Goal: Task Accomplishment & Management: Complete application form

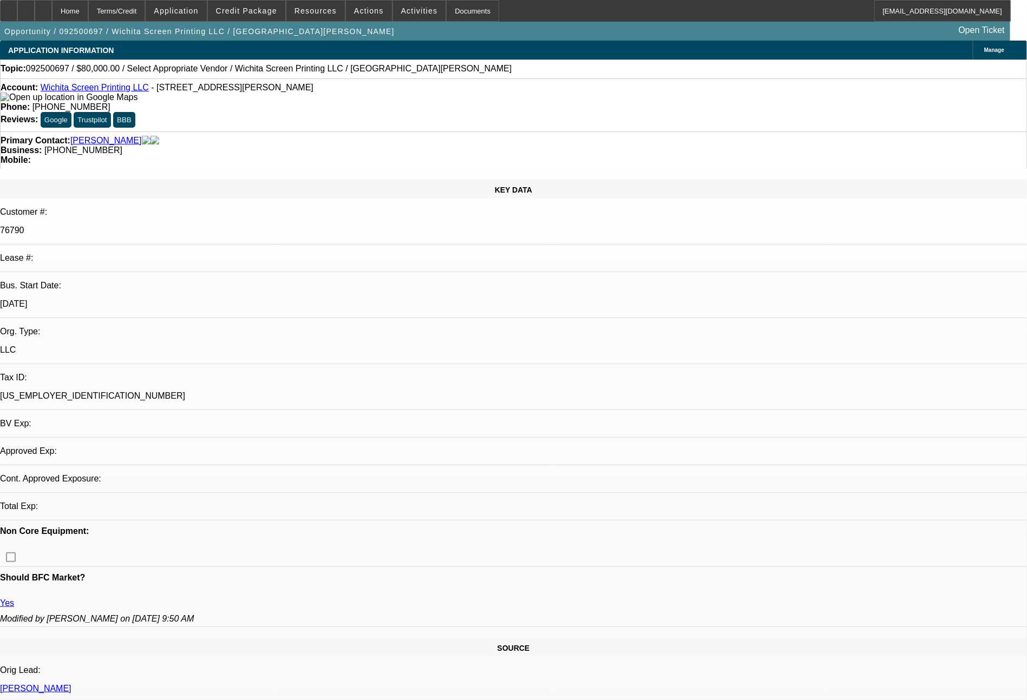
select select "0"
select select "2"
select select "0.1"
select select "4"
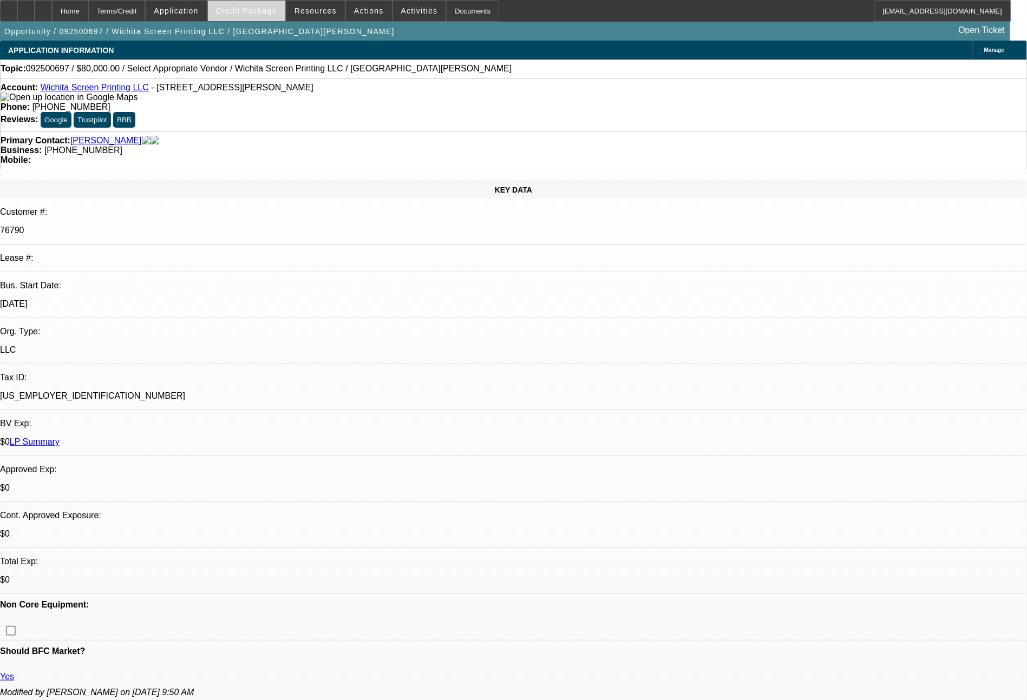
click at [278, 15] on button "Credit Package" at bounding box center [246, 11] width 77 height 21
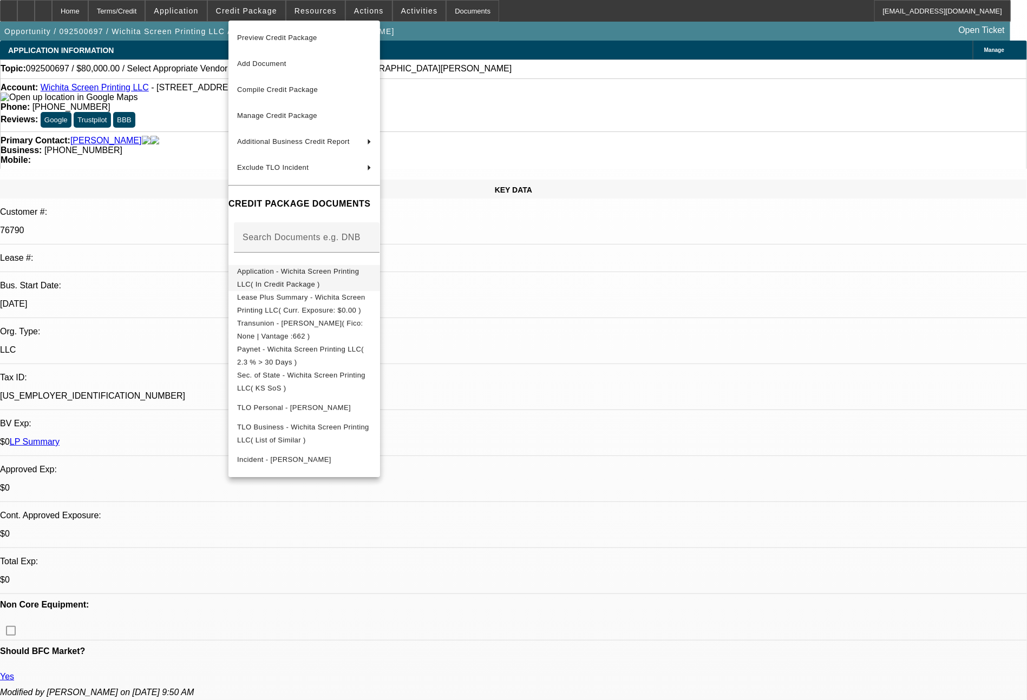
click at [325, 271] on span "Application - Wichita Screen Printing LLC( In Credit Package )" at bounding box center [298, 277] width 122 height 21
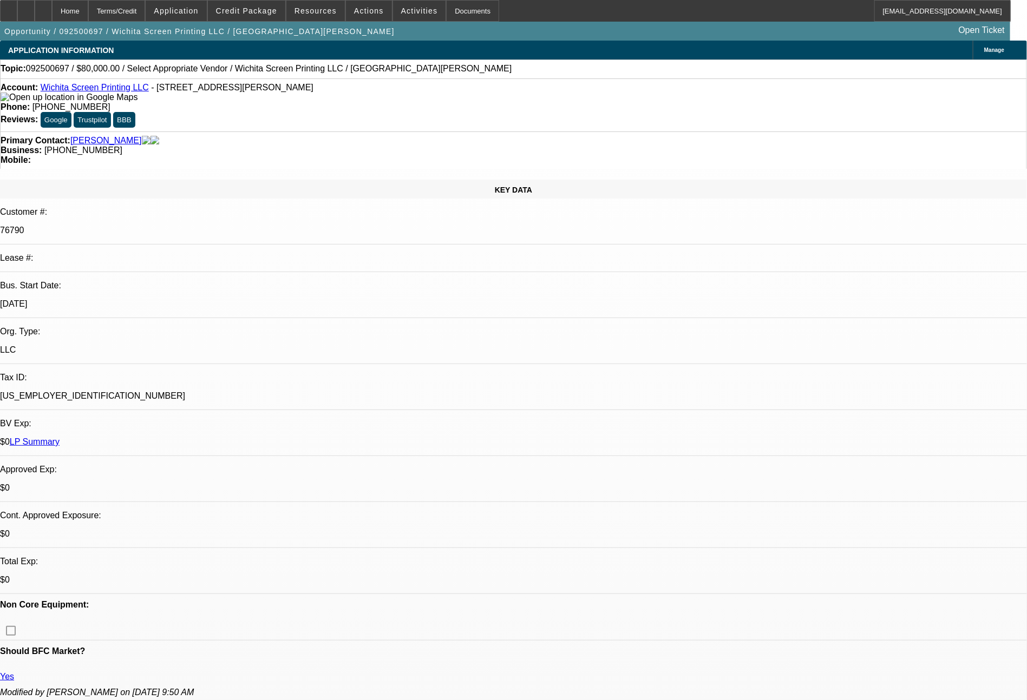
click at [208, 1] on button "Credit Package" at bounding box center [246, 11] width 77 height 21
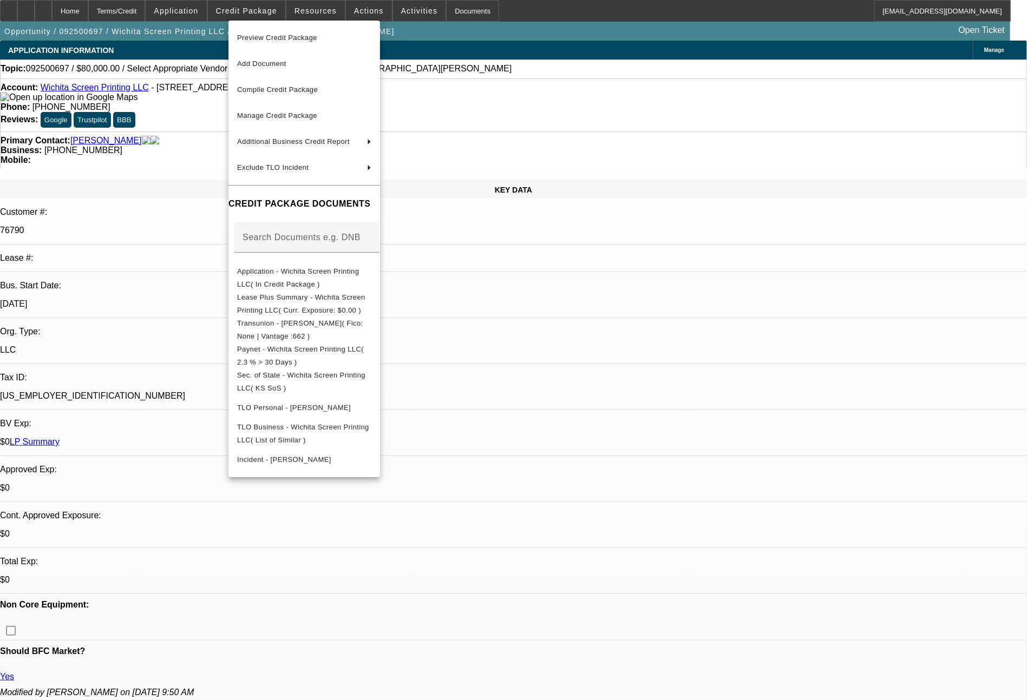
click at [797, 557] on div at bounding box center [513, 350] width 1027 height 700
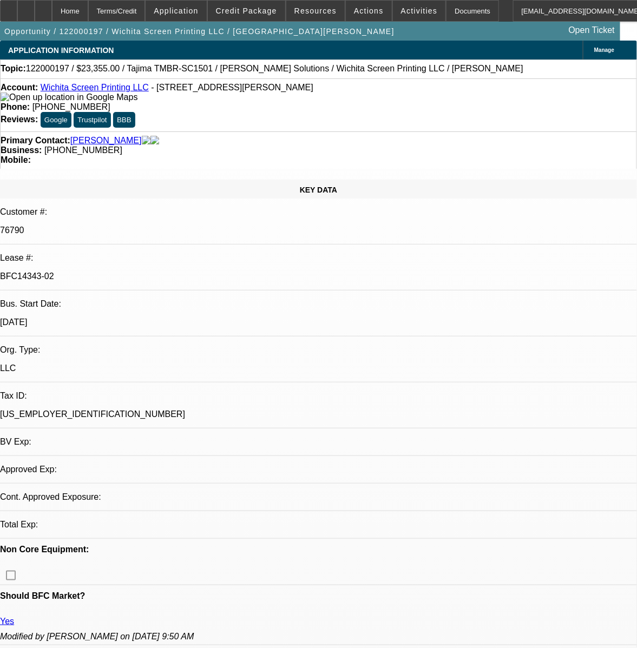
select select "0"
select select "2"
select select "0.1"
select select "4"
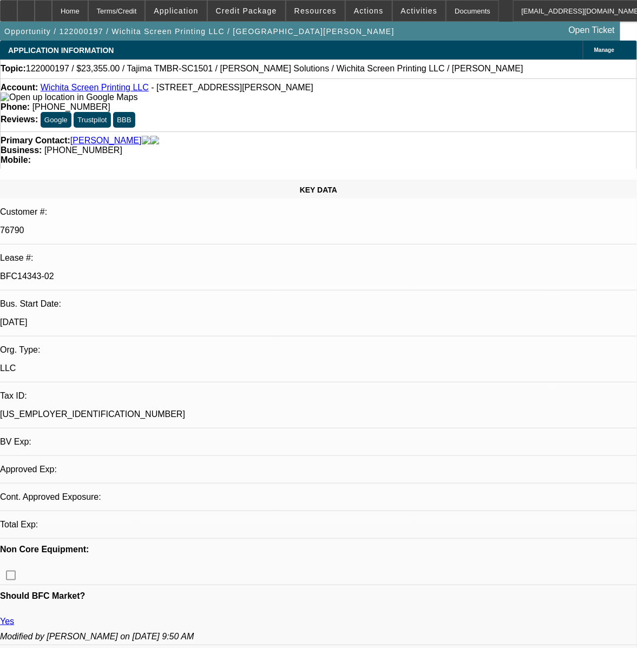
select select "0"
select select "2"
select select "0.1"
select select "4"
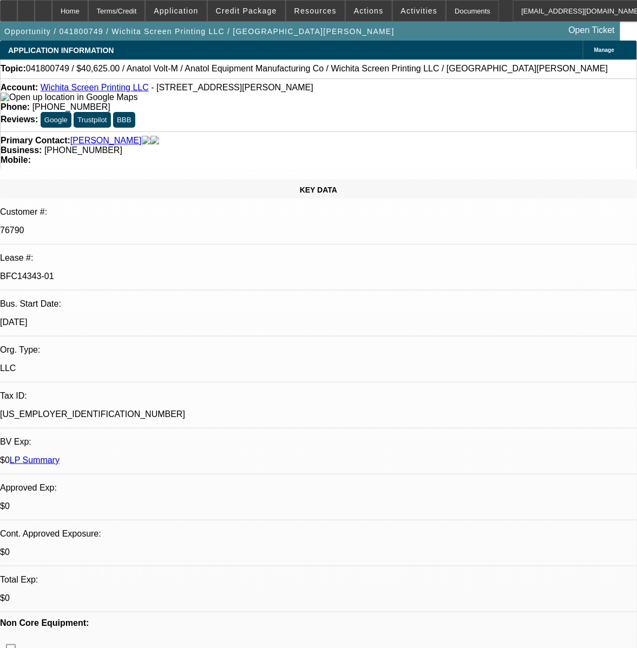
select select "0"
select select "2"
select select "0"
select select "6"
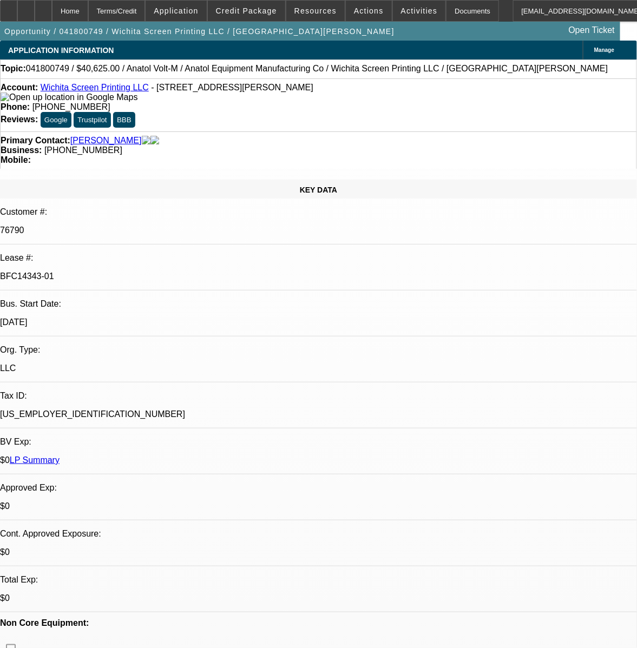
select select "0"
select select "2"
select select "0"
select select "6"
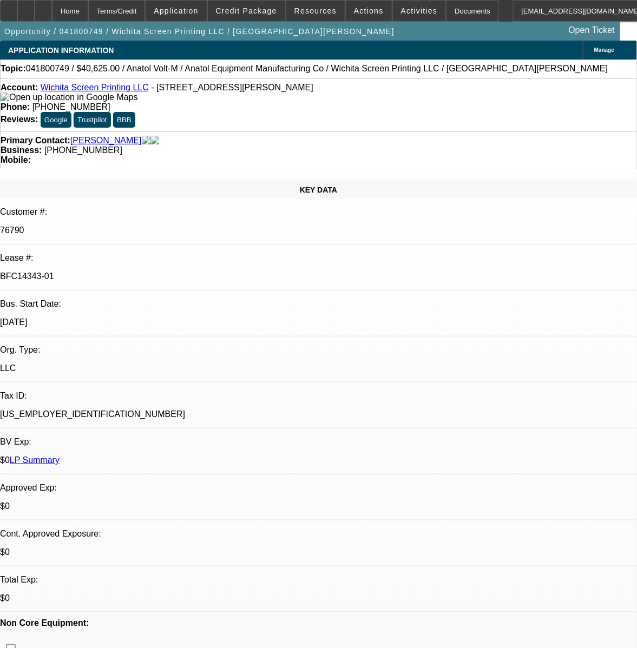
select select "0"
select select "2"
select select "0"
select select "6"
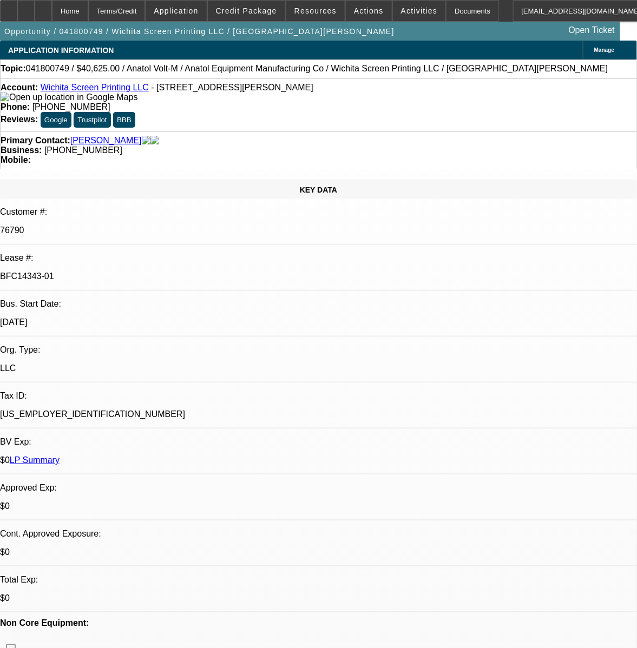
select select "0"
select select "2"
select select "0"
select select "6"
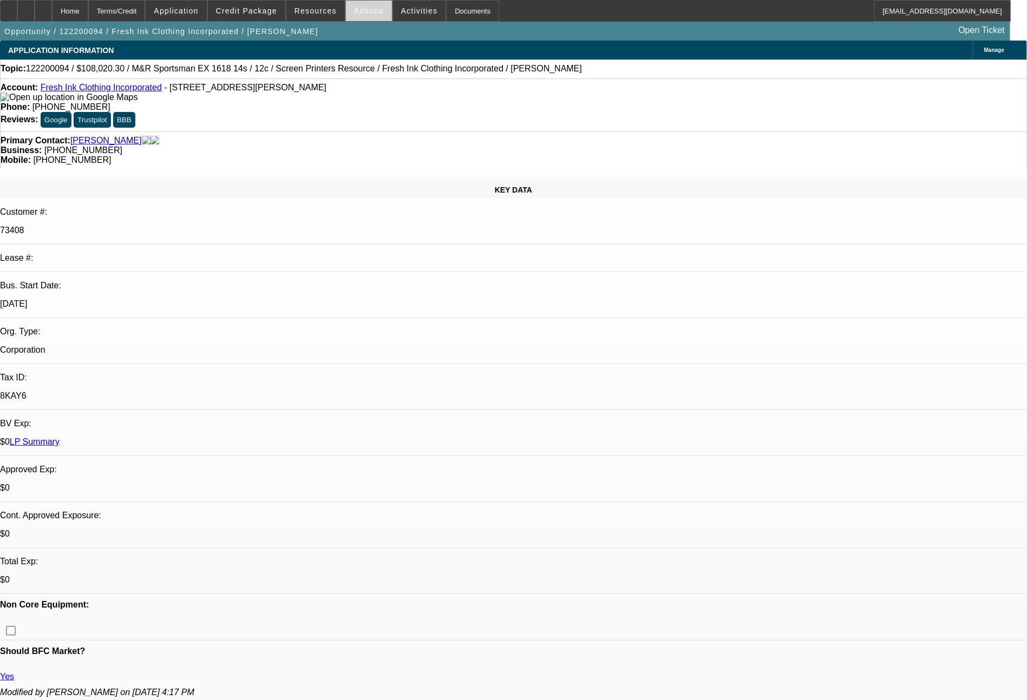
select select "0"
select select "2"
select select "0.1"
select select "4"
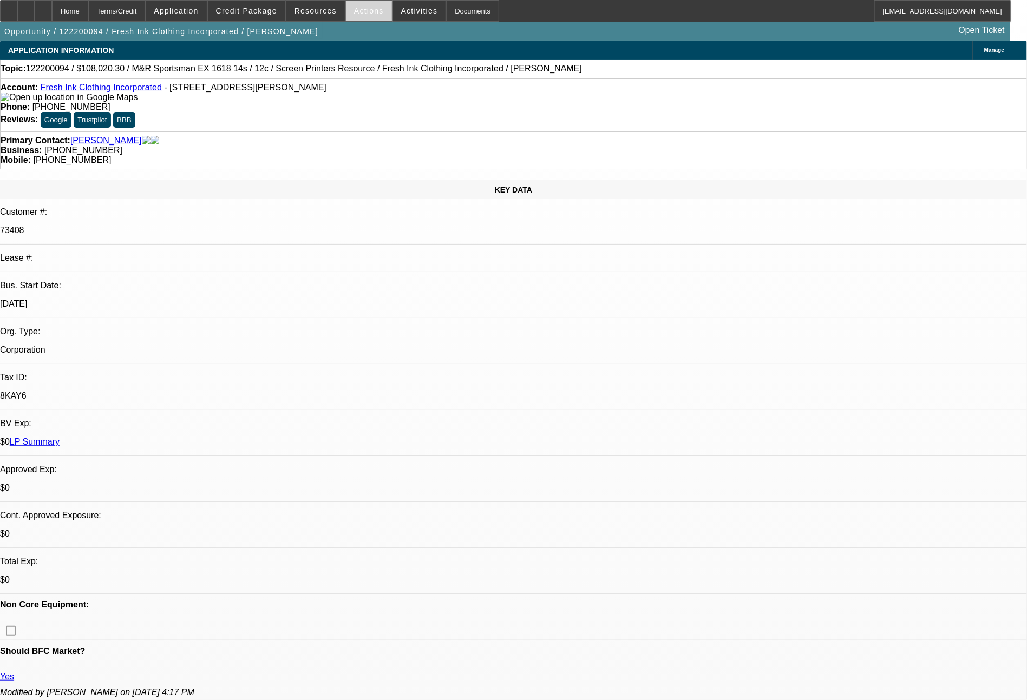
select select "0"
select select "2"
select select "0.1"
select select "4"
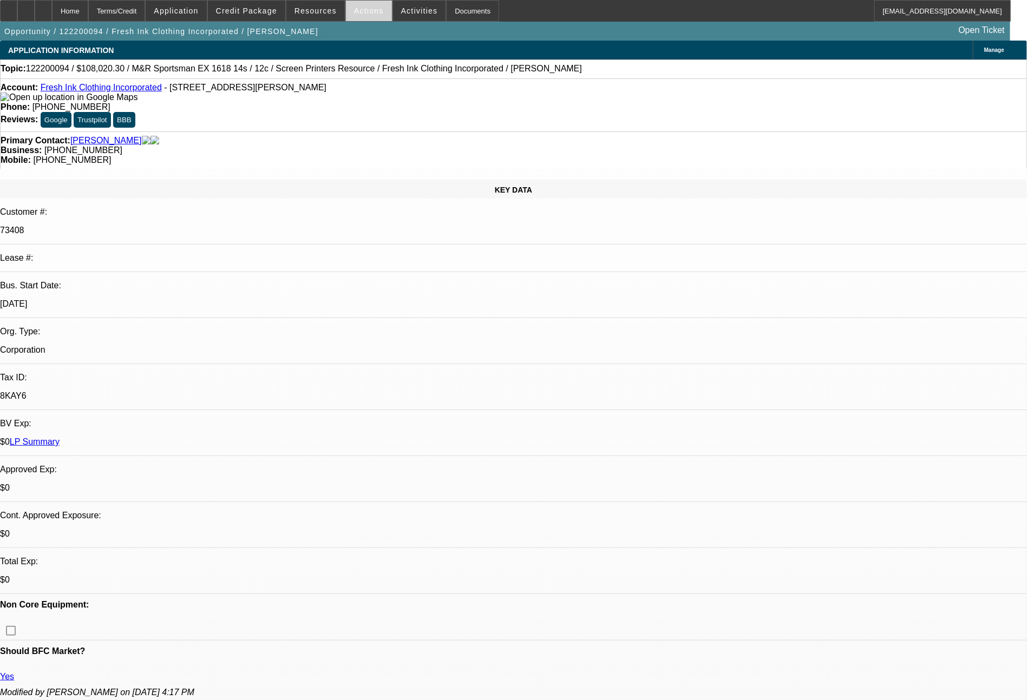
select select "0"
select select "2"
select select "0.1"
select select "4"
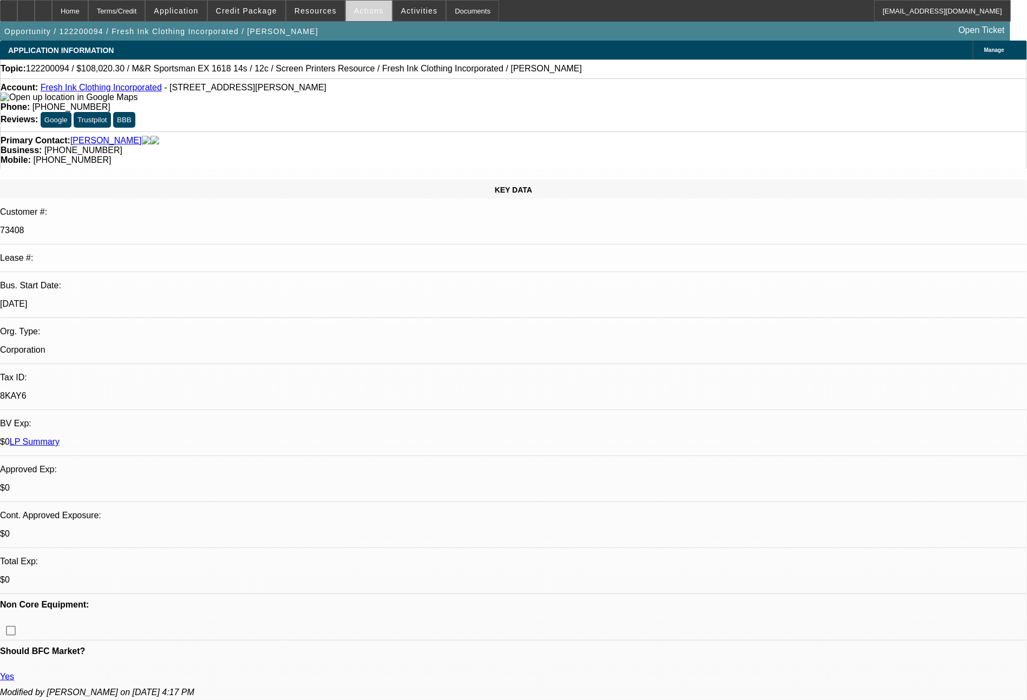
select select "0.15"
select select "0"
select select "2"
select select "0.1"
select select "4"
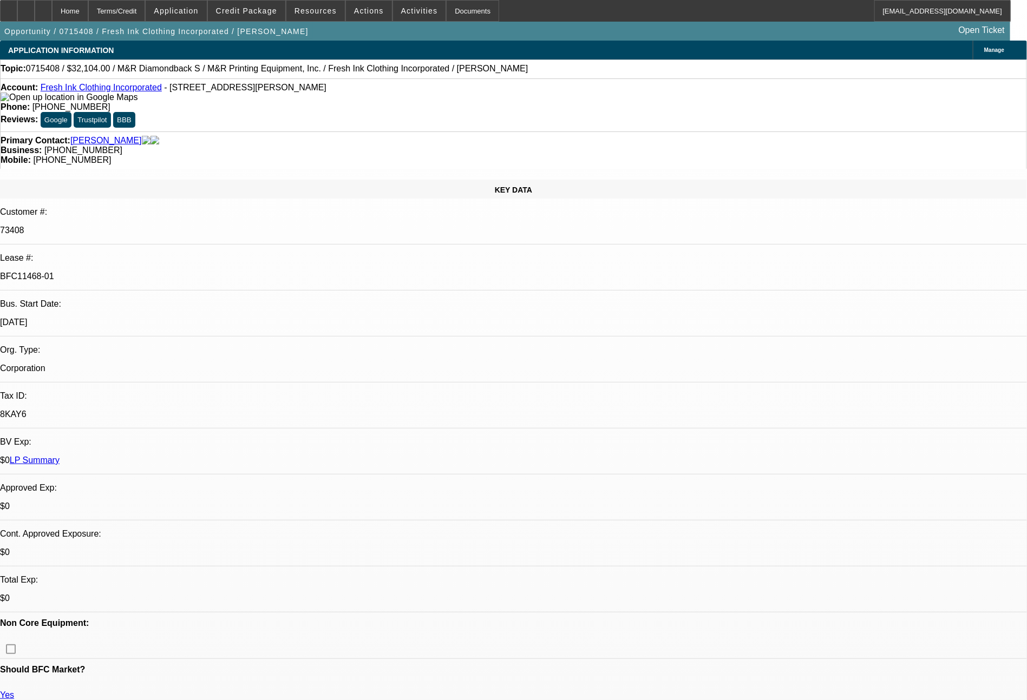
select select "0"
select select "2"
select select "0"
select select "4"
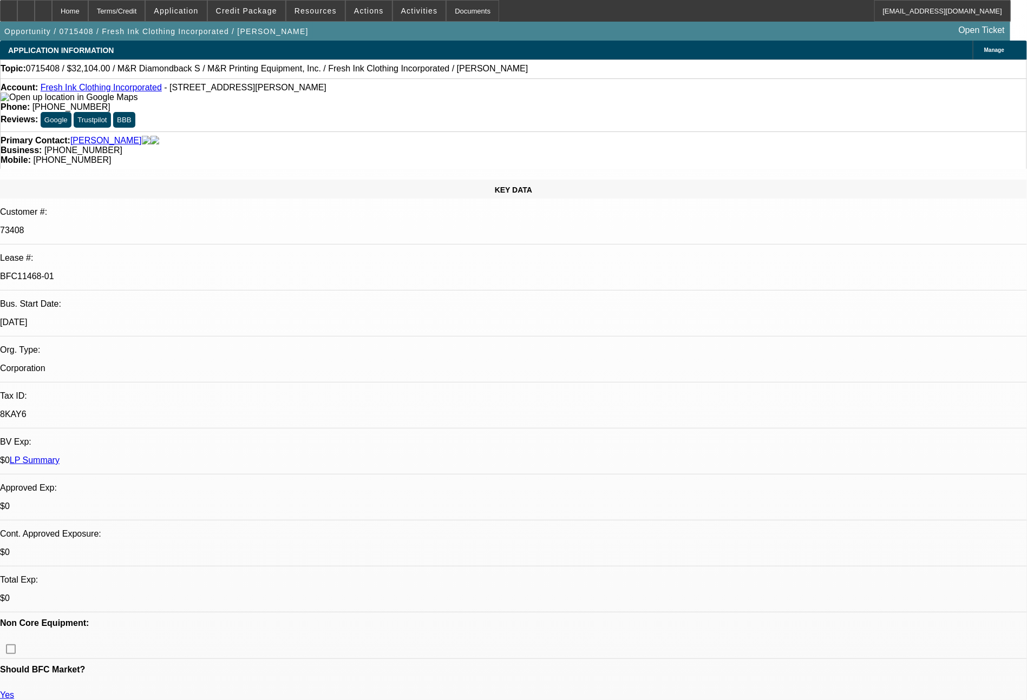
select select "0"
select select "2"
select select "0"
select select "4"
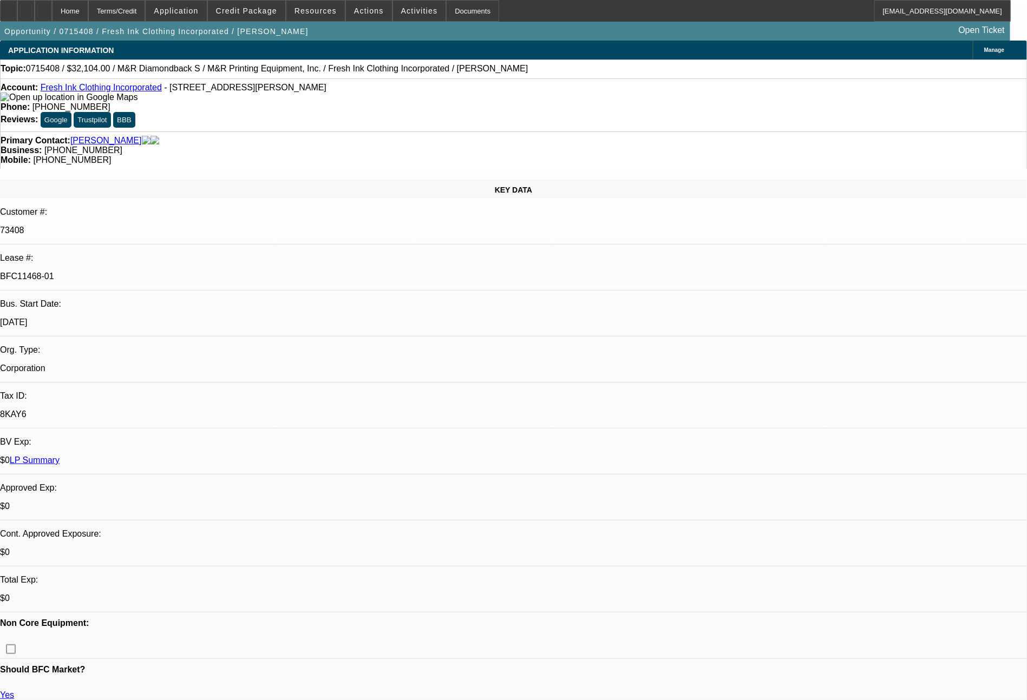
select select "0"
select select "2"
select select "0"
select select "4"
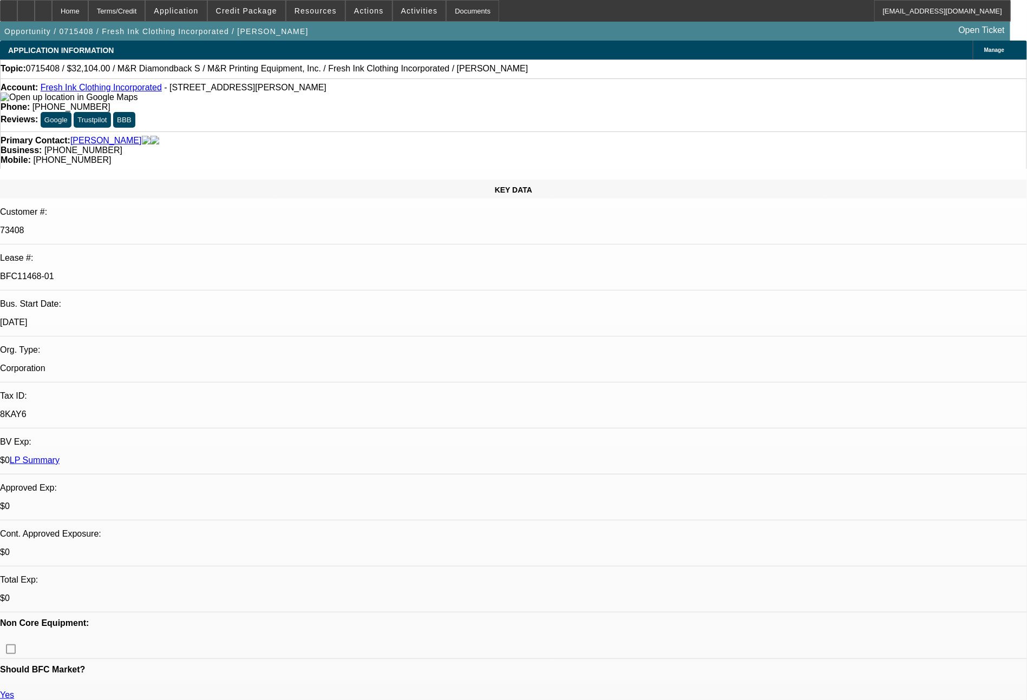
select select "0"
select select "2"
select select "0"
select select "4"
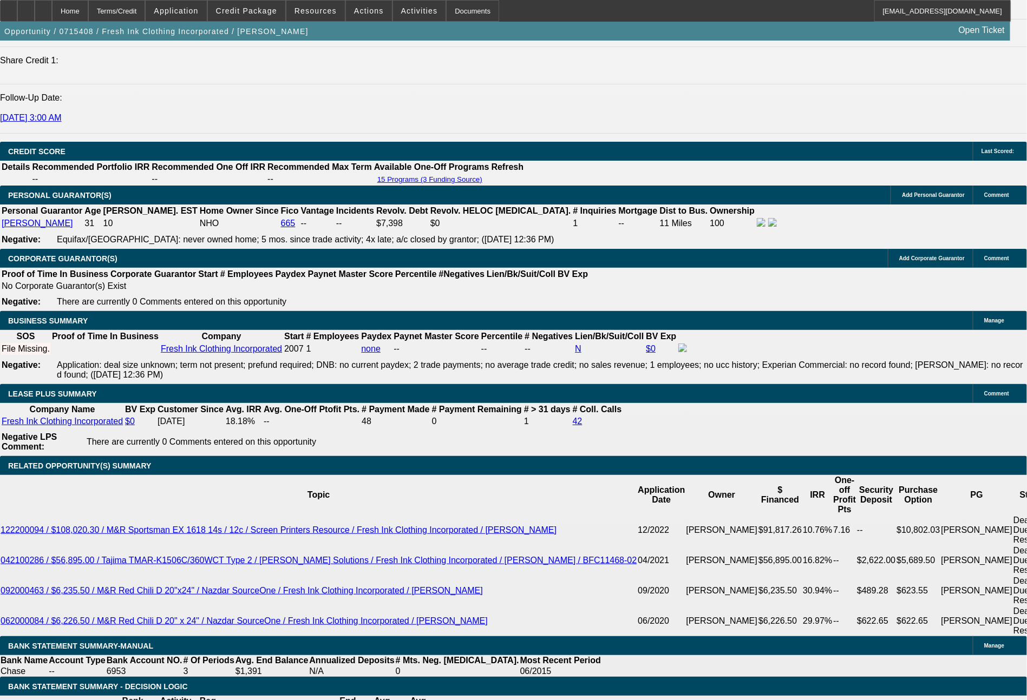
scroll to position [1508, 0]
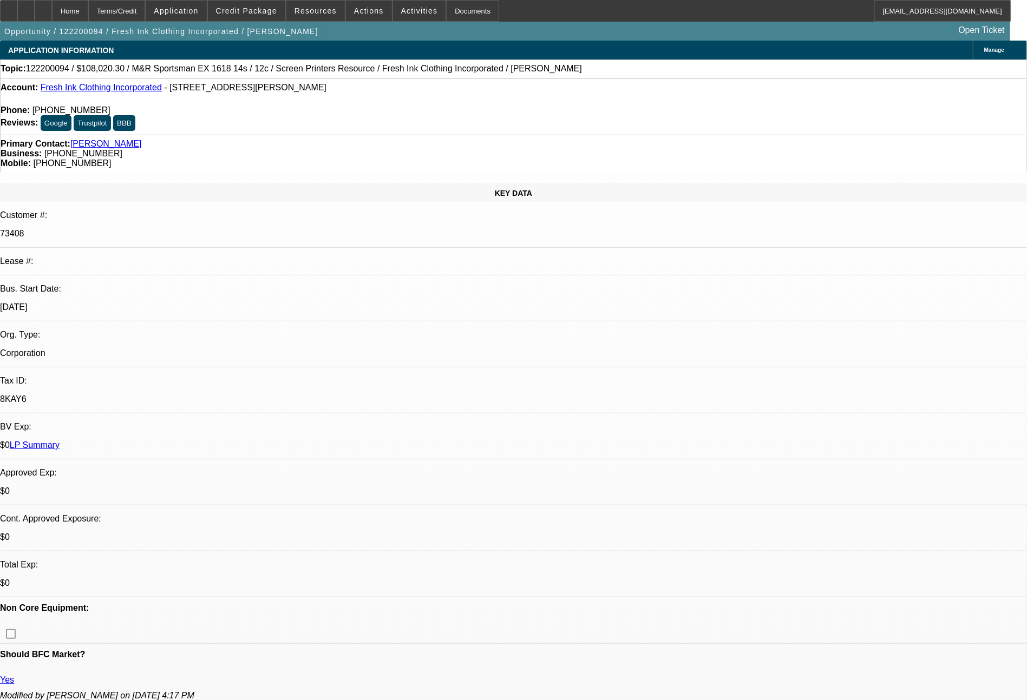
select select "0"
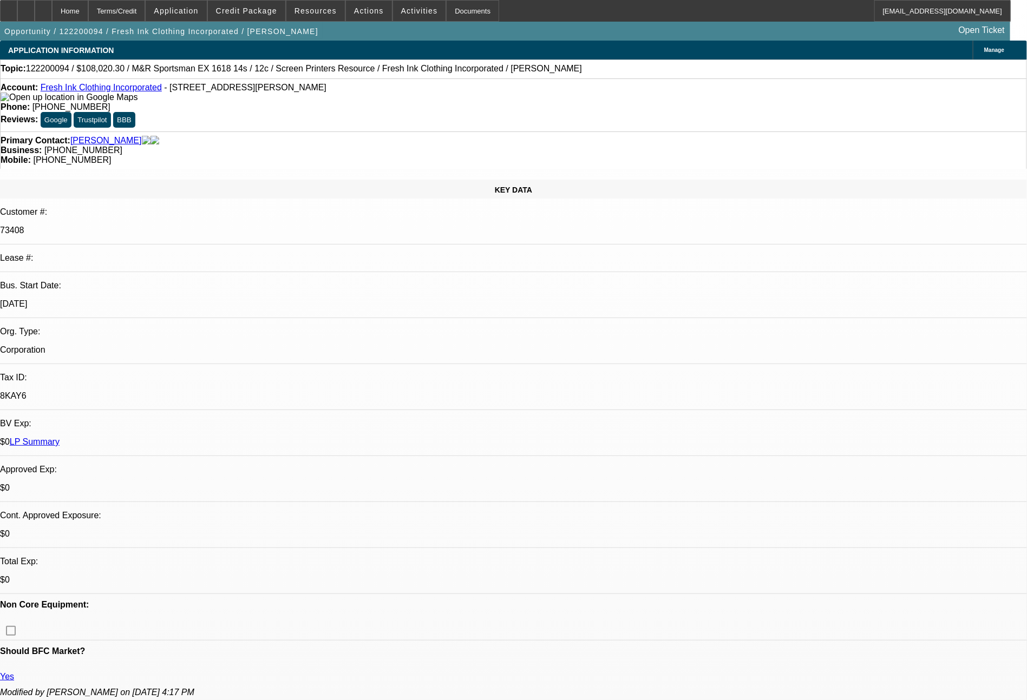
select select "0"
select select "2"
select select "0.1"
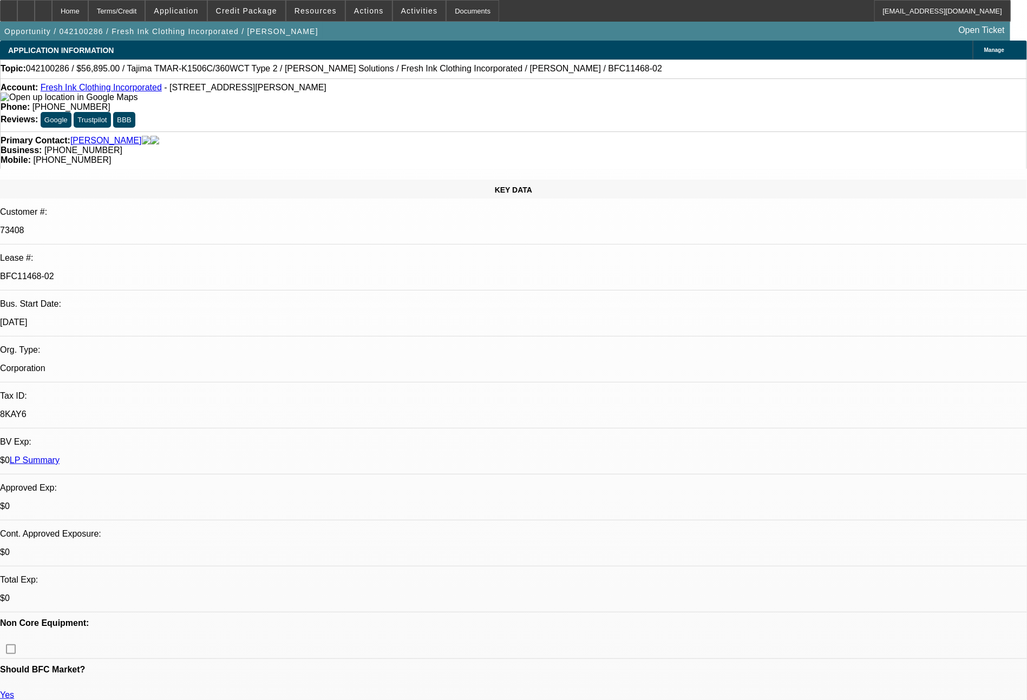
select select "0"
select select "2"
select select "0.1"
select select "0"
select select "2"
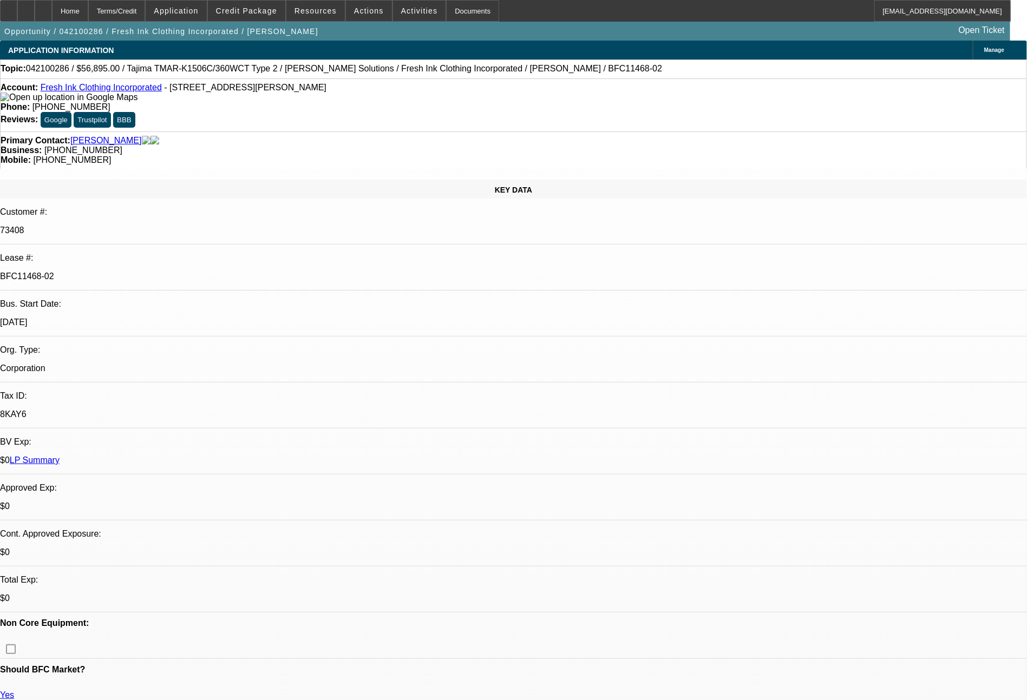
select select "0.1"
select select "0"
select select "2"
select select "0.1"
select select "0"
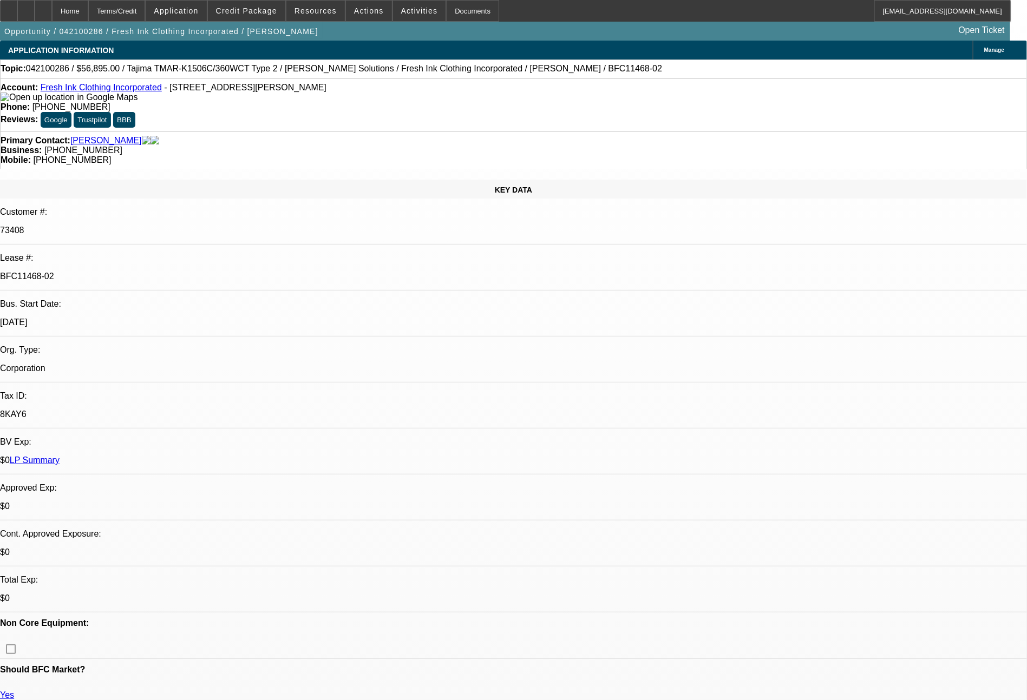
select select "2"
select select "0.1"
select select "1"
select select "2"
select select "4"
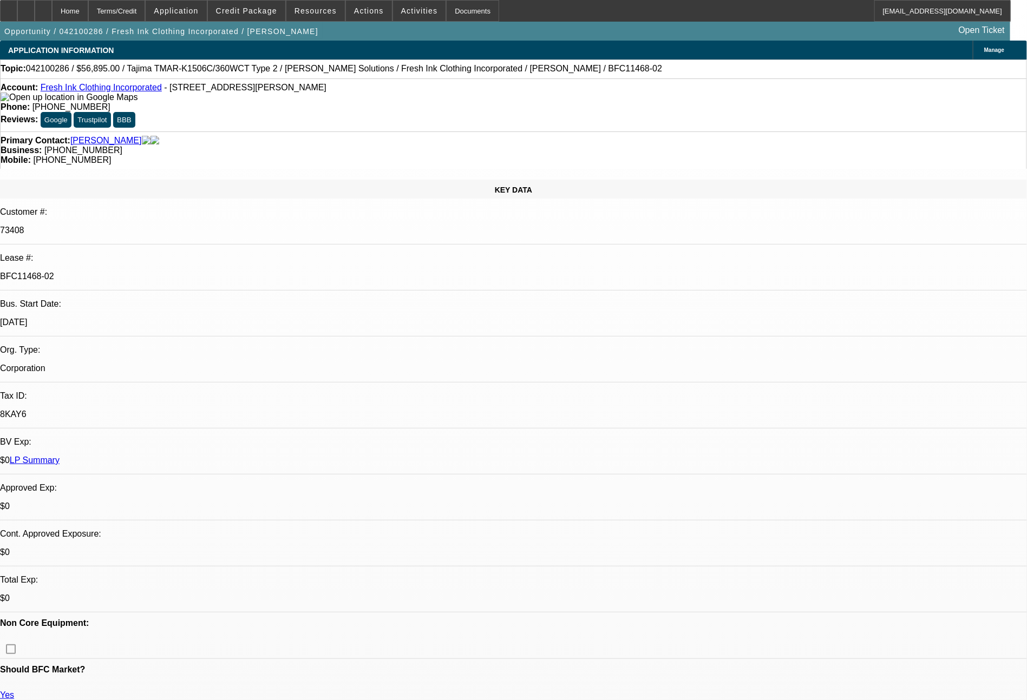
select select "1"
select select "2"
select select "4"
select select "1"
select select "2"
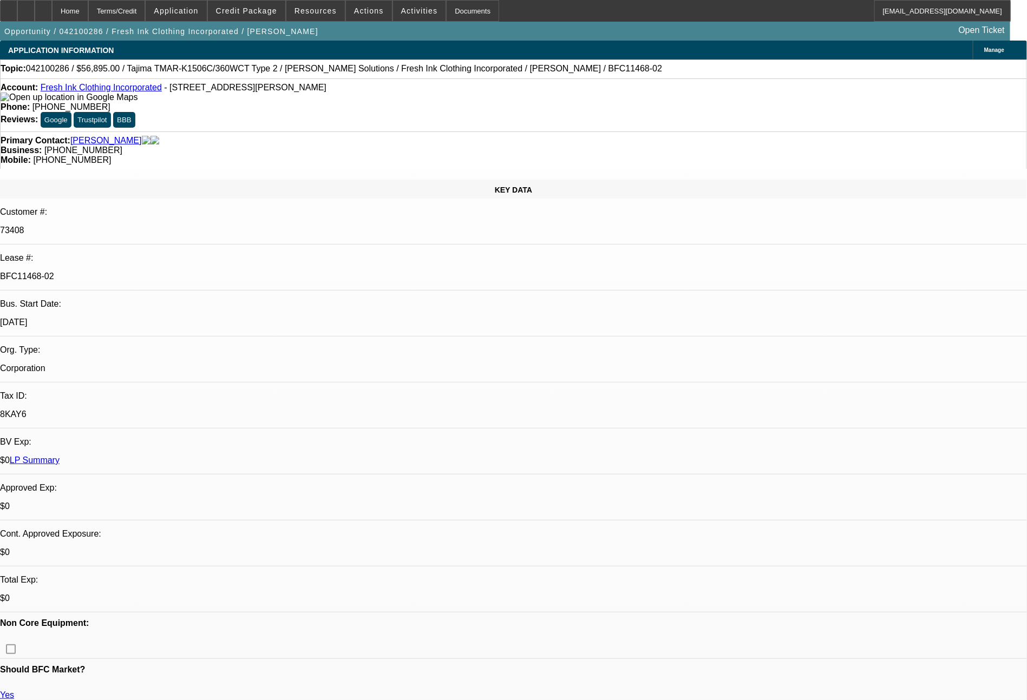
select select "4"
select select "1"
select select "2"
select select "4"
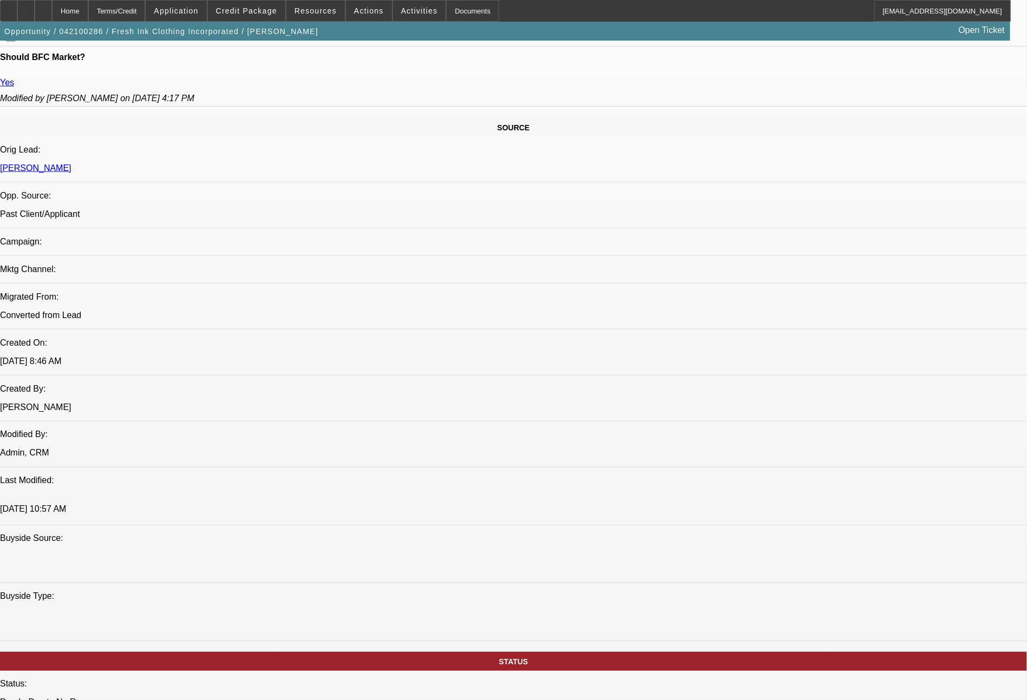
scroll to position [1226, 0]
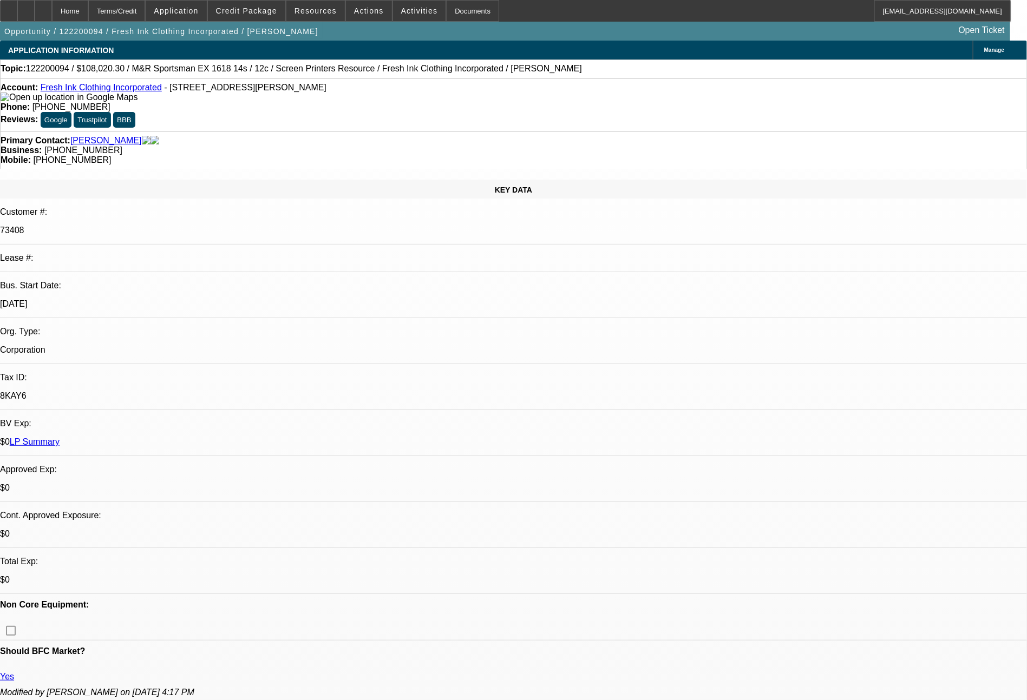
select select "0"
select select "2"
select select "0.1"
select select "4"
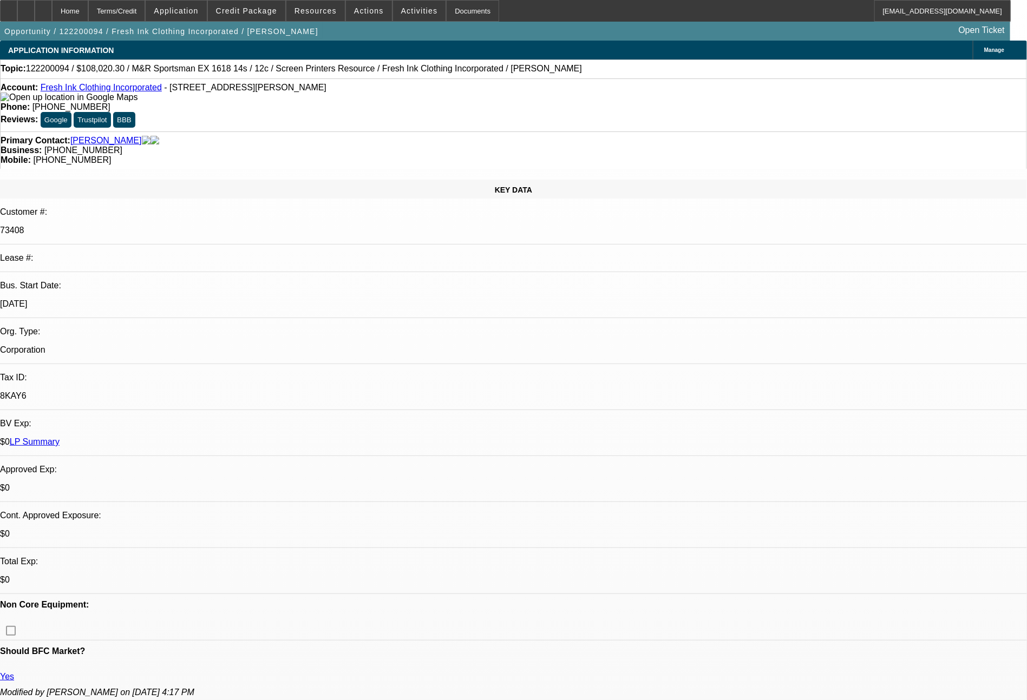
select select "0"
select select "2"
select select "0.1"
select select "4"
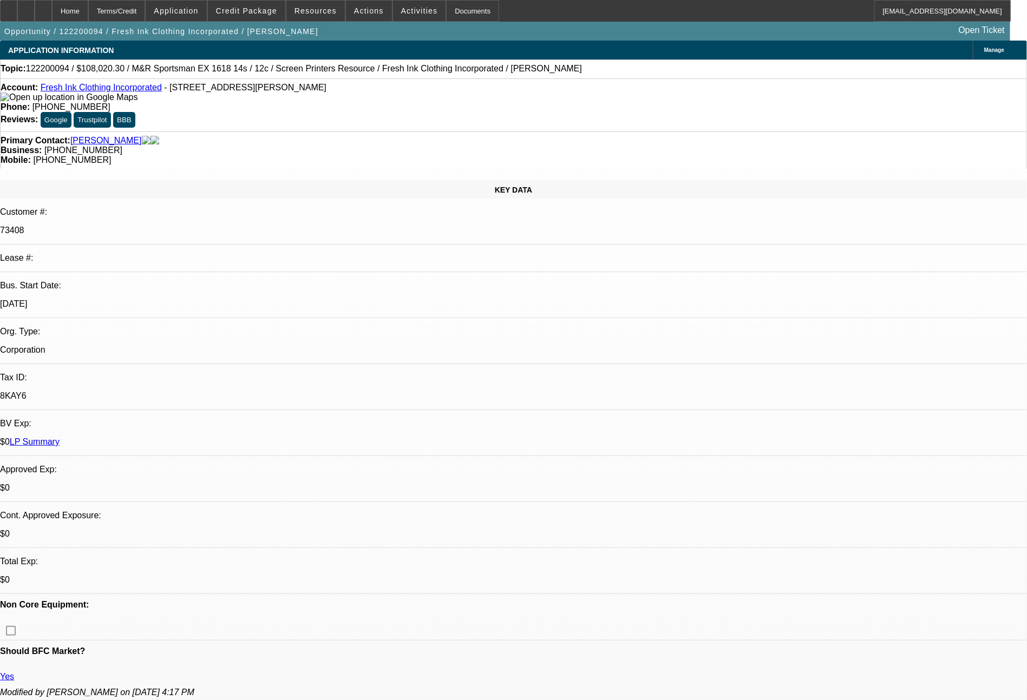
select select "0"
select select "2"
select select "0.1"
select select "4"
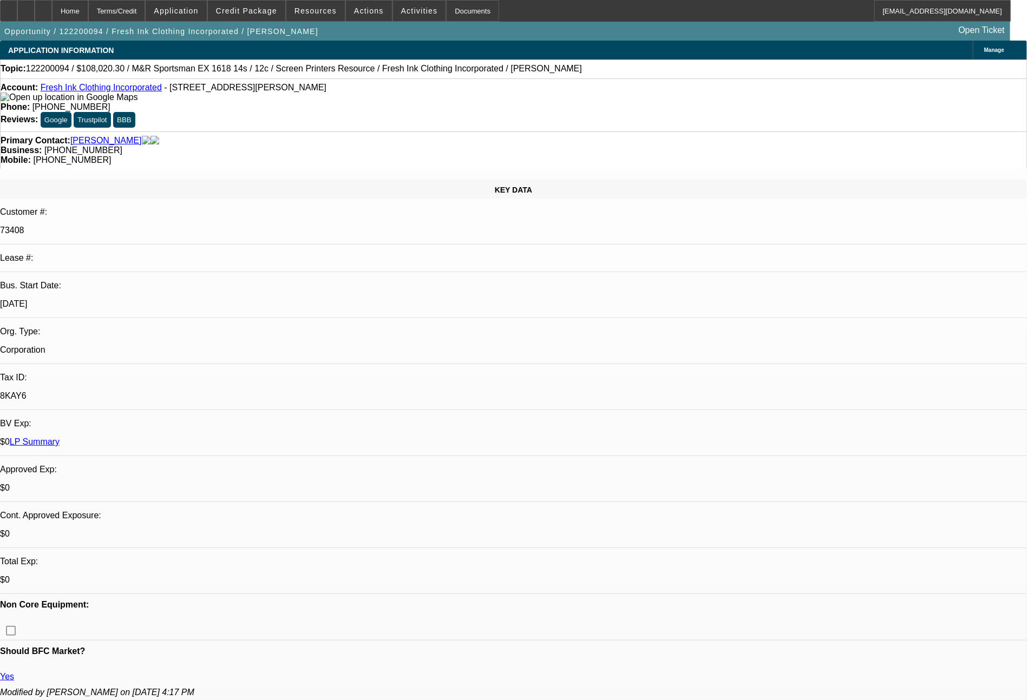
select select "0.15"
select select "0"
select select "2"
select select "0.1"
select select "4"
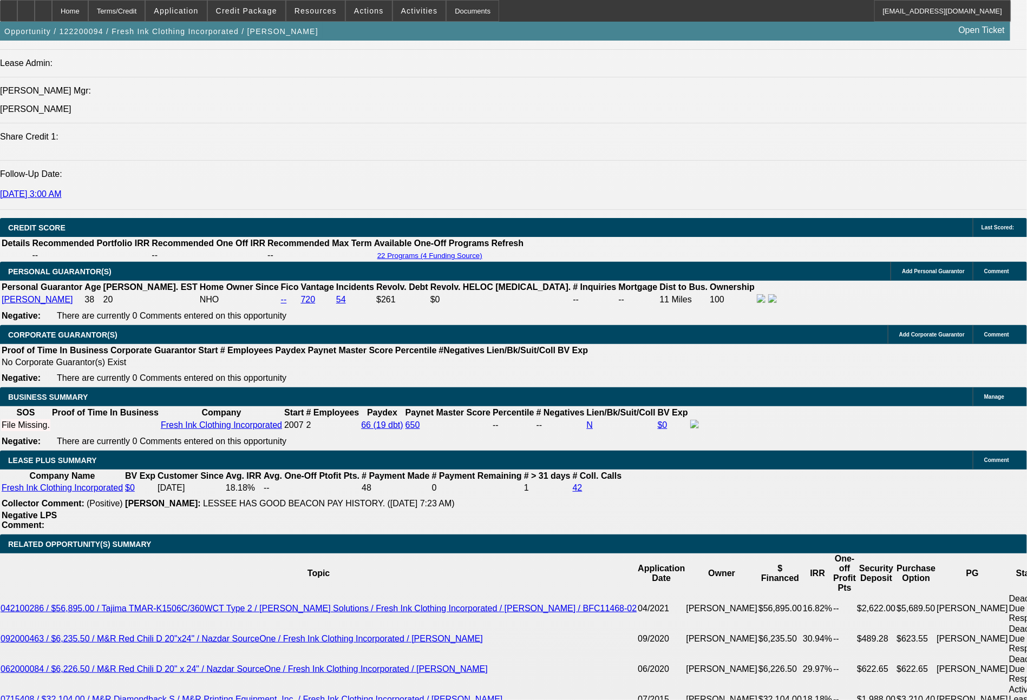
scroll to position [1377, 0]
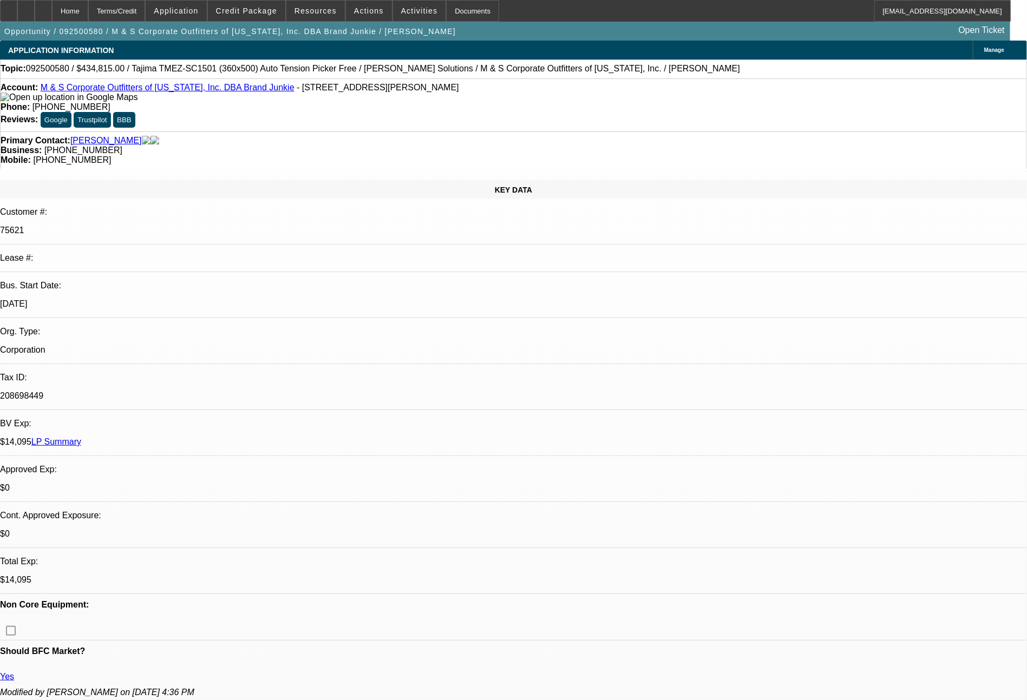
select select "0"
select select "2"
select select "0"
select select "6"
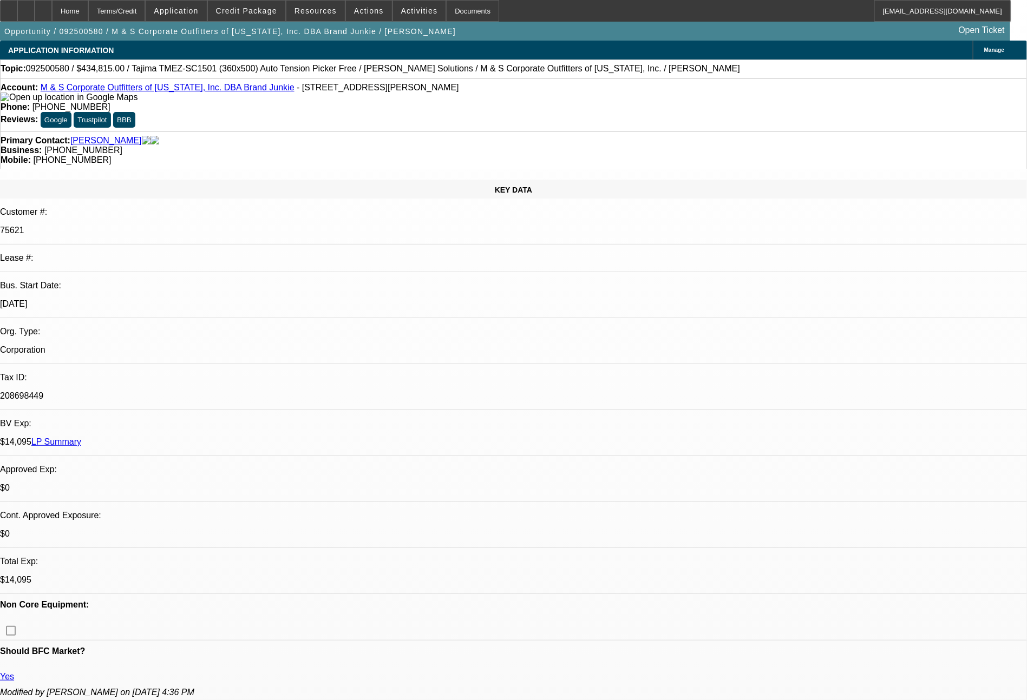
select select "0"
select select "2"
select select "0"
select select "6"
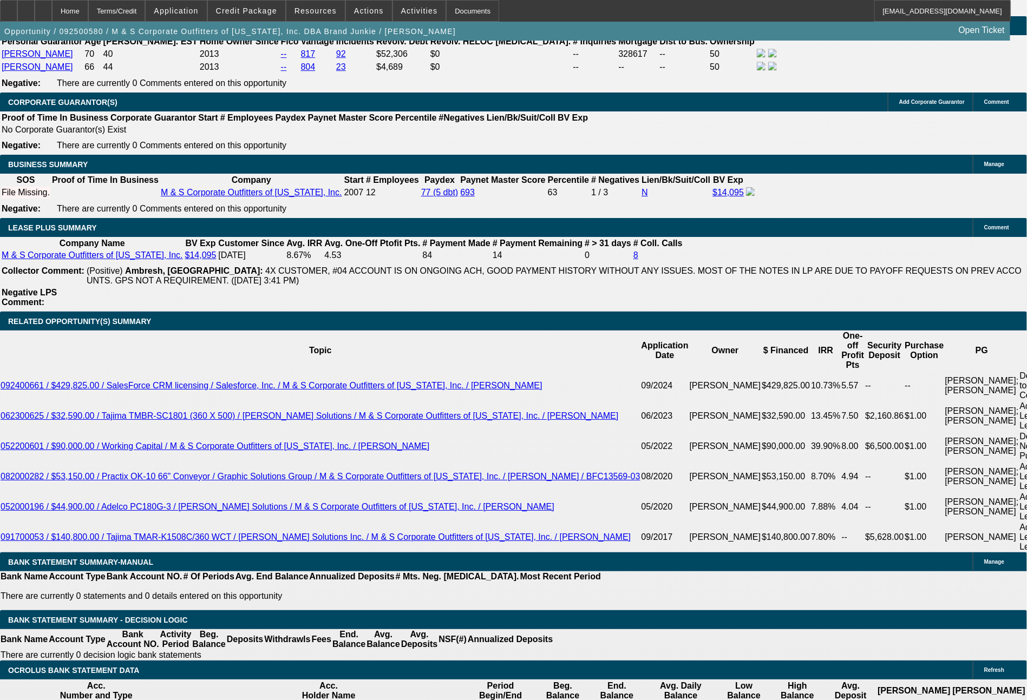
scroll to position [1732, 0]
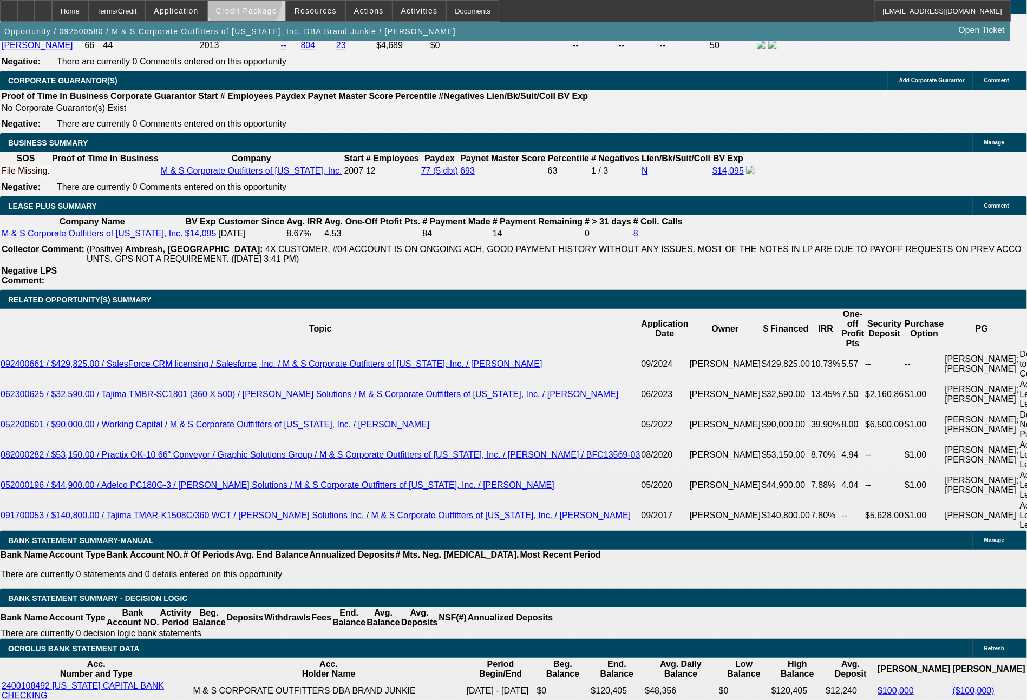
click at [264, 2] on span at bounding box center [246, 11] width 77 height 26
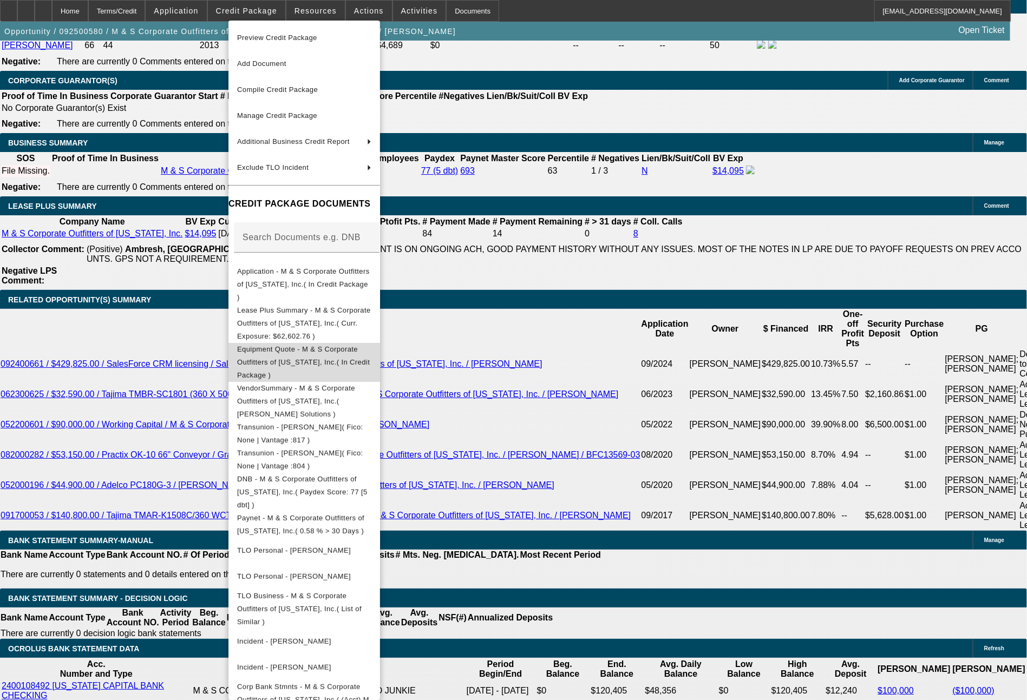
click at [323, 345] on span "Equipment Quote - M & S Corporate Outfitters of Texas, Inc.( In Credit Package )" at bounding box center [303, 362] width 133 height 34
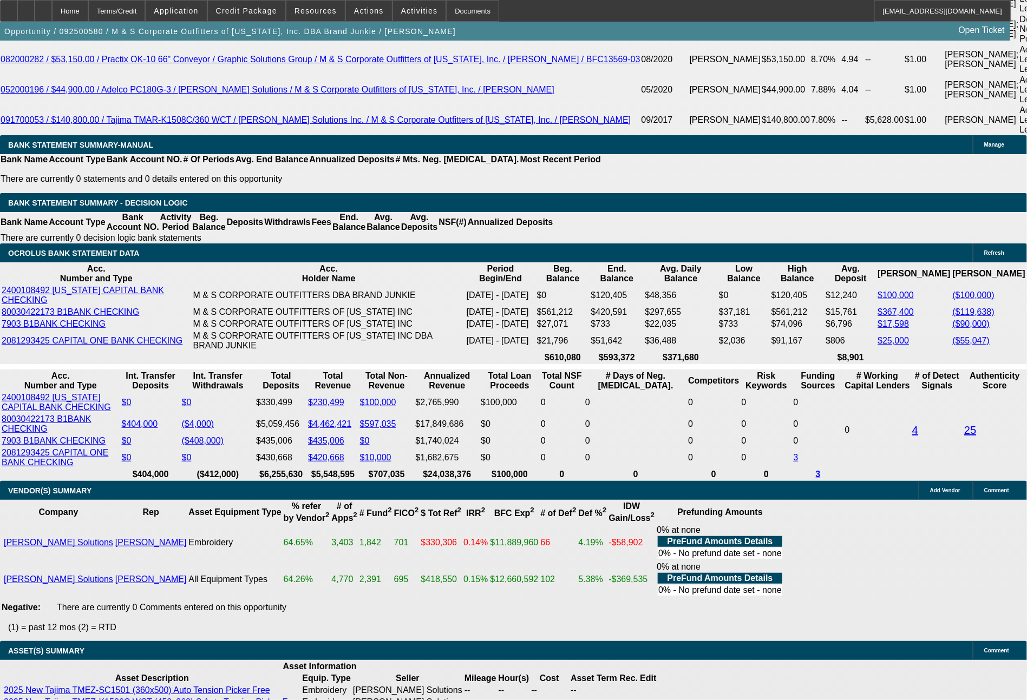
scroll to position [2142, 0]
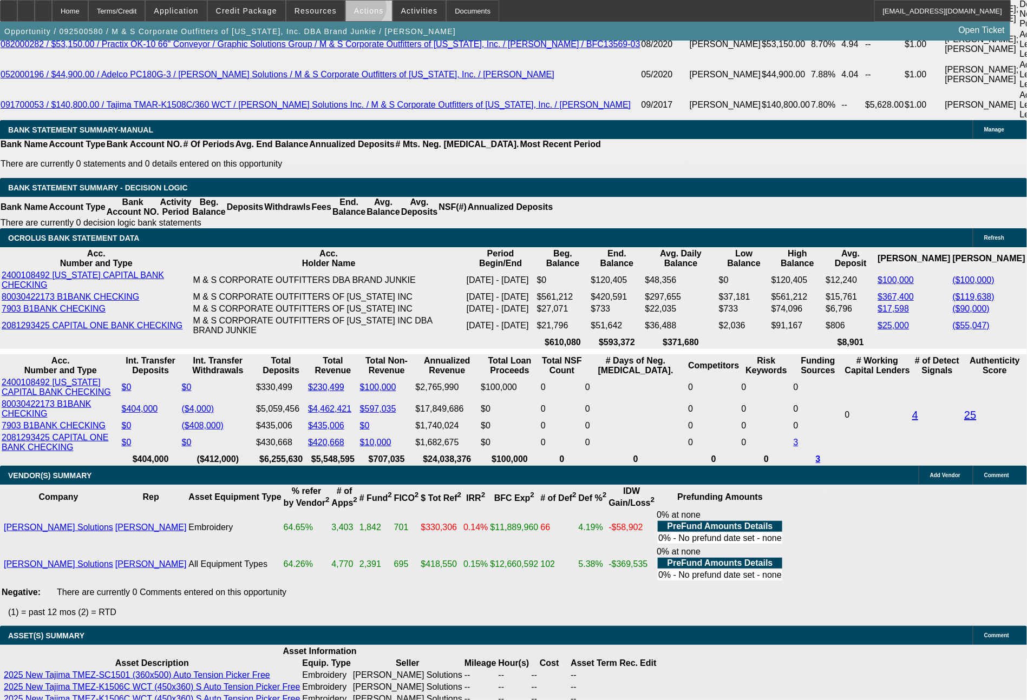
click at [364, 10] on span "Actions" at bounding box center [369, 10] width 30 height 9
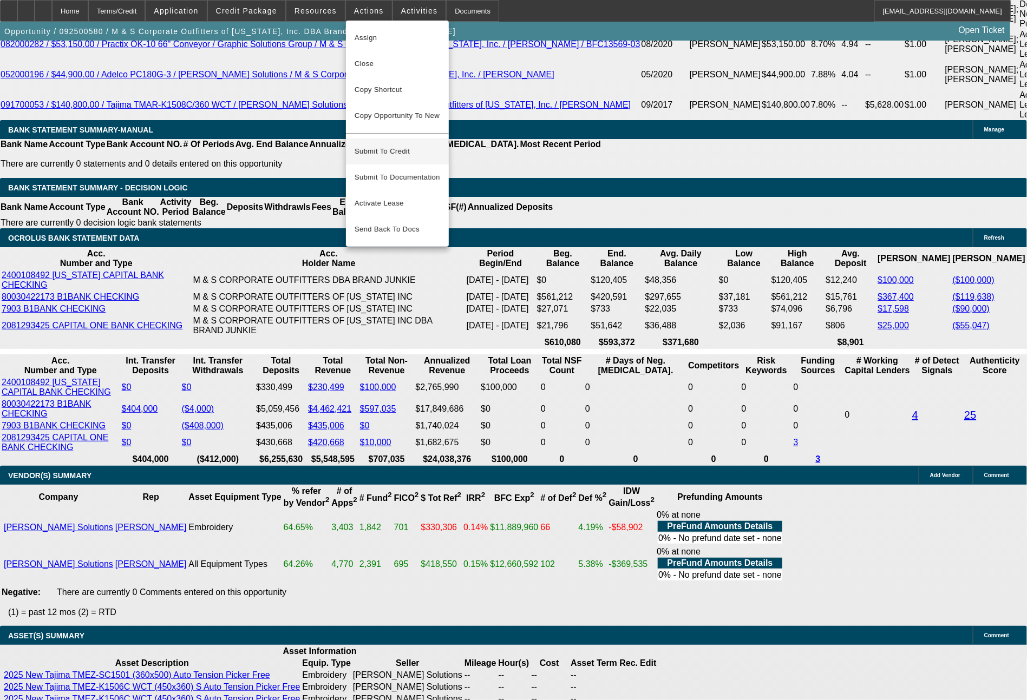
click at [403, 139] on button "Submit To Credit" at bounding box center [397, 152] width 103 height 26
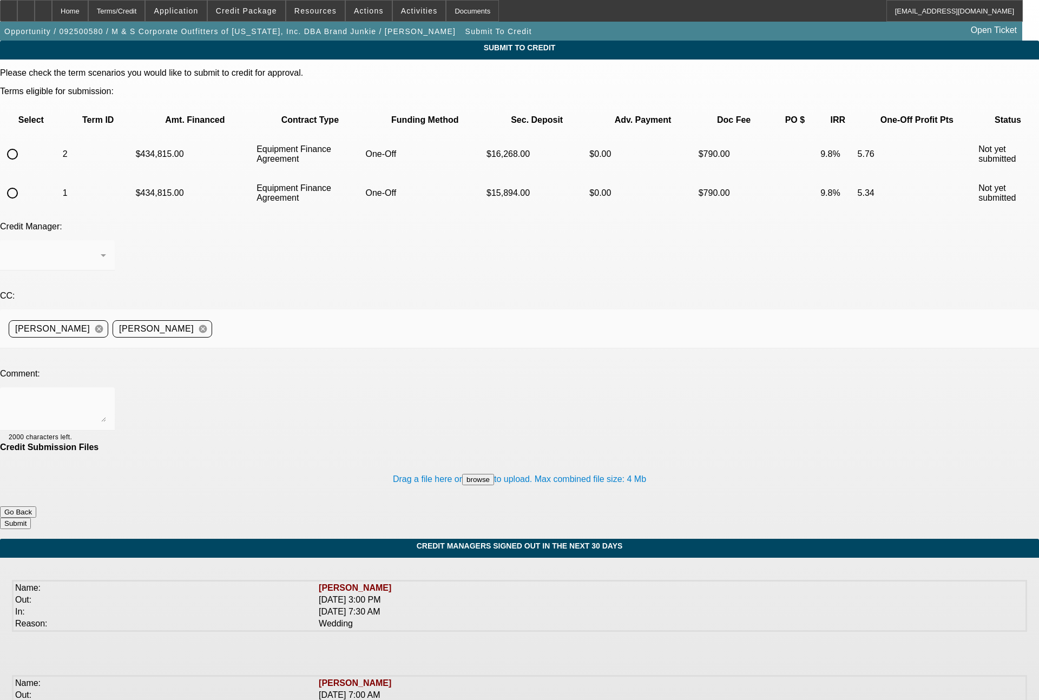
click at [23, 182] on input "radio" at bounding box center [13, 193] width 22 height 22
radio input "true"
click at [106, 396] on textarea at bounding box center [57, 409] width 97 height 26
type textarea "Assuming we will want to sell this one off due to the size of the deal ($435k o…"
click at [31, 518] on button "Submit" at bounding box center [15, 523] width 31 height 11
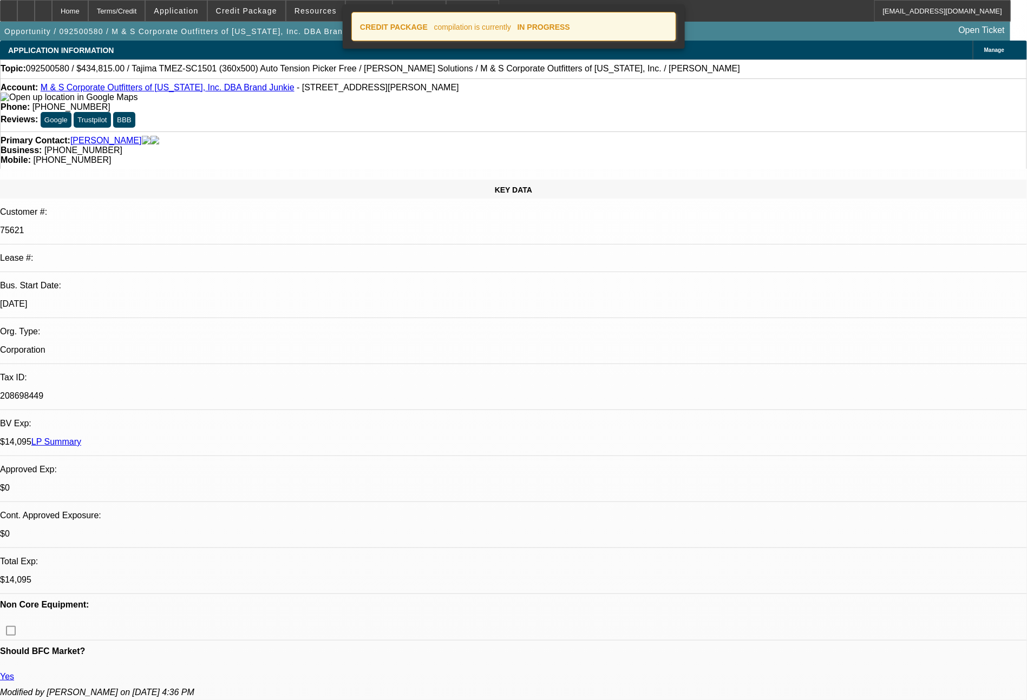
select select "0"
select select "2"
select select "0"
select select "6"
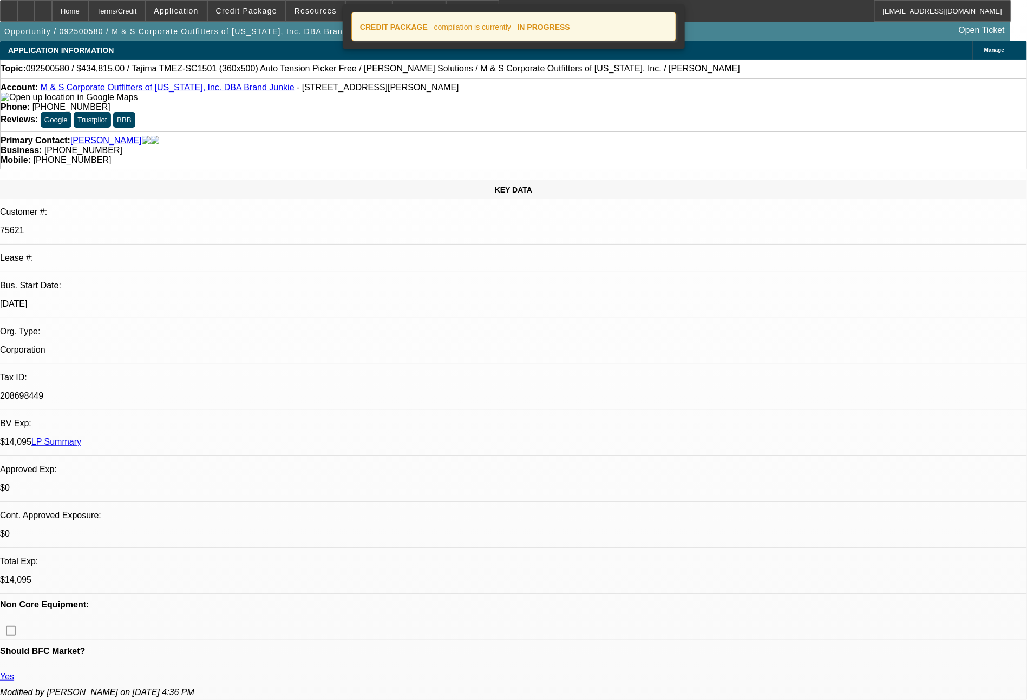
select select "0"
select select "2"
select select "0"
select select "6"
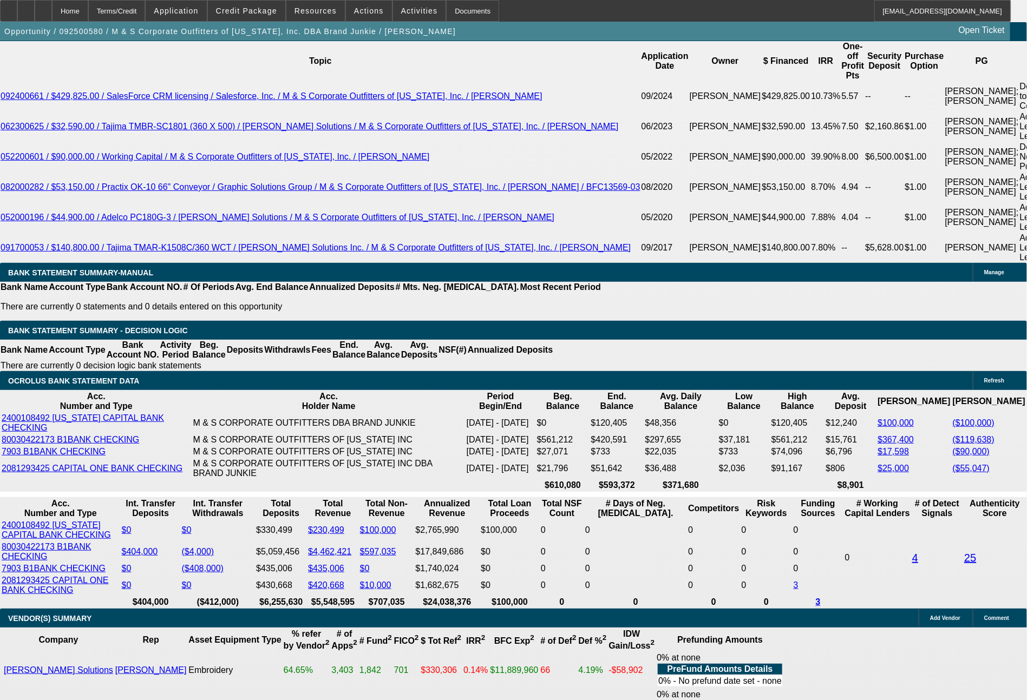
scroll to position [2075, 0]
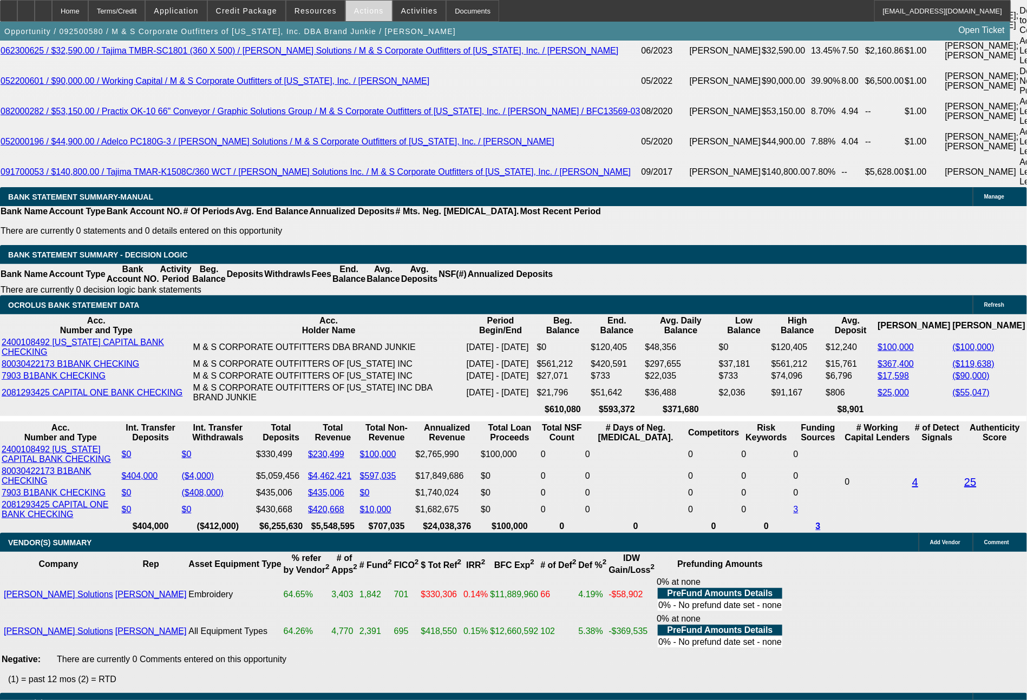
click at [354, 15] on span "Actions" at bounding box center [369, 10] width 30 height 9
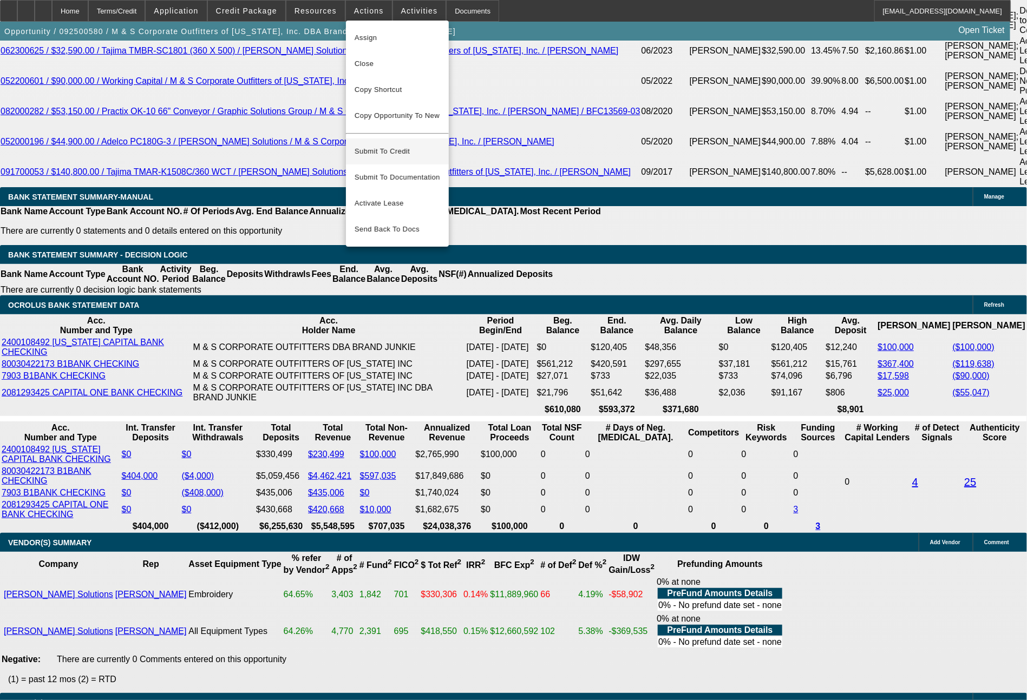
click at [366, 146] on span "Submit To Credit" at bounding box center [398, 151] width 86 height 13
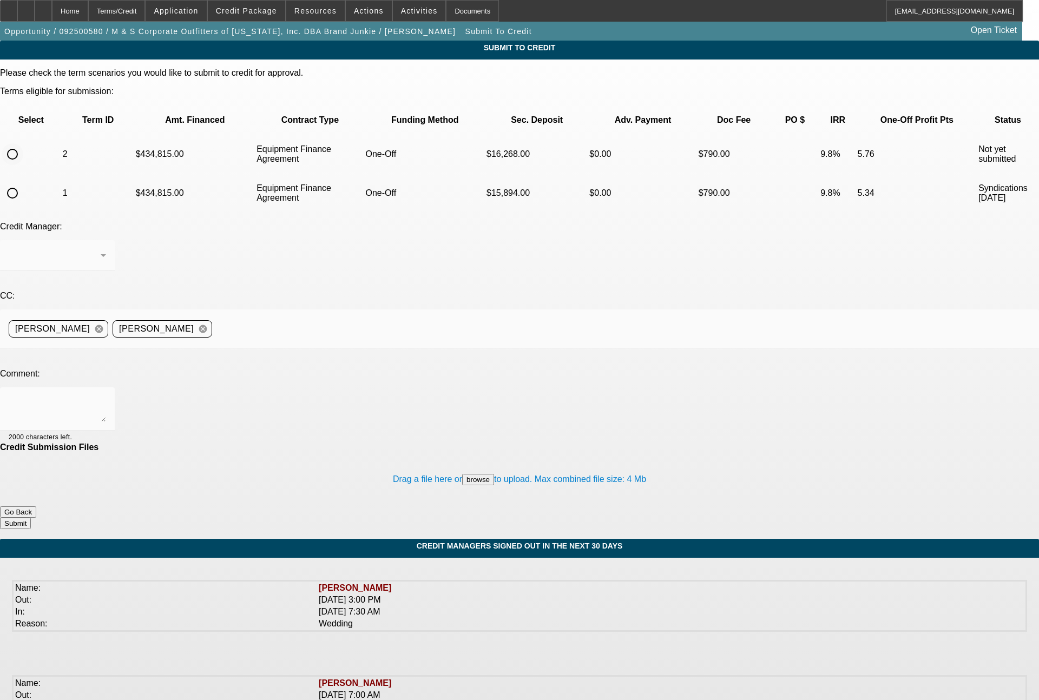
click at [23, 143] on input "radio" at bounding box center [13, 154] width 22 height 22
radio input "true"
click at [106, 396] on textarea at bounding box center [57, 409] width 97 height 26
type textarea "75 month EFA term set with the first (3) months at $0 monthly payments, per the…"
click at [307, 453] on div "Drag a file here or browse to upload. Max combined file size: 4 Mb" at bounding box center [519, 480] width 1039 height 54
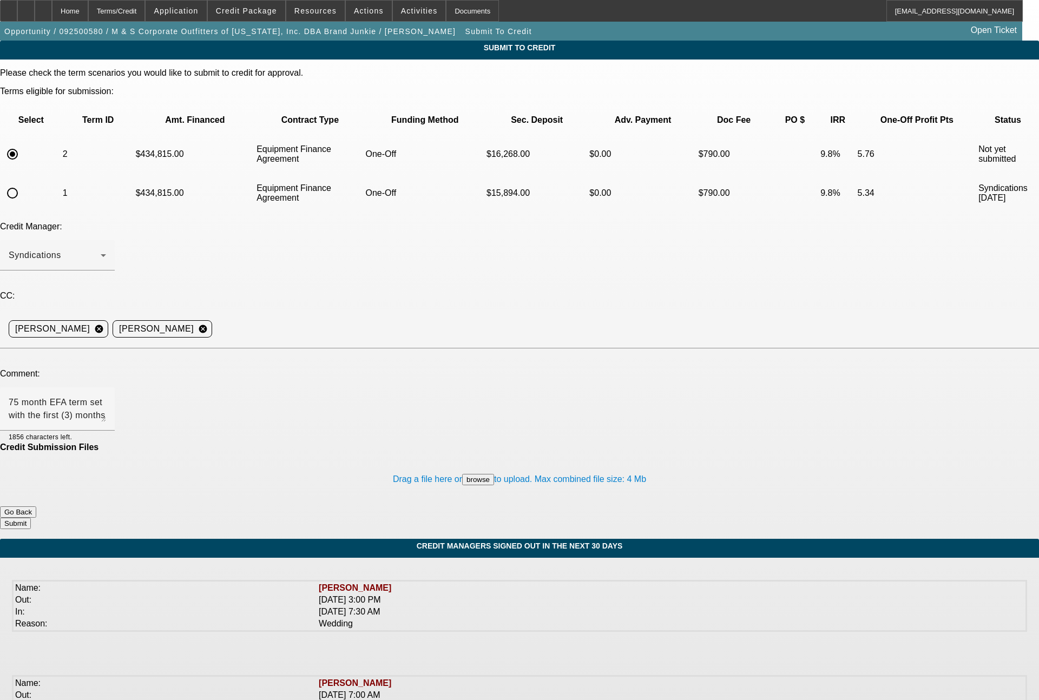
click at [462, 474] on button "browse" at bounding box center [478, 479] width 32 height 11
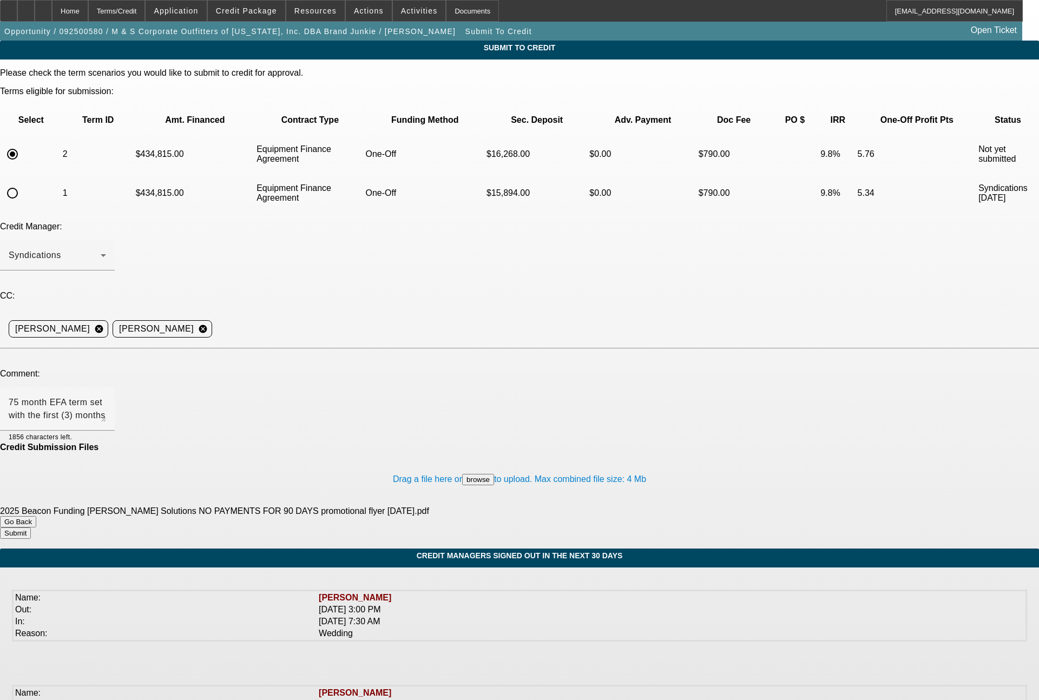
click at [31, 528] on button "Submit" at bounding box center [15, 533] width 31 height 11
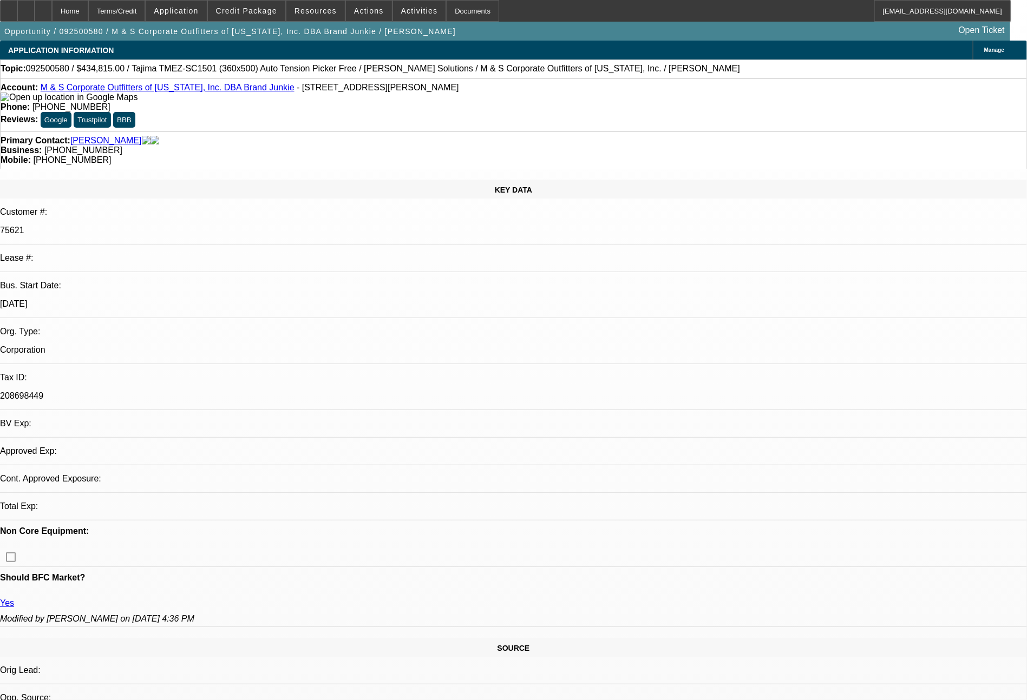
select select "0"
select select "2"
select select "0"
select select "6"
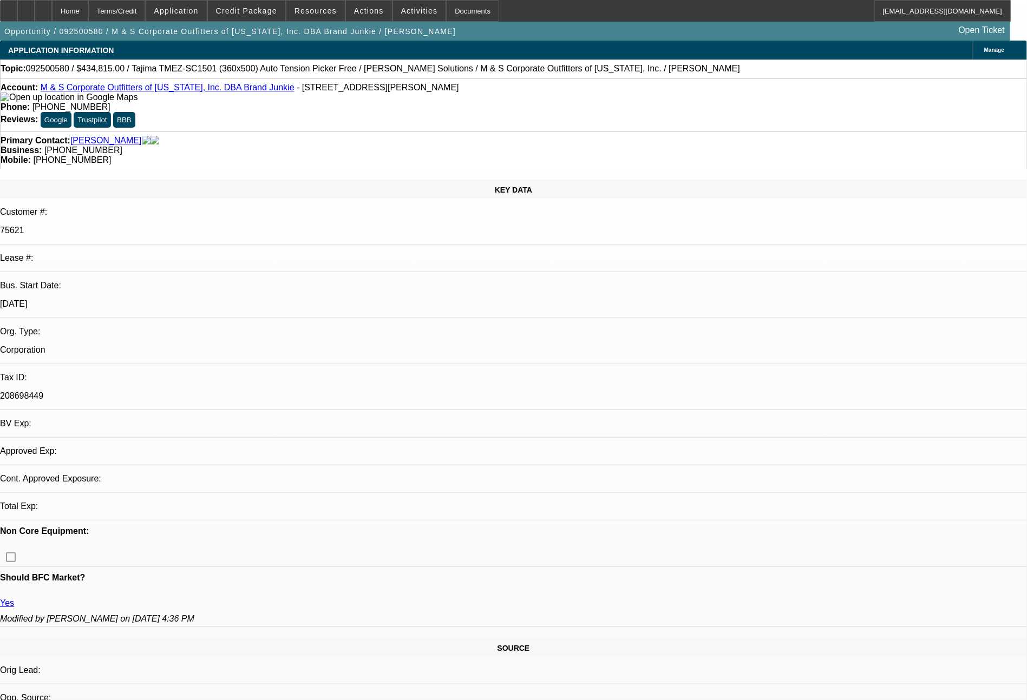
select select "0"
select select "2"
select select "0"
select select "6"
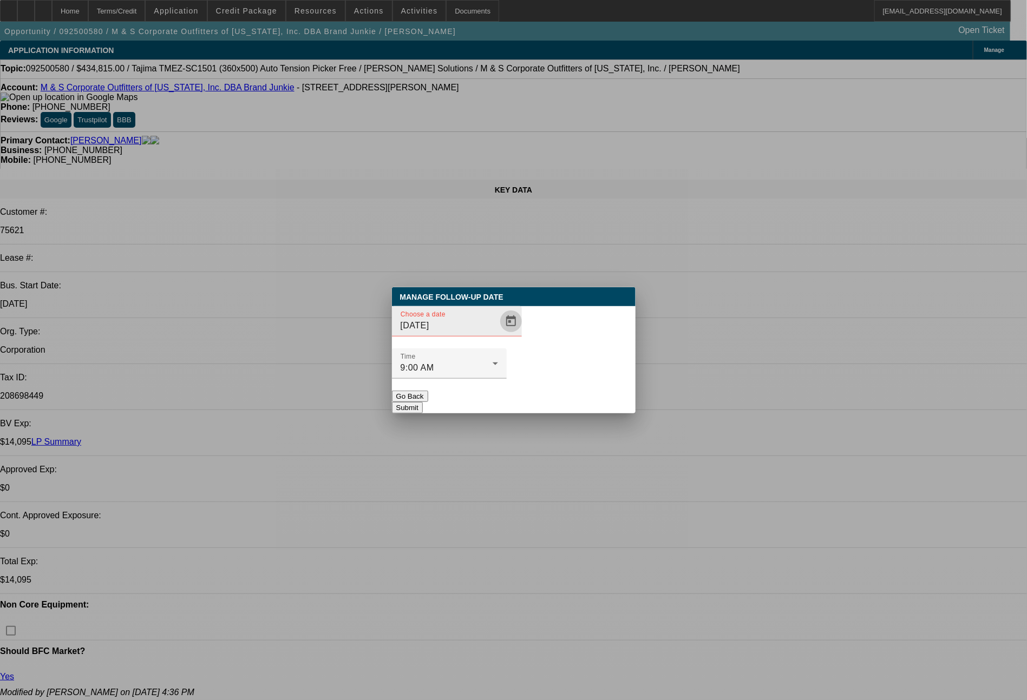
click at [498, 335] on span "Open calendar" at bounding box center [511, 322] width 26 height 26
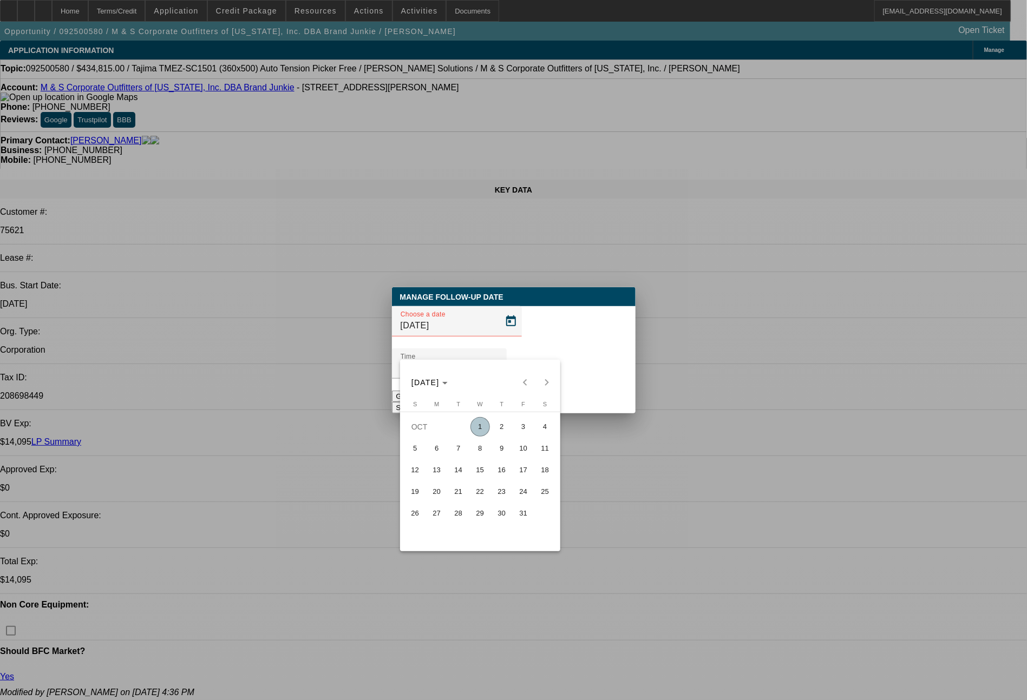
drag, startPoint x: 527, startPoint y: 424, endPoint x: 526, endPoint y: 418, distance: 6.0
click at [527, 423] on span "3" at bounding box center [523, 426] width 19 height 19
type input "10/3/2025"
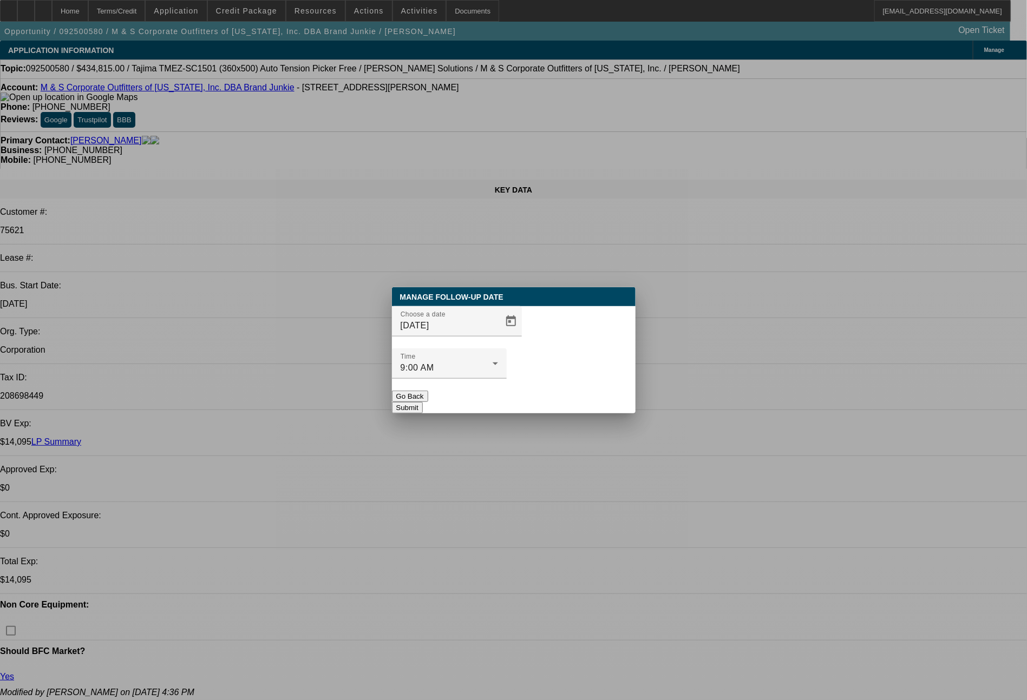
click at [423, 402] on button "Submit" at bounding box center [407, 407] width 31 height 11
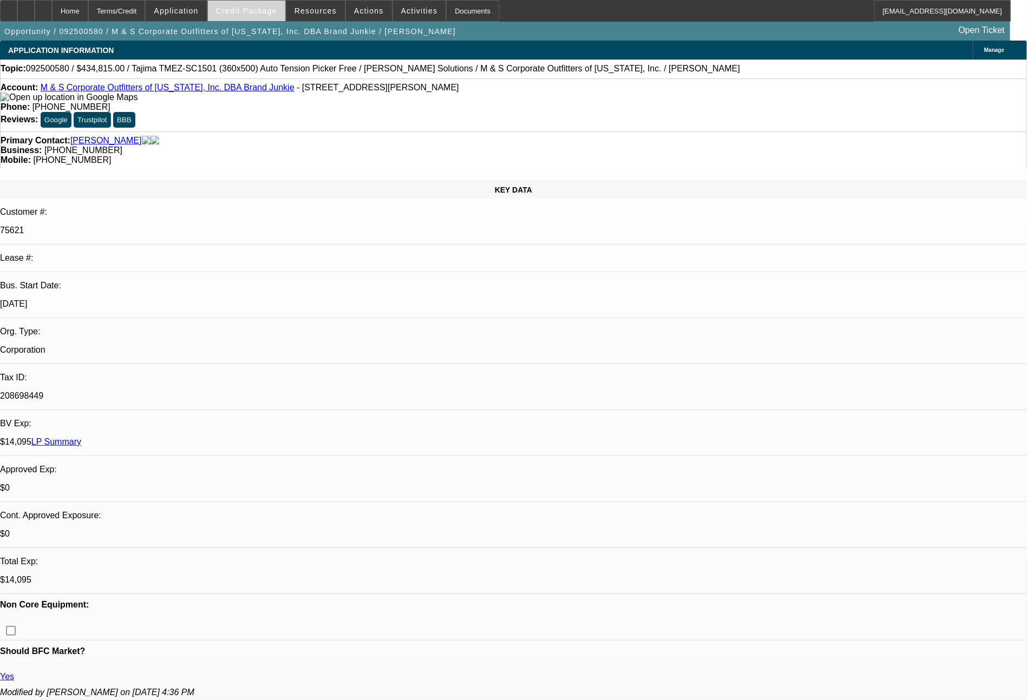
click at [273, 0] on span at bounding box center [246, 11] width 77 height 26
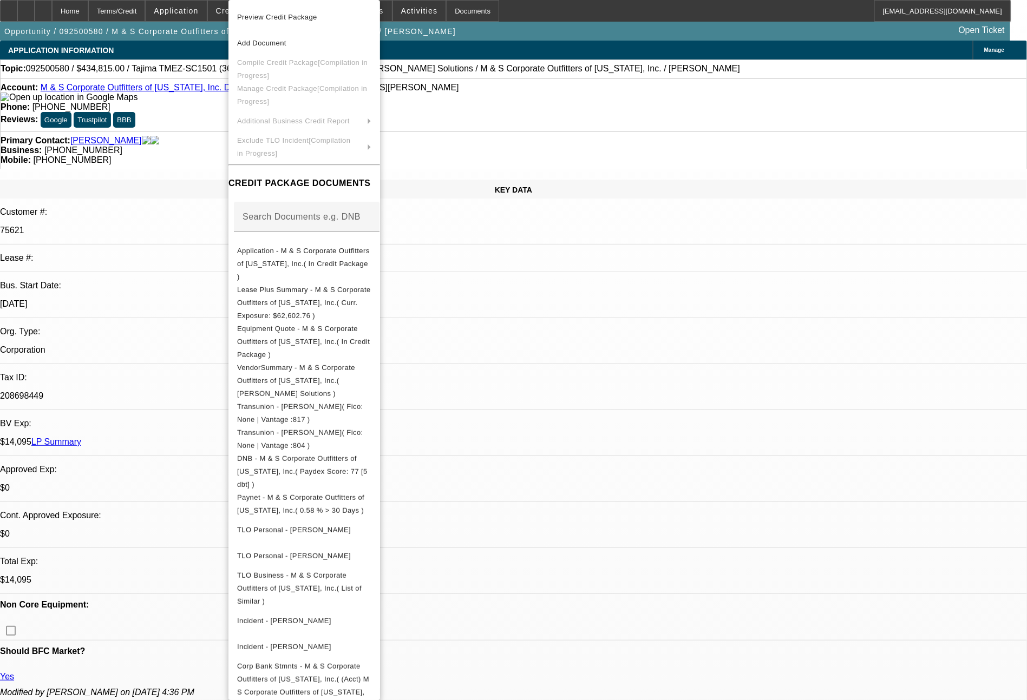
click at [774, 494] on div at bounding box center [513, 350] width 1027 height 700
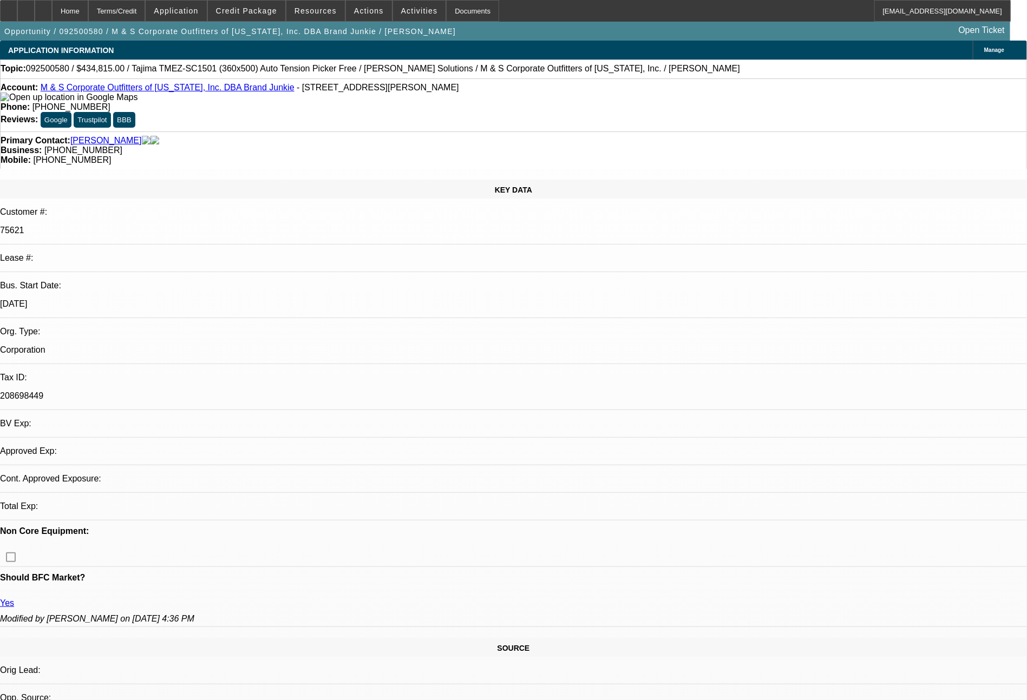
select select "0"
select select "2"
select select "0"
select select "6"
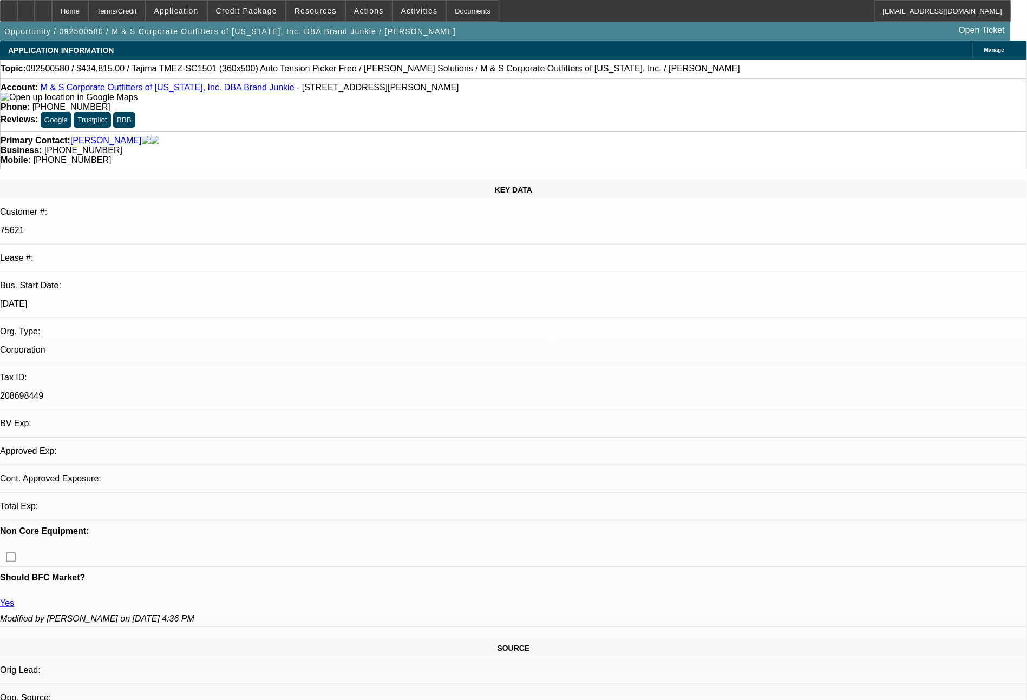
select select "0"
select select "2"
select select "0"
select select "6"
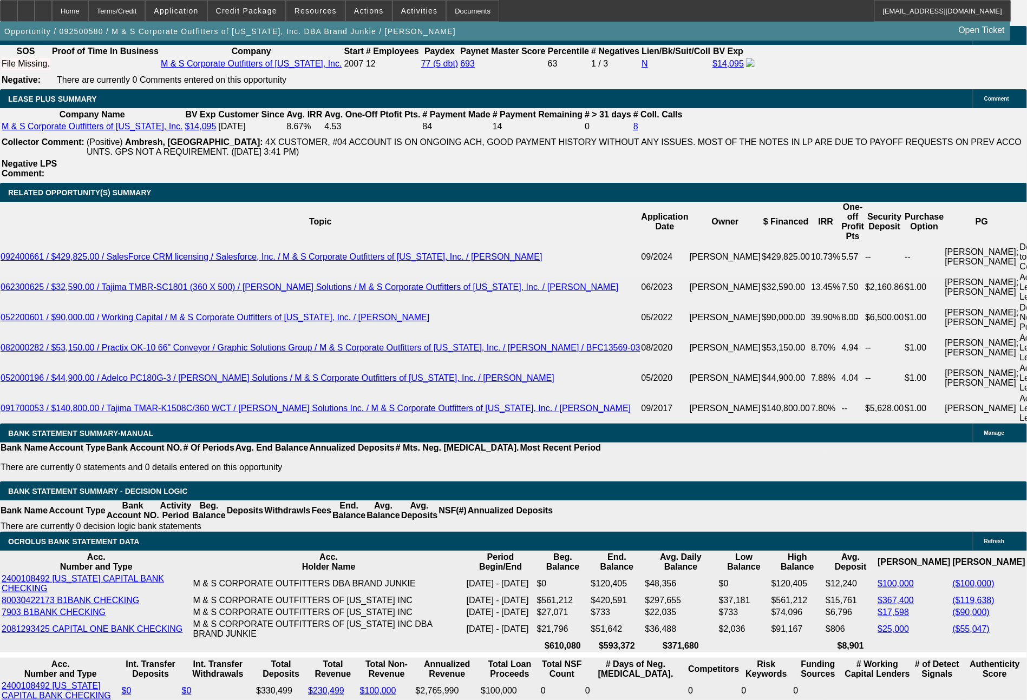
scroll to position [1226, 0]
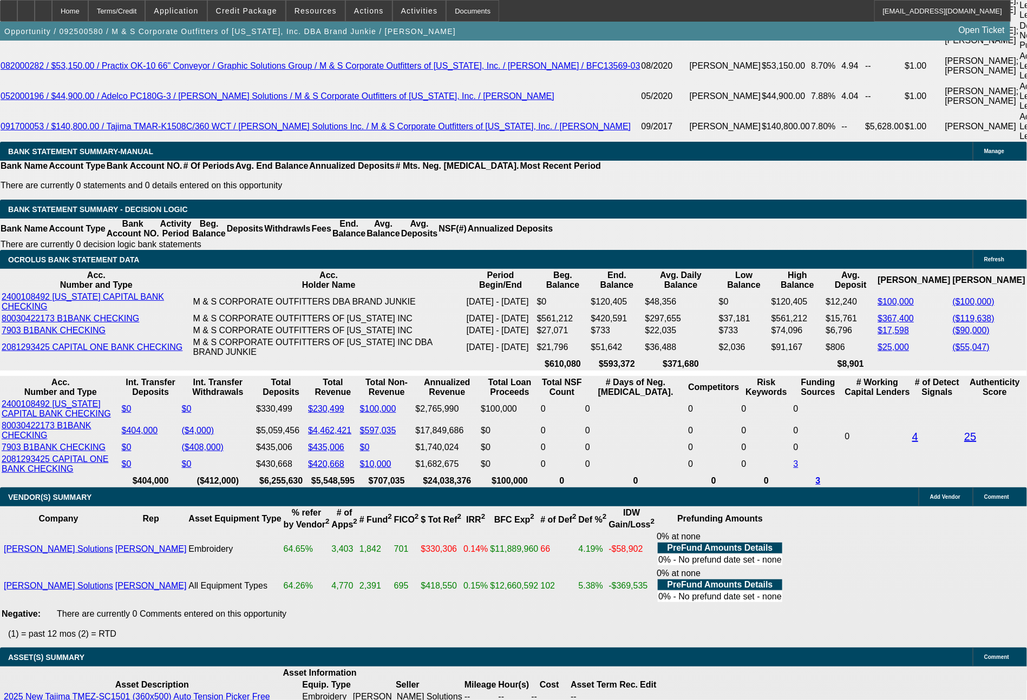
scroll to position [2142, 0]
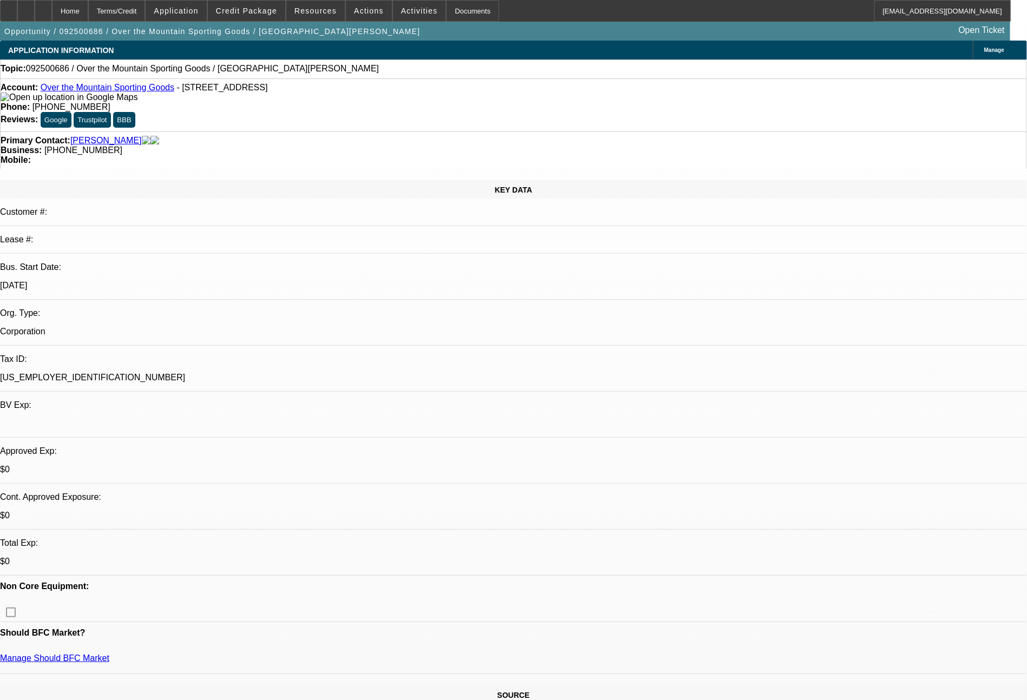
select select "0"
select select "2"
select select "0.1"
select select "4"
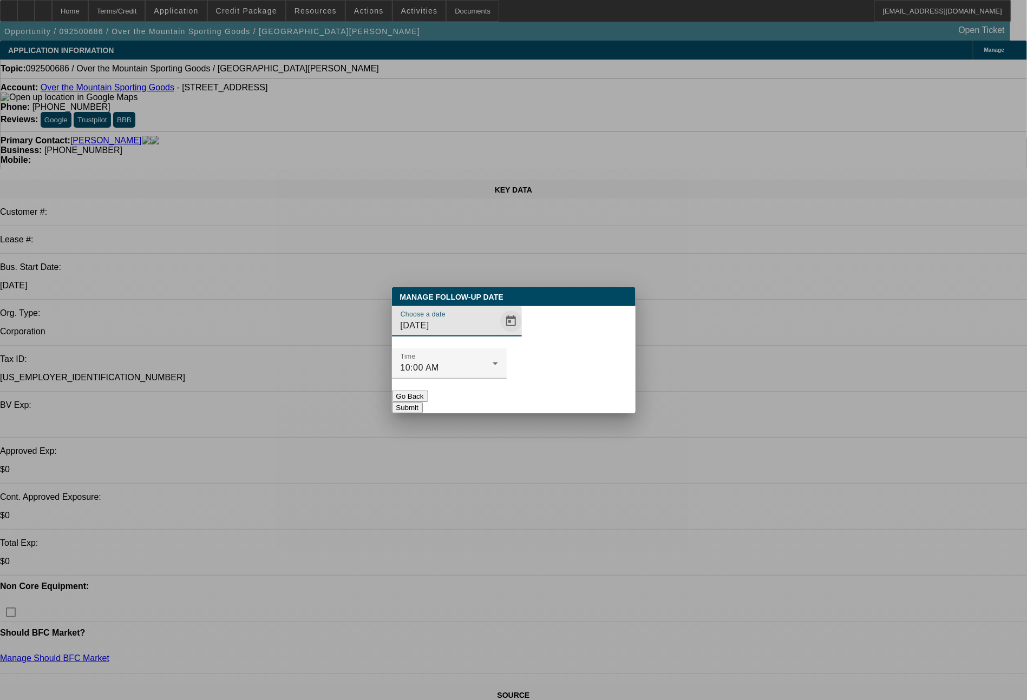
click at [498, 335] on span "Open calendar" at bounding box center [511, 322] width 26 height 26
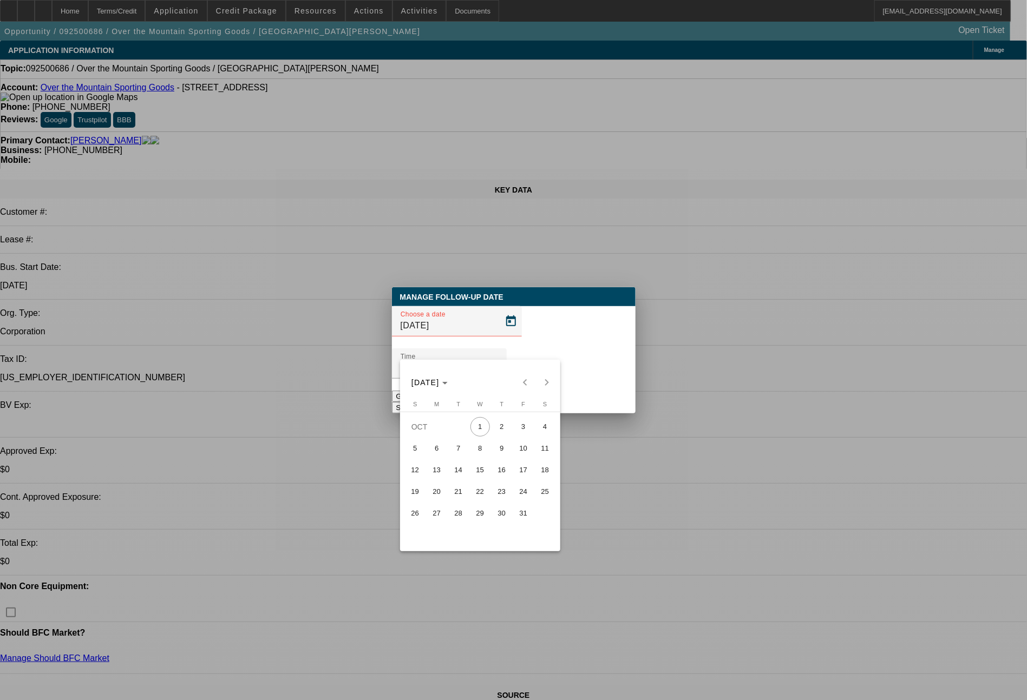
click at [530, 425] on span "3" at bounding box center [523, 426] width 19 height 19
type input "10/3/2025"
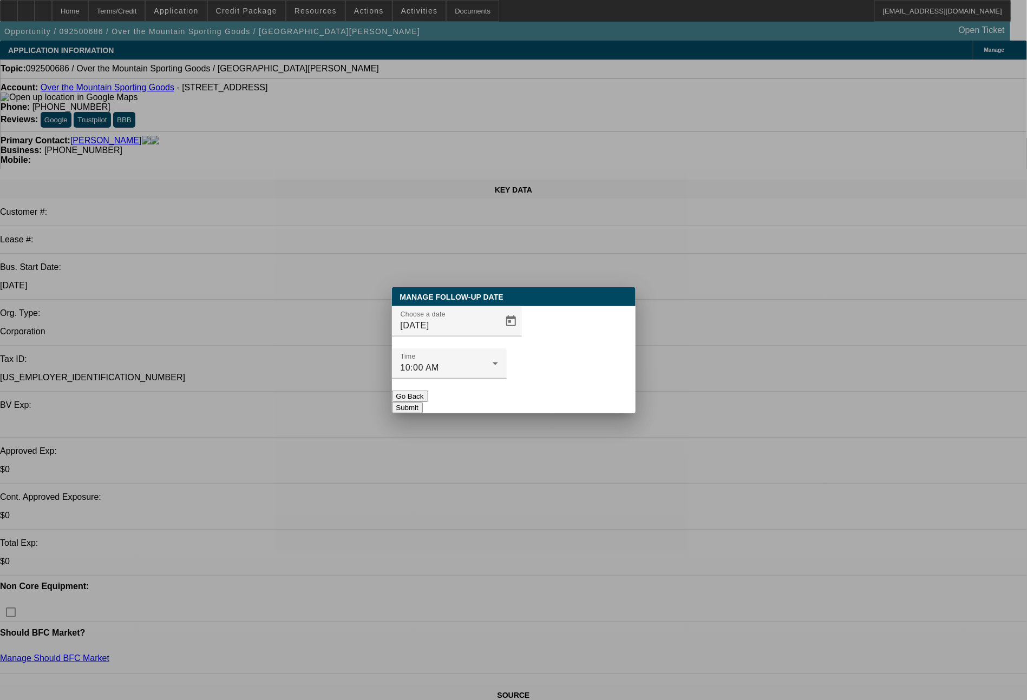
click at [423, 402] on button "Submit" at bounding box center [407, 407] width 31 height 11
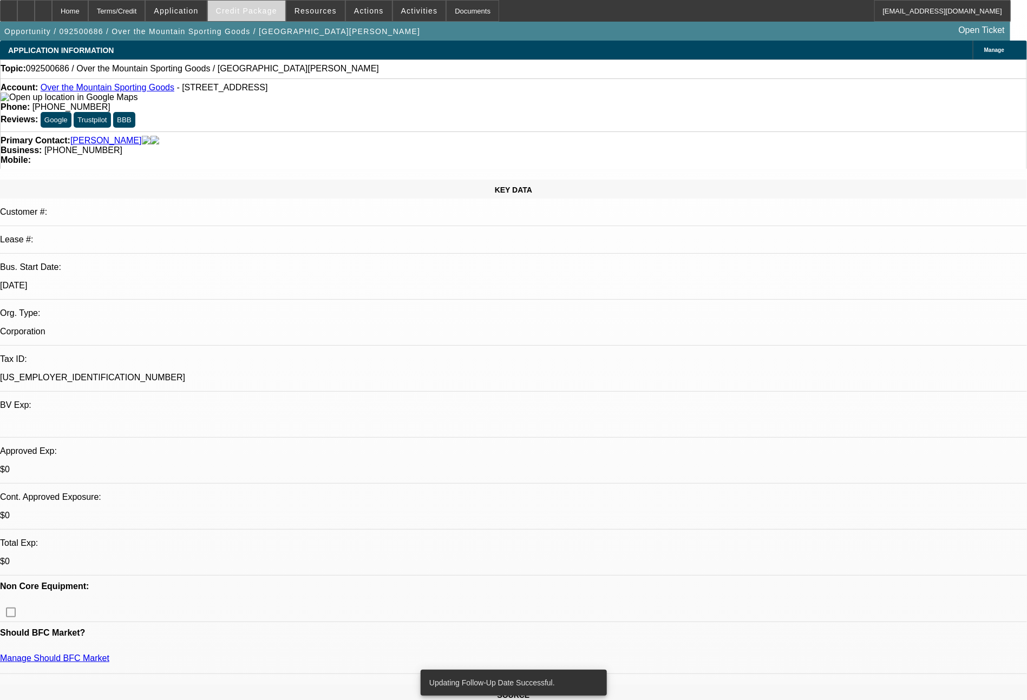
click at [273, 14] on span "Credit Package" at bounding box center [246, 10] width 61 height 9
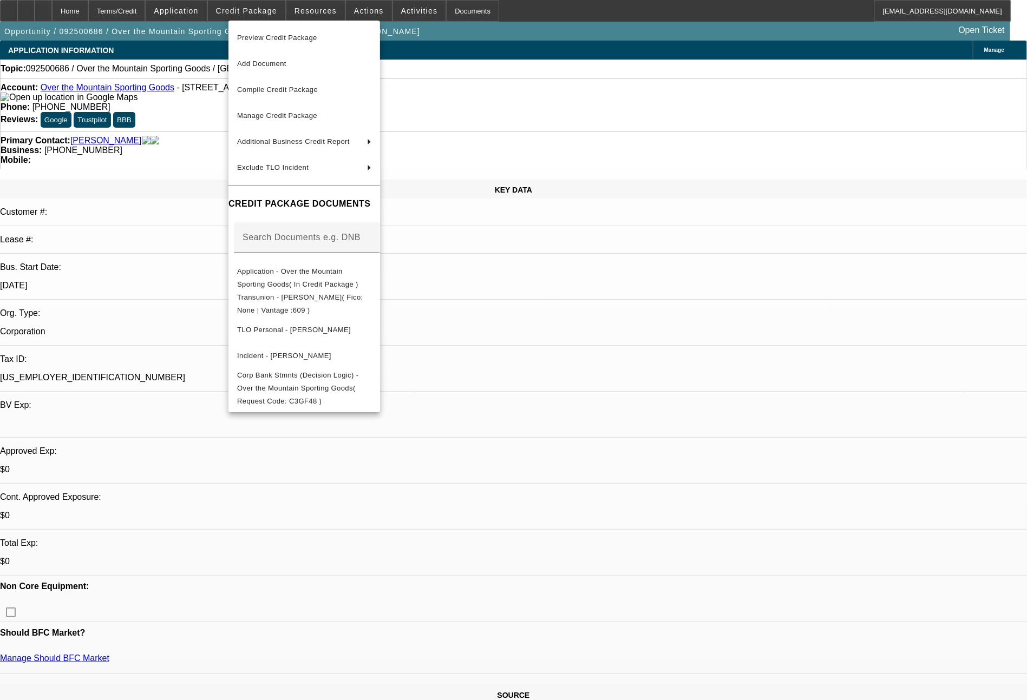
click at [790, 536] on div at bounding box center [513, 350] width 1027 height 700
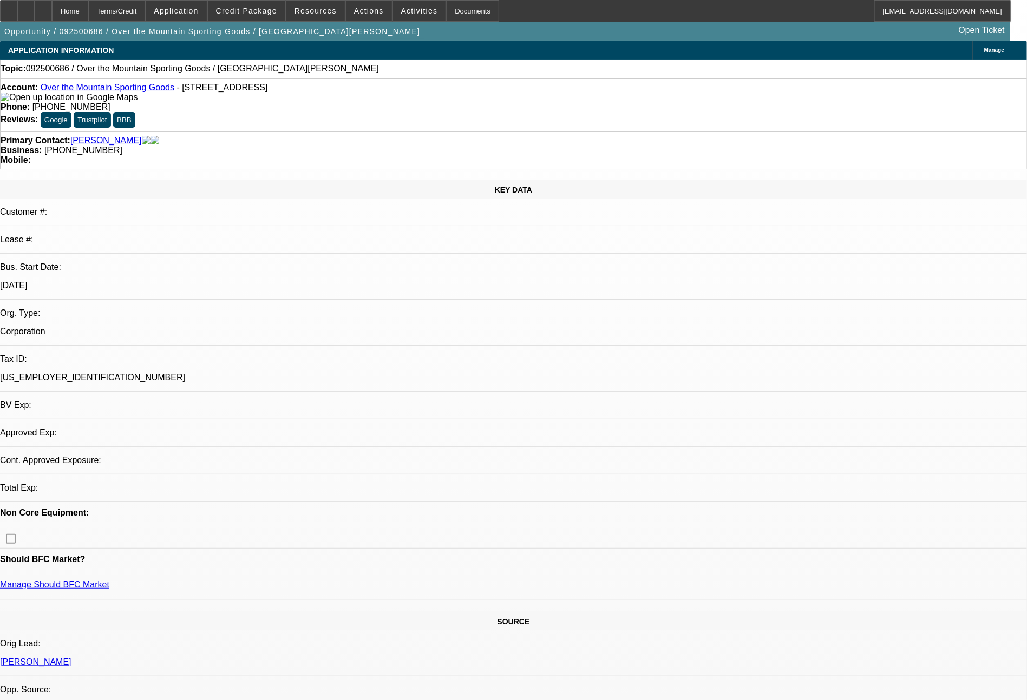
select select "0"
select select "2"
select select "0.1"
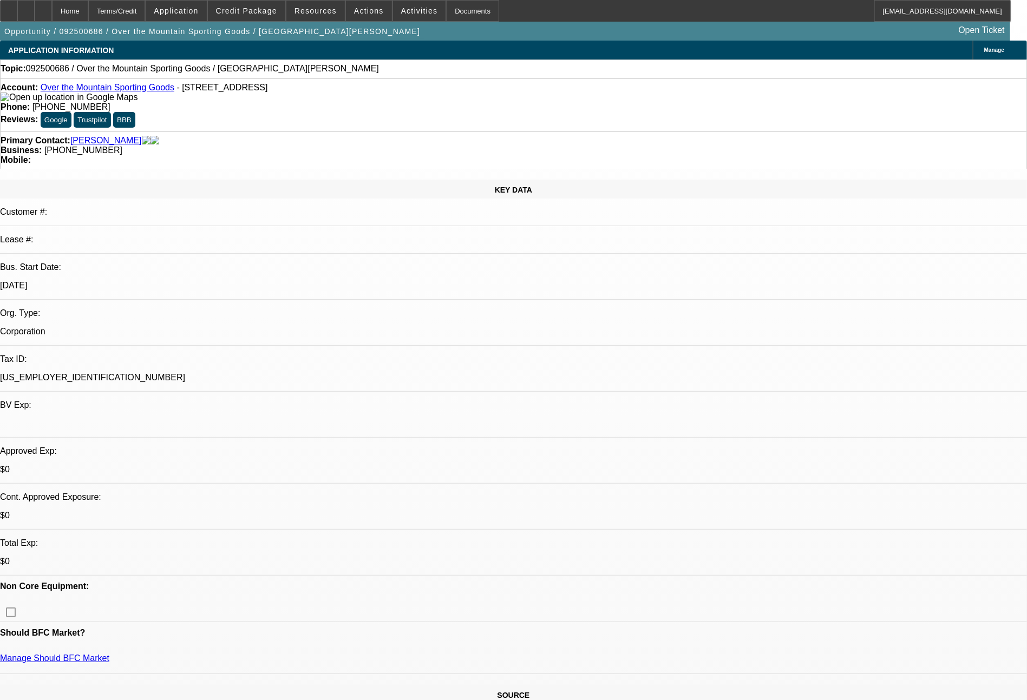
select select "1"
select select "2"
select select "4"
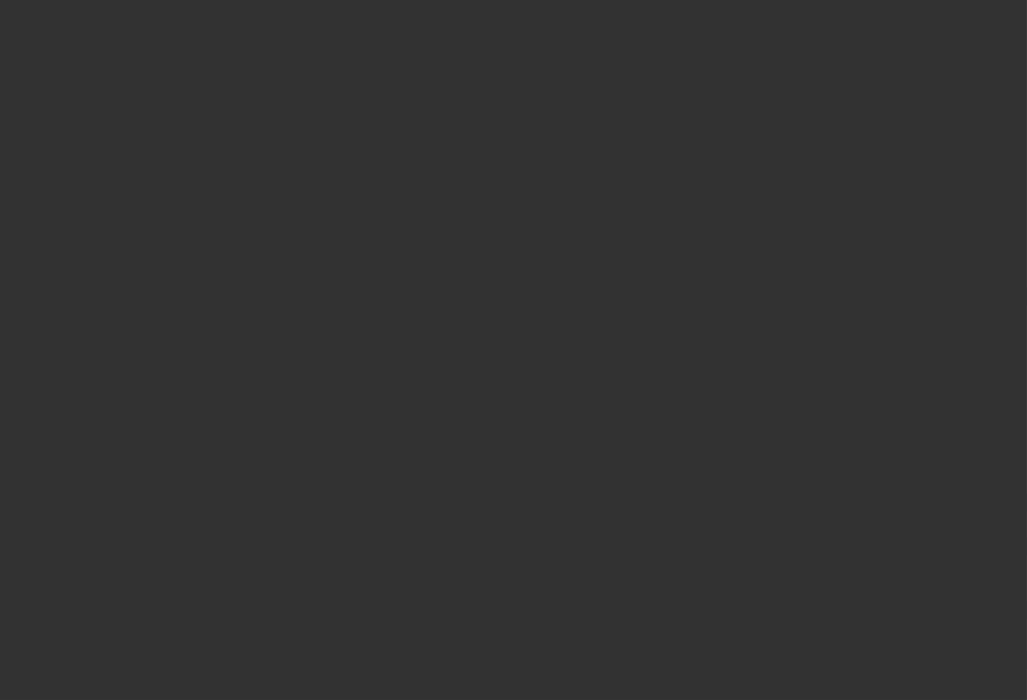
select select "0"
select select "2"
select select "0.1"
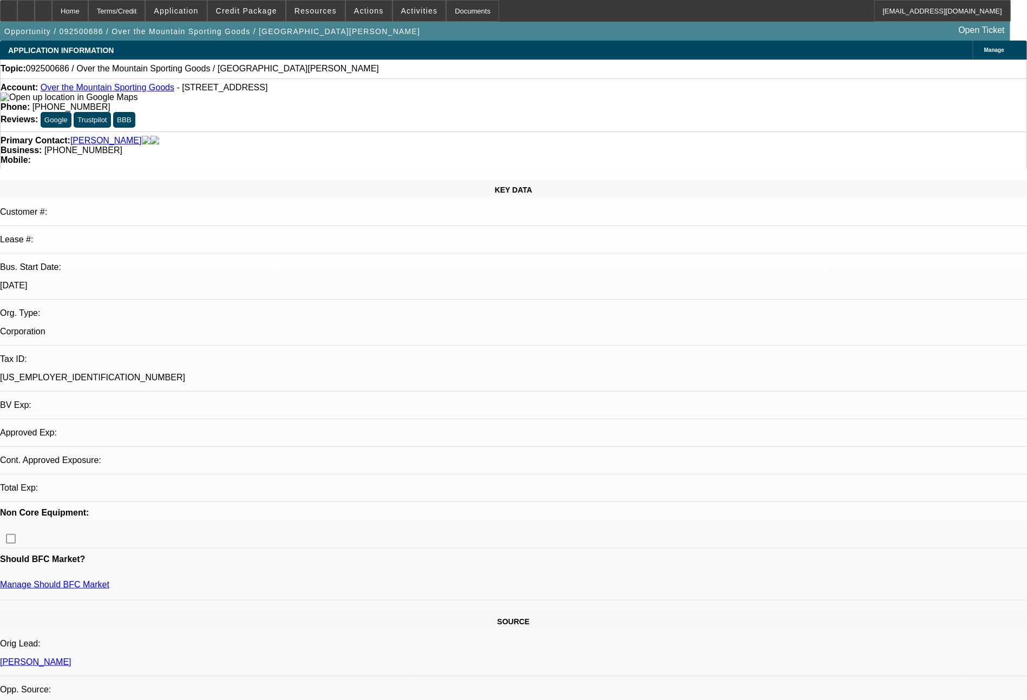
select select "1"
select select "2"
select select "4"
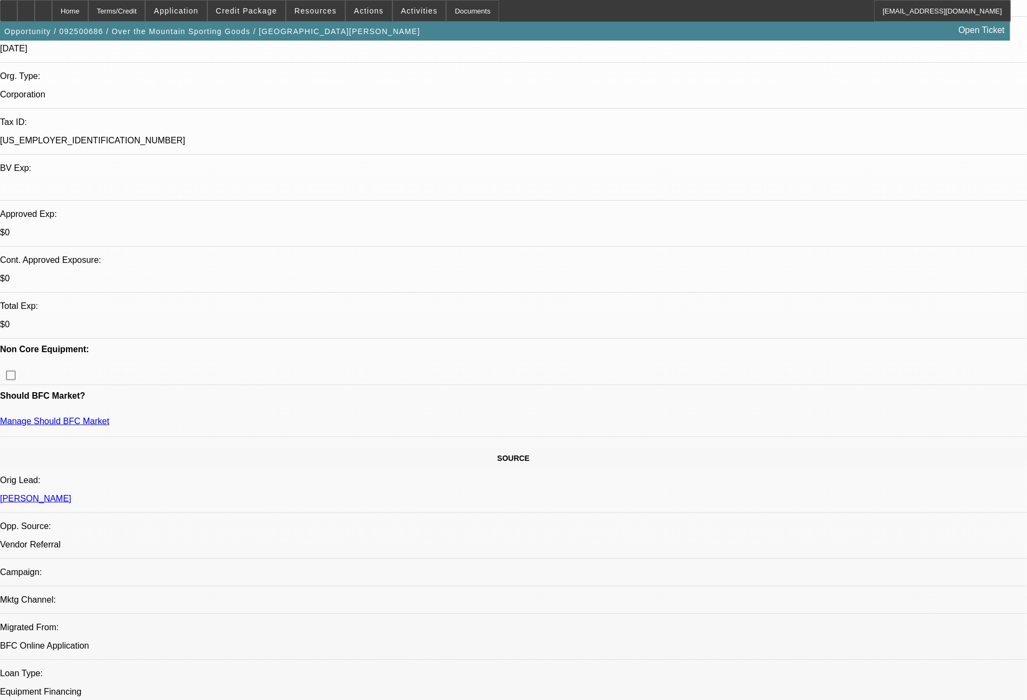
scroll to position [249, 0]
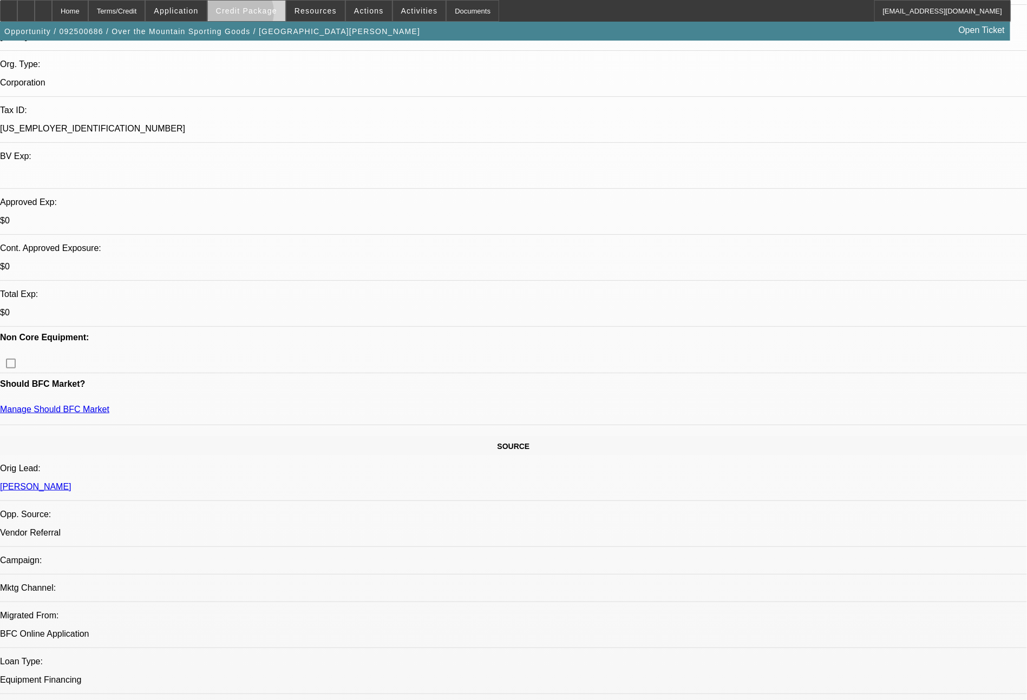
click at [260, 15] on span at bounding box center [246, 11] width 77 height 26
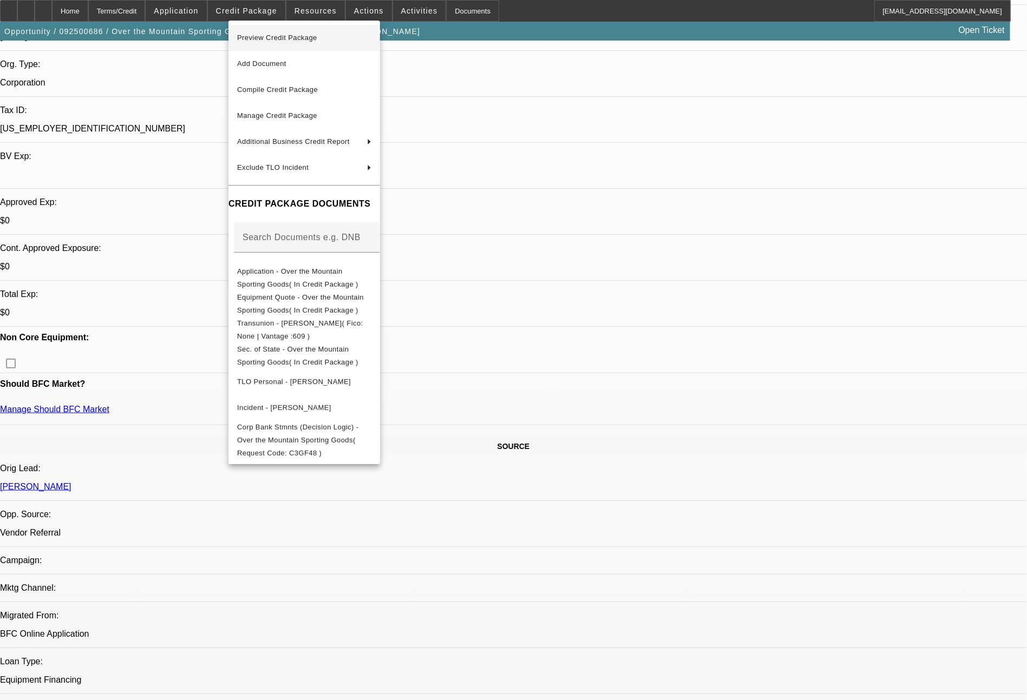
click at [299, 28] on button "Preview Credit Package" at bounding box center [304, 38] width 152 height 26
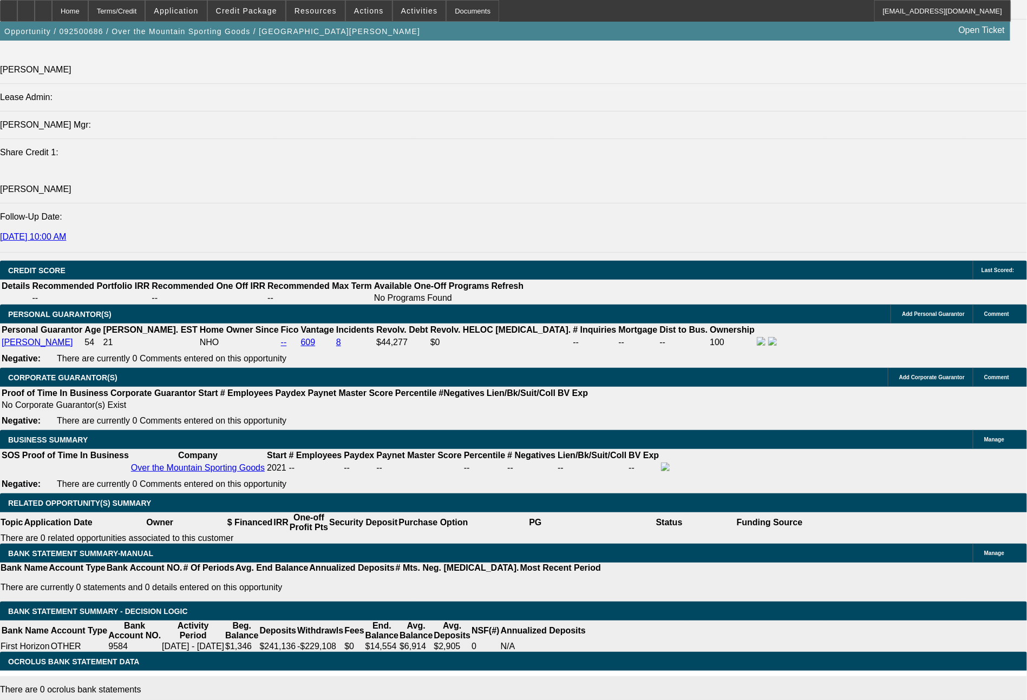
scroll to position [1418, 0]
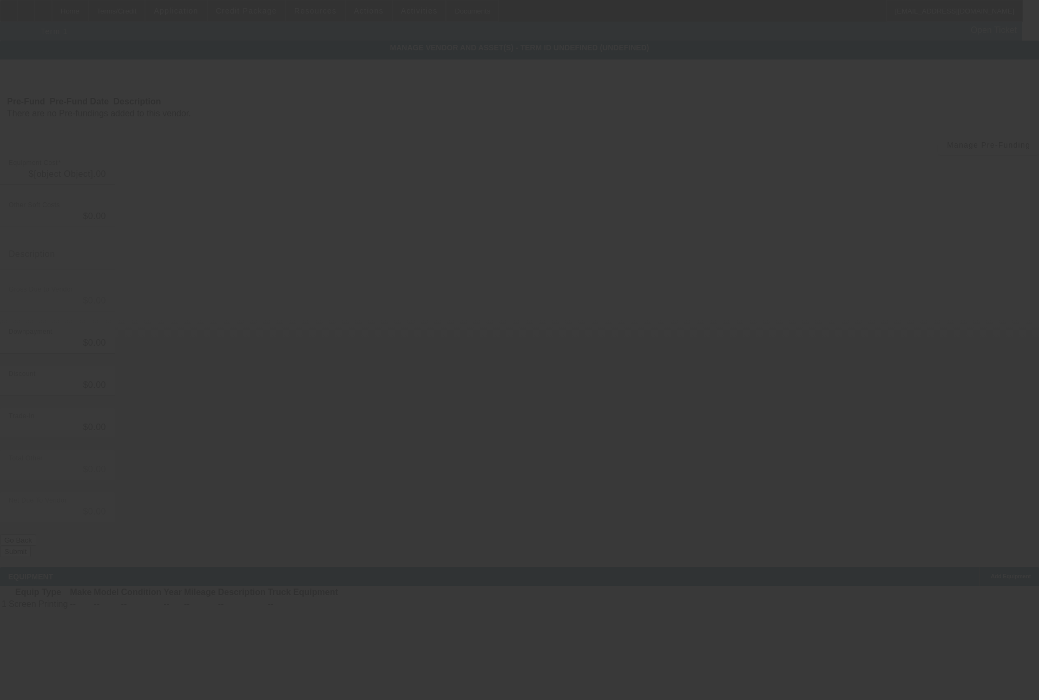
type input "$79,000.00"
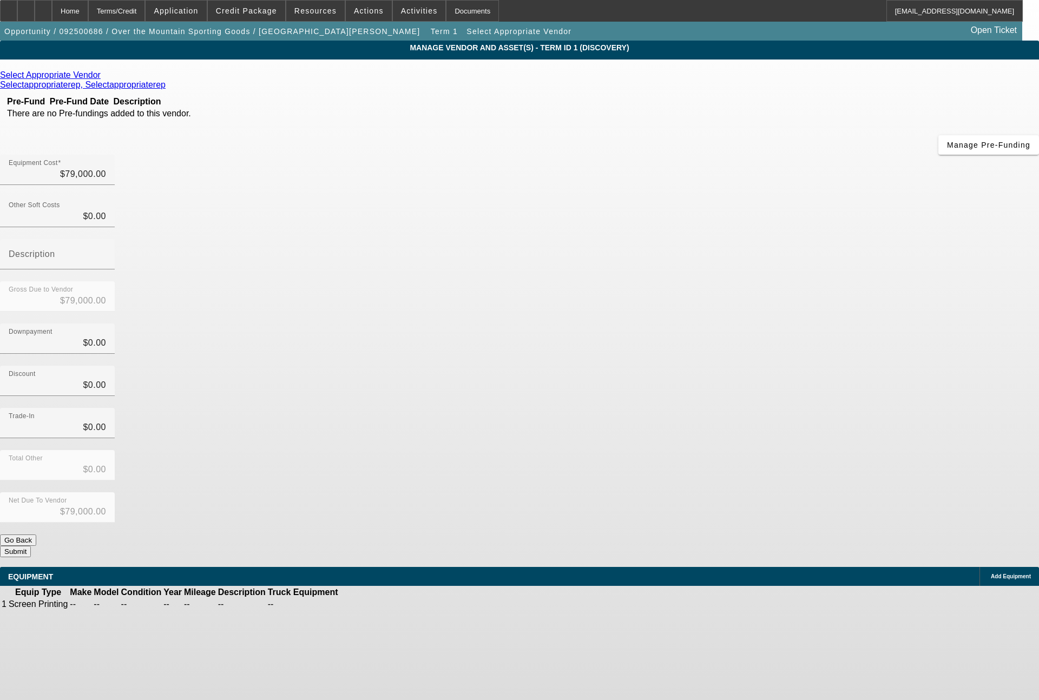
click at [103, 78] on icon at bounding box center [103, 74] width 0 height 9
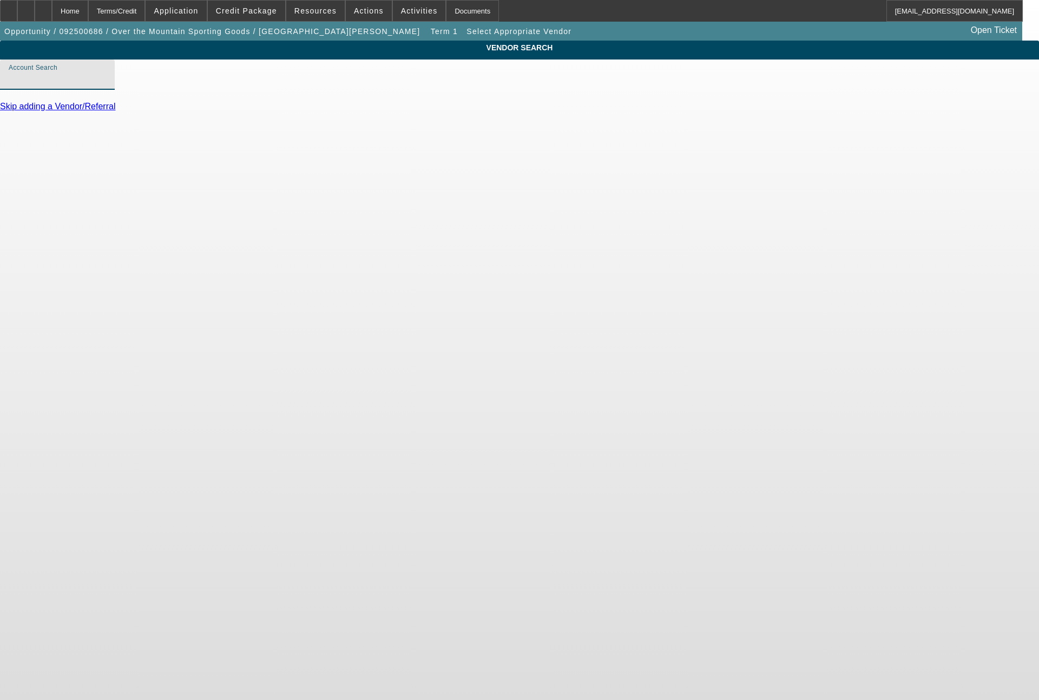
click at [106, 86] on input "Account Search" at bounding box center [57, 79] width 97 height 13
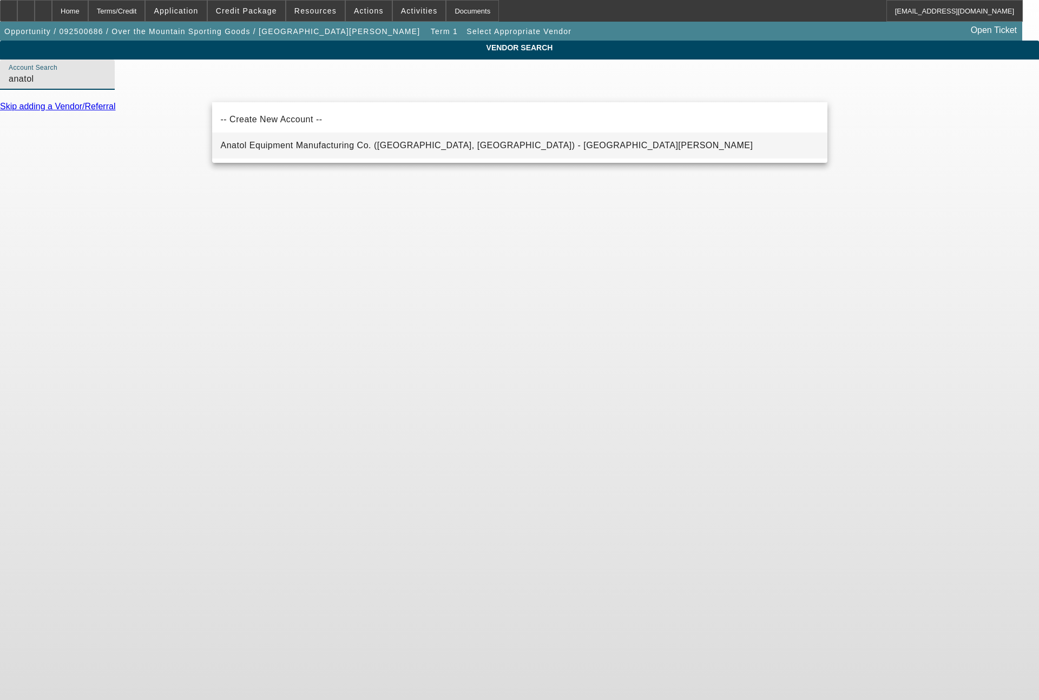
click at [274, 142] on span "Anatol Equipment Manufacturing Co. ([GEOGRAPHIC_DATA], [GEOGRAPHIC_DATA]) - [GE…" at bounding box center [487, 145] width 533 height 9
type input "Anatol Equipment Manufacturing Co. ([GEOGRAPHIC_DATA], [GEOGRAPHIC_DATA]) - [GE…"
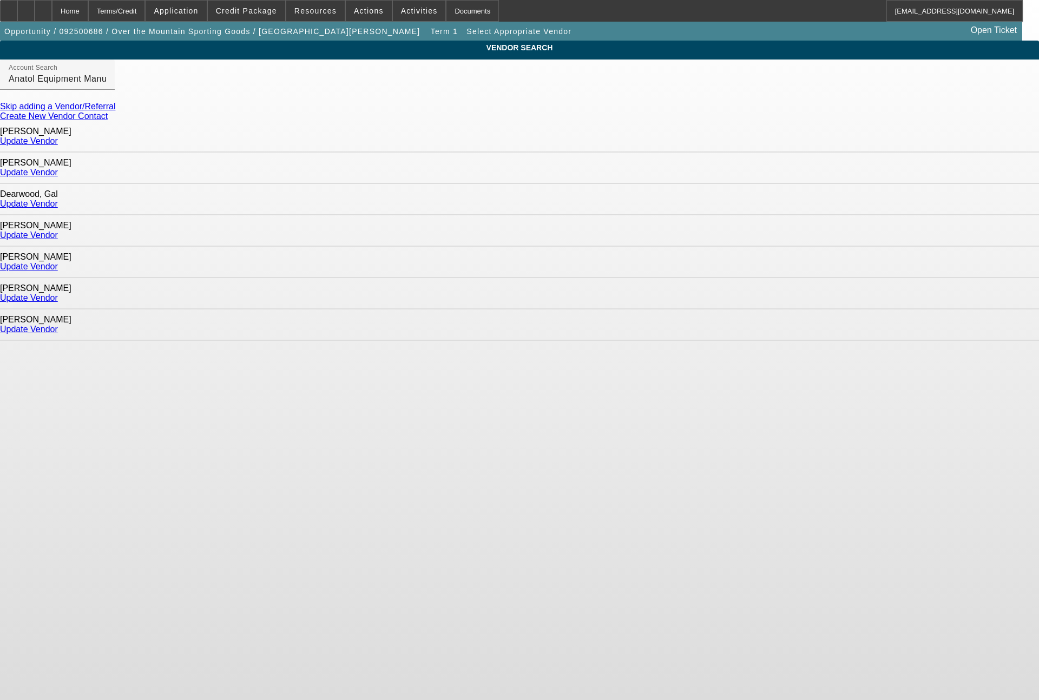
click at [58, 140] on link "Update Vendor" at bounding box center [29, 140] width 58 height 9
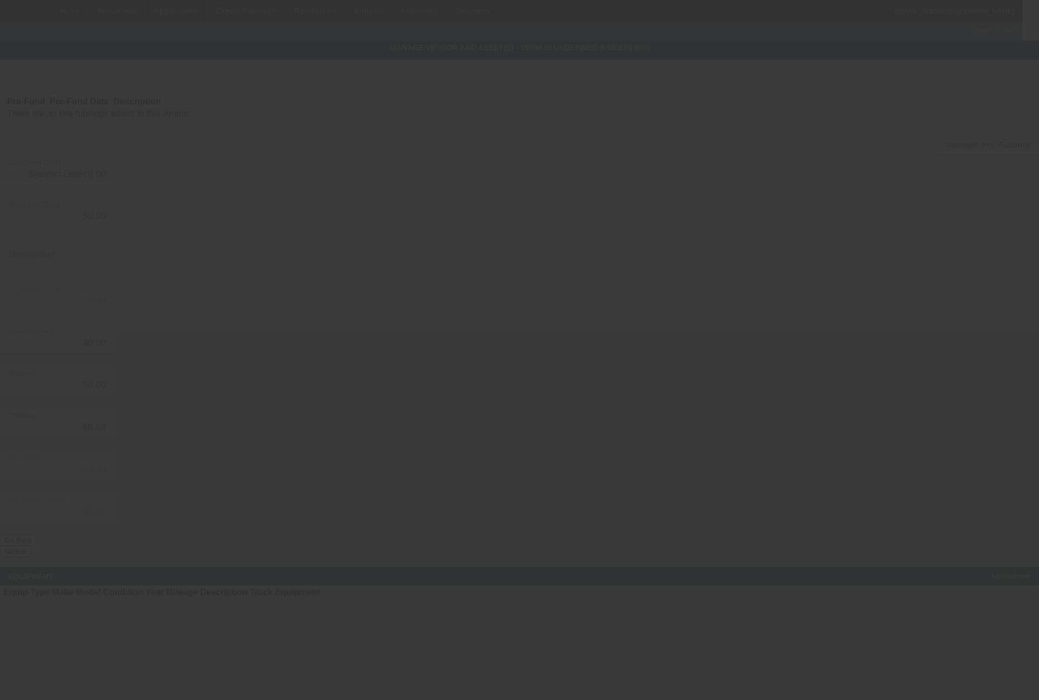
type input "$79,000.00"
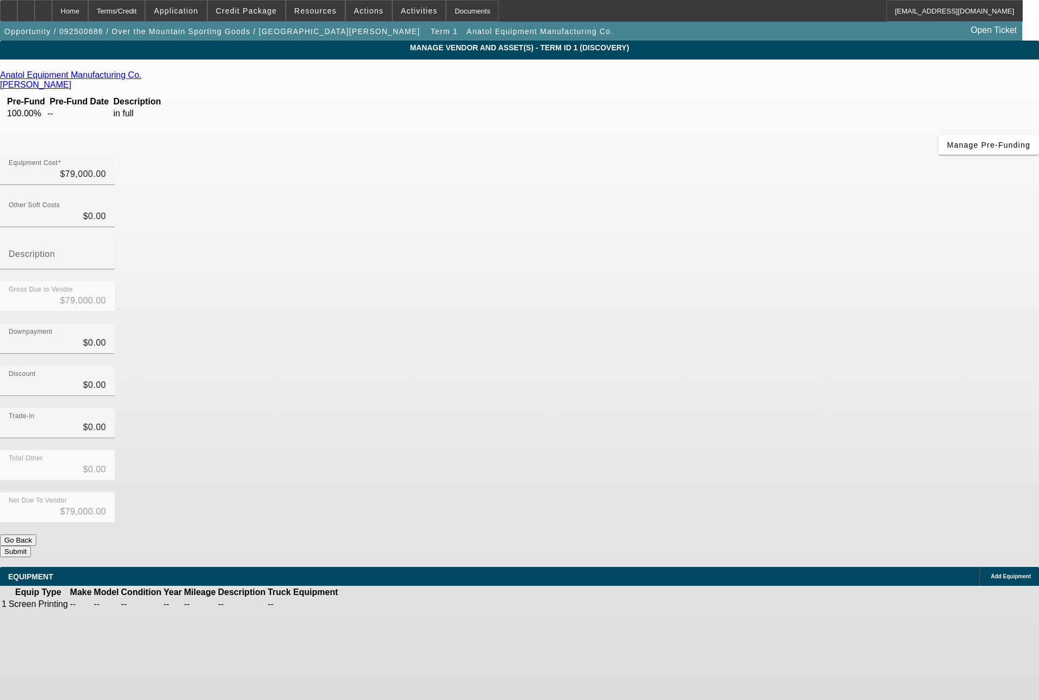
click at [372, 605] on icon at bounding box center [372, 605] width 0 height 0
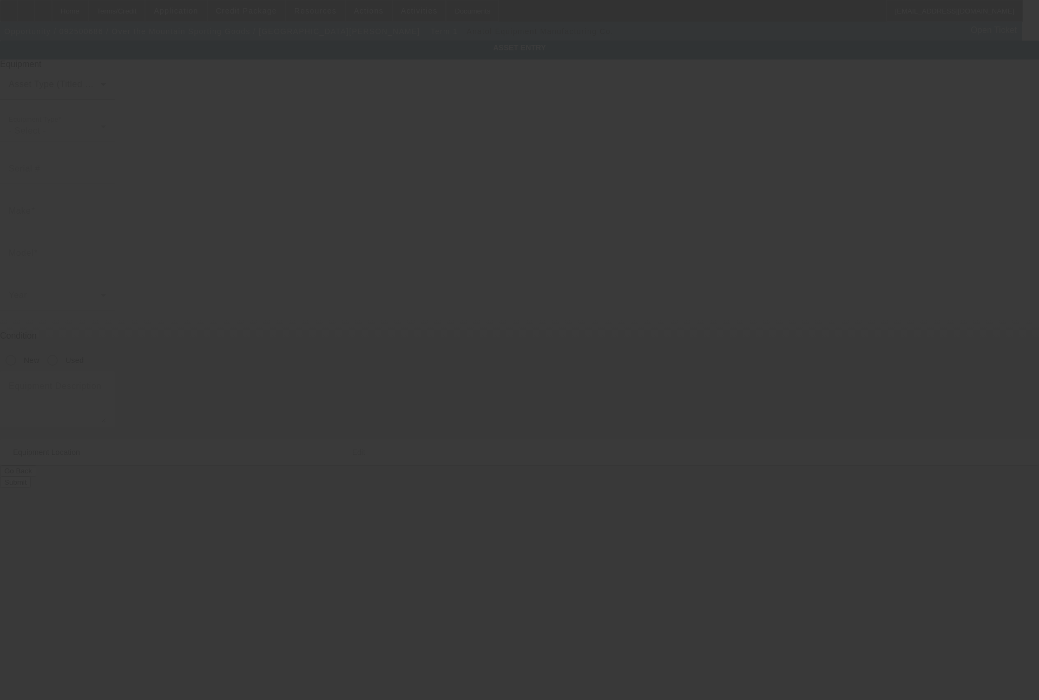
type input "[GEOGRAPHIC_DATA]"
type input "35213"
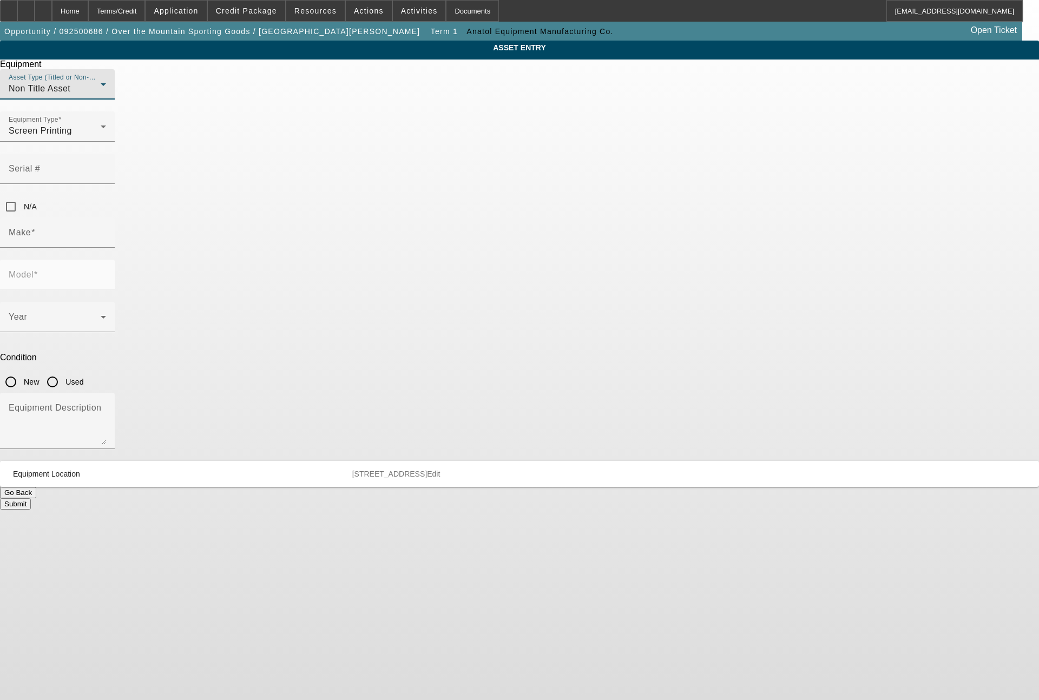
click at [101, 95] on div "Non Title Asset" at bounding box center [55, 88] width 92 height 13
click at [421, 223] on div at bounding box center [519, 350] width 1039 height 700
click at [101, 315] on span at bounding box center [55, 321] width 92 height 13
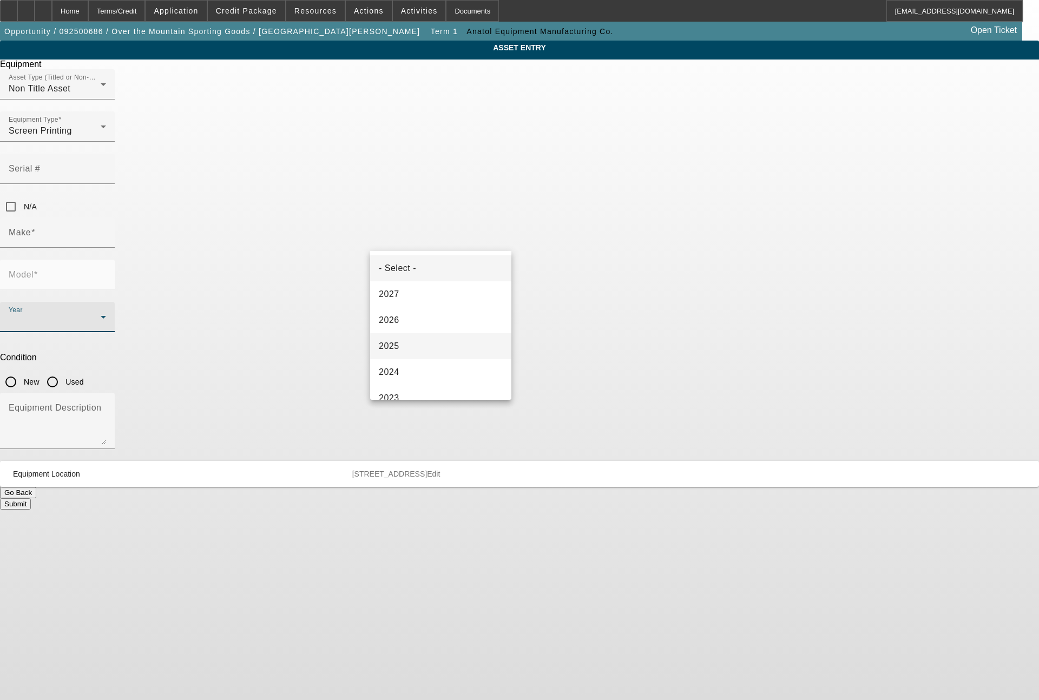
click at [398, 343] on span "2025" at bounding box center [389, 346] width 21 height 13
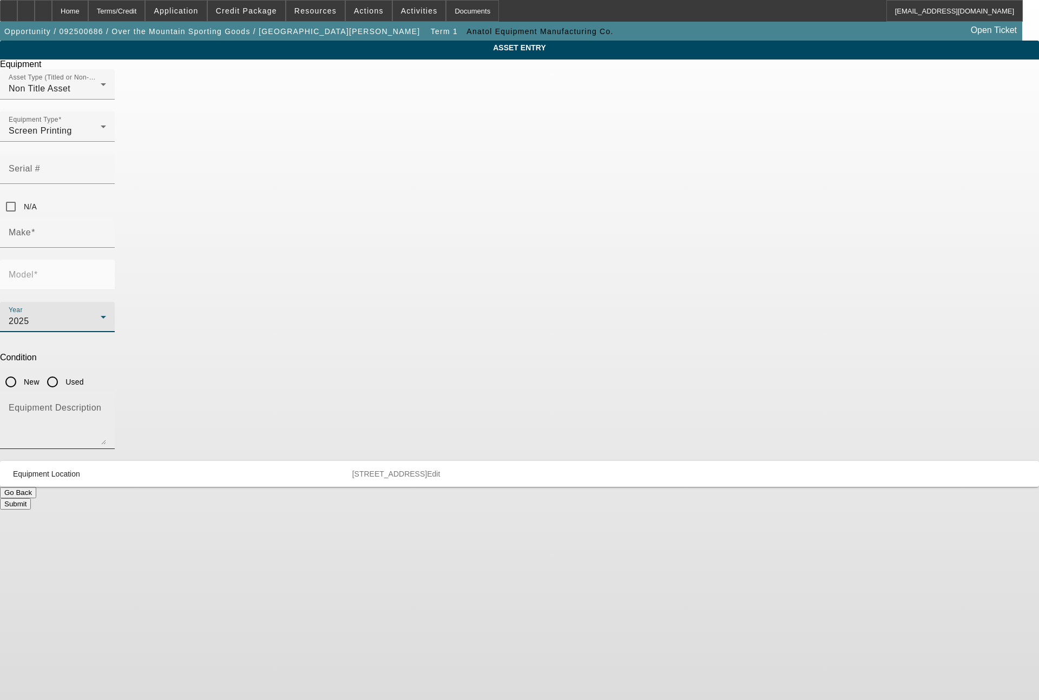
click at [106, 406] on textarea "Equipment Description" at bounding box center [57, 425] width 97 height 39
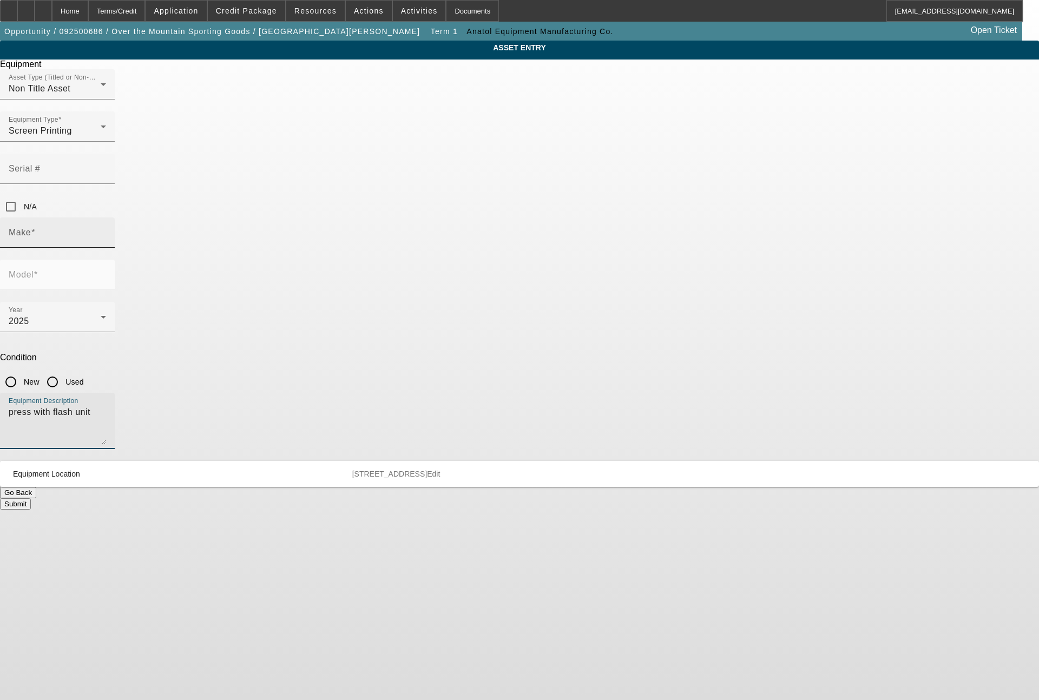
type textarea "press with flash unit"
click at [106, 231] on input "Make" at bounding box center [57, 237] width 97 height 13
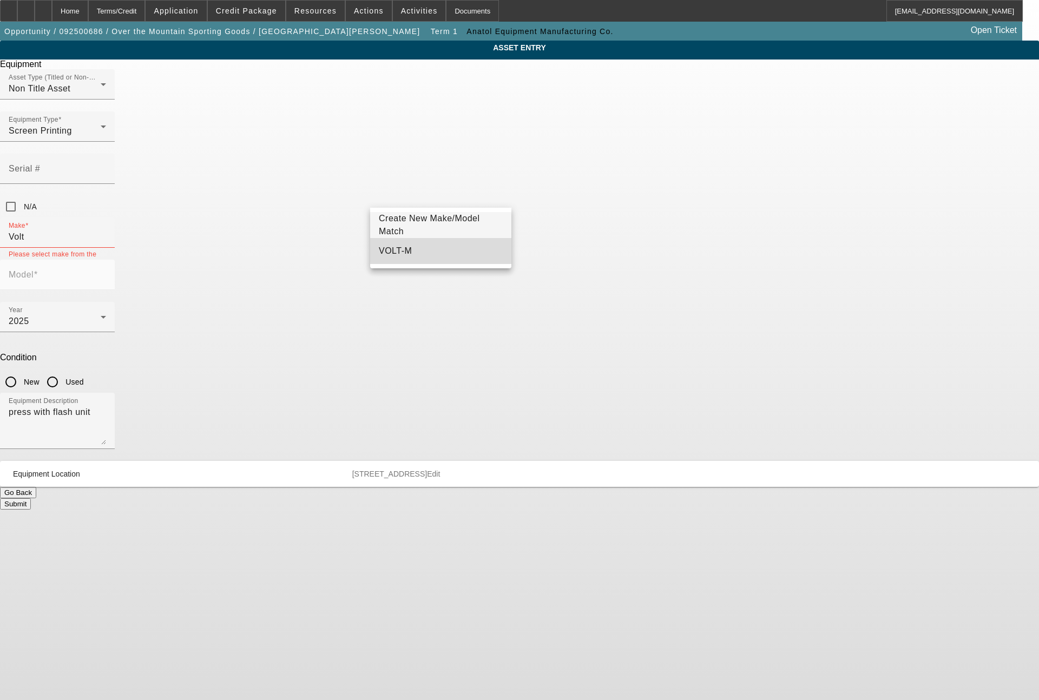
click at [418, 247] on mat-option "VOLT-M" at bounding box center [440, 251] width 141 height 26
type input "VOLT-M"
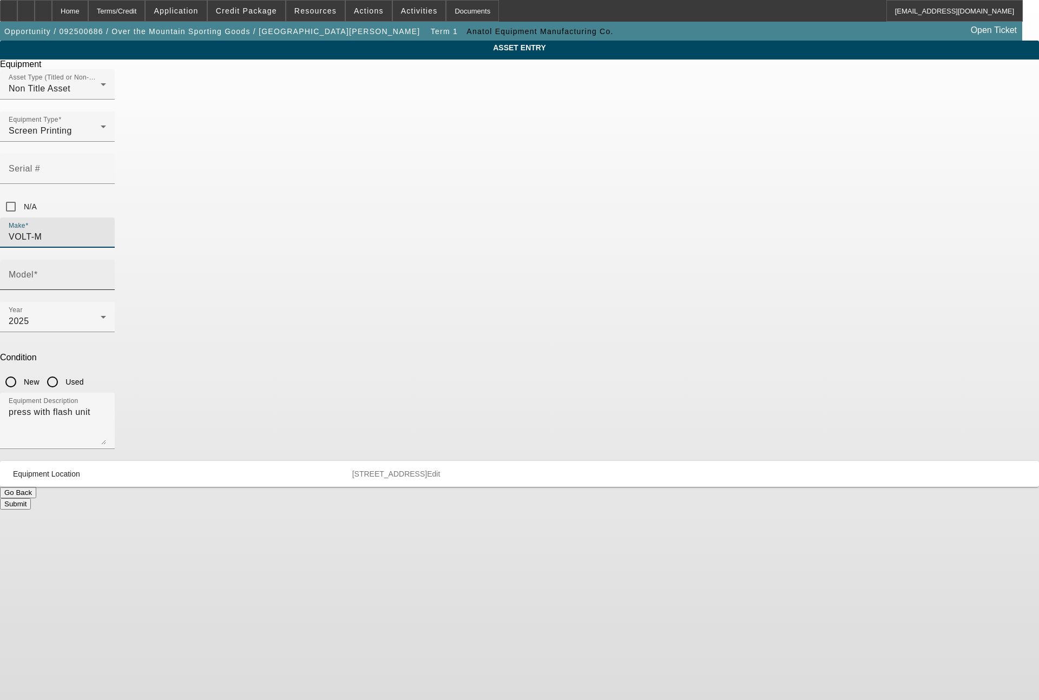
click at [106, 273] on input "Model" at bounding box center [57, 279] width 97 height 13
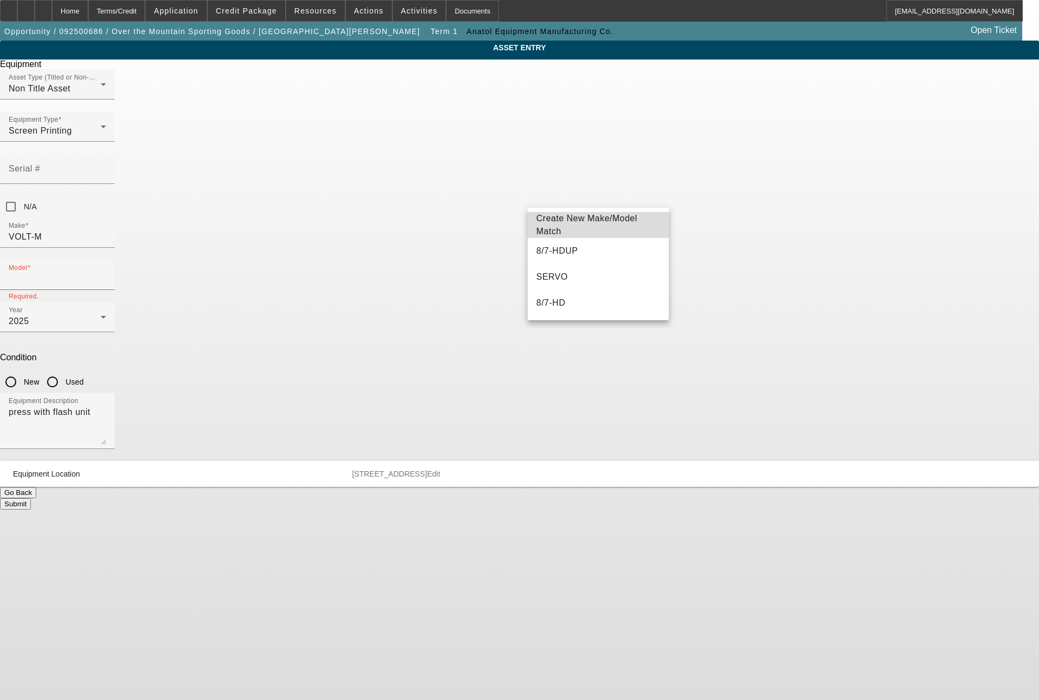
click at [600, 220] on span "Create New Make/Model Match" at bounding box center [598, 225] width 124 height 26
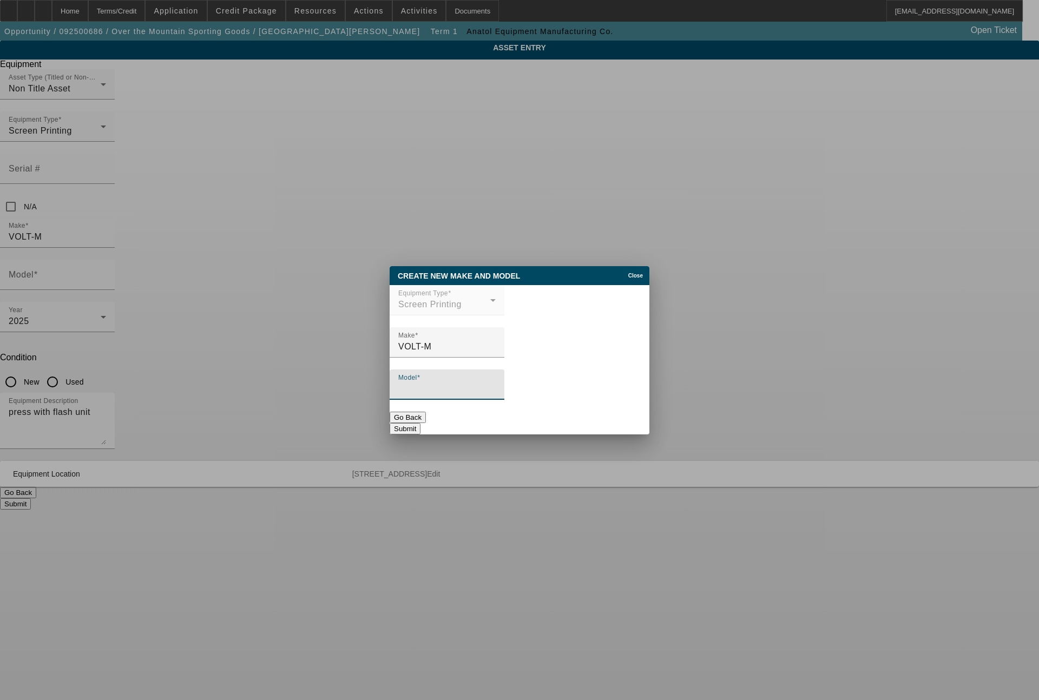
click at [474, 390] on input "Model" at bounding box center [446, 389] width 97 height 13
type input "6/5 HD press"
click at [421, 424] on button "Submit" at bounding box center [405, 428] width 31 height 11
type input "6/5 HD press"
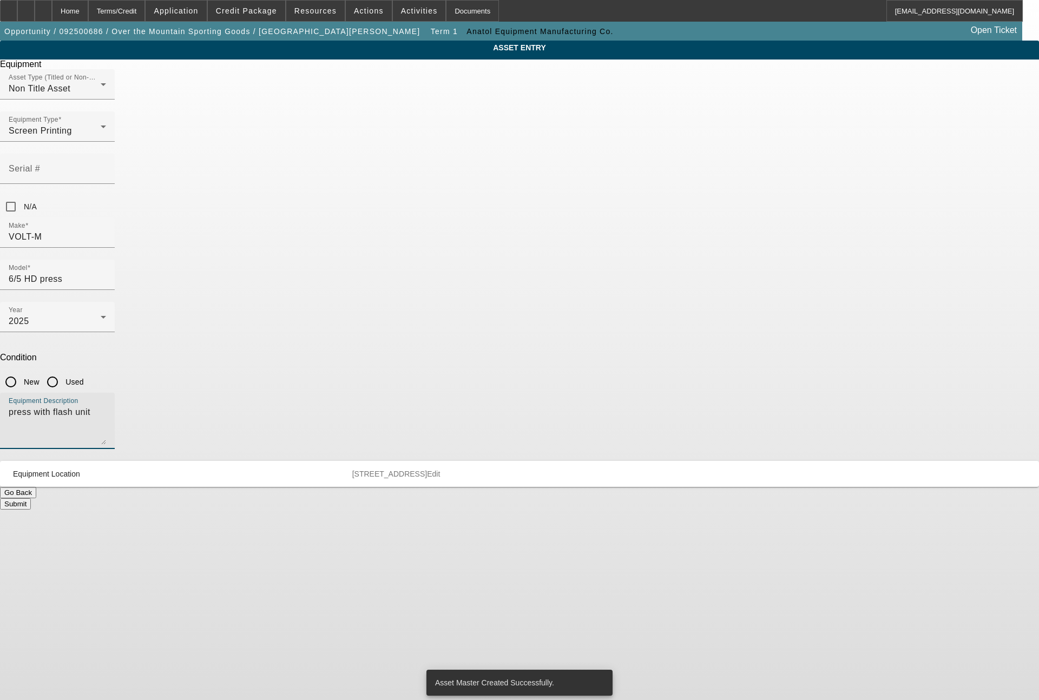
click at [106, 406] on textarea "press with flash unit" at bounding box center [57, 425] width 97 height 39
type textarea "6s/5c press with flash unit"
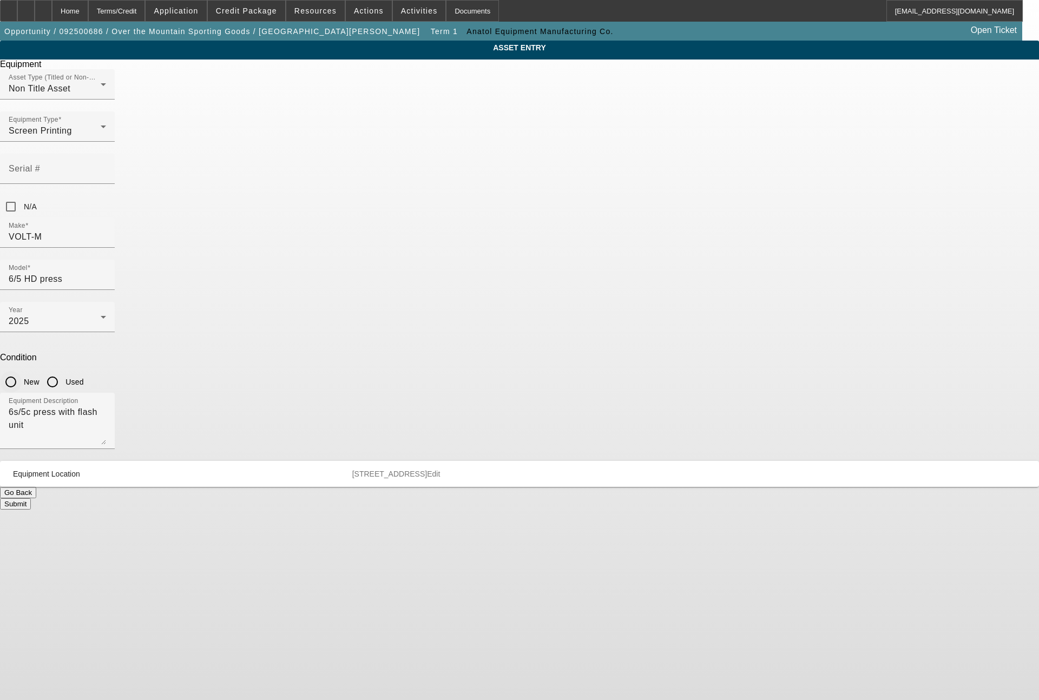
click at [22, 371] on input "New" at bounding box center [11, 382] width 22 height 22
radio input "true"
click at [31, 499] on button "Submit" at bounding box center [15, 504] width 31 height 11
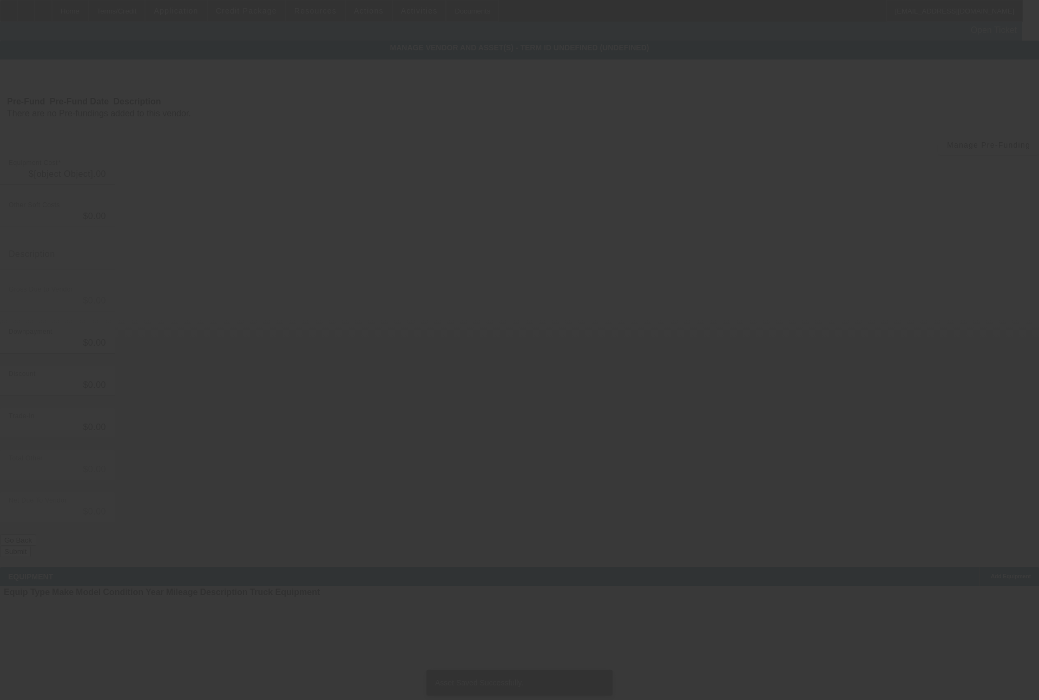
type input "$79,000.00"
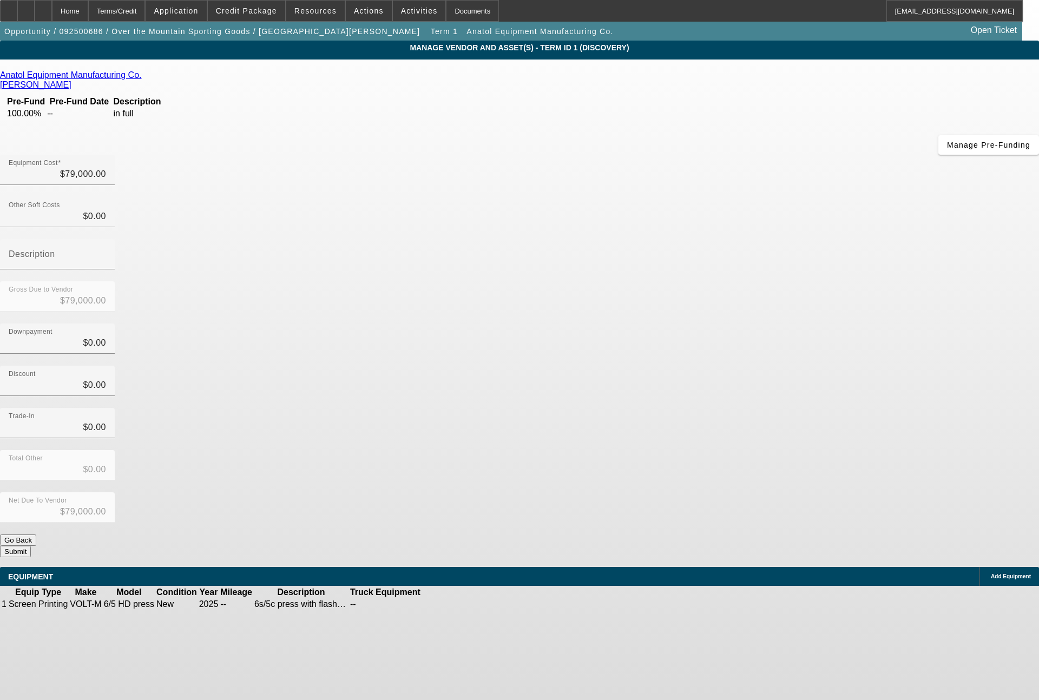
click at [991, 574] on span "Add Equipment" at bounding box center [1011, 577] width 40 height 6
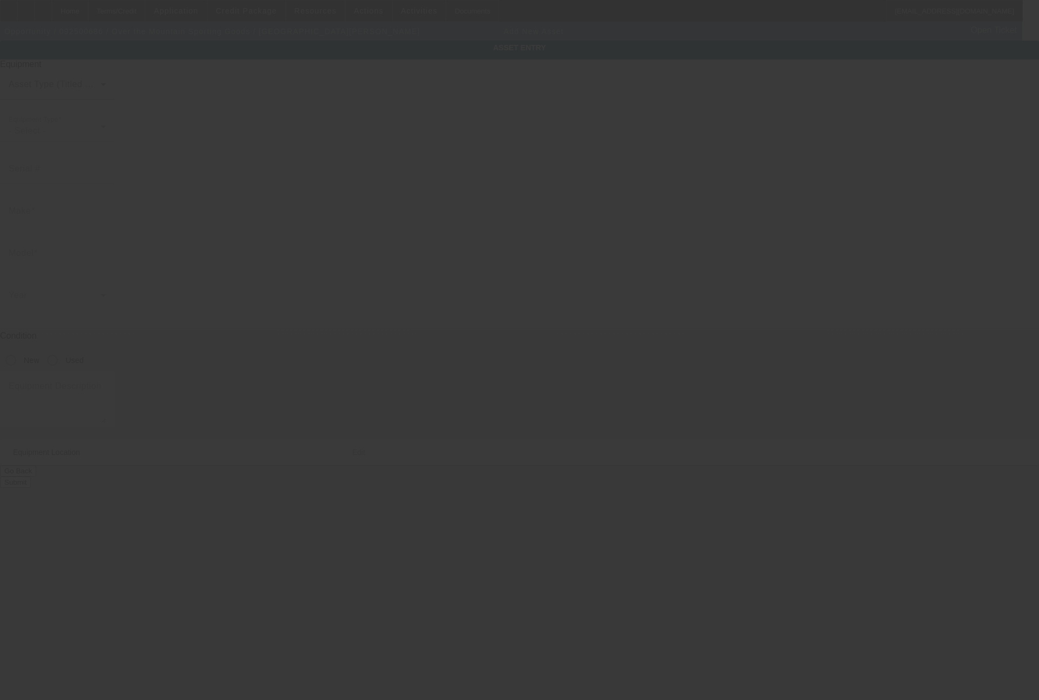
type input "[GEOGRAPHIC_DATA]"
type input "Mountain Brk"
type input "35213"
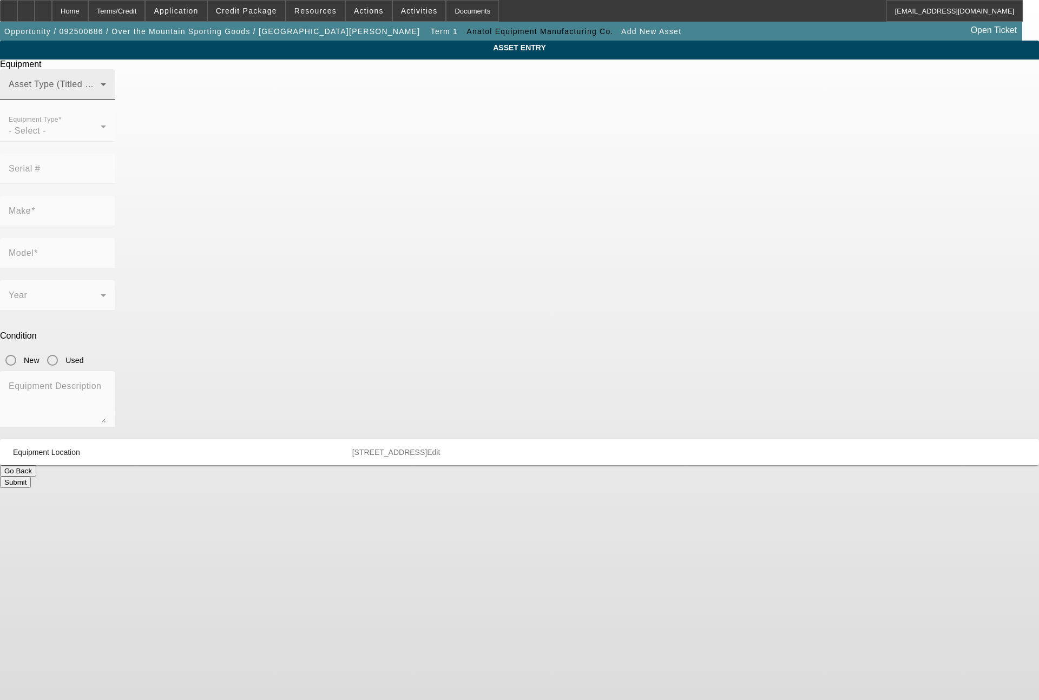
click at [101, 95] on span at bounding box center [55, 88] width 92 height 13
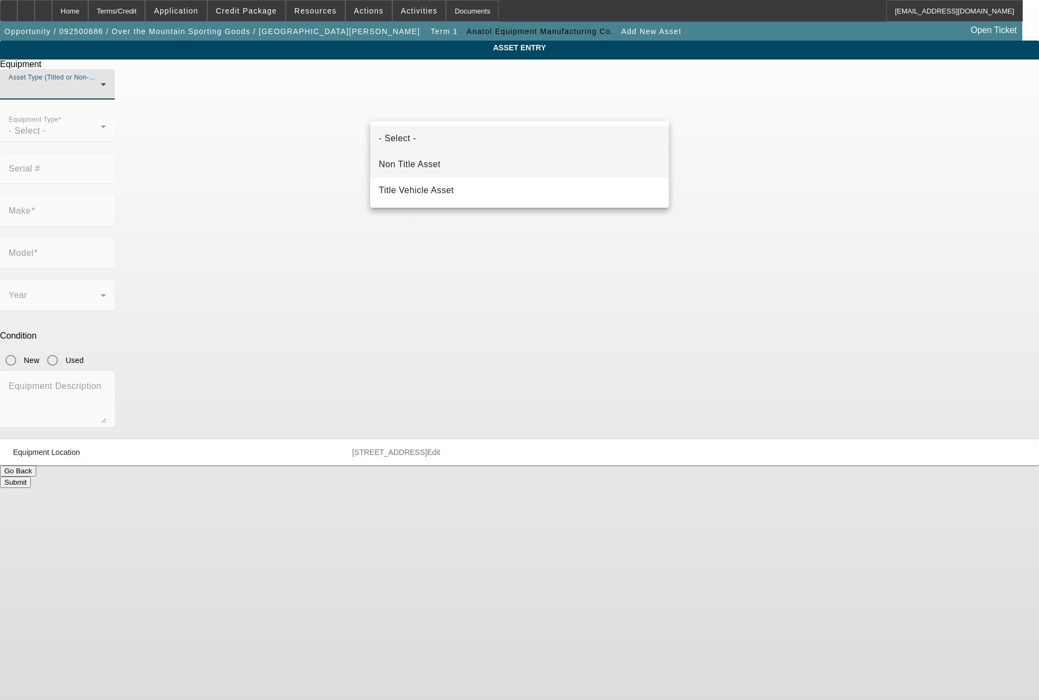
click at [437, 163] on span "Non Title Asset" at bounding box center [410, 164] width 62 height 13
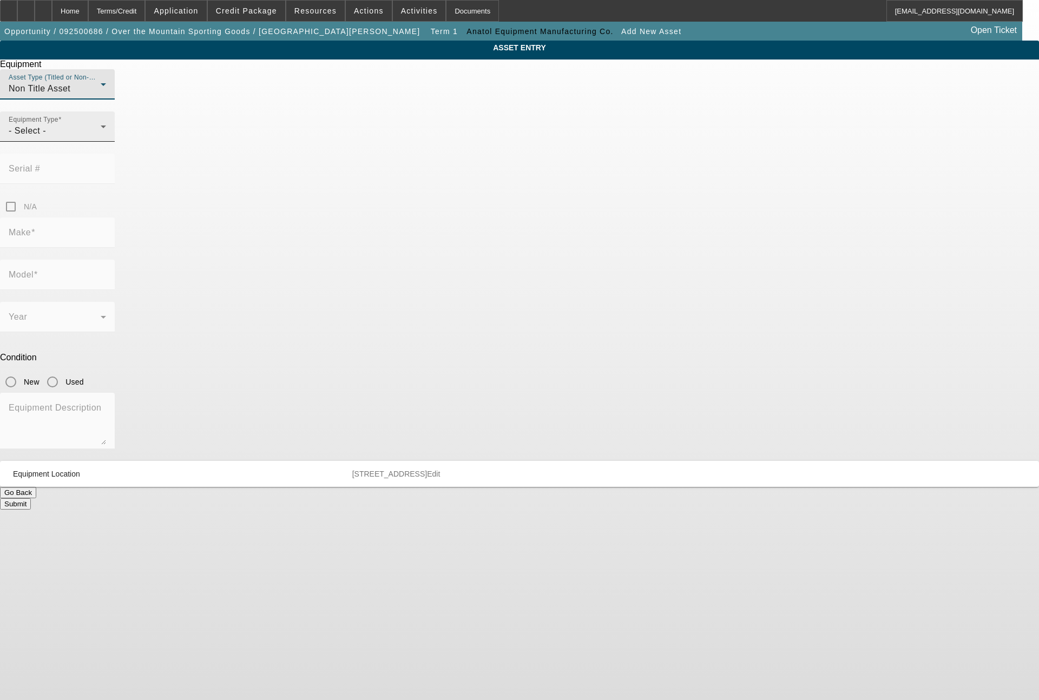
click at [101, 137] on div "- Select -" at bounding box center [55, 131] width 92 height 13
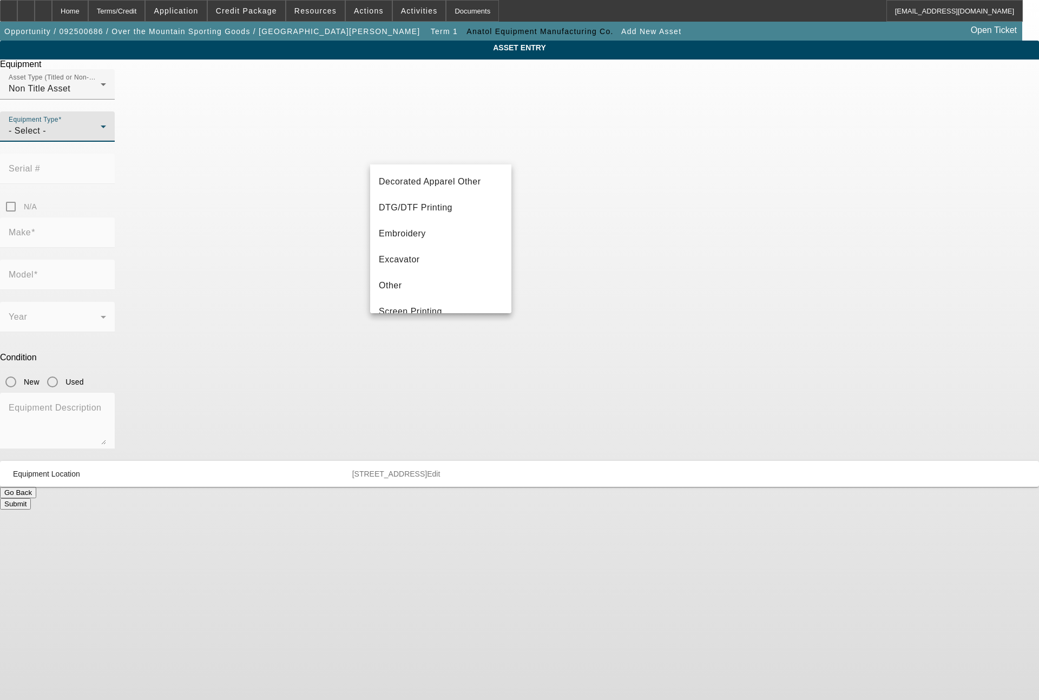
scroll to position [260, 0]
click at [439, 187] on span "Screen Printing" at bounding box center [410, 181] width 63 height 13
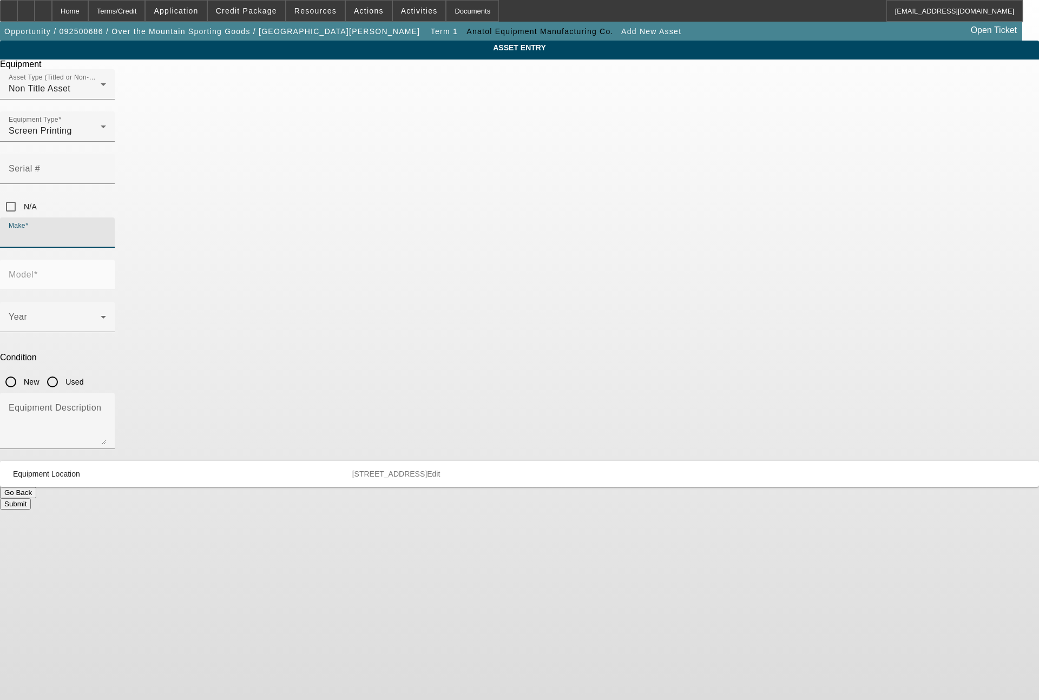
click at [106, 231] on input "Make" at bounding box center [57, 237] width 97 height 13
type input "Anatol"
click at [406, 249] on mat-option "Anatol" at bounding box center [440, 251] width 141 height 26
click at [101, 315] on span at bounding box center [55, 321] width 92 height 13
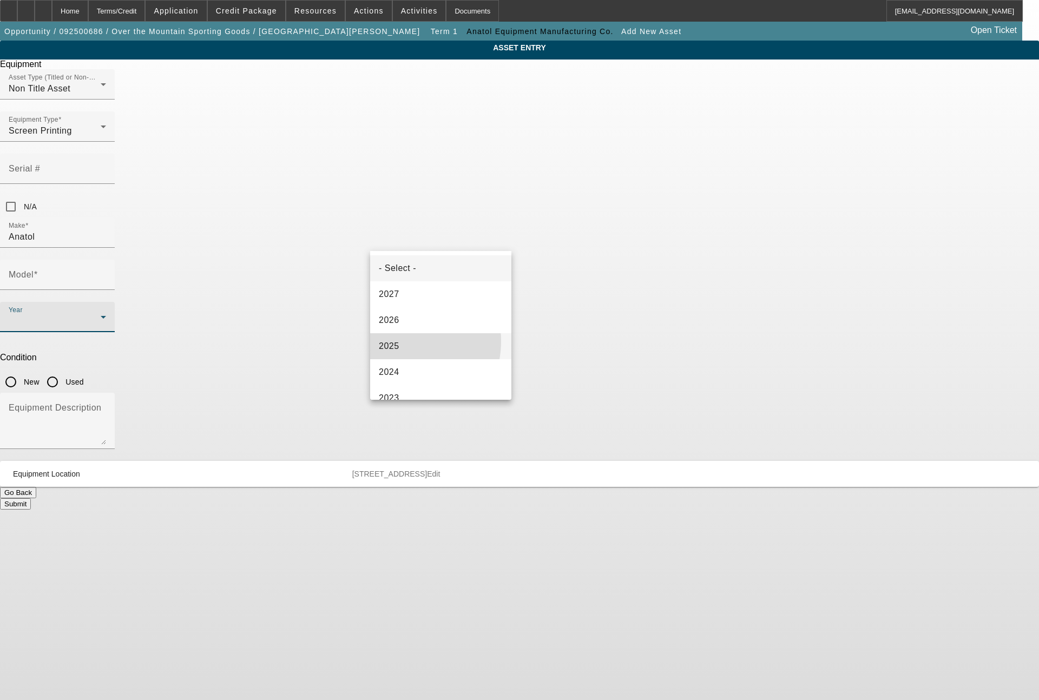
click at [397, 341] on span "2025" at bounding box center [389, 346] width 21 height 13
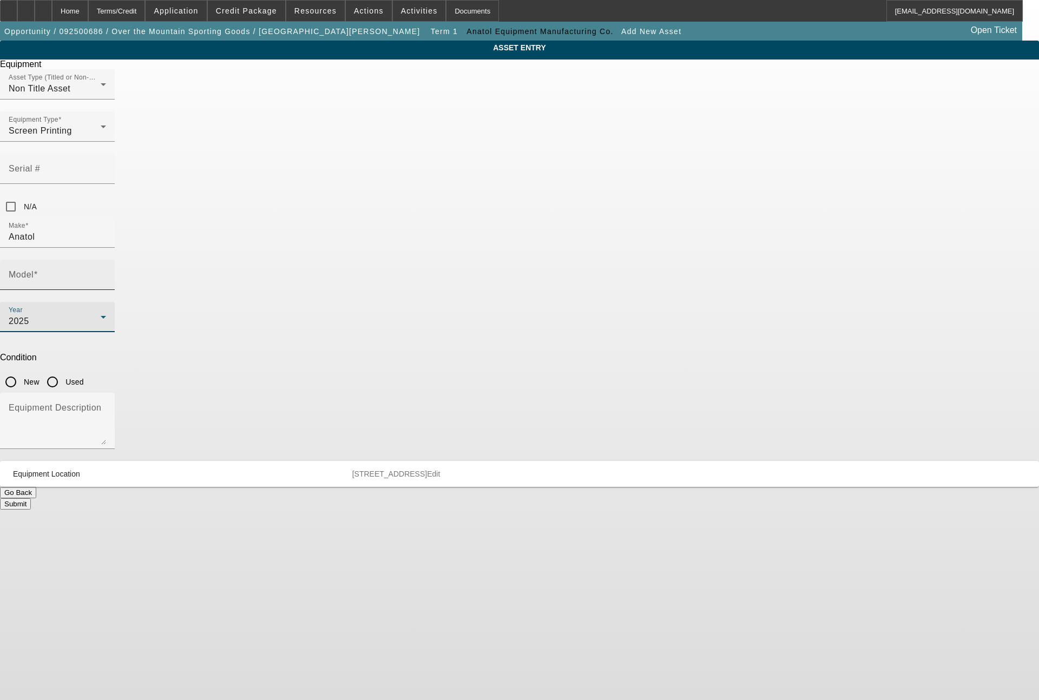
click at [106, 273] on input "Model" at bounding box center [57, 279] width 97 height 13
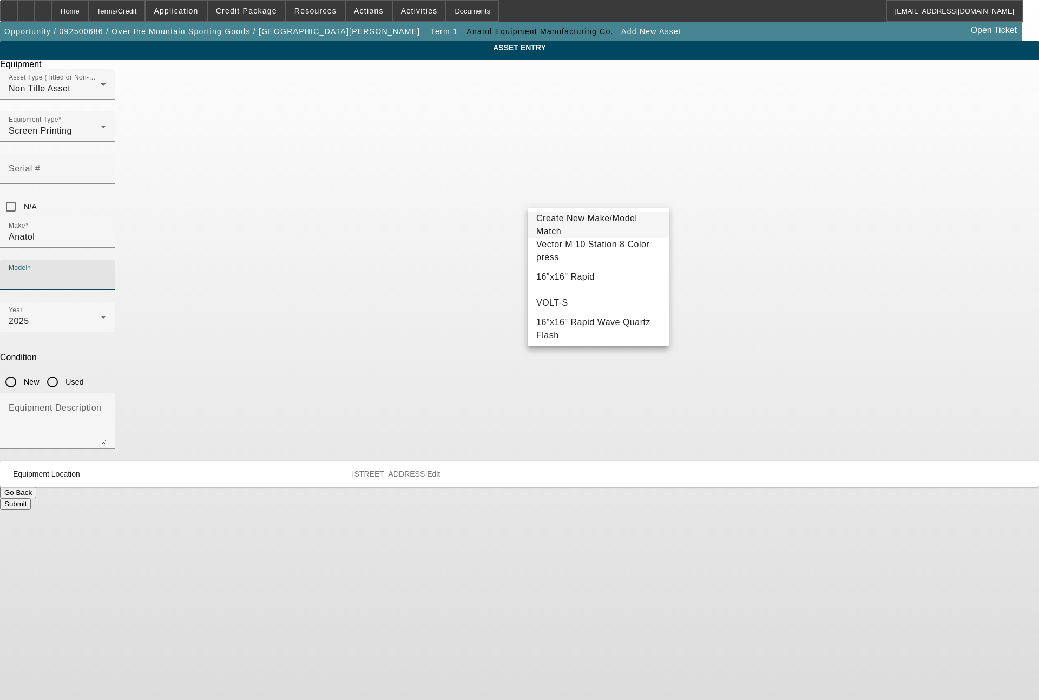
scroll to position [121, 0]
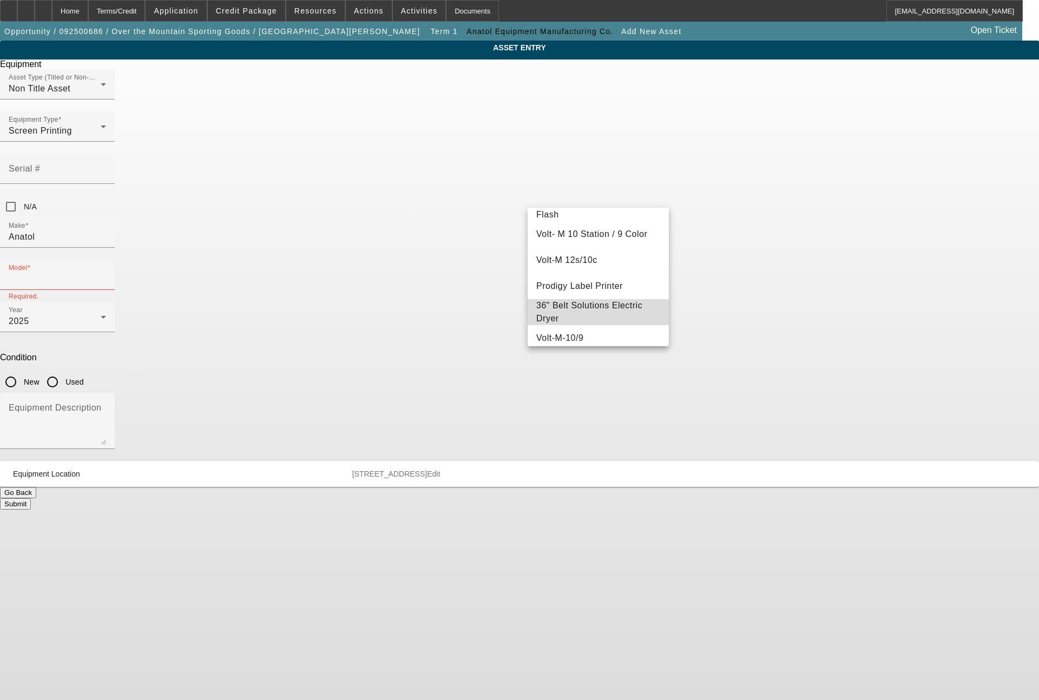
click at [600, 303] on mat-option "36" Belt Solutions Electric Dryer" at bounding box center [598, 312] width 141 height 26
type input "36" Belt Solutions Electric Dryer"
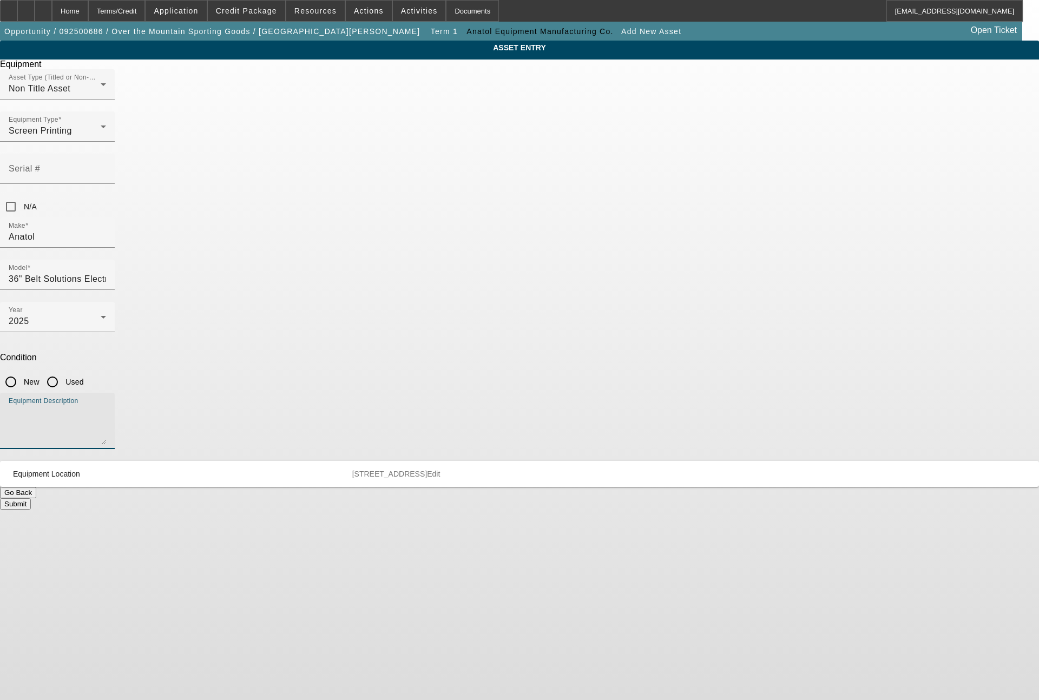
click at [106, 406] on textarea "Equipment Description" at bounding box center [57, 425] width 97 height 39
type textarea "dryer"
click at [22, 371] on input "New" at bounding box center [11, 382] width 22 height 22
radio input "true"
click at [31, 499] on button "Submit" at bounding box center [15, 504] width 31 height 11
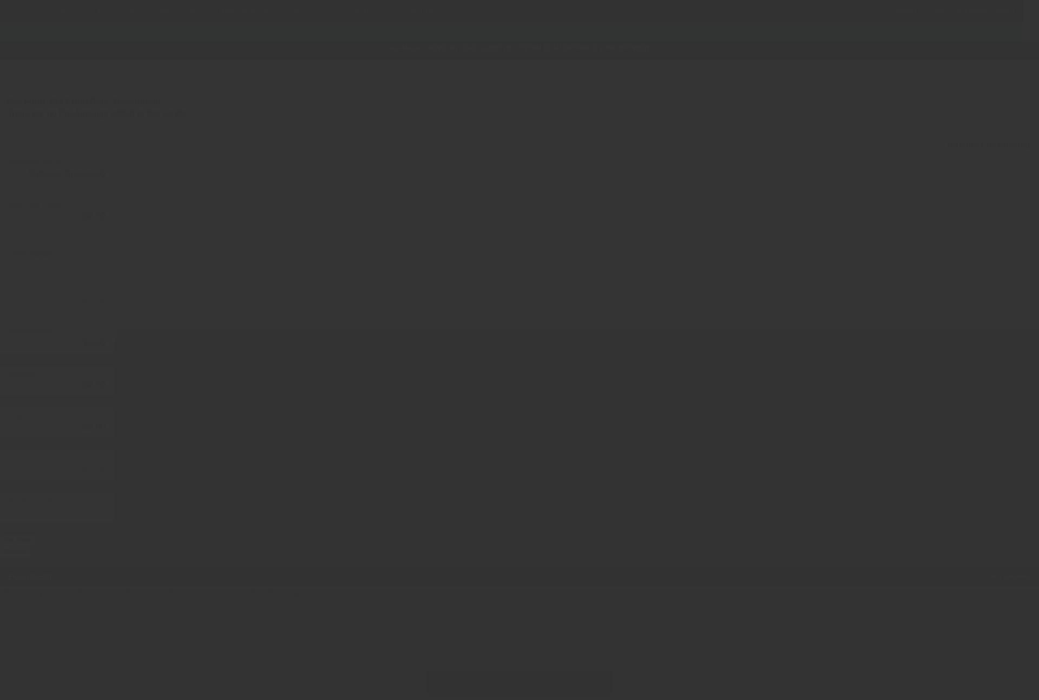
type input "$79,000.00"
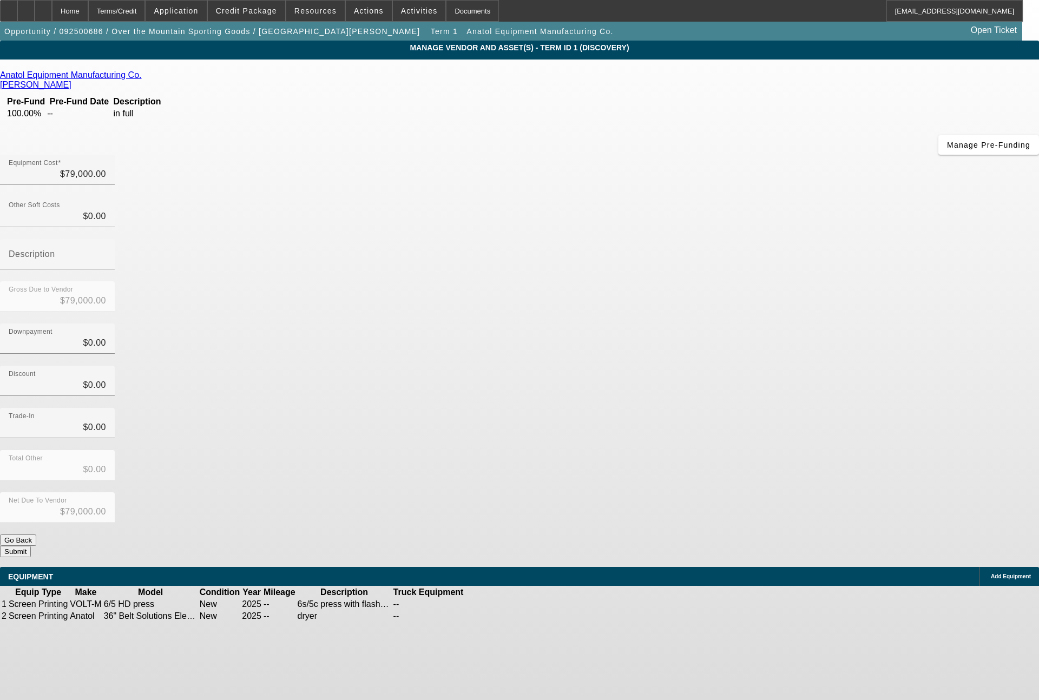
click at [991, 574] on span "Add Equipment" at bounding box center [1011, 577] width 40 height 6
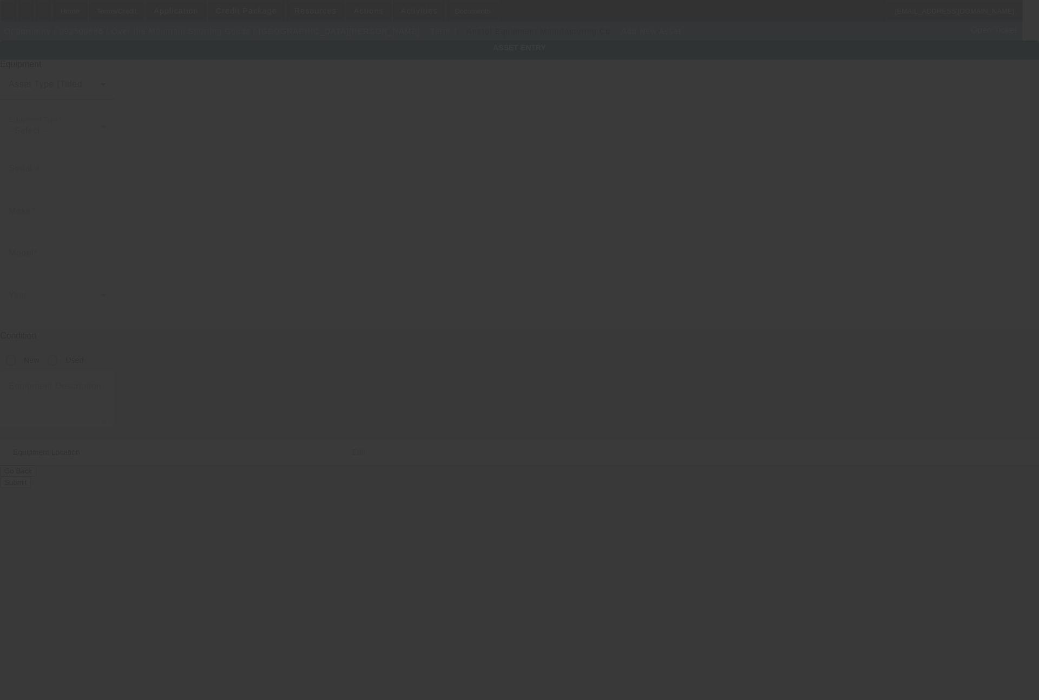
type input "240 Country Club Park"
type input "Mountain Brk"
type input "35213"
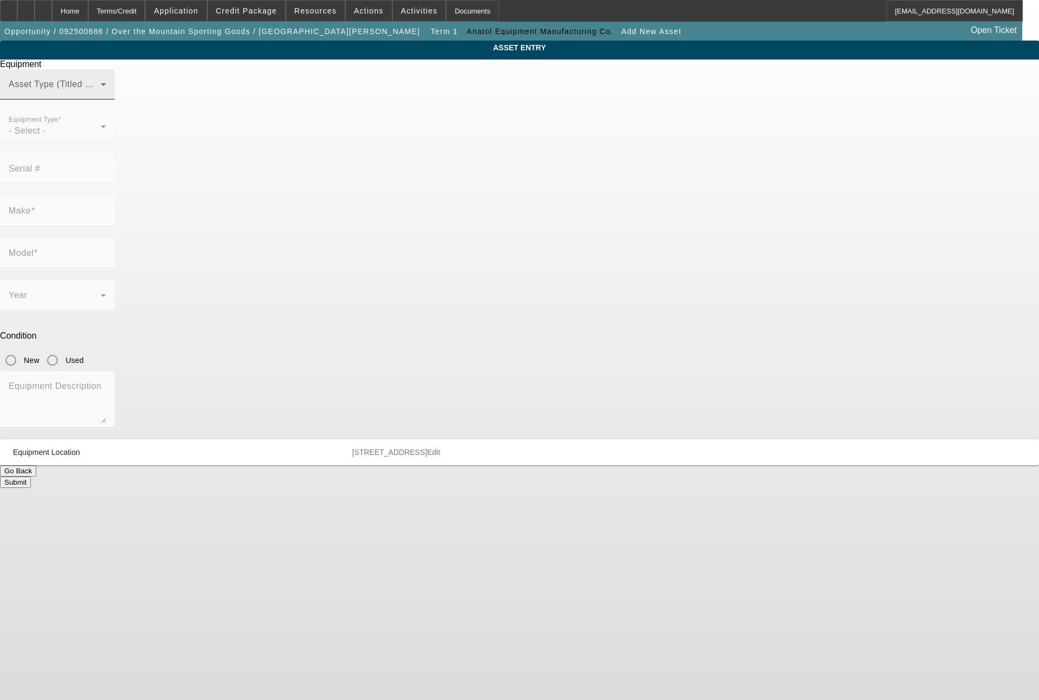
click at [101, 95] on span at bounding box center [55, 88] width 92 height 13
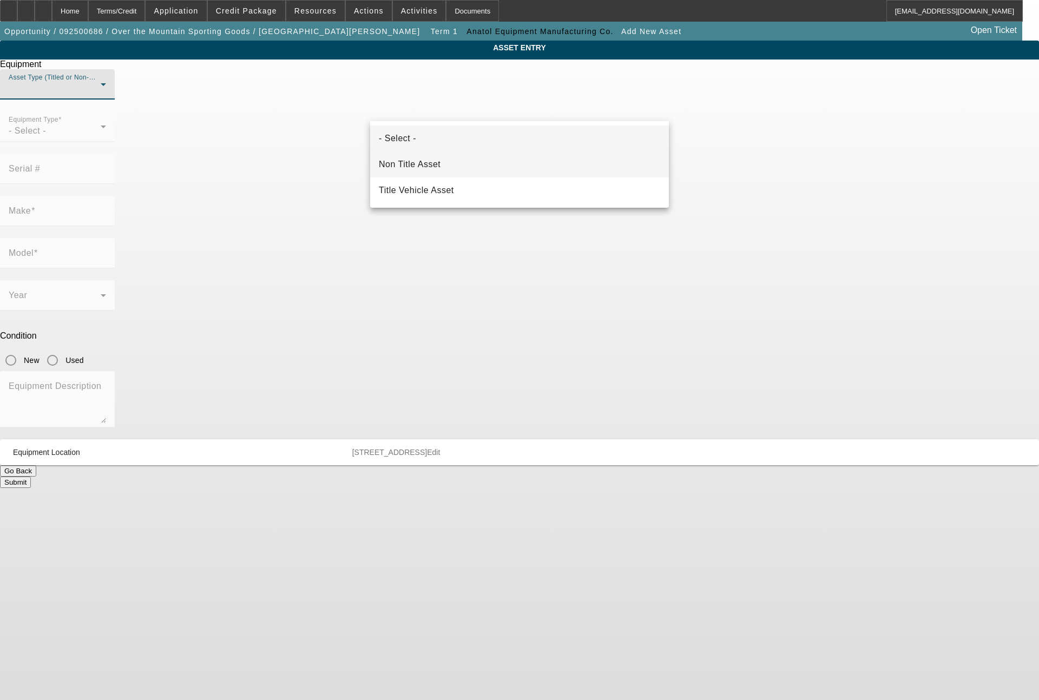
click at [435, 162] on span "Non Title Asset" at bounding box center [410, 164] width 62 height 13
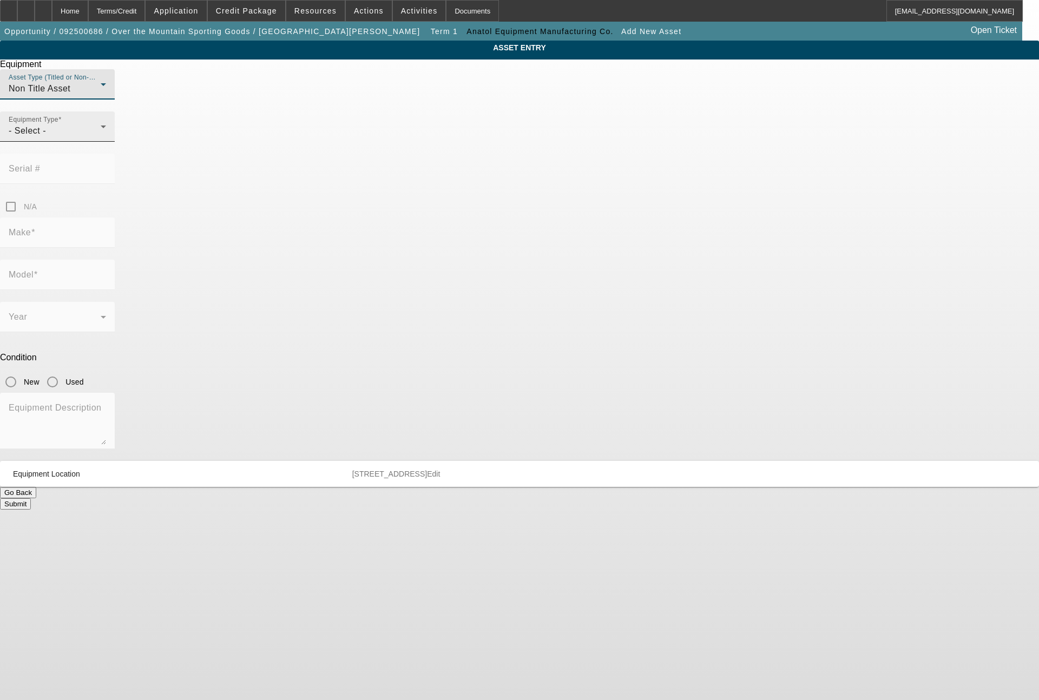
click at [106, 142] on div "Equipment Type - Select -" at bounding box center [57, 127] width 97 height 30
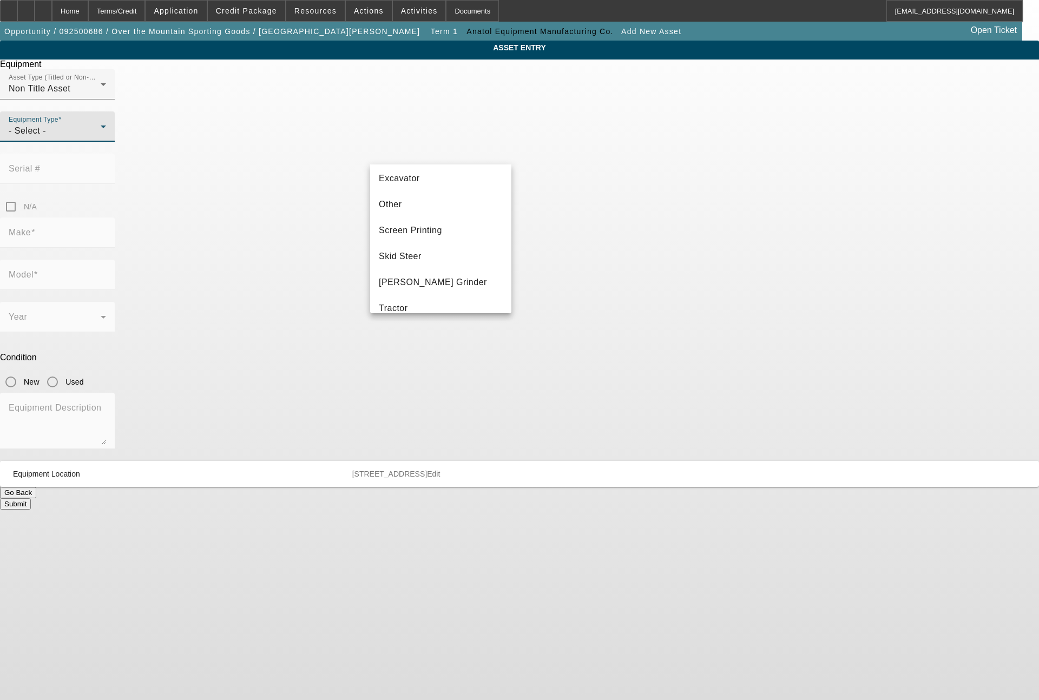
scroll to position [260, 0]
click at [435, 180] on span "Screen Printing" at bounding box center [410, 181] width 63 height 13
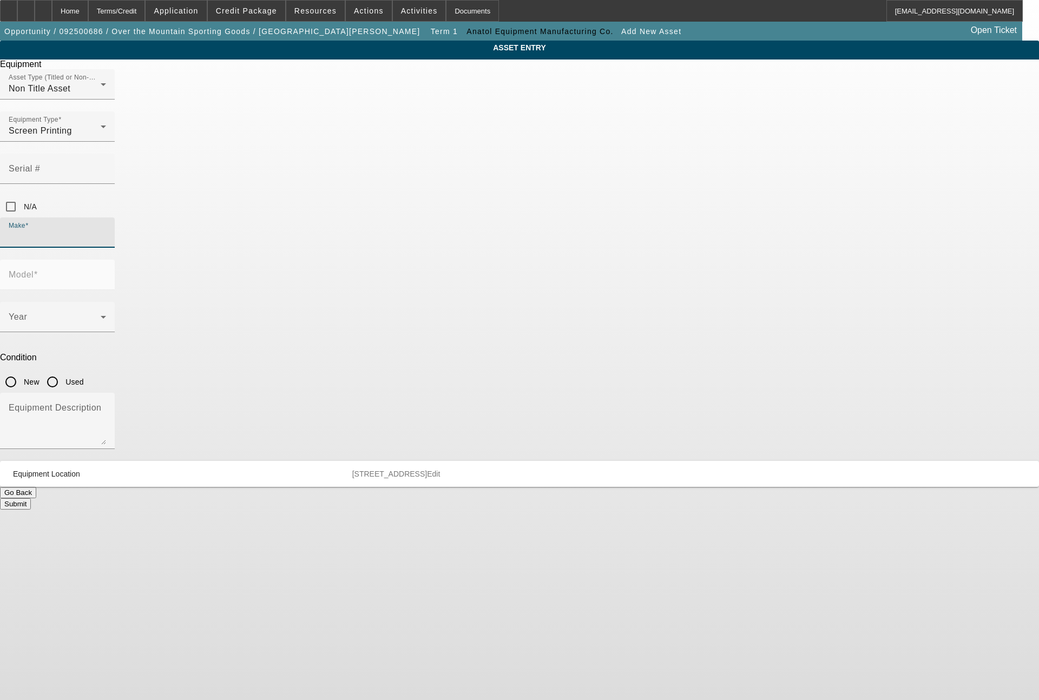
click at [106, 231] on input "Make" at bounding box center [57, 237] width 97 height 13
type input "Anatol"
click at [412, 246] on mat-option "Anatol" at bounding box center [440, 251] width 141 height 26
click at [101, 315] on span at bounding box center [55, 321] width 92 height 13
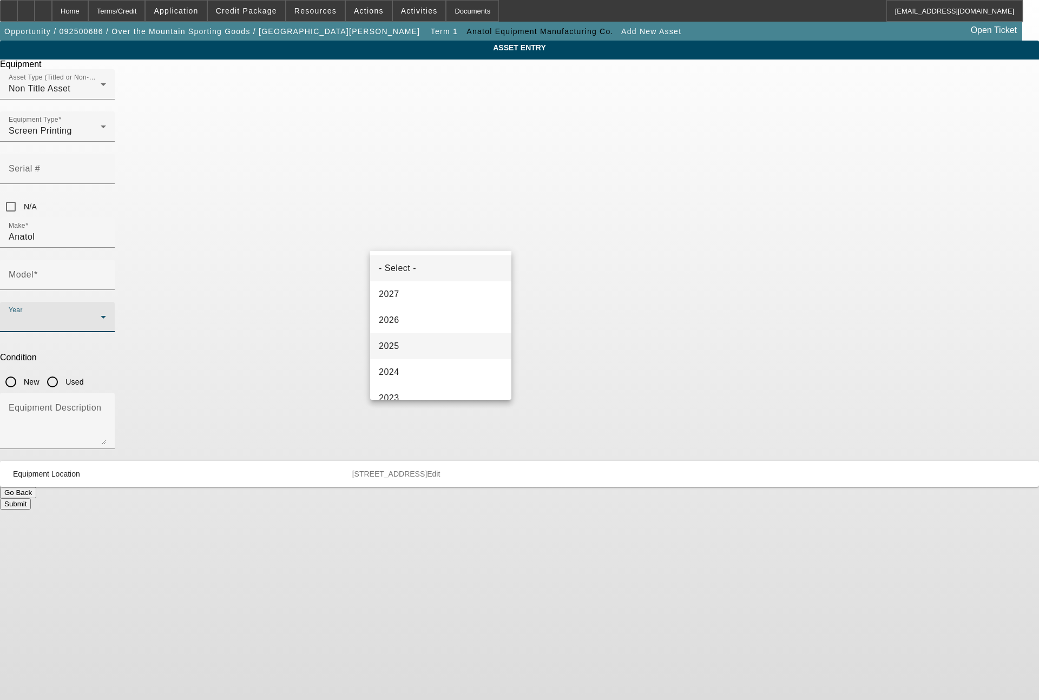
click at [398, 350] on span "2025" at bounding box center [389, 346] width 21 height 13
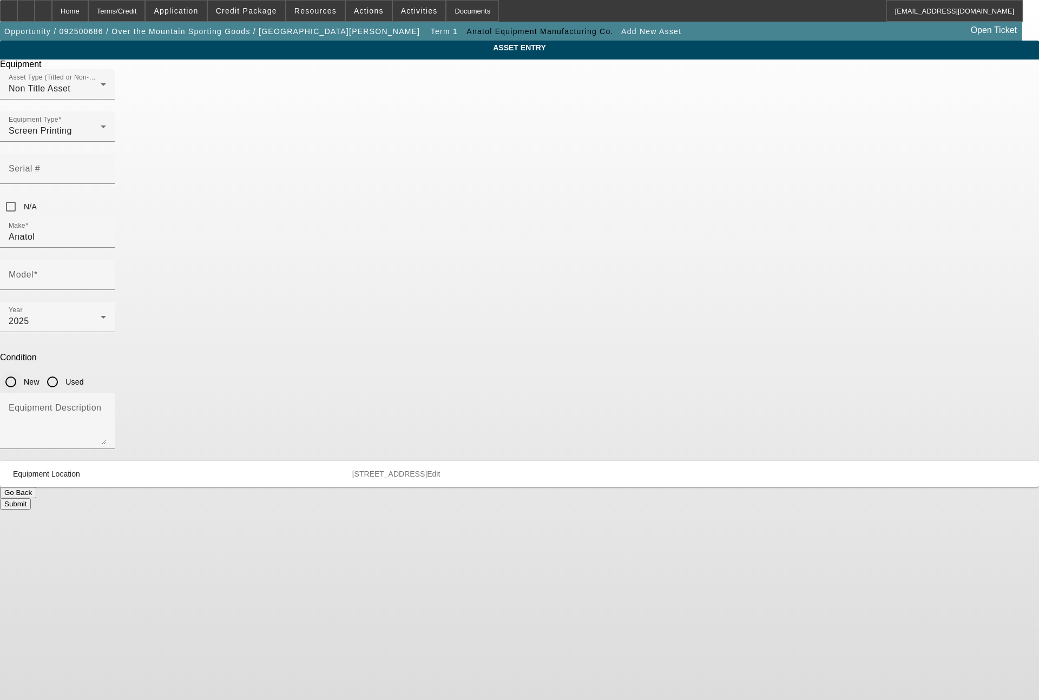
drag, startPoint x: 535, startPoint y: 247, endPoint x: 547, endPoint y: 213, distance: 35.8
click at [22, 371] on input "New" at bounding box center [11, 382] width 22 height 22
radio input "true"
click at [106, 260] on div "Model" at bounding box center [57, 275] width 97 height 30
click at [106, 273] on input "Model" at bounding box center [57, 279] width 97 height 13
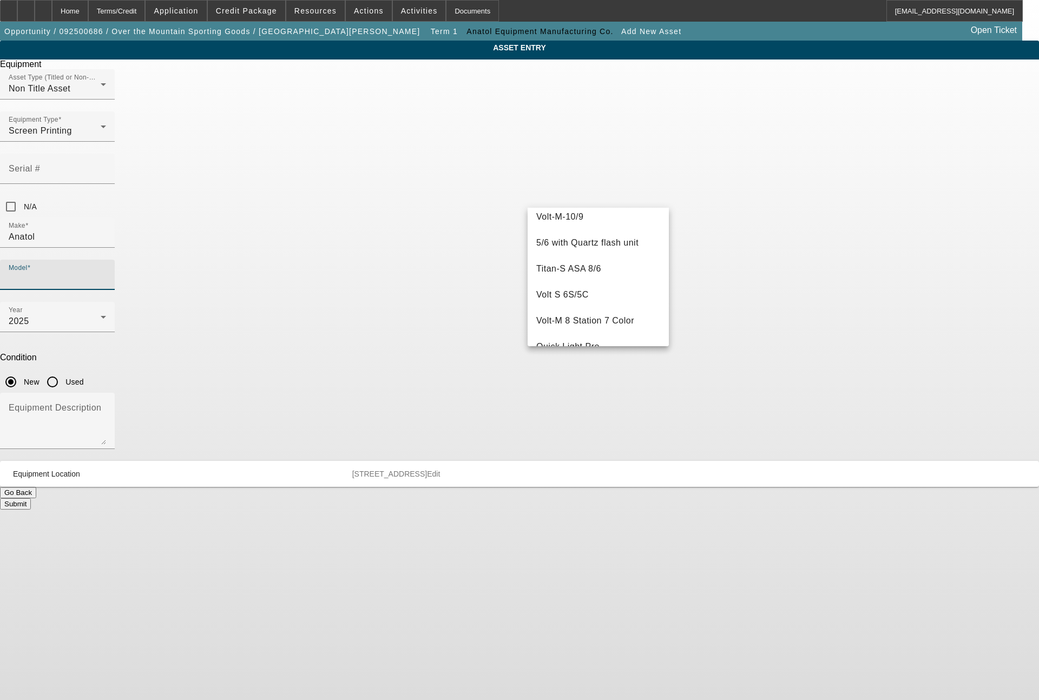
scroll to position [363, 0]
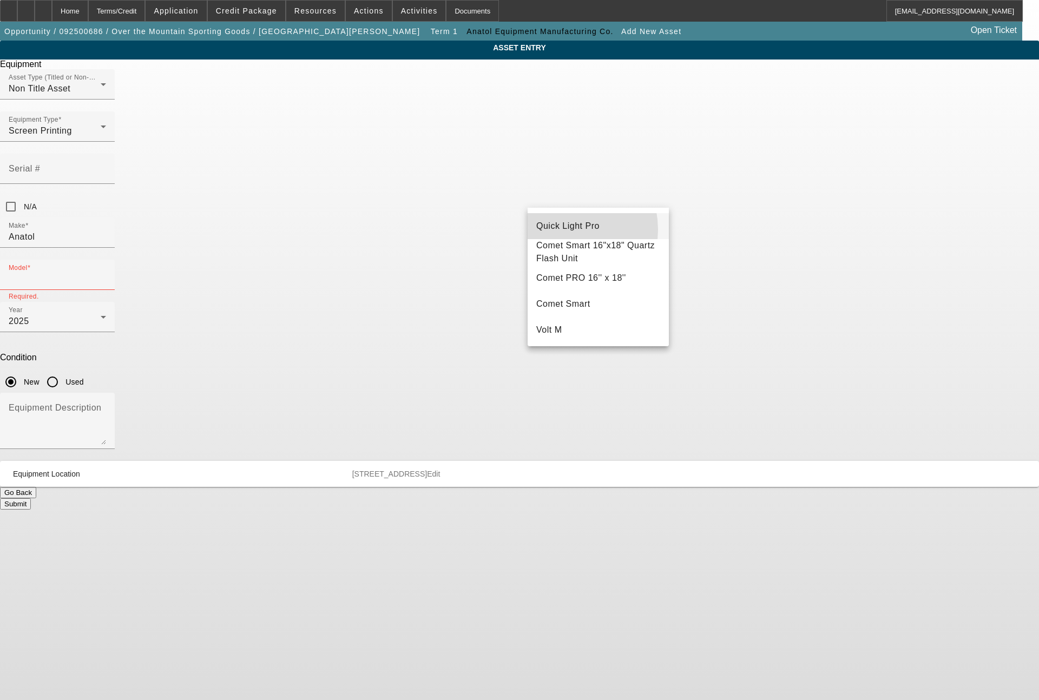
click at [561, 230] on span "Quick Light Pro" at bounding box center [567, 225] width 63 height 9
type input "Quick Light Pro"
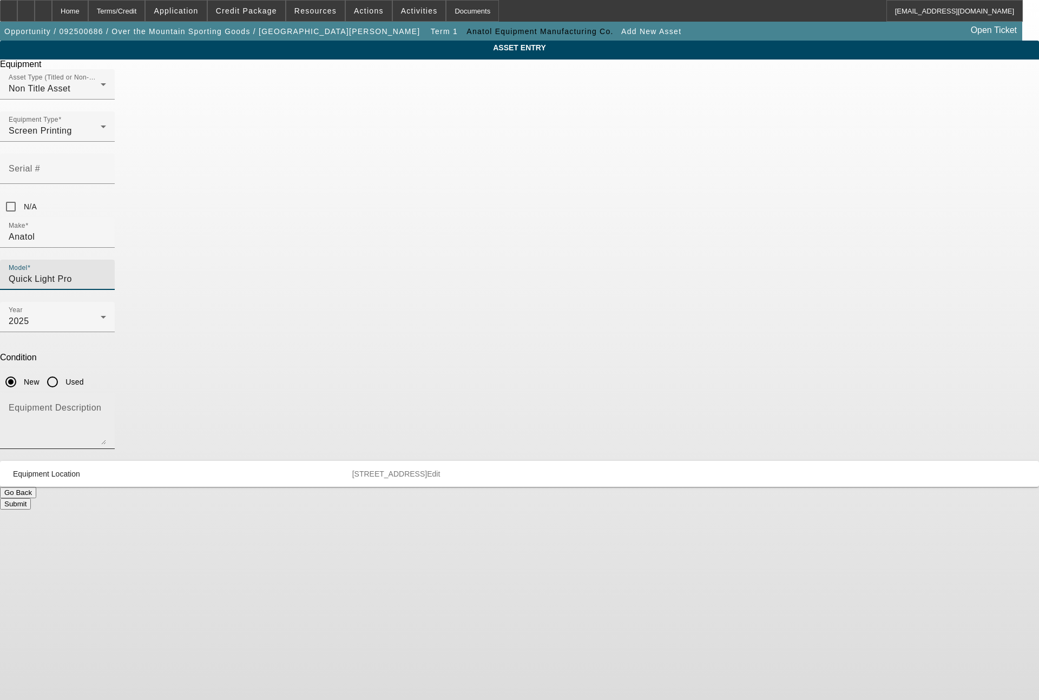
click at [106, 406] on textarea "Equipment Description" at bounding box center [57, 425] width 97 height 39
type textarea "exposure unit"
click at [31, 499] on button "Submit" at bounding box center [15, 504] width 31 height 11
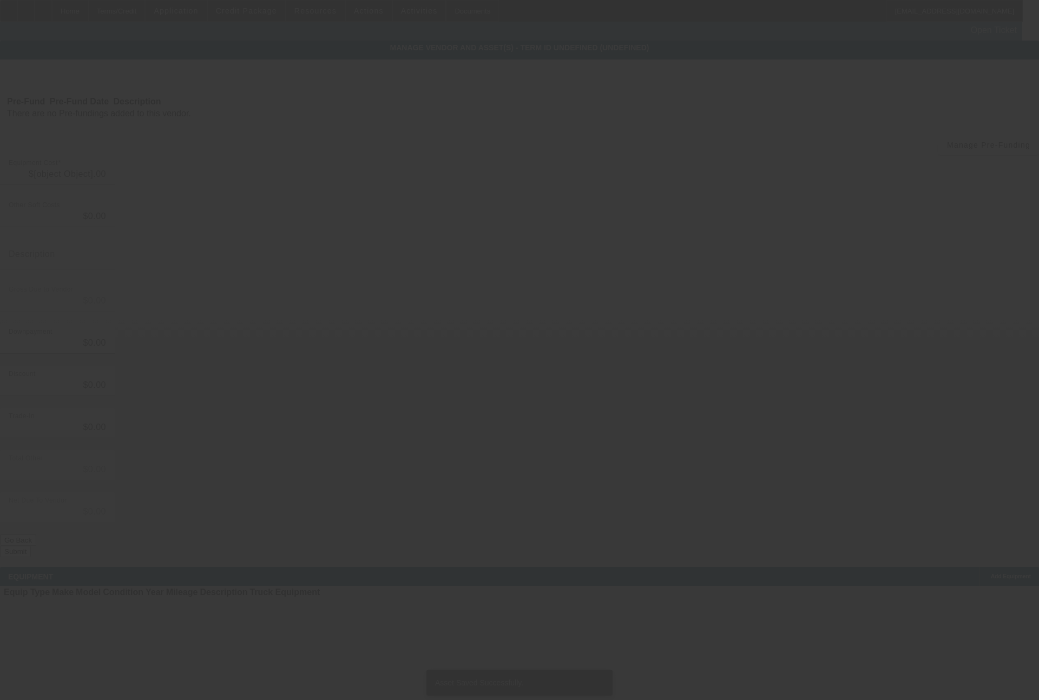
type input "$79,000.00"
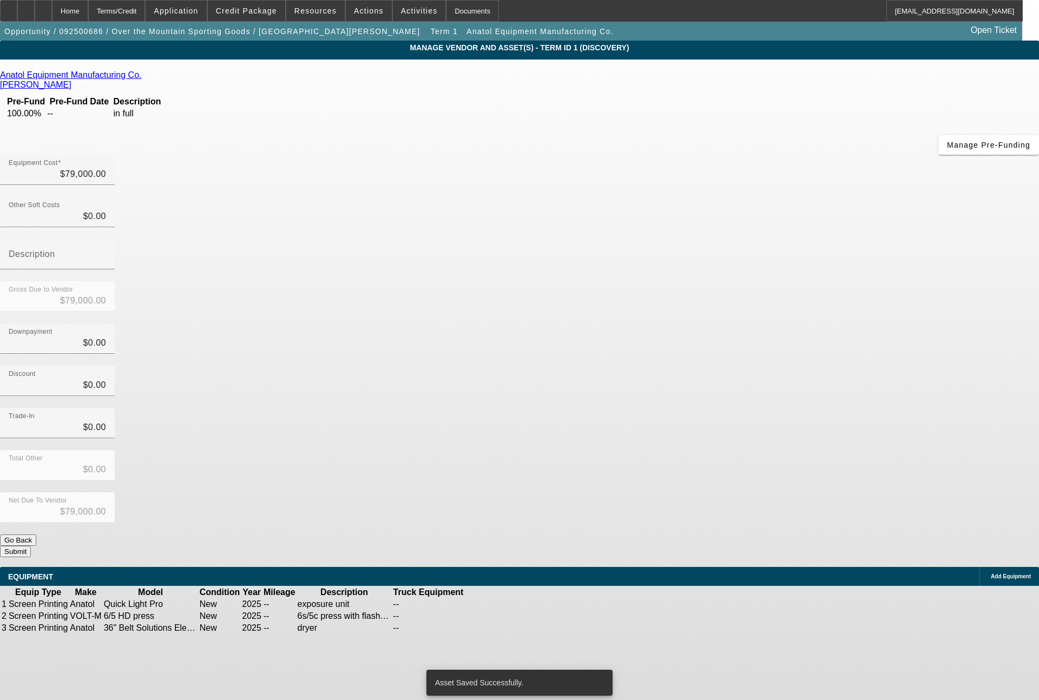
click at [488, 617] on link at bounding box center [488, 617] width 0 height 0
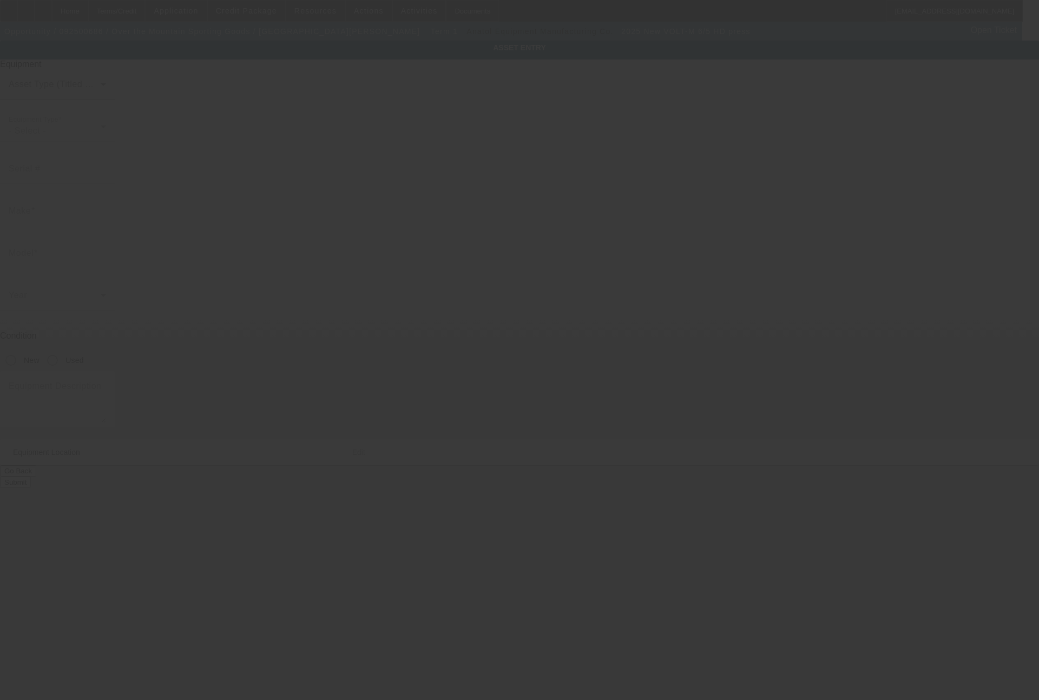
type input "VOLT-M"
type input "6/5 HD press"
radio input "true"
type textarea "6s/5c press with flash unit"
type input "240 Country Club Park"
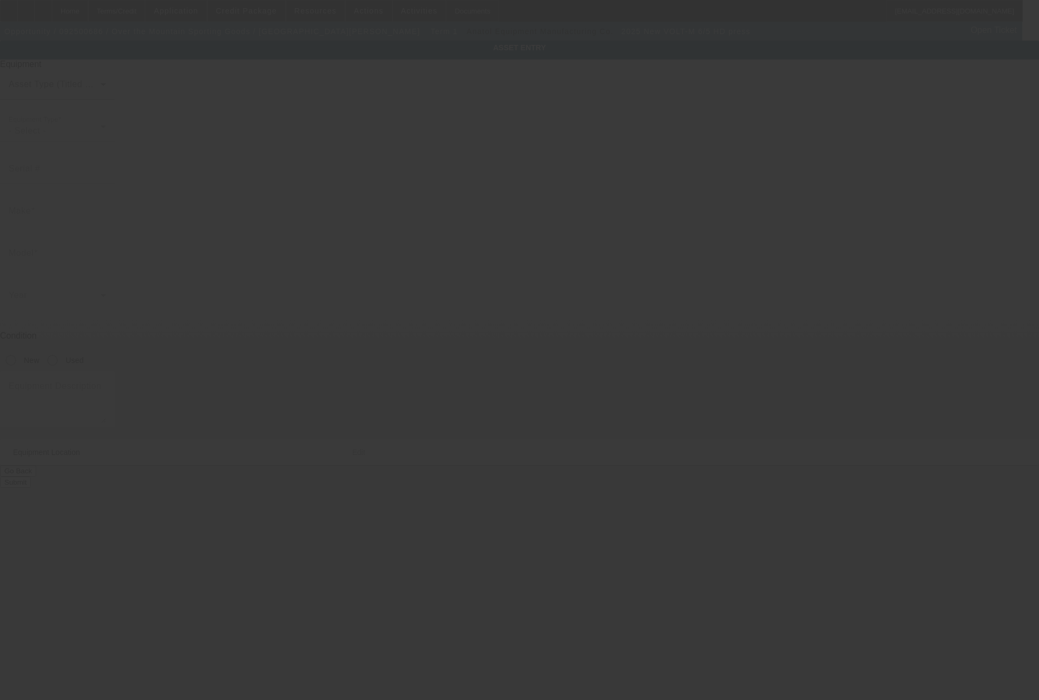
type input "Mountain Brook"
type input "35213"
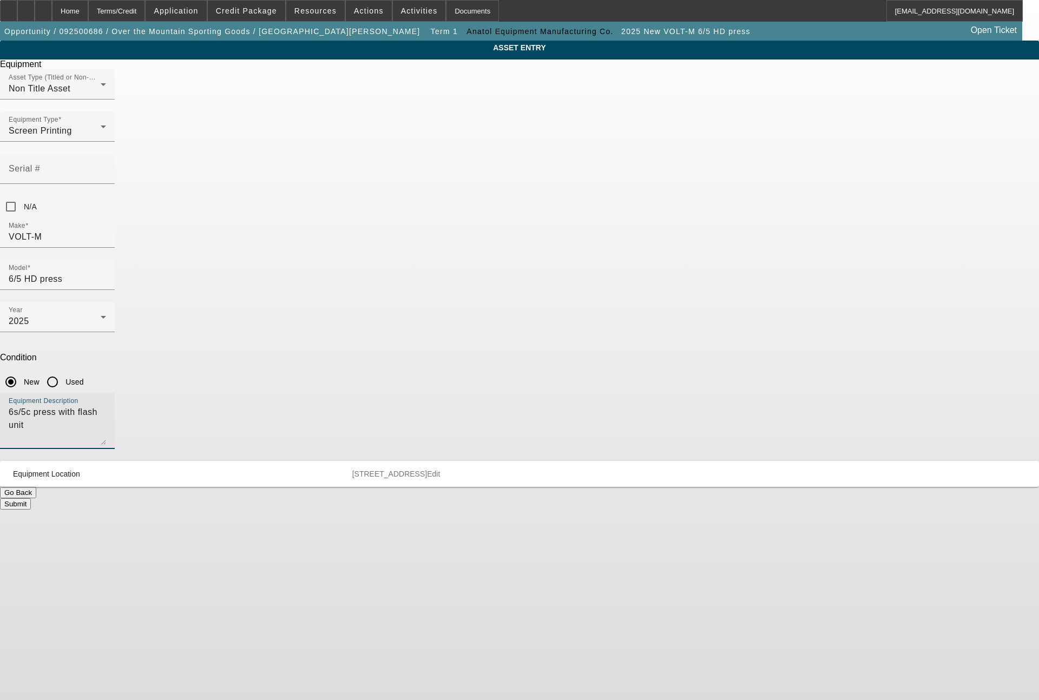
click at [106, 406] on textarea "6s/5c press with flash unit" at bounding box center [57, 425] width 97 height 39
type textarea "6s/5c press"
click at [31, 499] on button "Submit" at bounding box center [15, 504] width 31 height 11
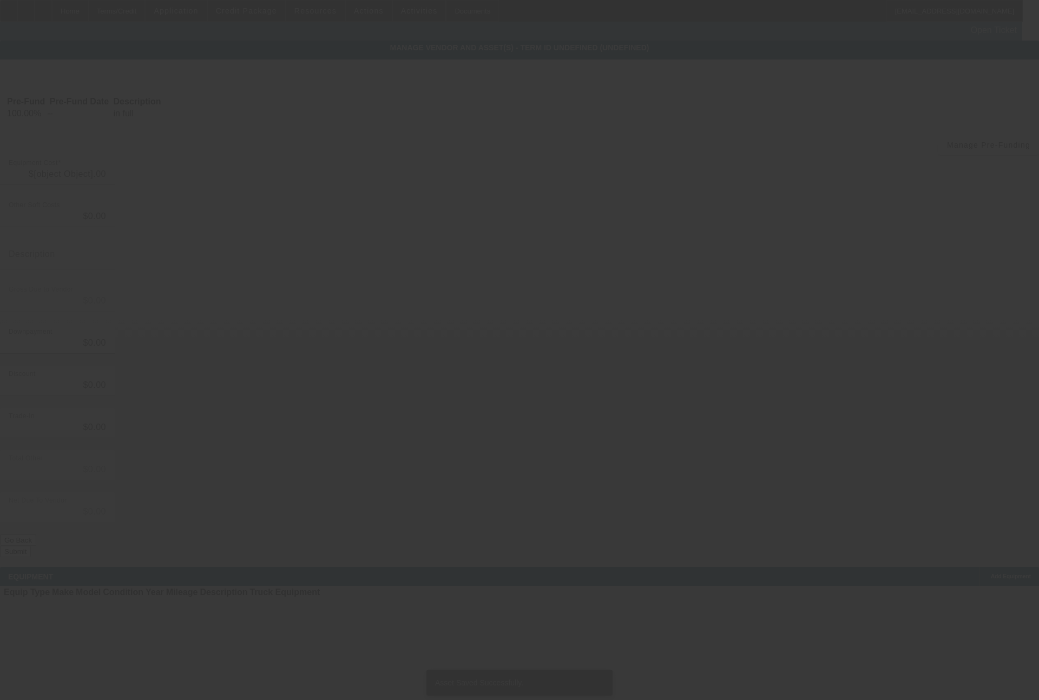
type input "$79,000.00"
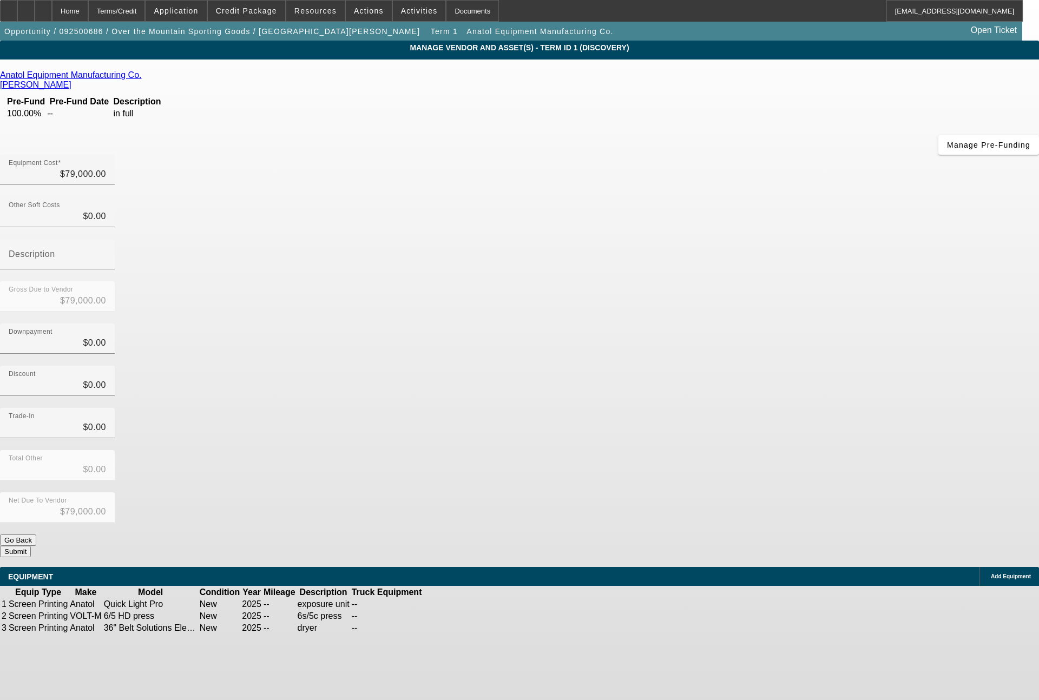
click at [991, 574] on span "Add Equipment" at bounding box center [1011, 577] width 40 height 6
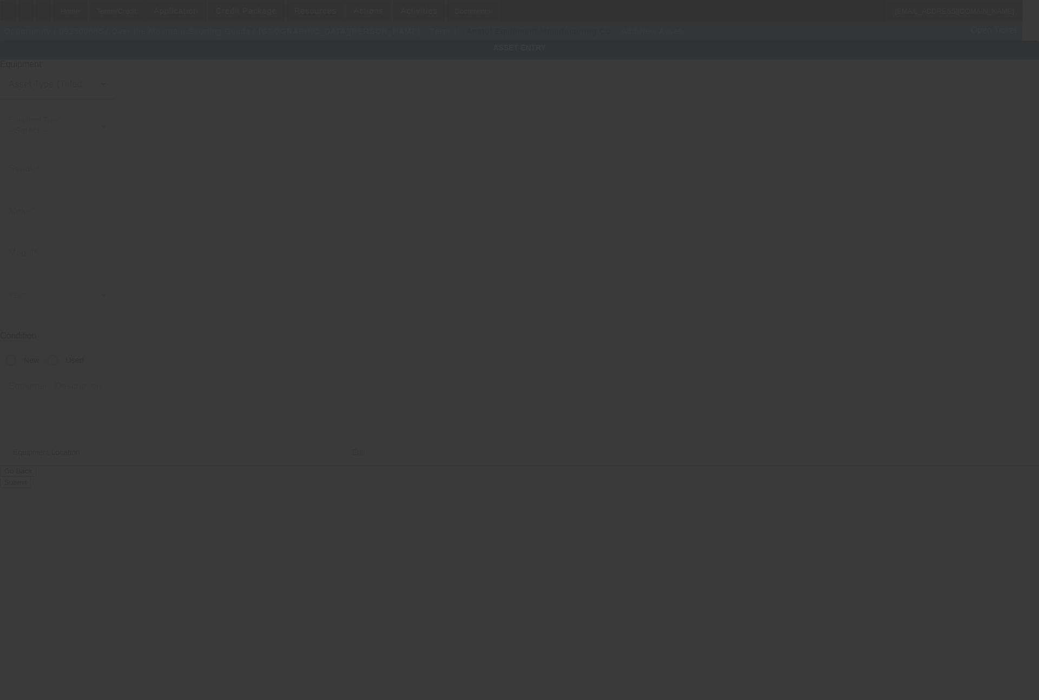
type input "240 Country Club Park"
type input "Mountain Brk"
type input "35213"
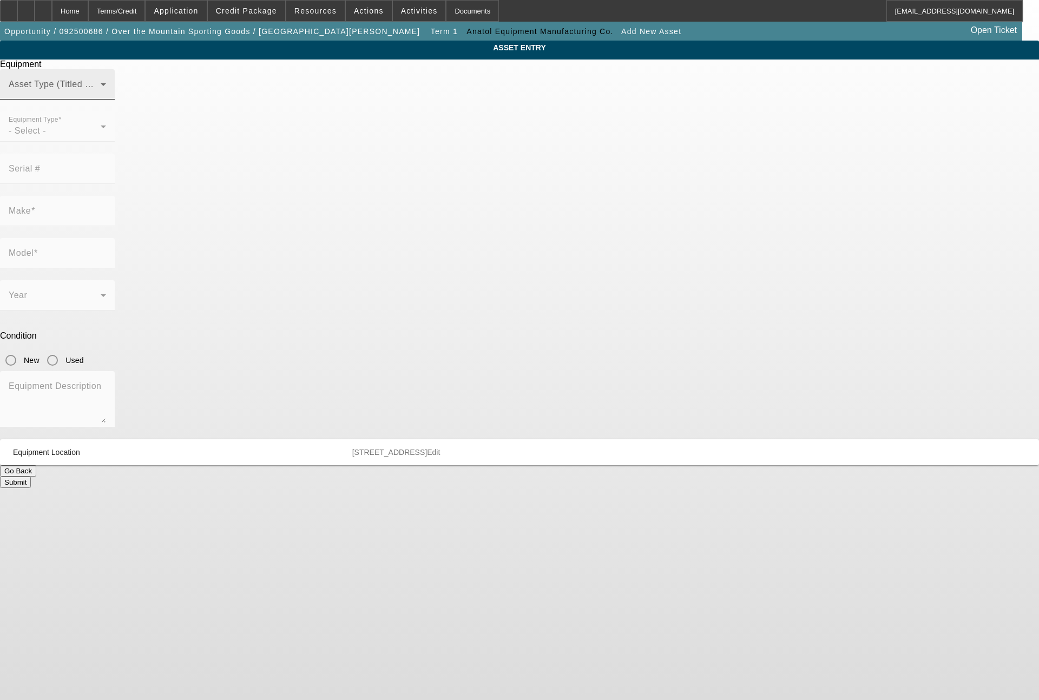
click at [101, 95] on span at bounding box center [55, 88] width 92 height 13
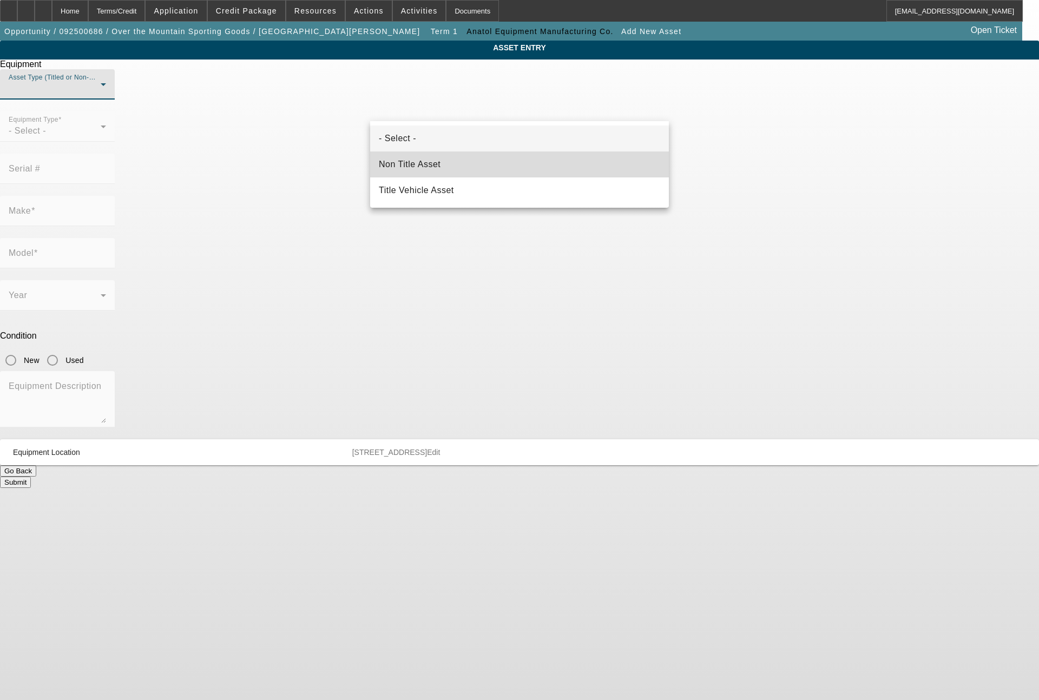
click at [440, 158] on span "Non Title Asset" at bounding box center [410, 164] width 62 height 13
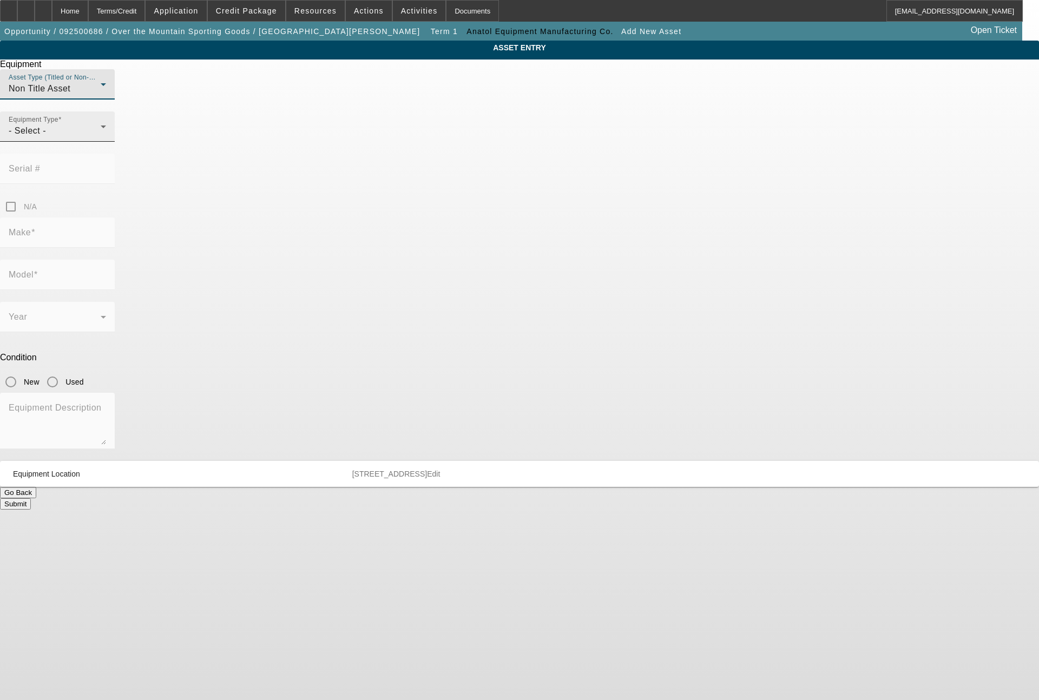
click at [101, 137] on div "- Select -" at bounding box center [55, 131] width 92 height 13
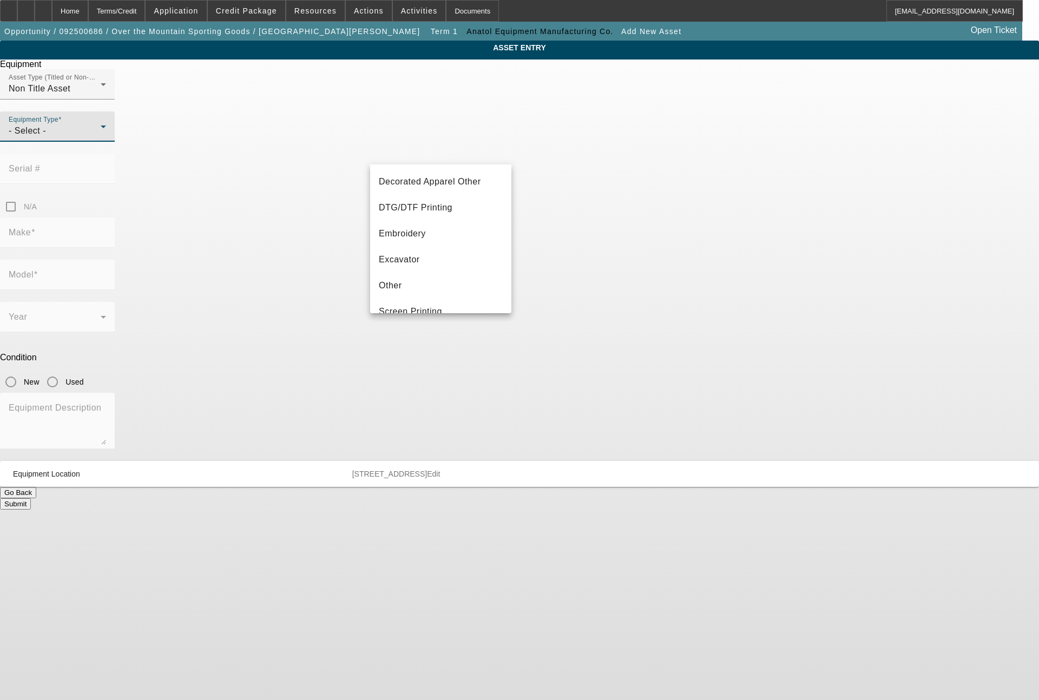
scroll to position [260, 0]
click at [435, 186] on span "Screen Printing" at bounding box center [410, 181] width 63 height 13
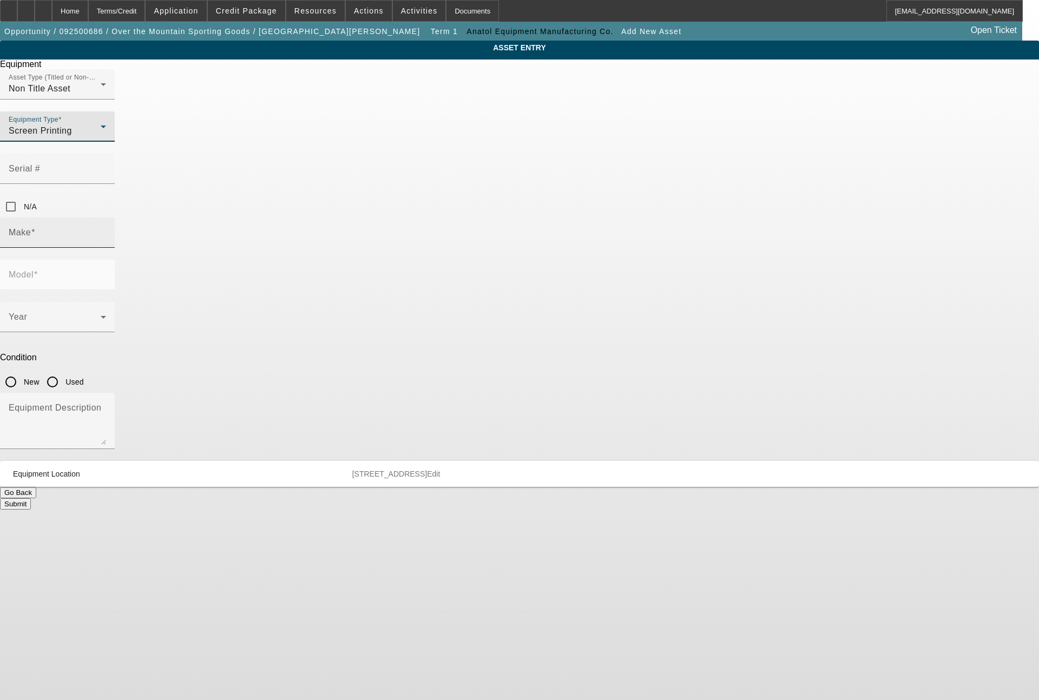
click at [106, 231] on input "Make" at bounding box center [57, 237] width 97 height 13
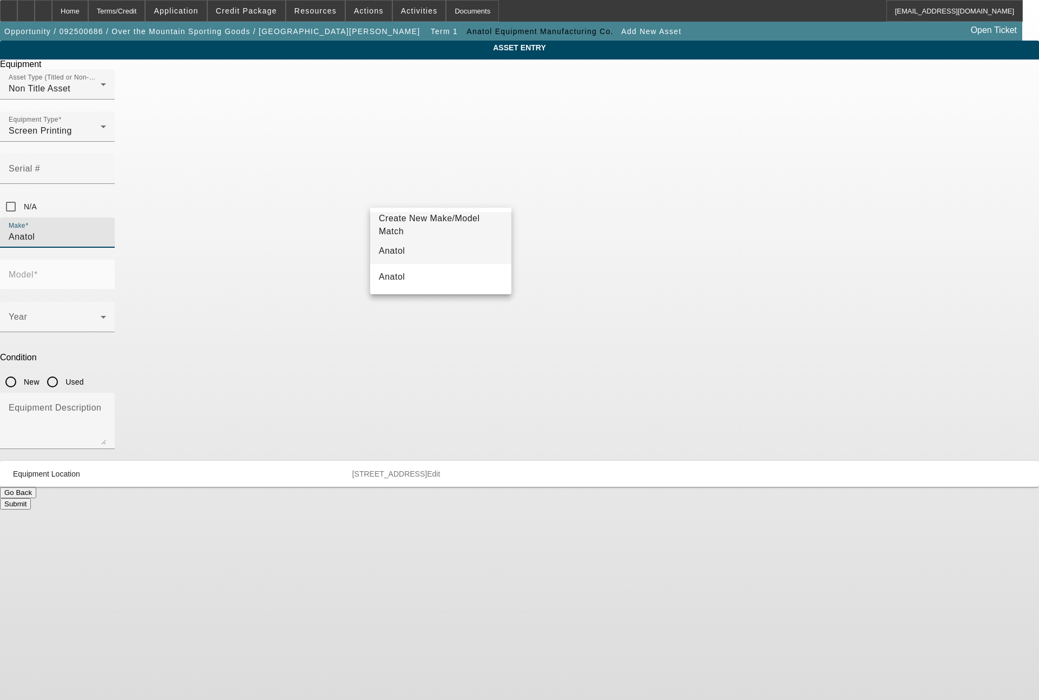
type input "Anatol"
click at [410, 247] on mat-option "Anatol" at bounding box center [440, 251] width 141 height 26
click at [101, 315] on span at bounding box center [55, 321] width 92 height 13
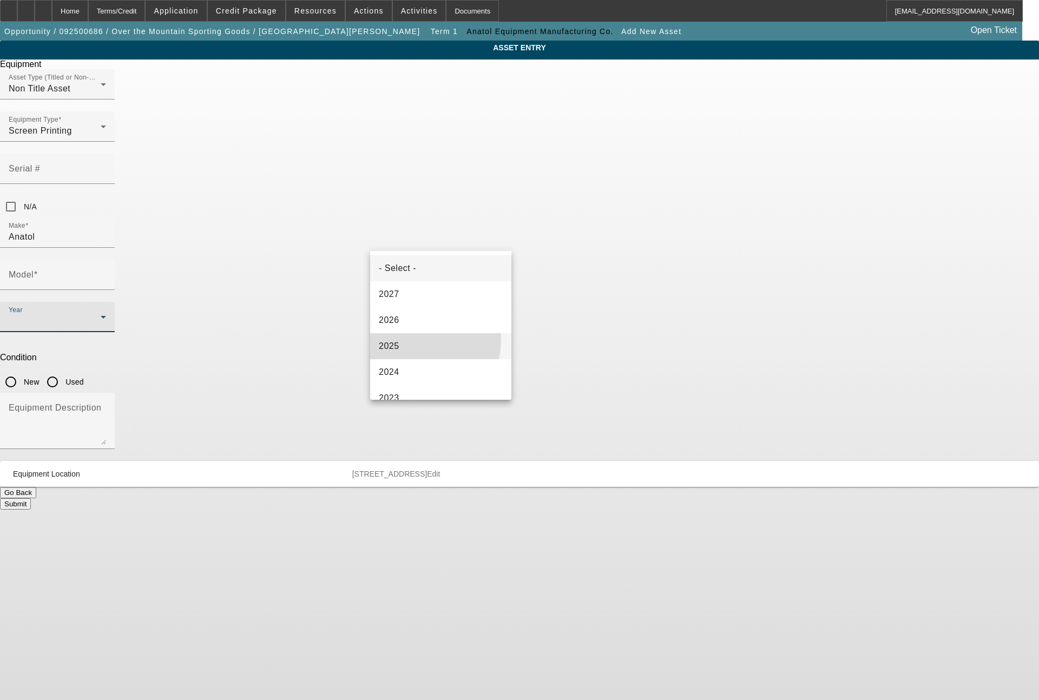
click at [398, 338] on mat-option "2025" at bounding box center [440, 346] width 141 height 26
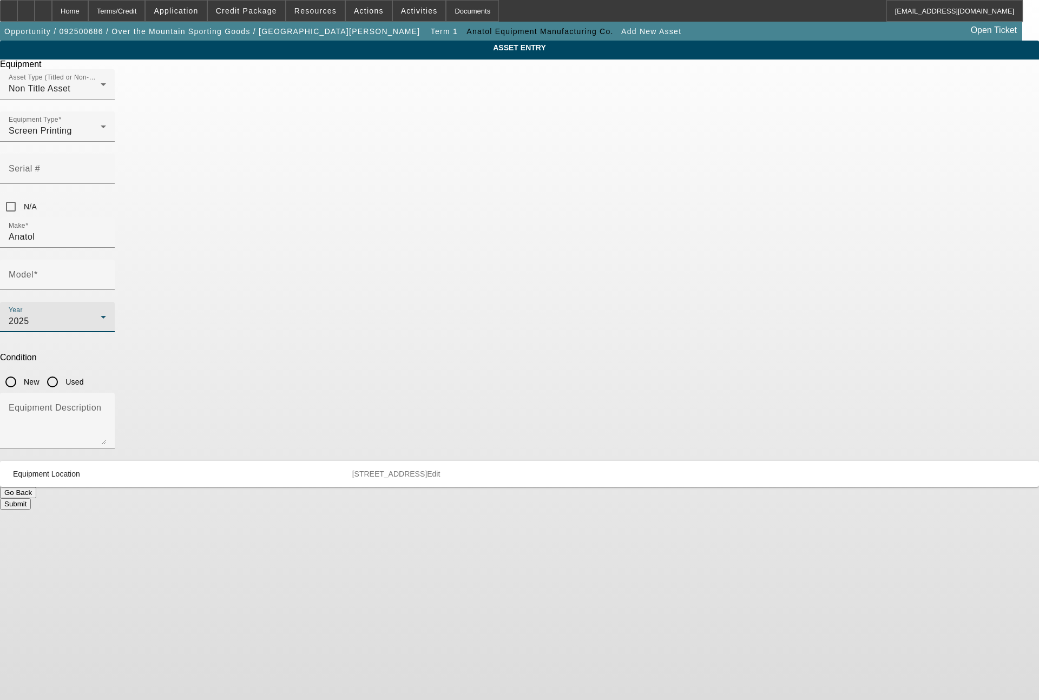
click at [22, 371] on input "New" at bounding box center [11, 382] width 22 height 22
radio input "true"
click at [106, 406] on textarea "Equipment Description" at bounding box center [57, 425] width 97 height 39
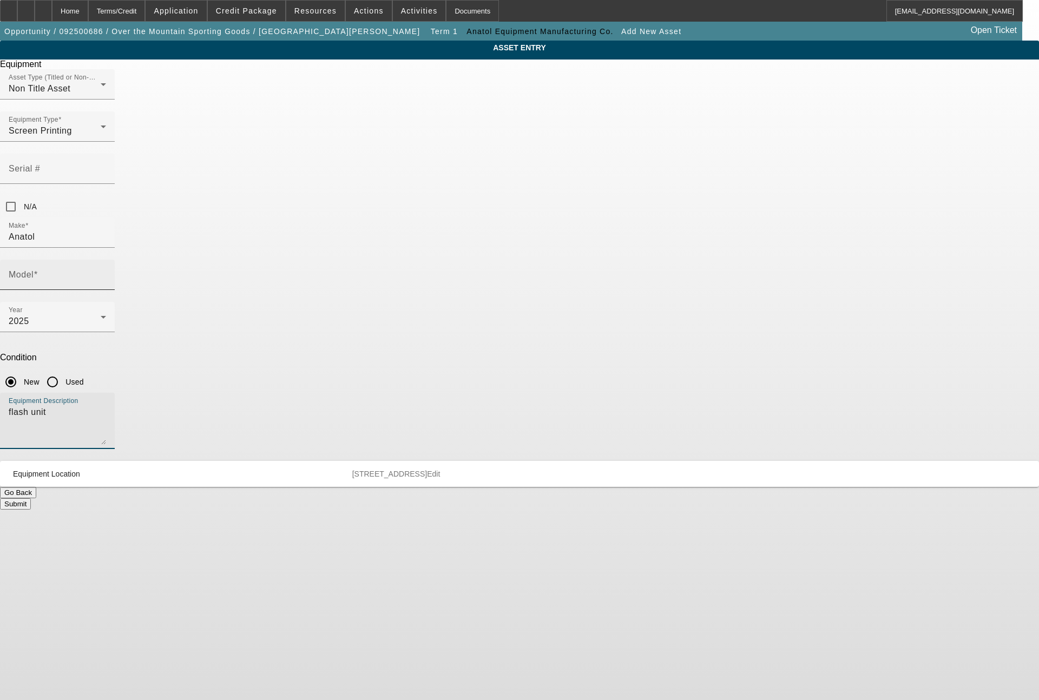
type textarea "flash unit"
click at [106, 260] on div "Model" at bounding box center [57, 275] width 97 height 30
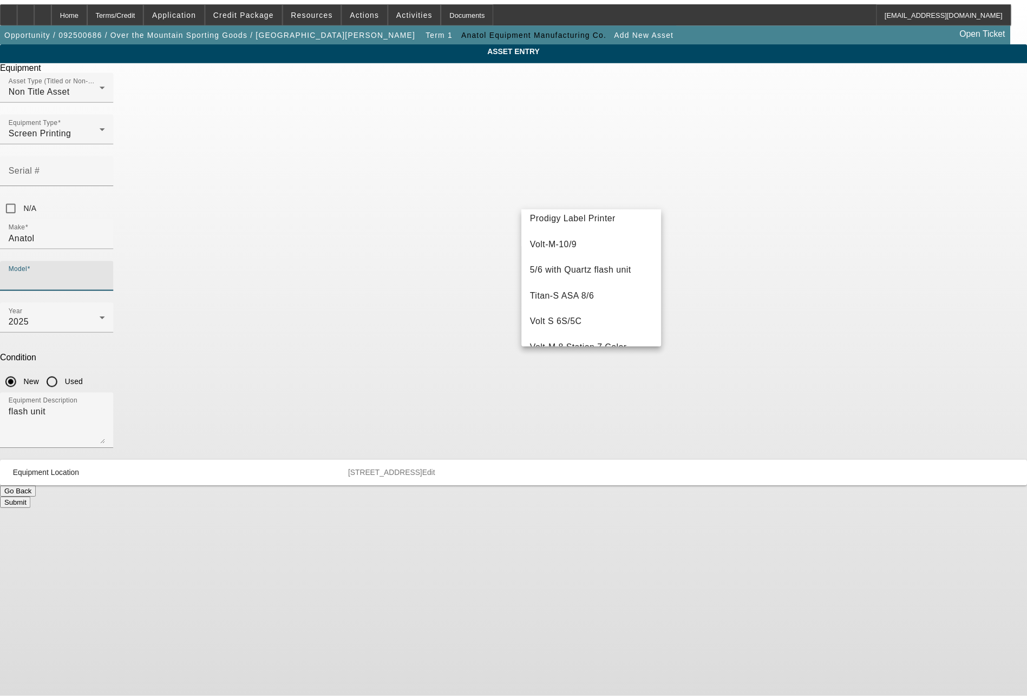
scroll to position [363, 0]
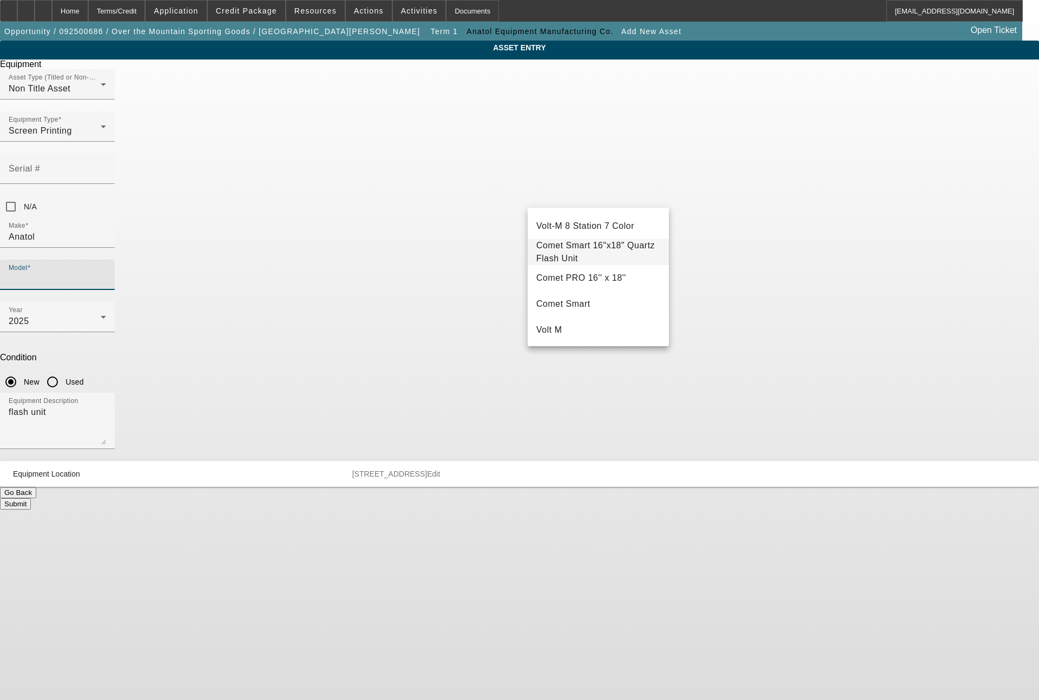
click at [624, 247] on span "Comet Smart 16"x18" Quartz Flash Unit" at bounding box center [595, 252] width 119 height 22
type input "Comet Smart 16"x18" Quartz Flash Unit"
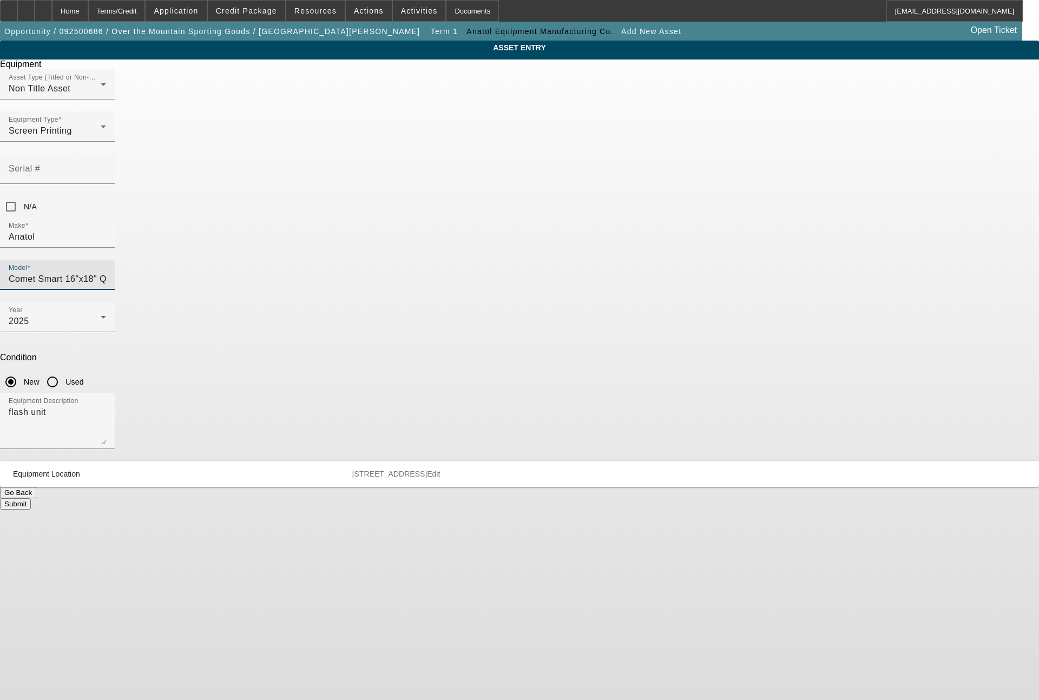
click at [31, 499] on button "Submit" at bounding box center [15, 504] width 31 height 11
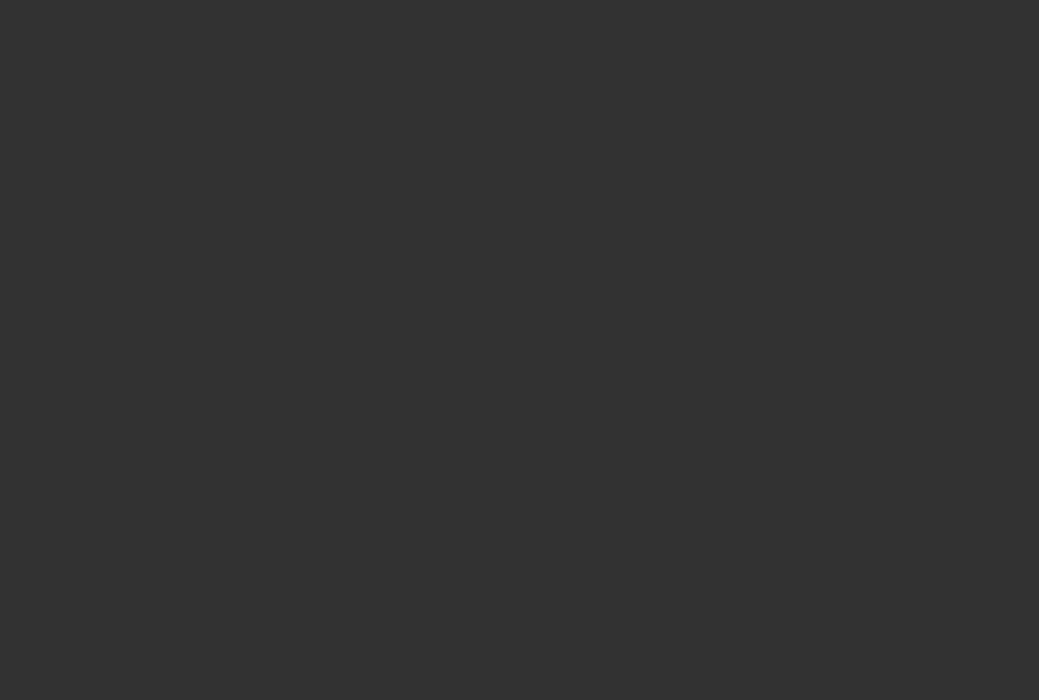
type input "$79,000.00"
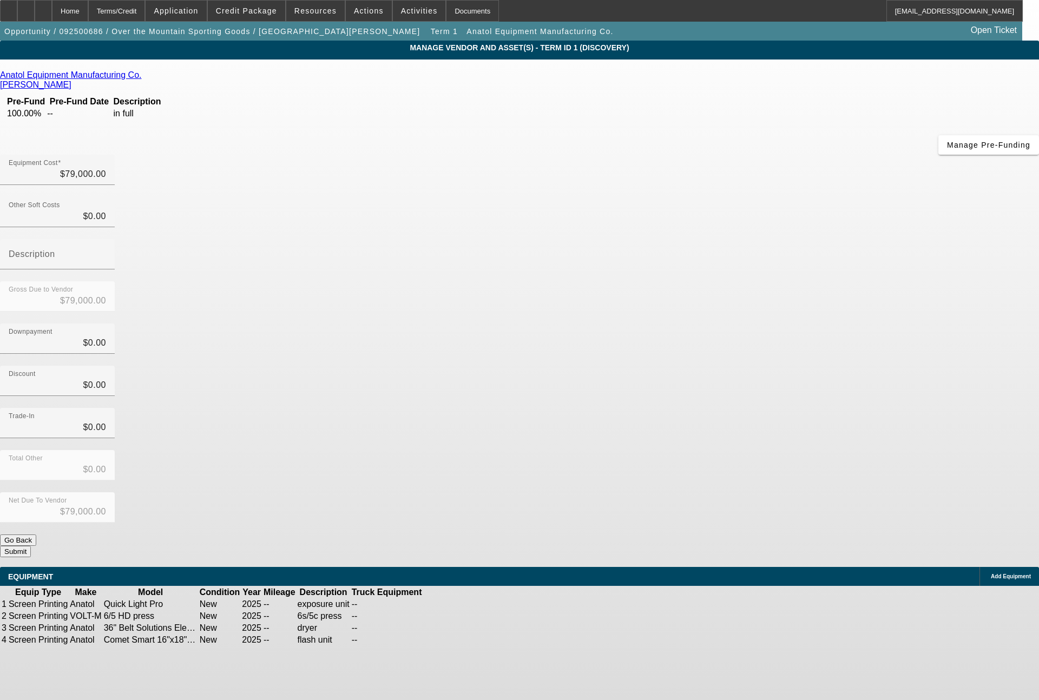
click at [31, 546] on button "Submit" at bounding box center [15, 551] width 31 height 11
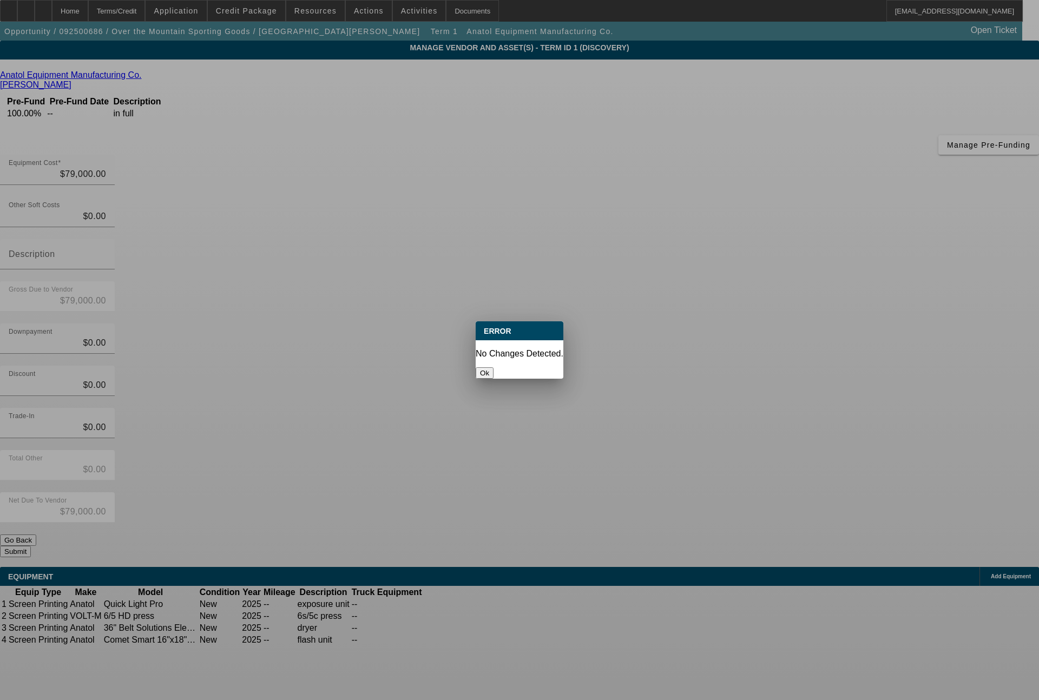
click at [597, 94] on div at bounding box center [519, 350] width 1039 height 700
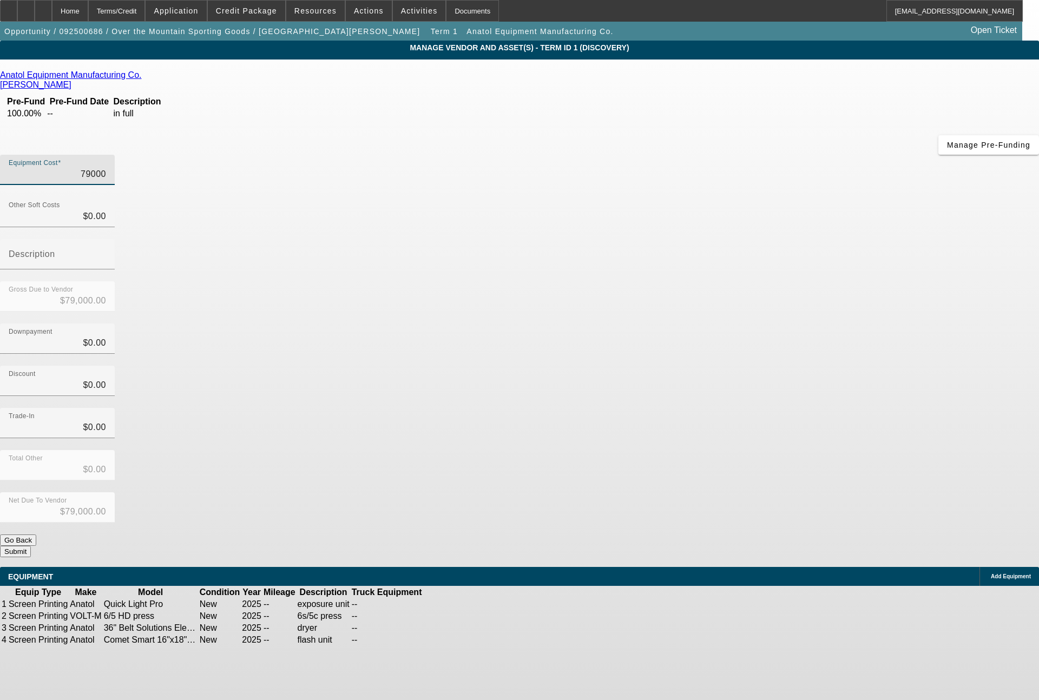
drag, startPoint x: 607, startPoint y: 90, endPoint x: 762, endPoint y: 102, distance: 155.3
click at [762, 155] on div "Equipment Cost 79000" at bounding box center [519, 176] width 1039 height 42
type input "7"
type input "$7.00"
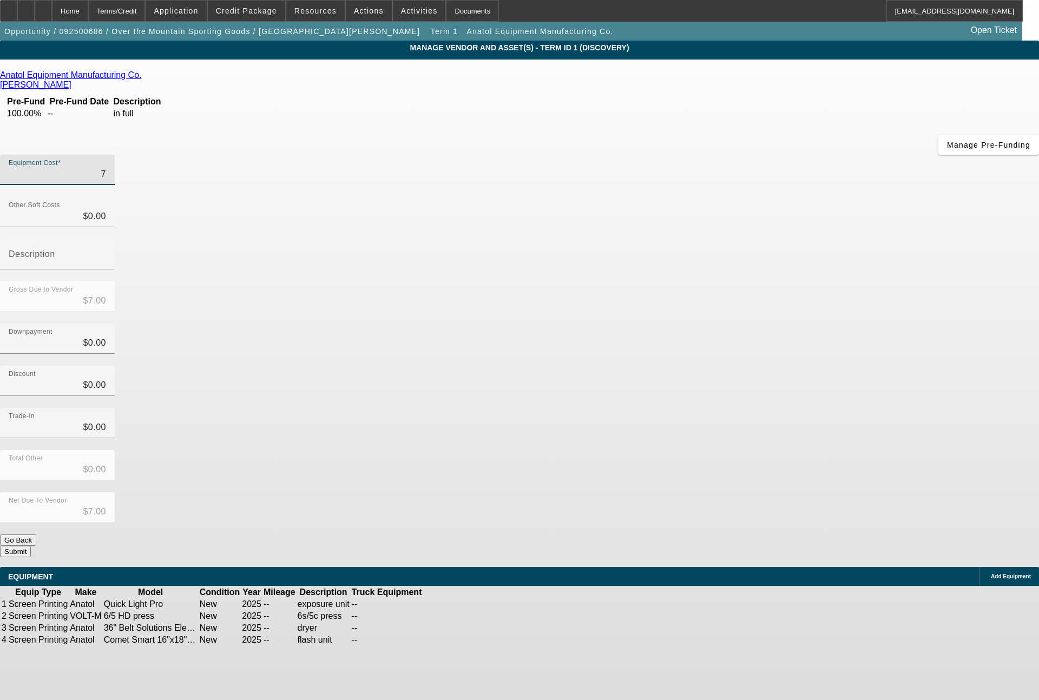
type input "78"
type input "$78.00"
type input "788"
type input "$788.00"
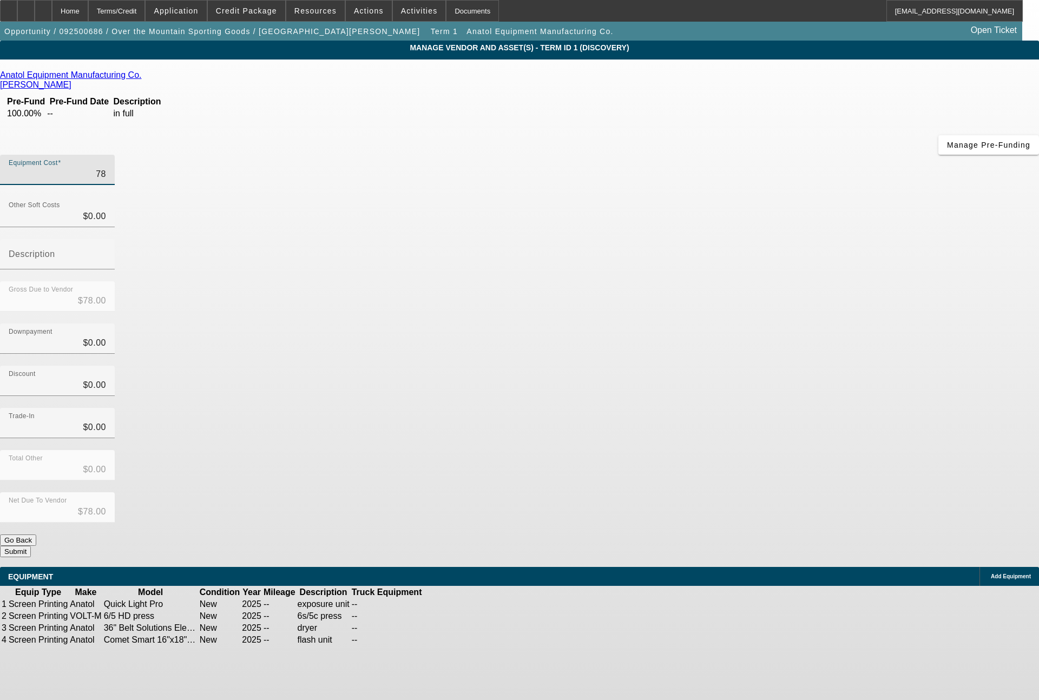
type input "$788.00"
type input "7889"
type input "$7,889.00"
type input "78890"
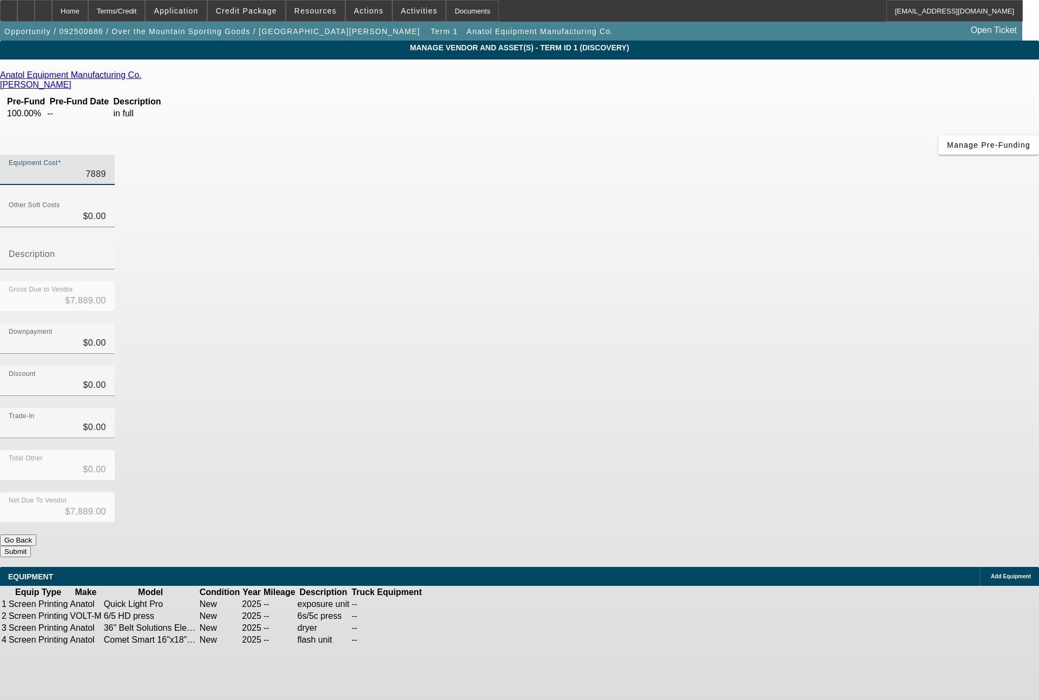
type input "$78,890.00"
click at [31, 546] on button "Submit" at bounding box center [15, 551] width 31 height 11
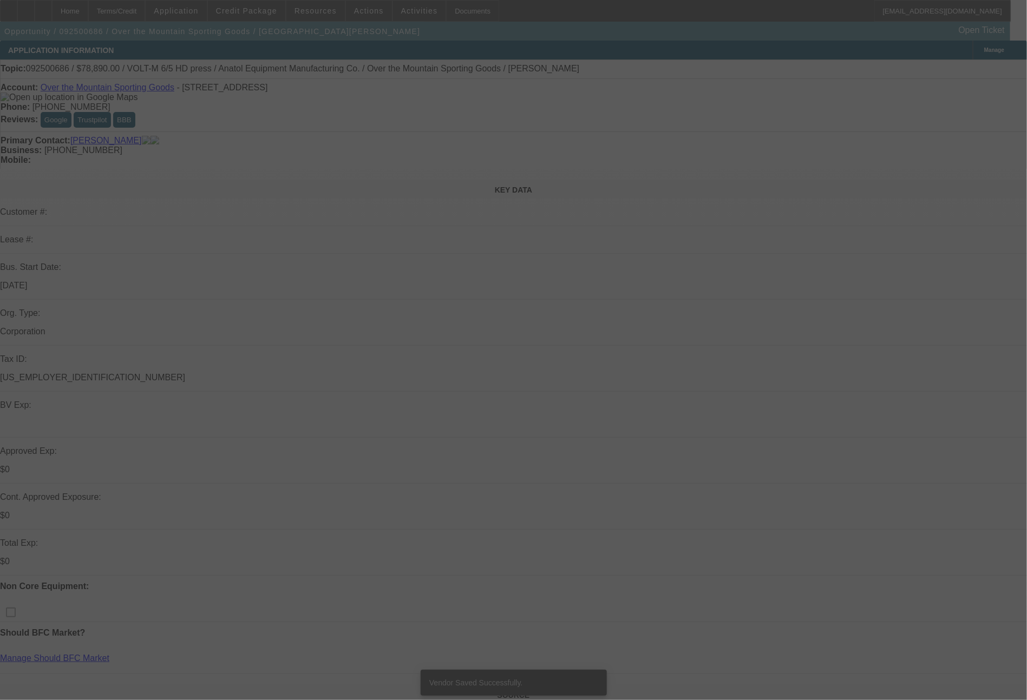
select select "0"
select select "2"
select select "0.1"
select select "4"
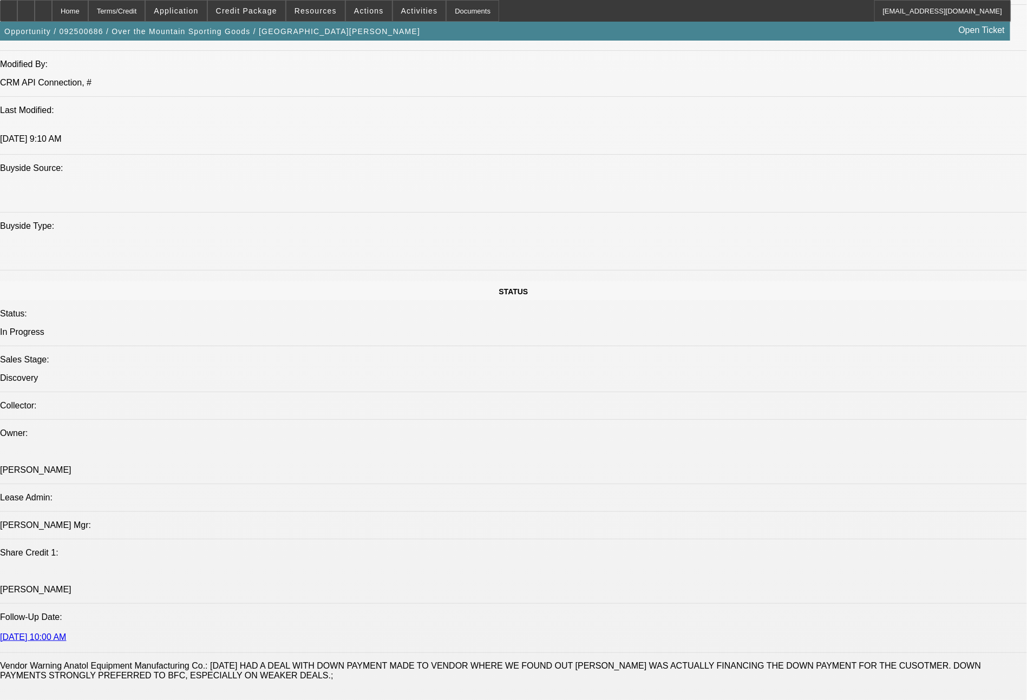
scroll to position [1060, 0]
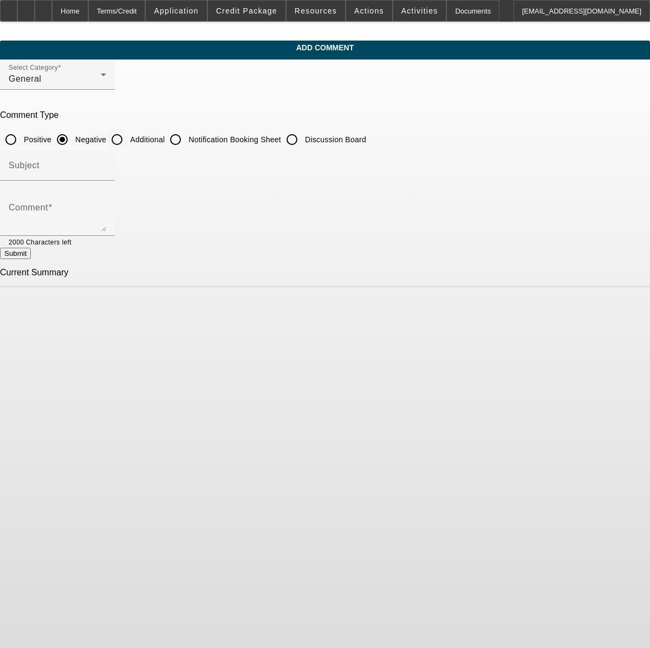
click at [128, 138] on input "Additional" at bounding box center [117, 140] width 22 height 22
radio input "true"
click at [106, 212] on textarea "Comment" at bounding box center [57, 219] width 97 height 26
click at [106, 212] on textarea "Over The Mountain Sporting Goods Inc was just registered with the state of [US_…" at bounding box center [57, 219] width 97 height 26
click at [106, 223] on textarea "Over The Mountain Sporting Goods Inc is owned by [PERSON_NAME] (her maiden name…" at bounding box center [57, 219] width 97 height 26
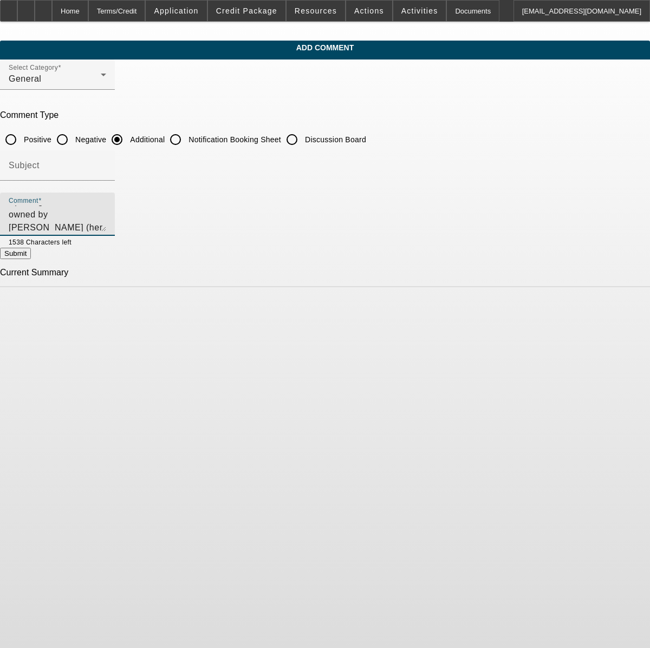
scroll to position [36, 0]
click at [106, 219] on textarea "Over The Mountain Sporting Goods Inc is owned by [PERSON_NAME] (her maiden name…" at bounding box center [57, 219] width 97 height 26
click at [106, 223] on textarea "Over The Mountain Sporting Goods Inc is owned by [PERSON_NAME] (her maiden name…" at bounding box center [57, 219] width 97 height 26
click at [106, 213] on textarea "Over The Mountain Sporting Goods Inc is owned by [PERSON_NAME] (her maiden name…" at bounding box center [57, 219] width 97 height 26
click at [106, 227] on textarea "Over The Mountain Sporting Goods Inc is owned by [PERSON_NAME] (her maiden name…" at bounding box center [57, 219] width 97 height 26
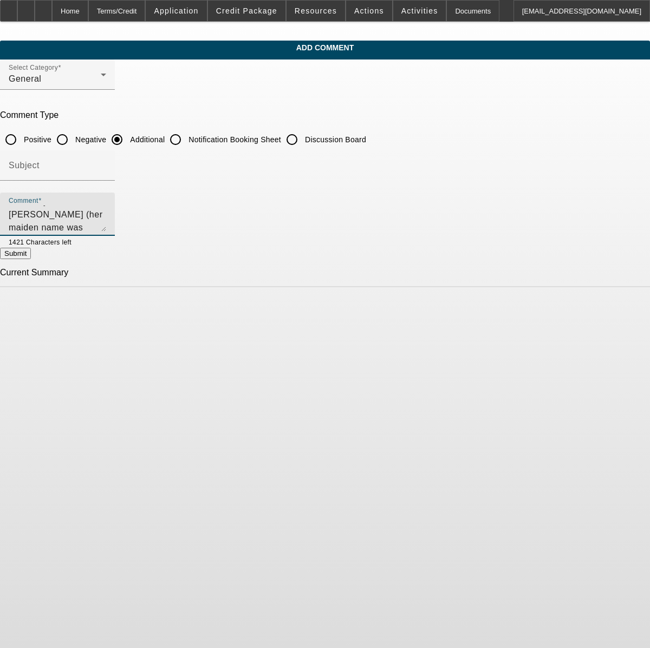
scroll to position [49, 0]
click at [106, 211] on textarea "Over The Mountain Sporting Goods Inc is owned by [PERSON_NAME] (her maiden name…" at bounding box center [57, 219] width 97 height 26
click at [106, 226] on textarea "Over The Mountain Sporting Goods Inc is owned by [PERSON_NAME] (her maiden name…" at bounding box center [57, 219] width 97 height 26
click at [106, 233] on div "Comment Over The Mountain Sporting Goods Inc is owned by Julie Clanton (her mai…" at bounding box center [57, 214] width 97 height 43
click at [106, 226] on textarea "Over The Mountain Sporting Goods Inc is owned by Julie Clanton (her maiden name…" at bounding box center [57, 219] width 97 height 26
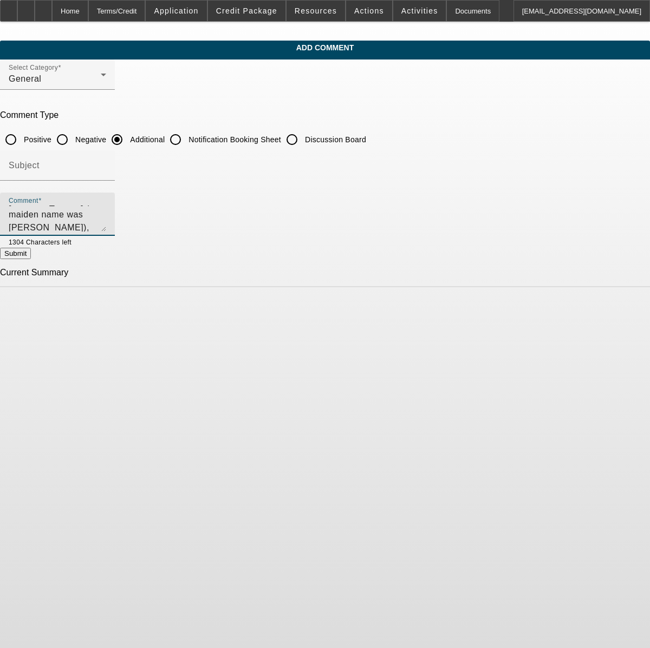
scroll to position [62, 0]
type textarea "Over The Mountain Sporting Goods Inc is owned by [PERSON_NAME] (her maiden name…"
click at [31, 258] on button "Submit" at bounding box center [15, 253] width 31 height 11
radio input "true"
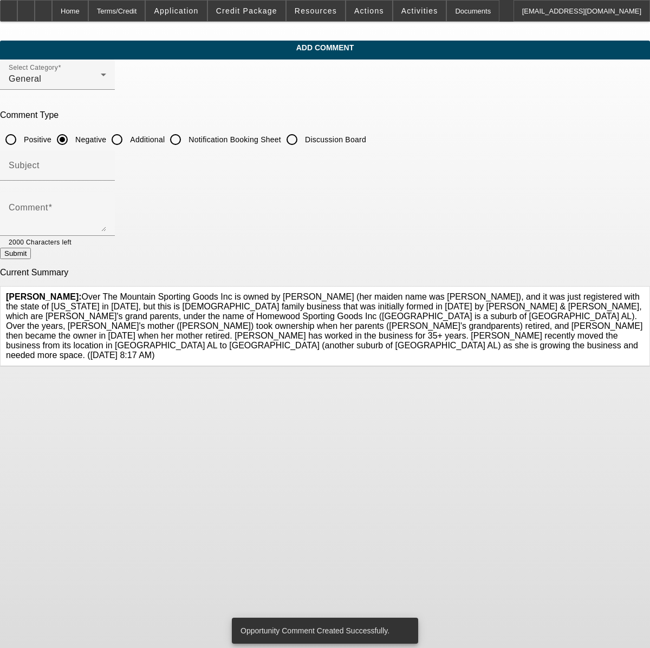
click at [128, 137] on input "Additional" at bounding box center [117, 140] width 22 height 22
radio input "true"
click at [106, 210] on textarea "Comment" at bounding box center [57, 219] width 97 height 26
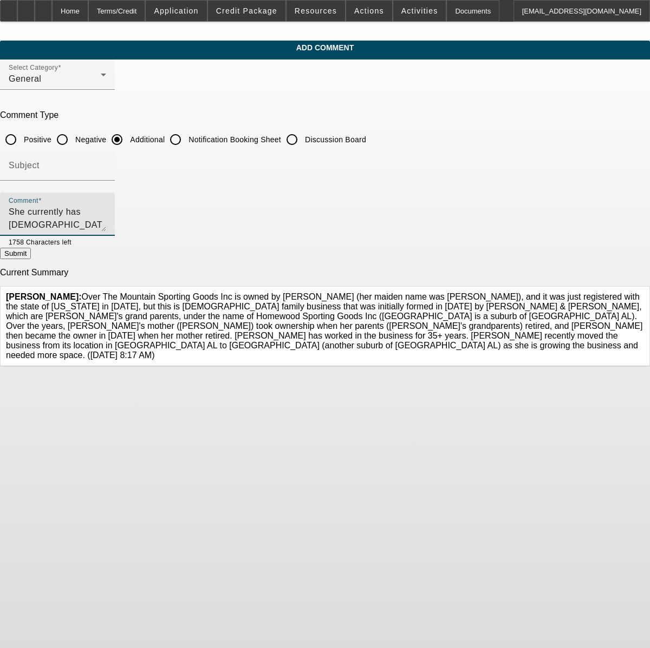
type textarea "She currently has [DEMOGRAPHIC_DATA] screen printing & embroidery equipment, wh…"
click at [31, 259] on button "Submit" at bounding box center [15, 253] width 31 height 11
radio input "true"
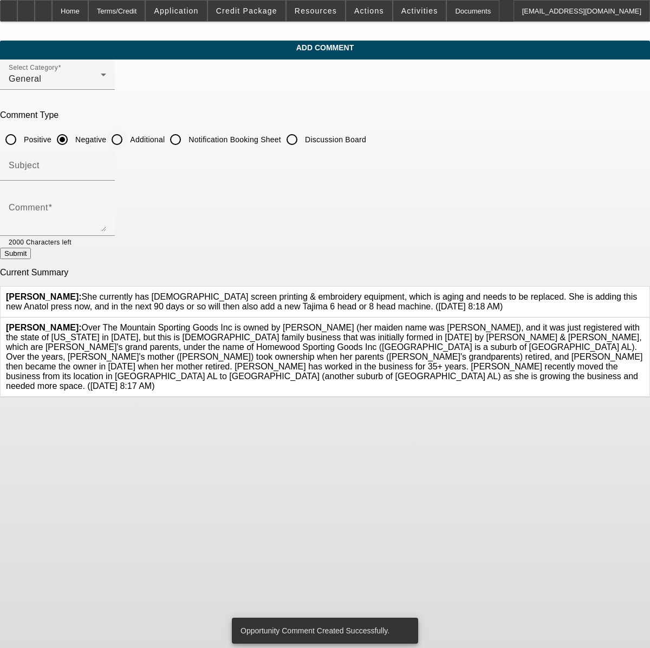
click at [128, 137] on input "Additional" at bounding box center [117, 140] width 22 height 22
radio input "true"
click at [106, 225] on textarea "Comment" at bounding box center [57, 219] width 97 height 26
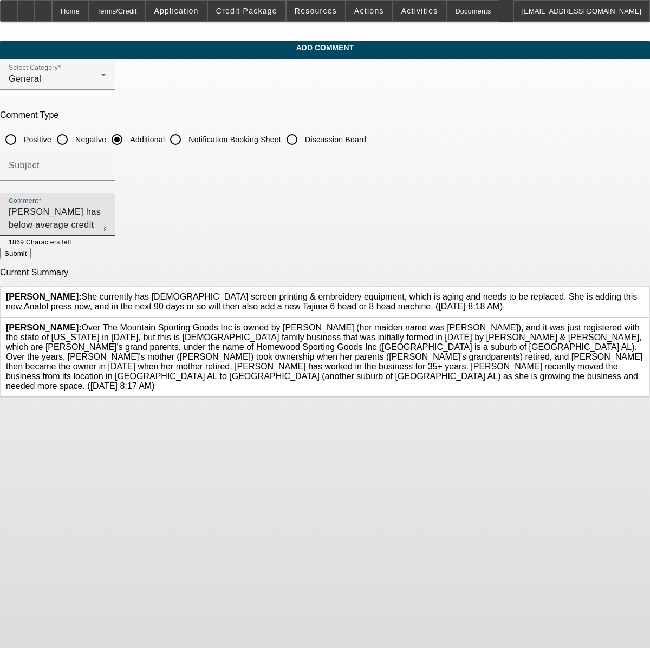
type textarea "[PERSON_NAME] has below average credit score due to having $44k of credit card …"
click at [31, 259] on button "Submit" at bounding box center [15, 253] width 31 height 11
radio input "true"
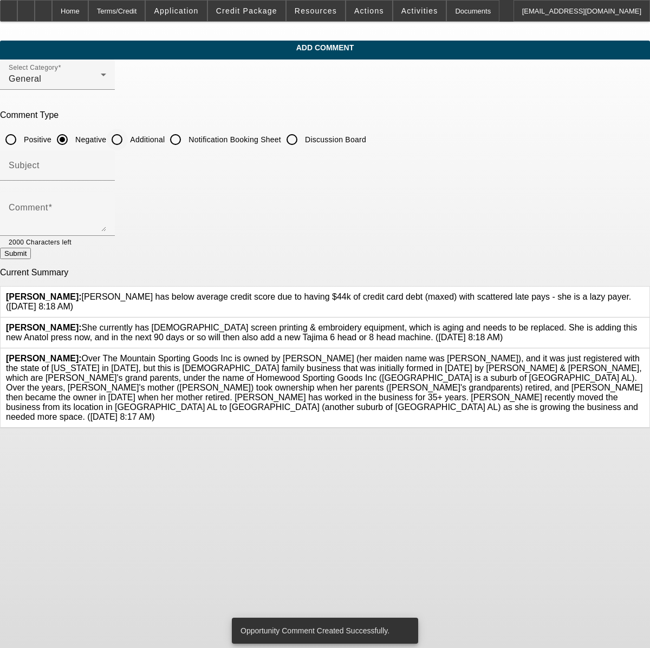
click at [128, 135] on input "Additional" at bounding box center [117, 140] width 22 height 22
radio input "true"
click at [106, 212] on textarea "Comment" at bounding box center [57, 219] width 97 height 26
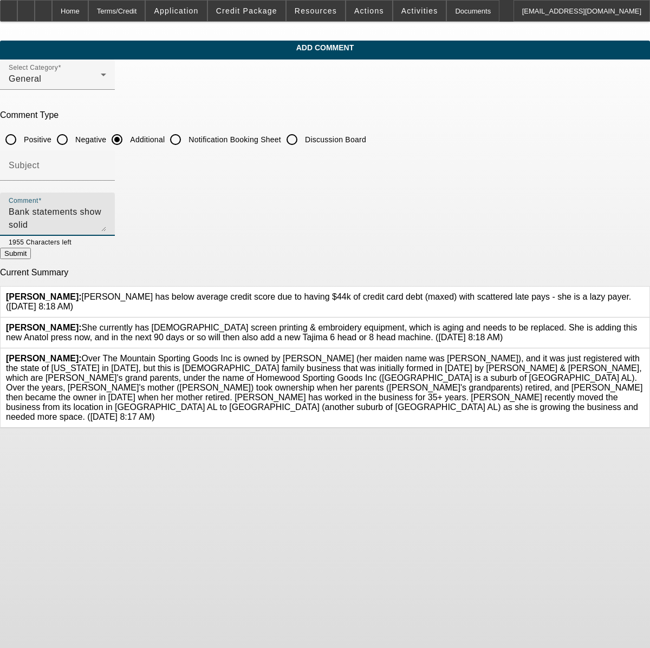
type textarea "Bank statements show solid deposits/balances."
click at [31, 255] on button "Submit" at bounding box center [15, 253] width 31 height 11
radio input "true"
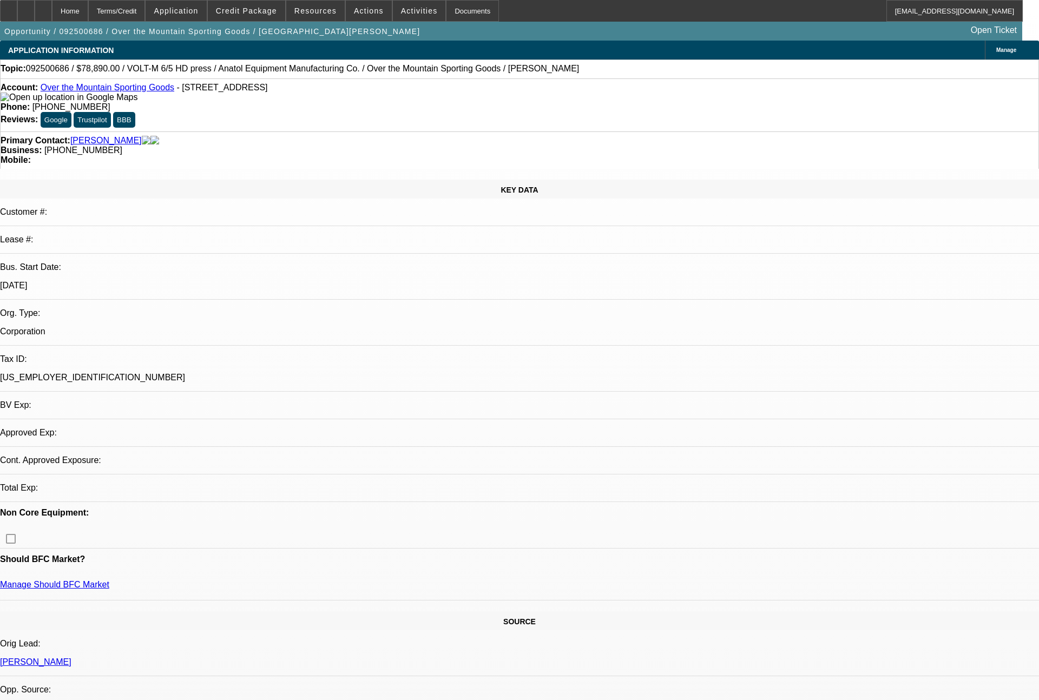
select select "0"
select select "2"
select select "0.1"
select select "4"
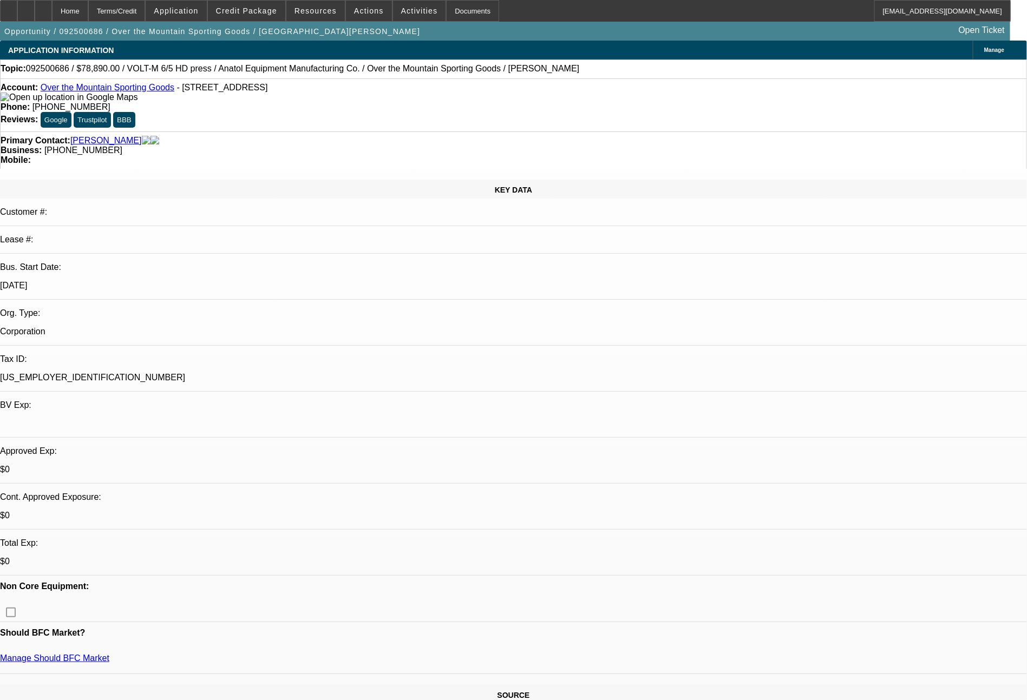
click at [93, 85] on div "Account: Over the Mountain Sporting Goods - [STREET_ADDRESS]" at bounding box center [514, 92] width 1026 height 19
click at [117, 88] on link "Over the Mountain Sporting Goods" at bounding box center [108, 87] width 134 height 9
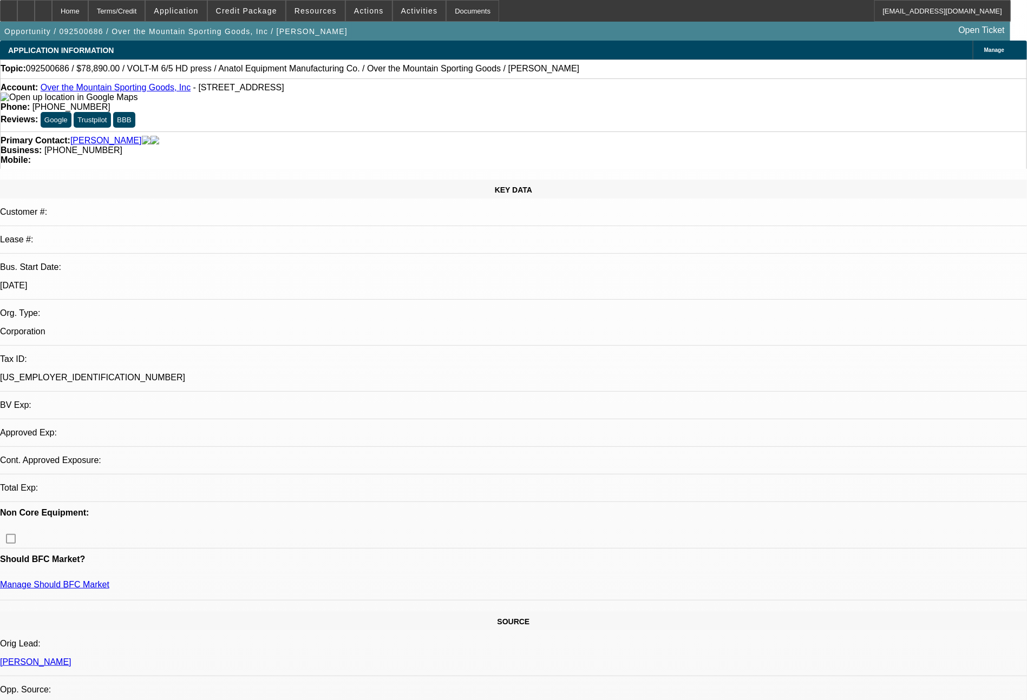
select select "0"
select select "2"
select select "0.1"
select select "2"
select select "4"
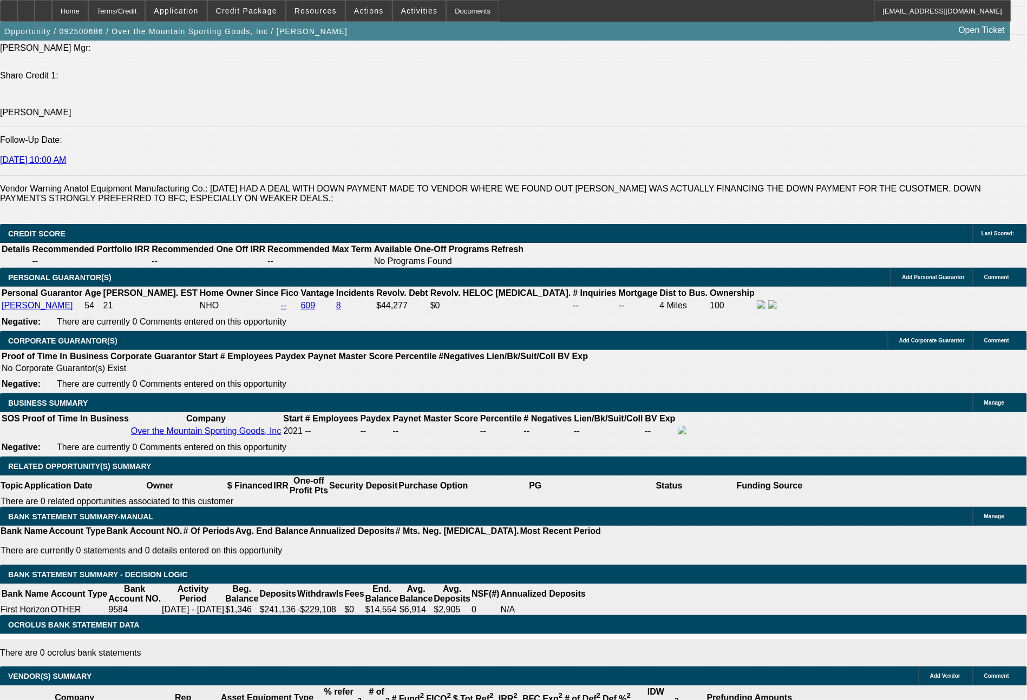
scroll to position [1473, 0]
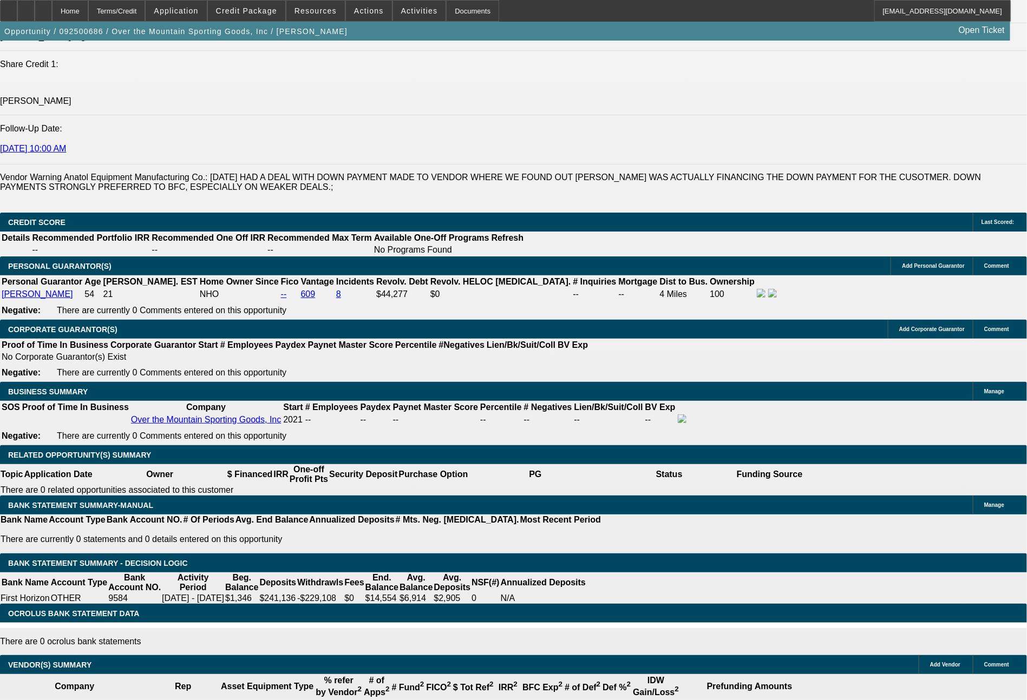
type input "$0.00"
type input "UNKNOWN"
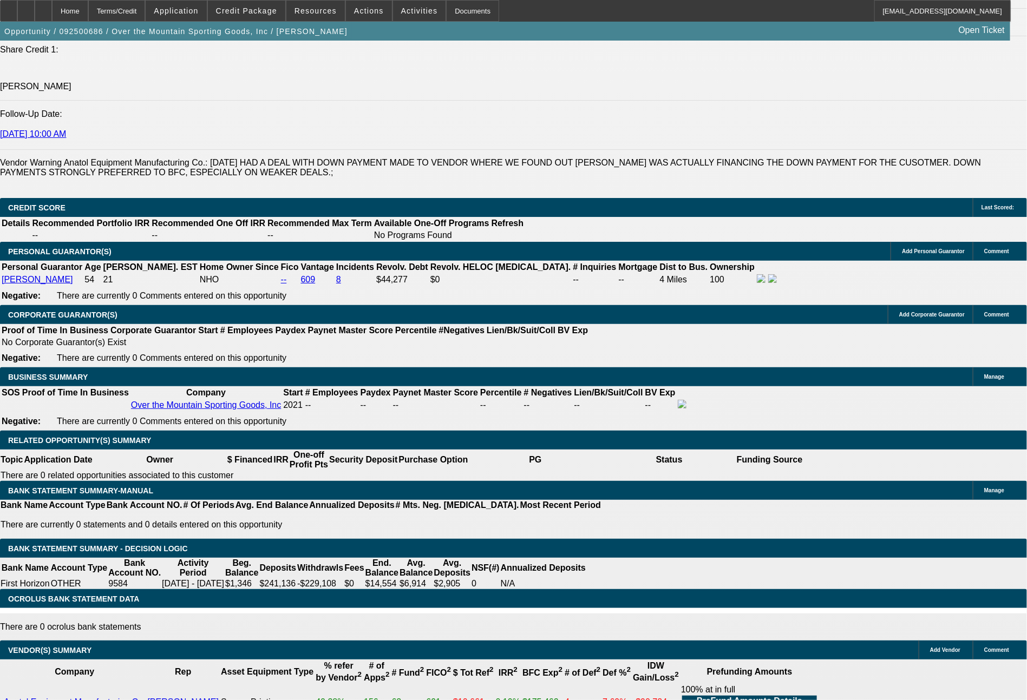
scroll to position [1553, 0]
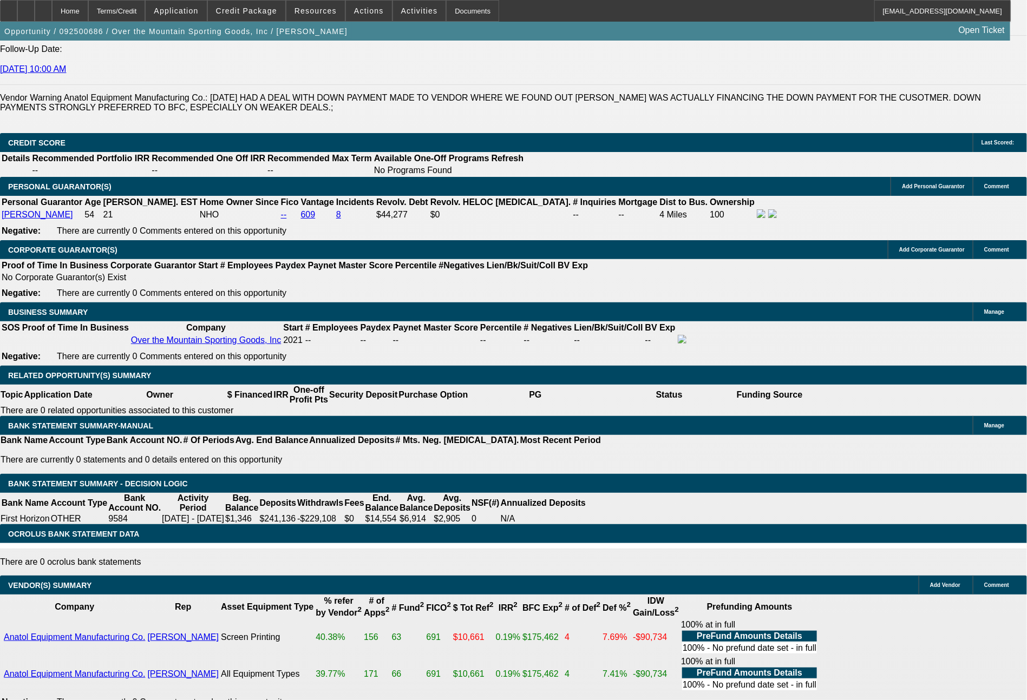
type input "60"
type input "1783"
type input "$3,566.00"
type input "12.7"
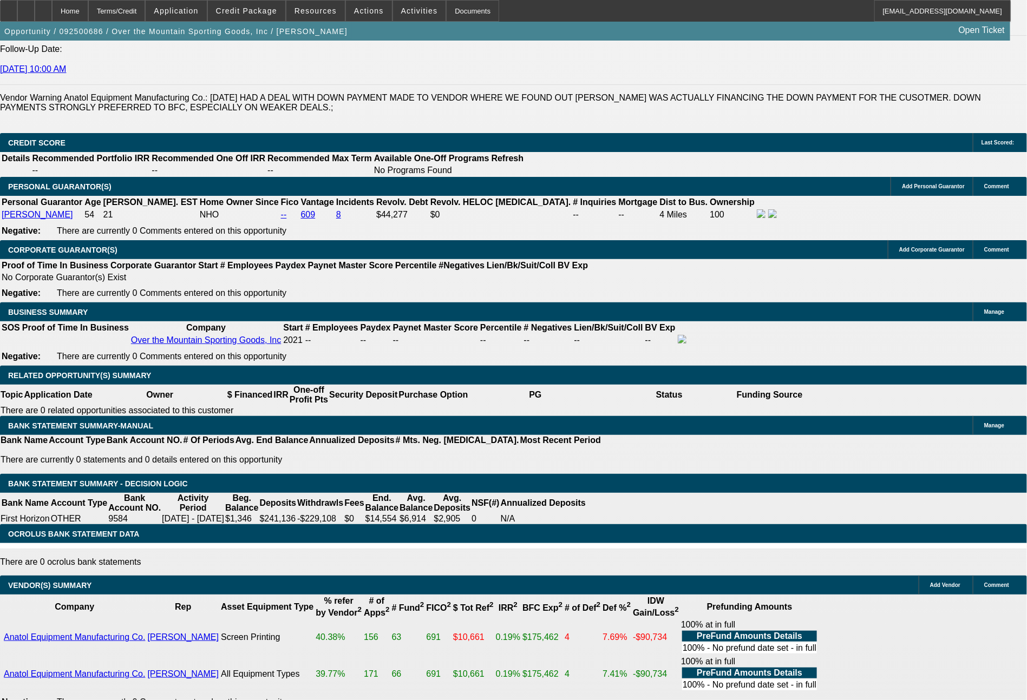
type input "$1,783.00"
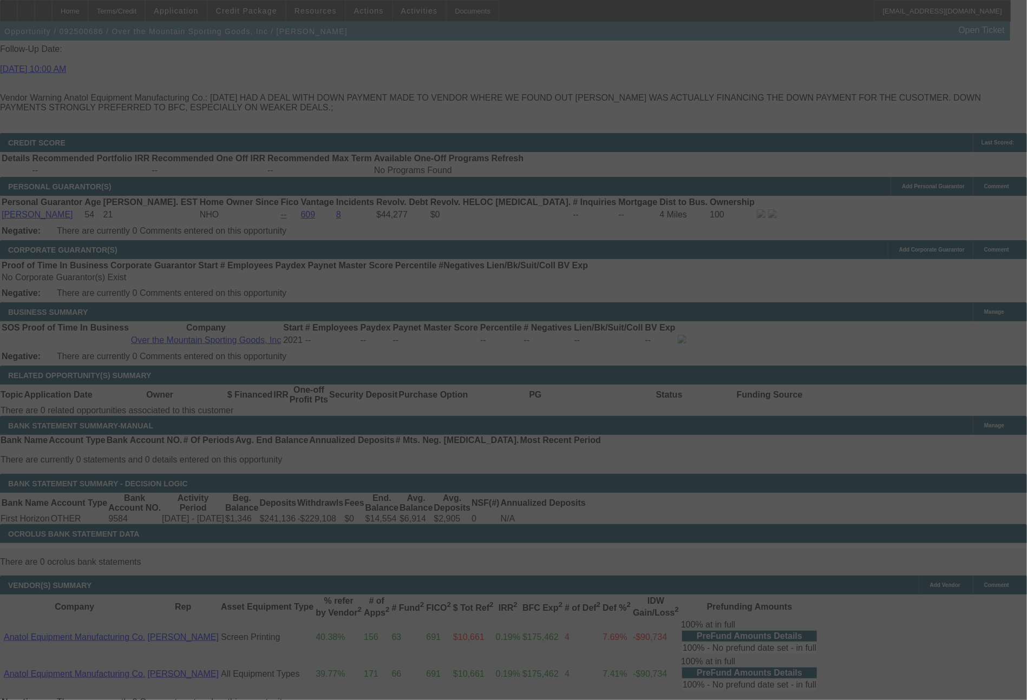
click at [382, 374] on div at bounding box center [513, 350] width 1027 height 700
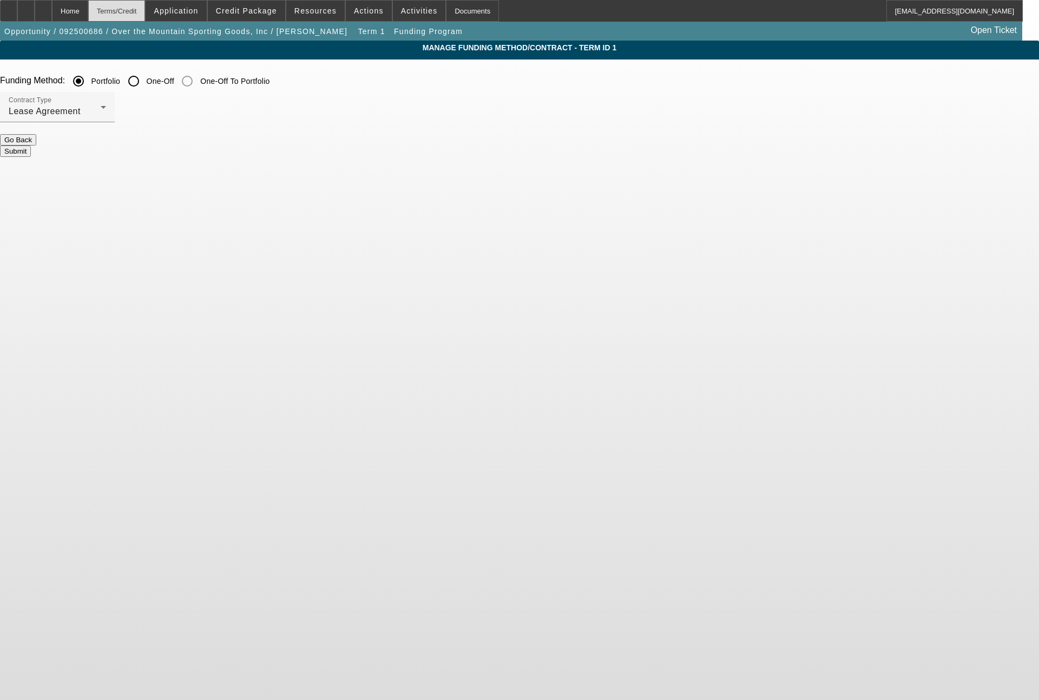
click at [146, 9] on div "Terms/Credit" at bounding box center [116, 11] width 57 height 22
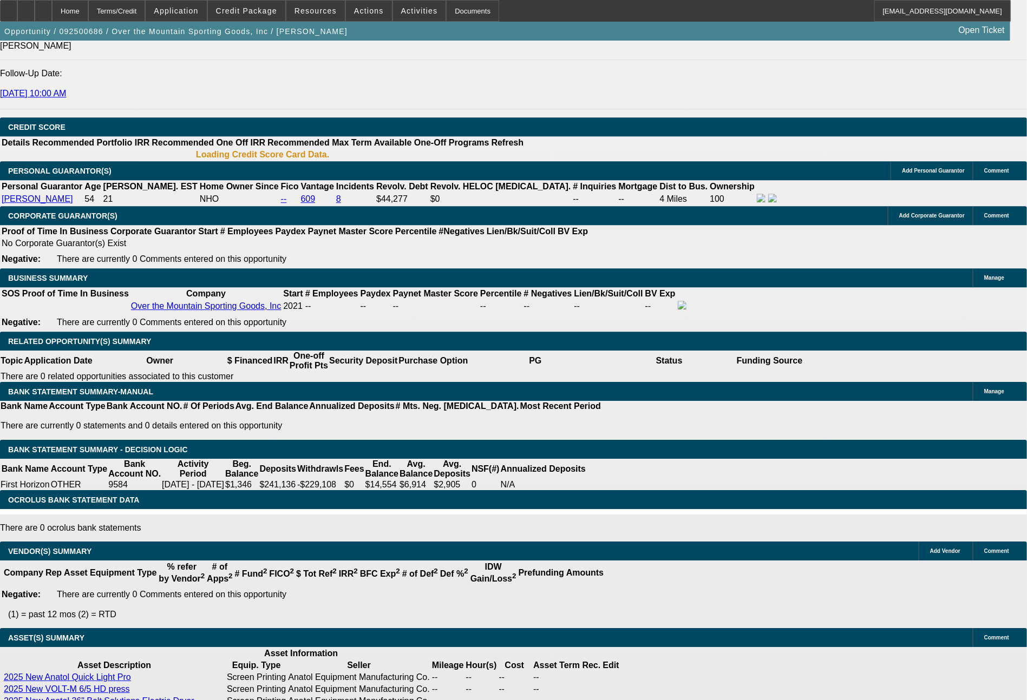
select select "0"
select select "2"
select select "0.1"
select select "4"
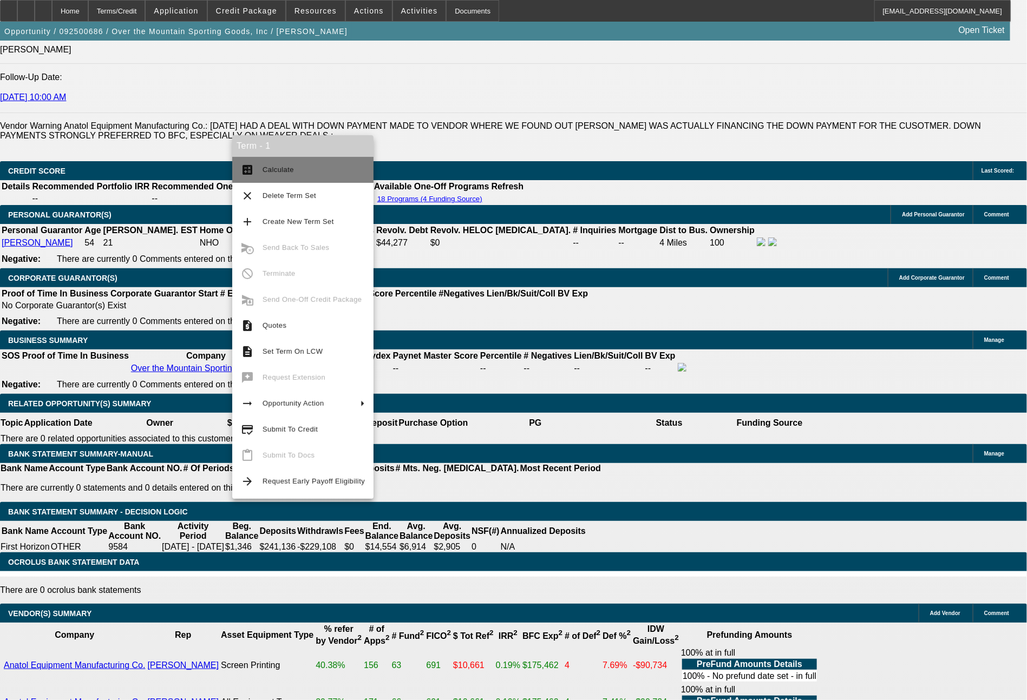
scroll to position [1587, 0]
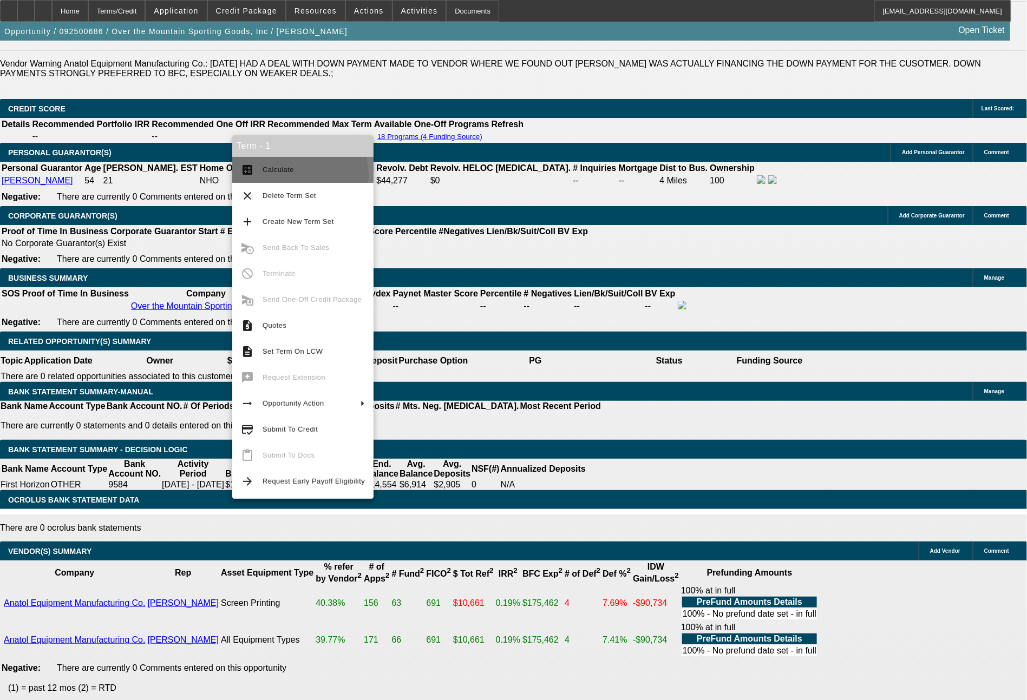
click at [288, 176] on span "Calculate" at bounding box center [314, 169] width 102 height 13
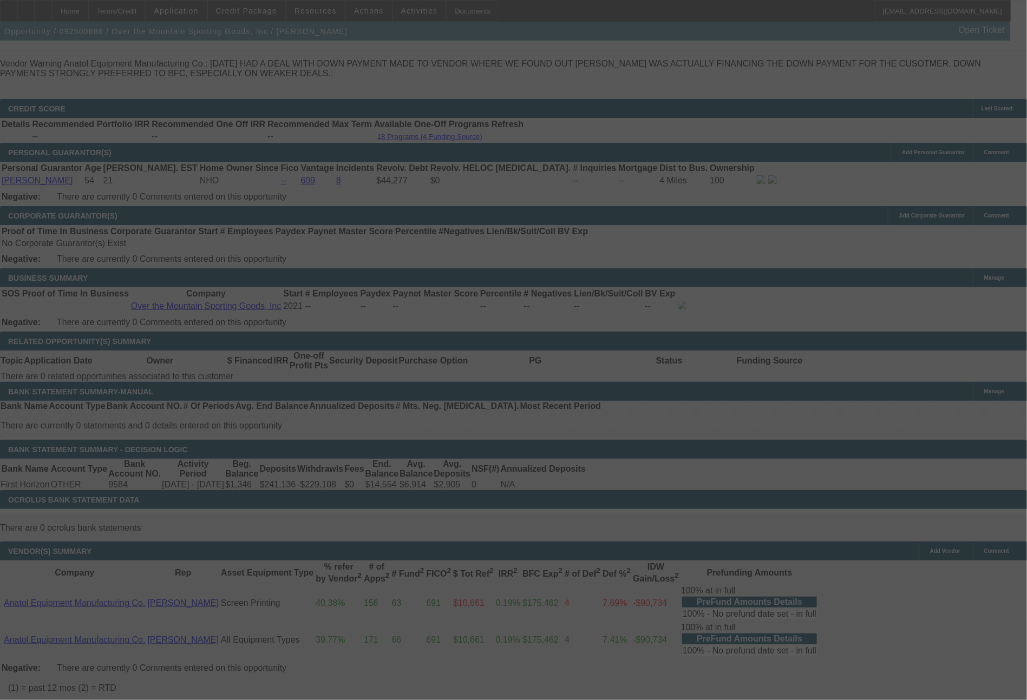
select select "0"
select select "2"
select select "0.1"
select select "4"
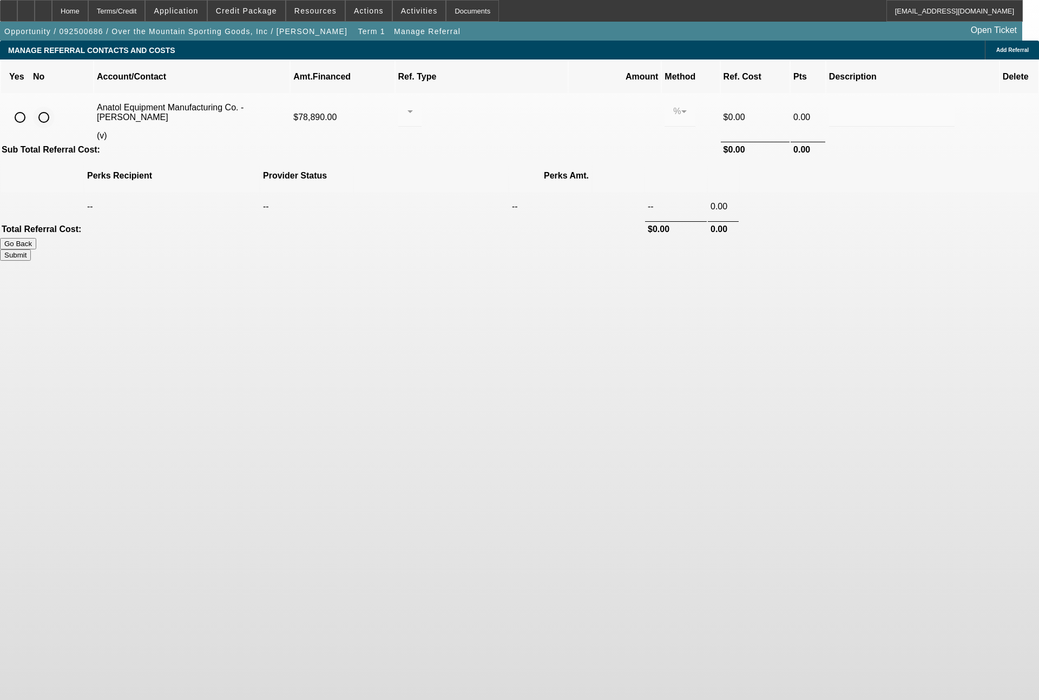
click at [55, 107] on input "radio" at bounding box center [44, 118] width 22 height 22
radio input "true"
click at [31, 250] on button "Submit" at bounding box center [15, 255] width 31 height 11
type input "0.000"
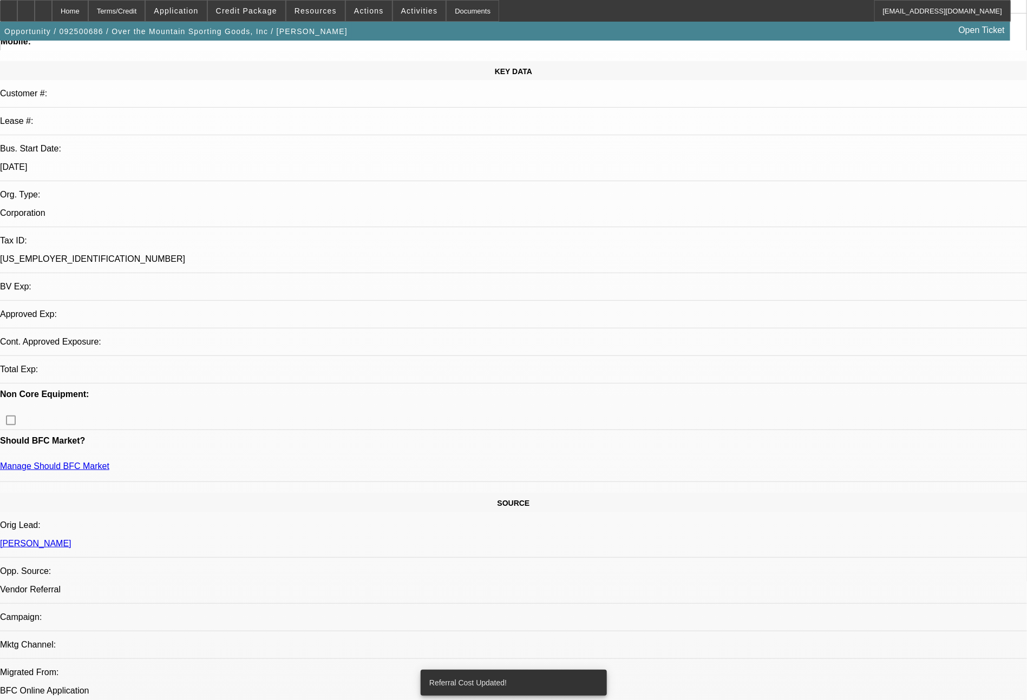
select select "0"
select select "2"
select select "0.1"
select select "4"
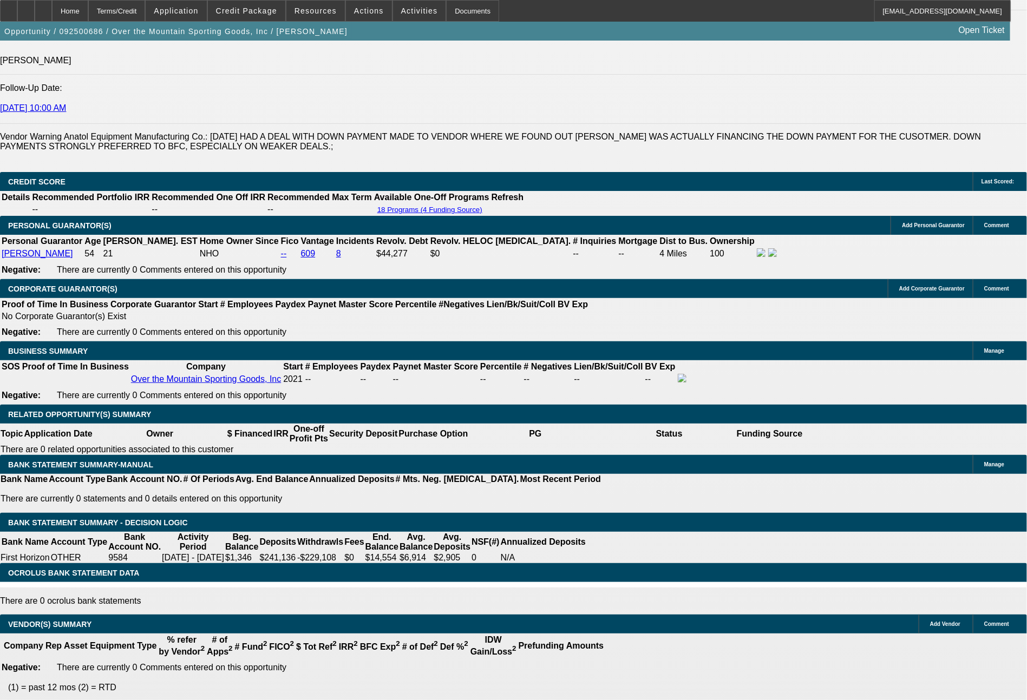
scroll to position [1577, 0]
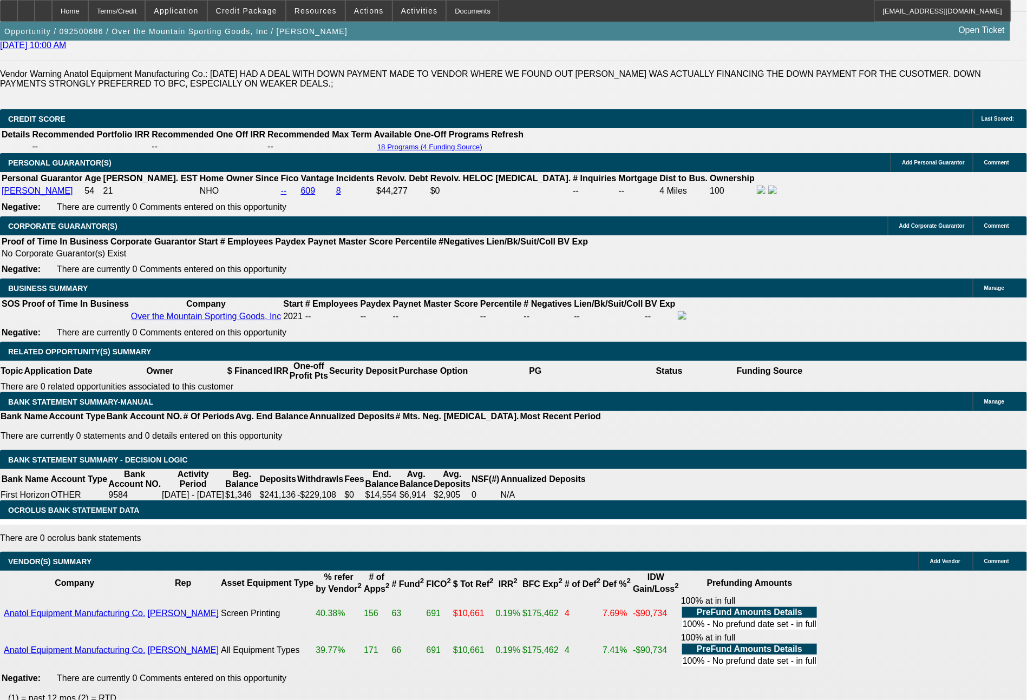
drag, startPoint x: 155, startPoint y: 356, endPoint x: 218, endPoint y: 357, distance: 62.8
type input "1"
type input "$2.00"
type input "UNKNOWN"
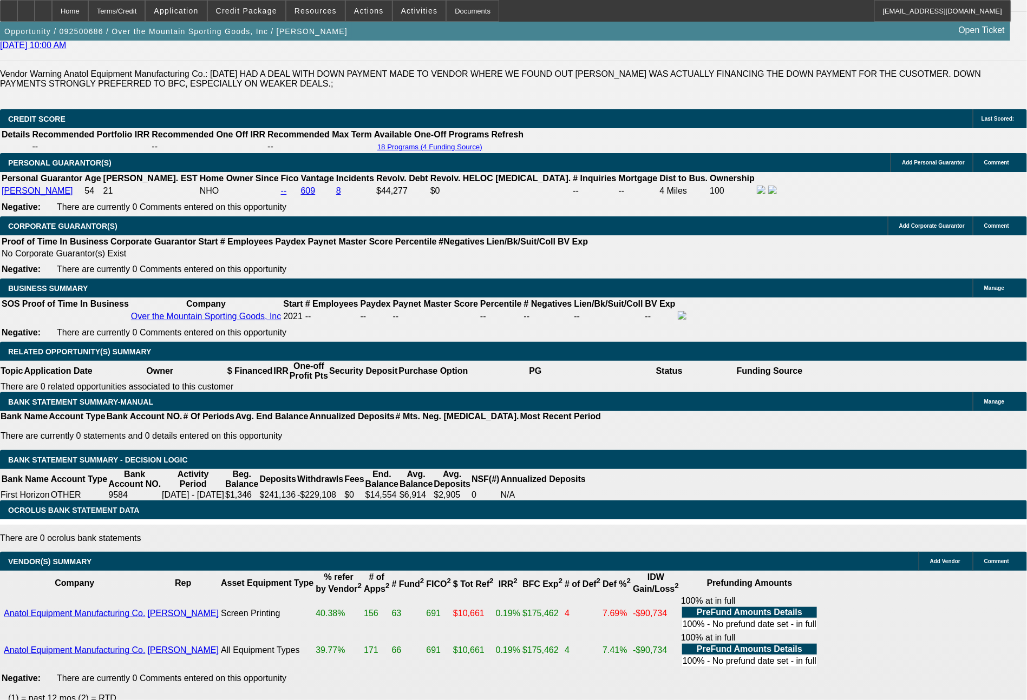
type input "1796"
type input "$3,592.00"
type input "13"
type input "179"
type input "$358.00"
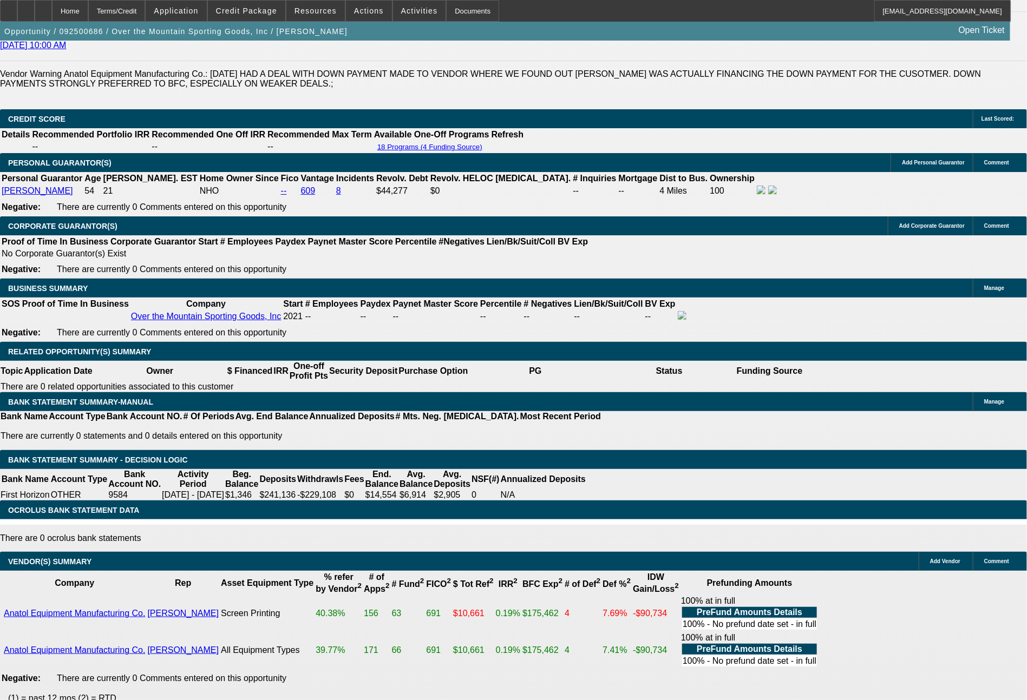
type input "1794"
type input "$3,588.00"
type input "13"
type input "1791"
type input "$3,582.00"
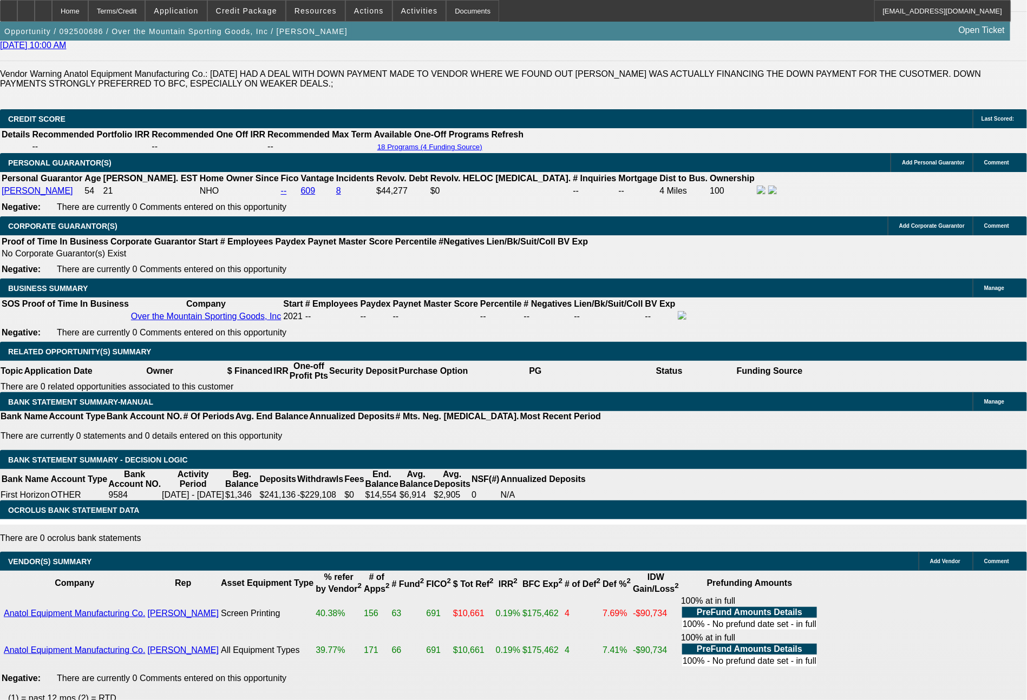
type input "12.9"
type input "$1,791.00"
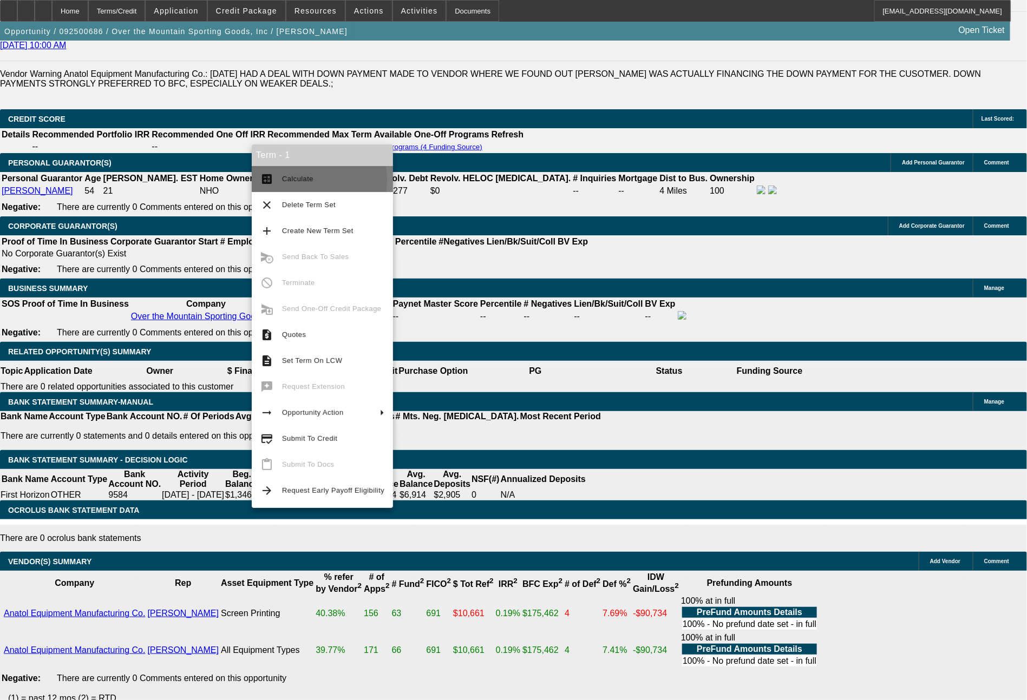
click at [306, 180] on span "Calculate" at bounding box center [297, 179] width 31 height 8
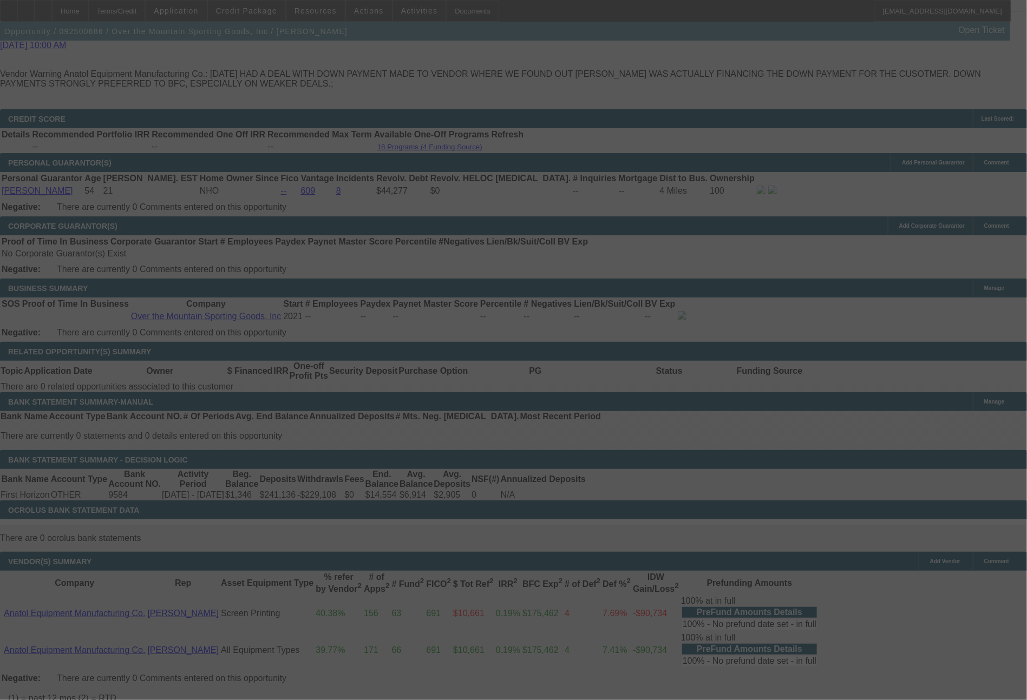
select select "0"
select select "2"
select select "0.1"
select select "4"
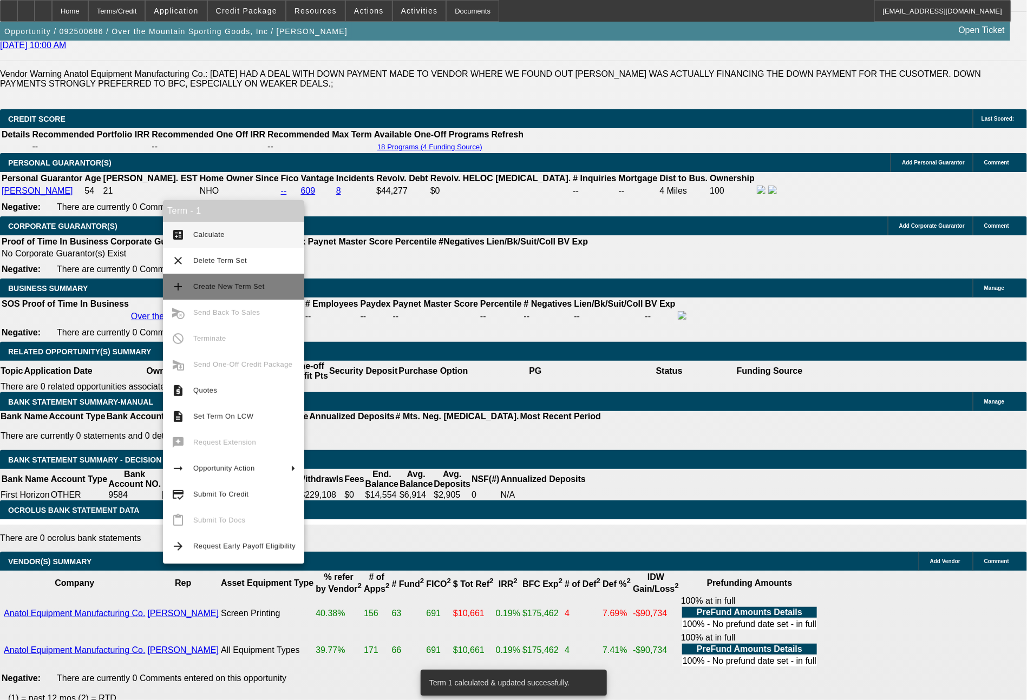
click at [221, 283] on span "Create New Term Set" at bounding box center [244, 286] width 102 height 13
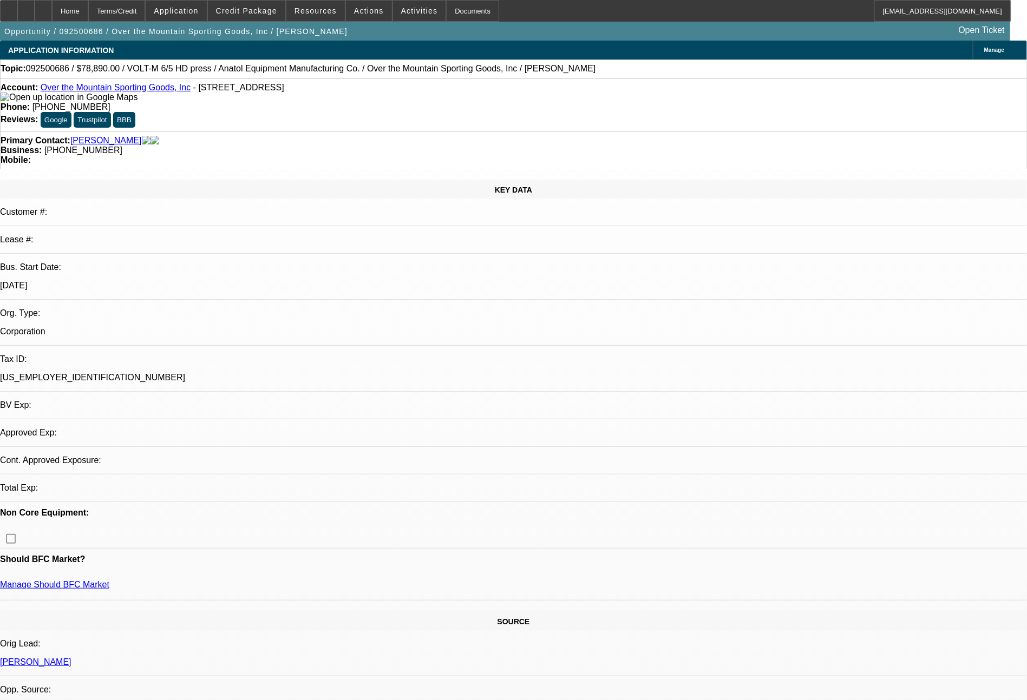
select select "0"
select select "2"
select select "0.1"
select select "4"
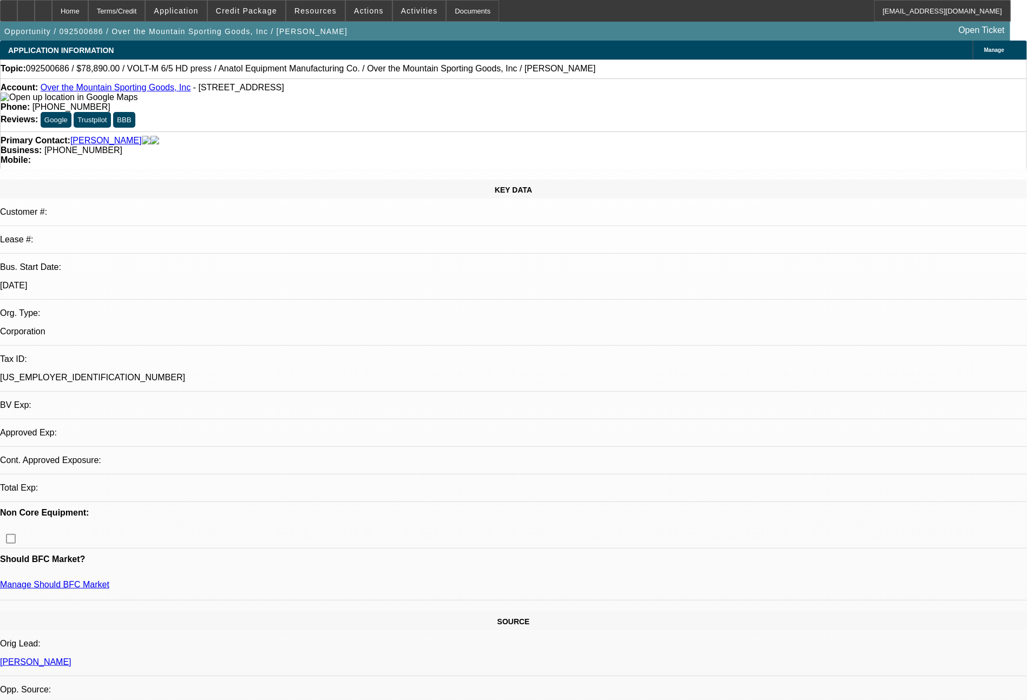
select select "0"
select select "2"
select select "0.1"
select select "4"
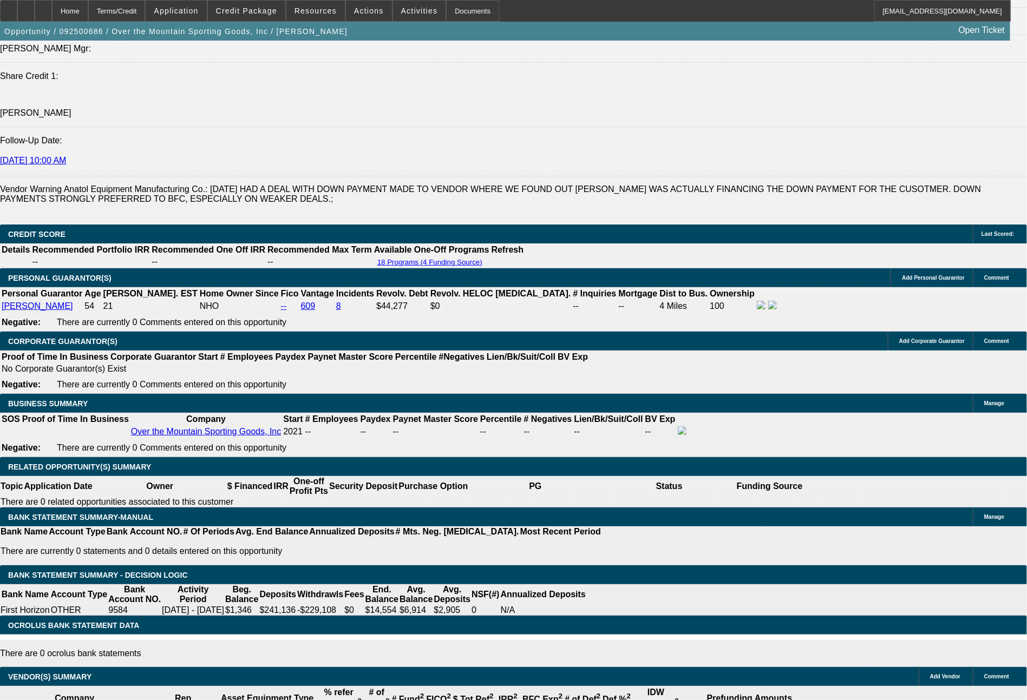
scroll to position [1494, 0]
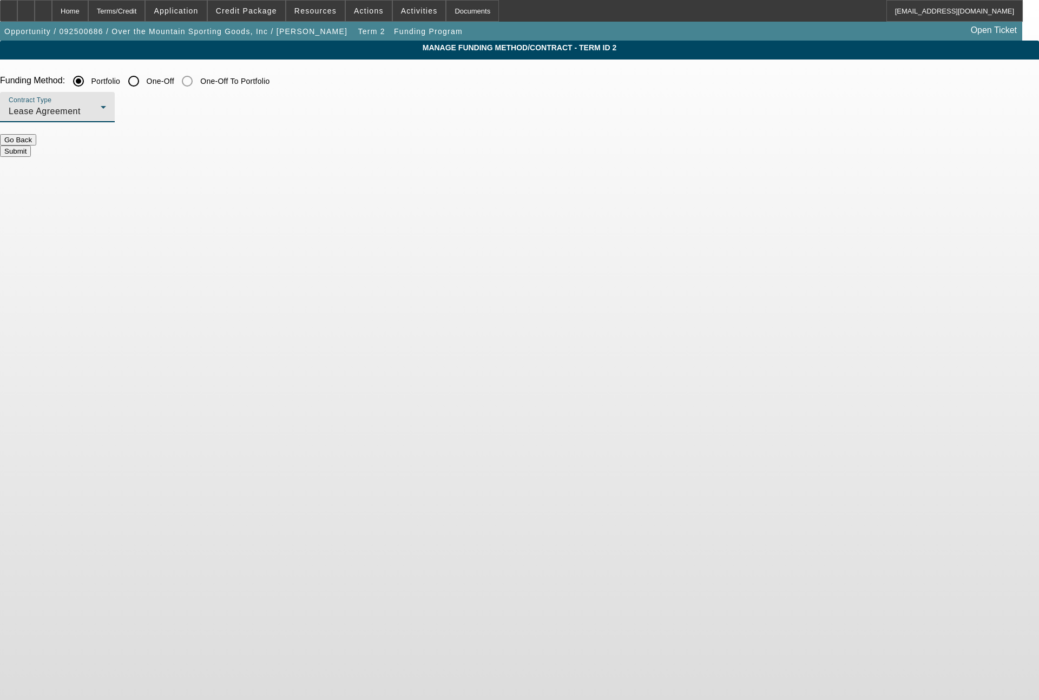
click at [81, 114] on span "Lease Agreement" at bounding box center [45, 111] width 72 height 9
click at [268, 165] on span "Equipment Finance Agreement" at bounding box center [283, 167] width 125 height 26
click at [31, 149] on button "Submit" at bounding box center [15, 151] width 31 height 11
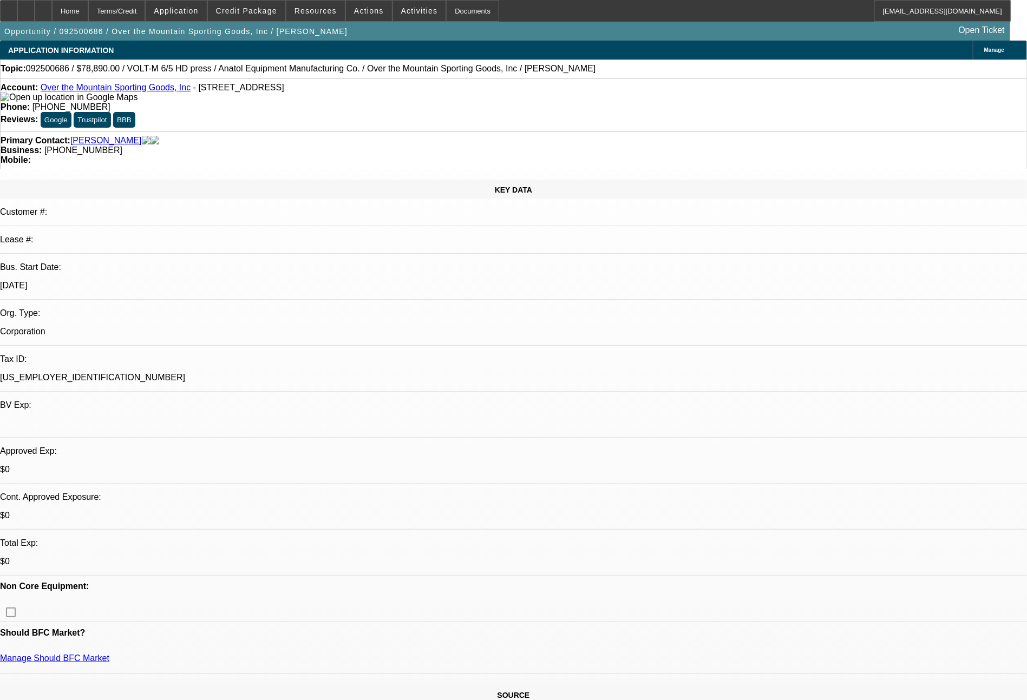
select select "0"
select select "2"
select select "0"
select select "6"
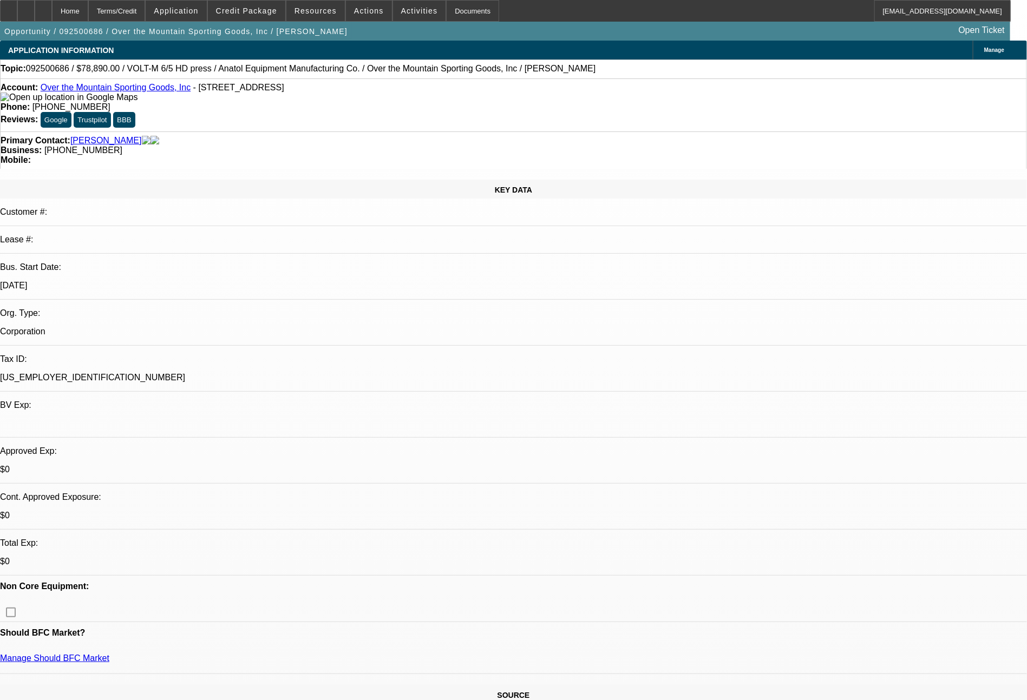
select select "0"
select select "2"
select select "0.1"
select select "4"
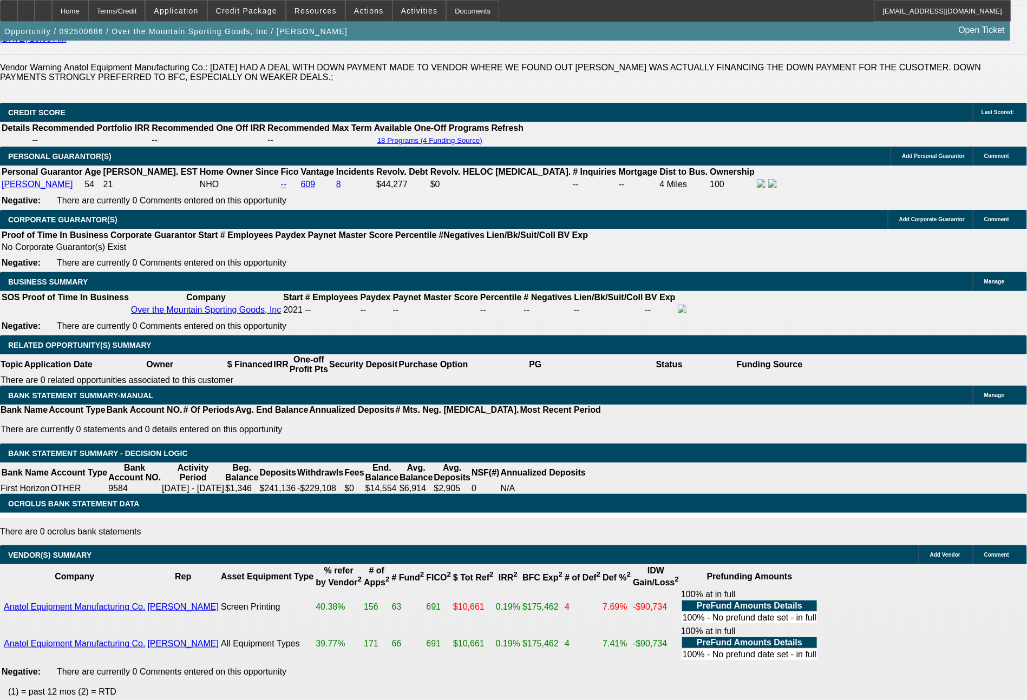
scroll to position [1646, 0]
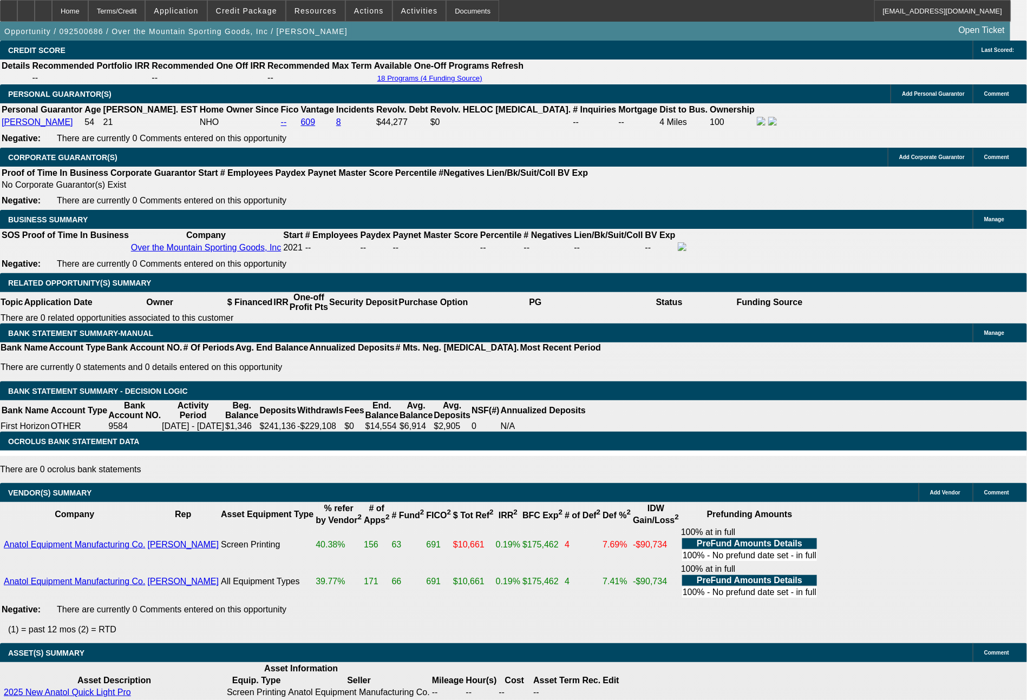
drag, startPoint x: 149, startPoint y: 280, endPoint x: 241, endPoint y: 291, distance: 92.1
type input "18"
type input "$36.00"
type input "UNKNOWN"
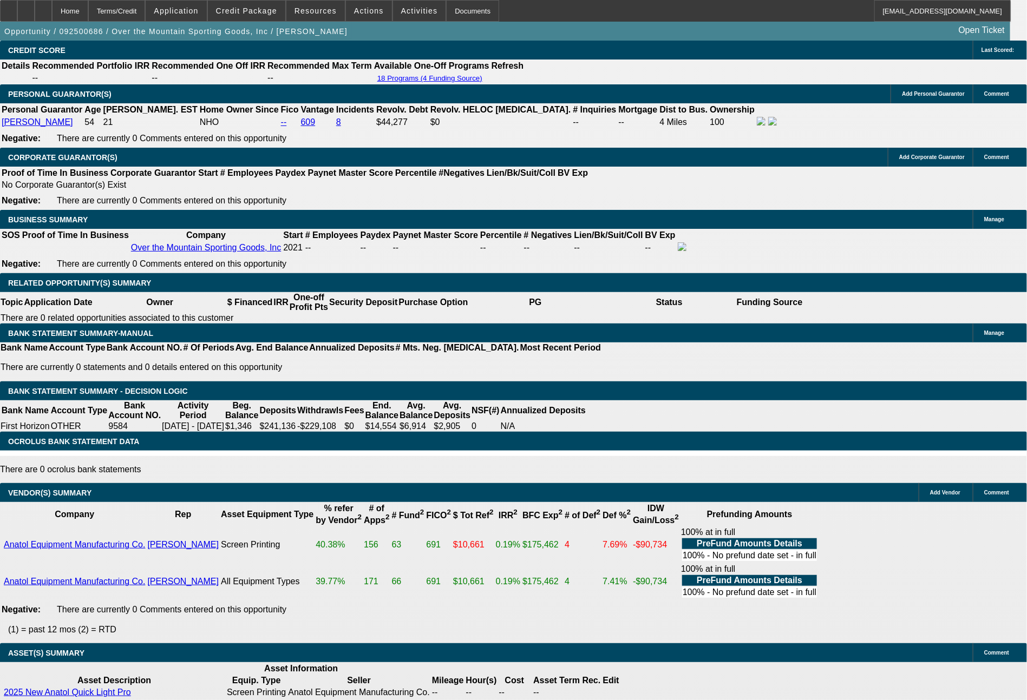
type input "1887"
type input "$3,774.00"
type input "15.2"
type input "18"
type input "$36.00"
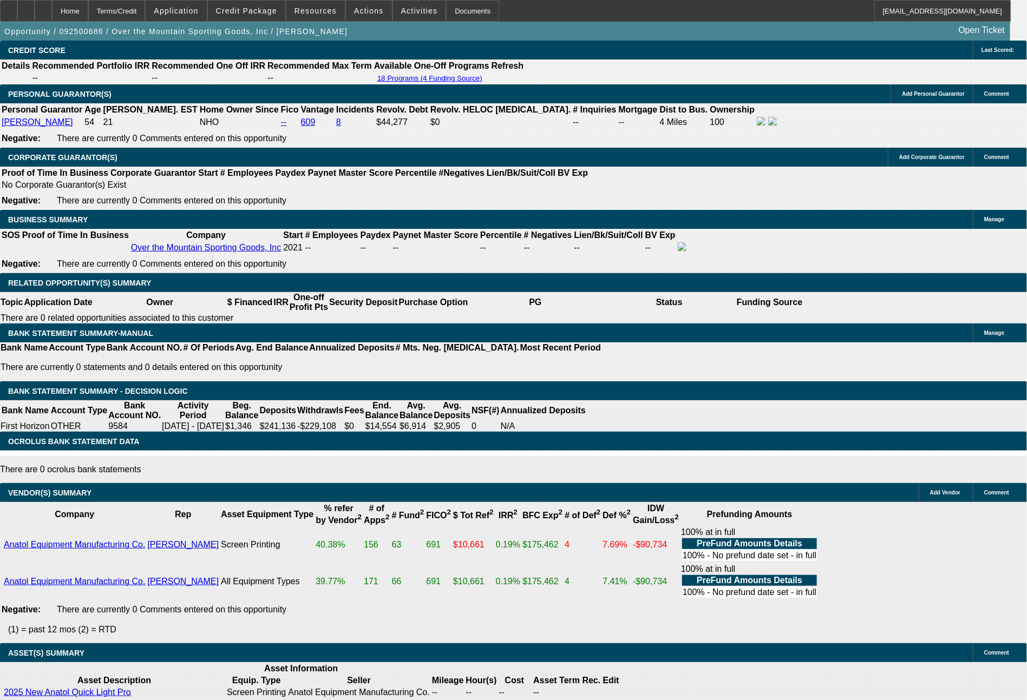
type input "1874"
type input "$3,748.00"
type input "14.9"
type input "$1,874.00"
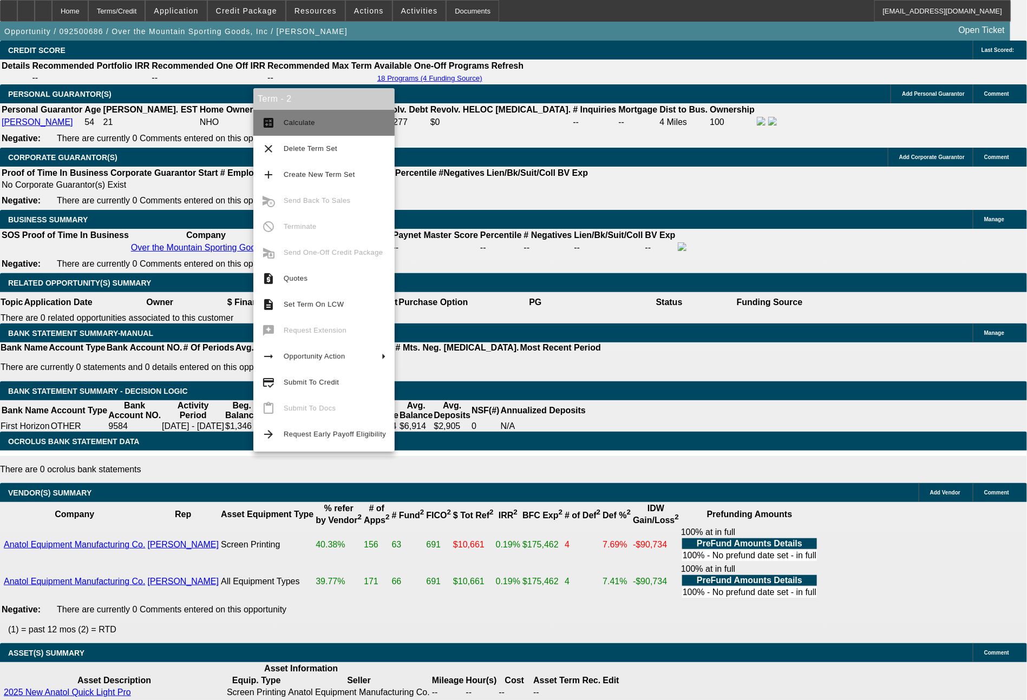
click at [303, 126] on span "Calculate" at bounding box center [299, 123] width 31 height 8
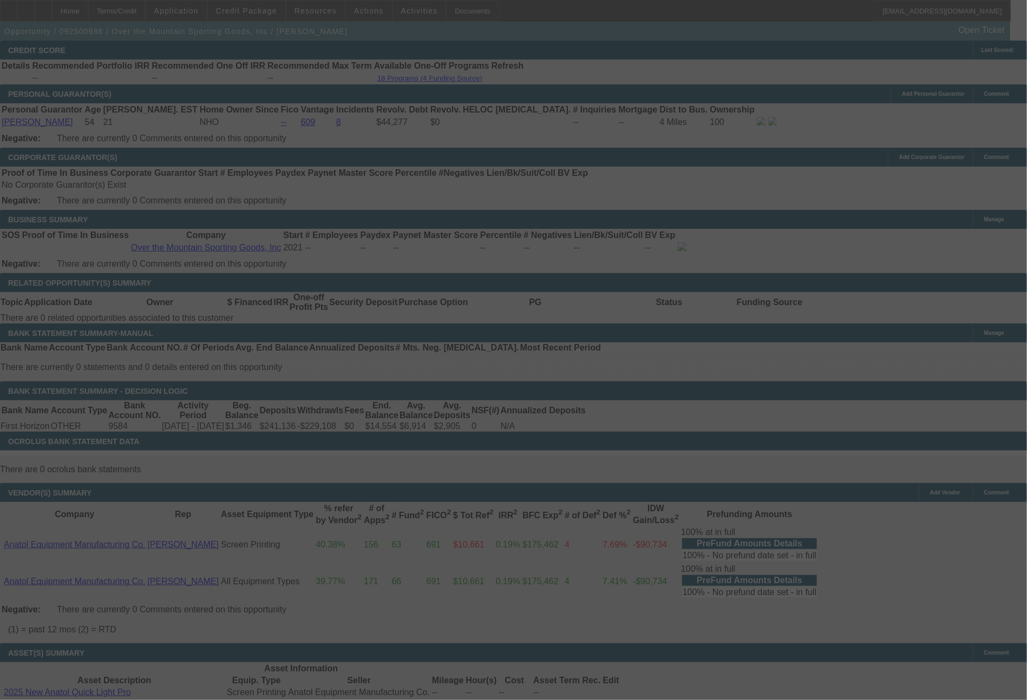
select select "0"
select select "2"
select select "0"
select select "6"
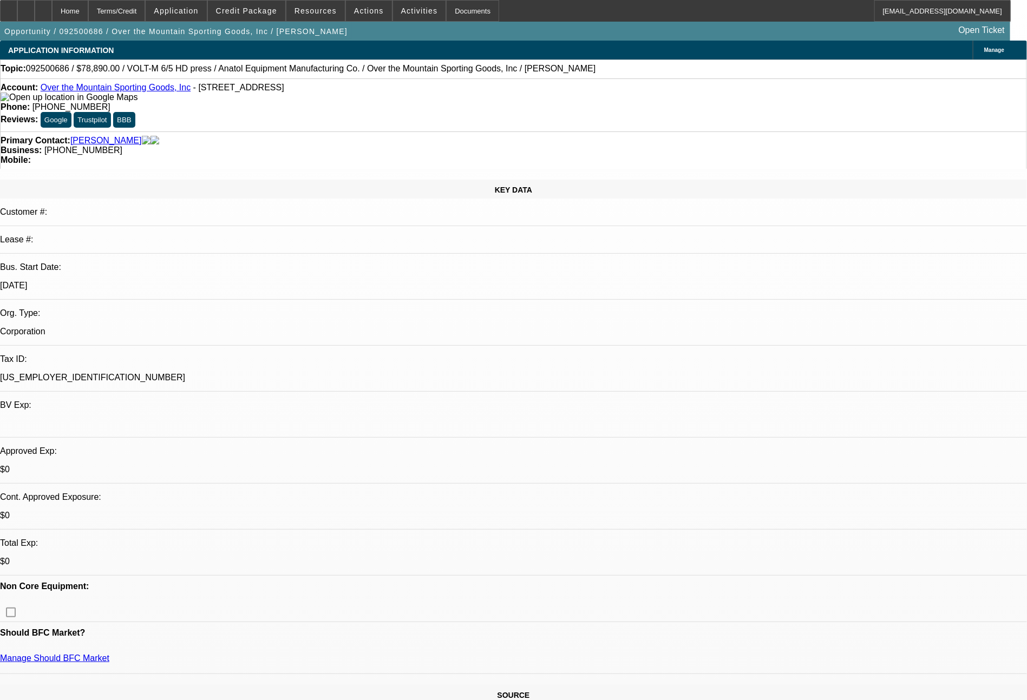
select select "0"
select select "2"
select select "0"
select select "6"
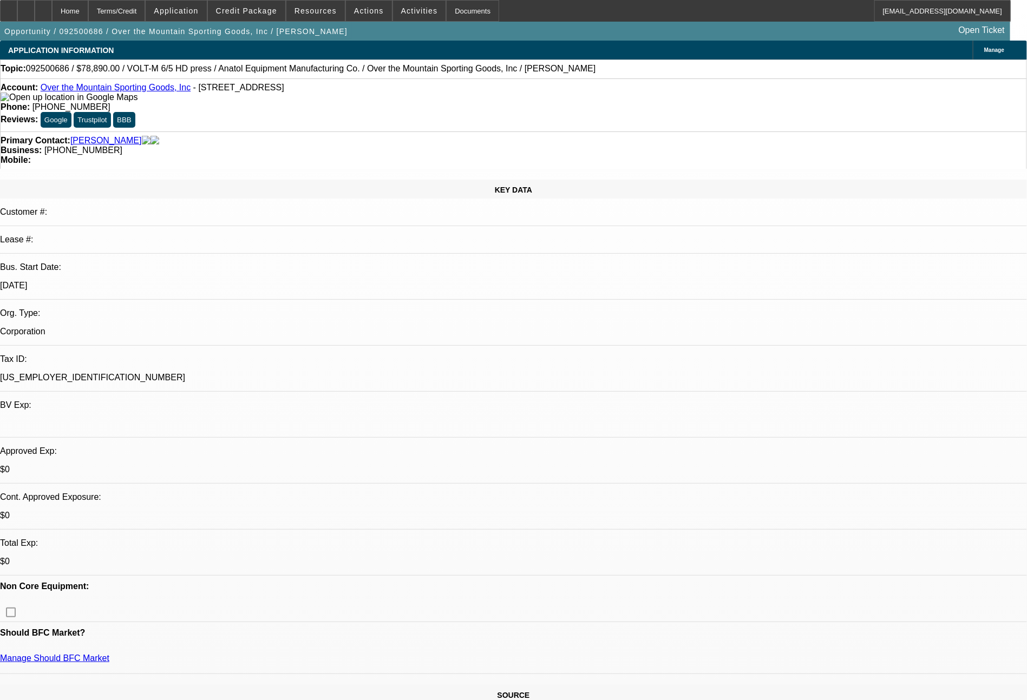
select select "0"
select select "2"
select select "0.1"
select select "4"
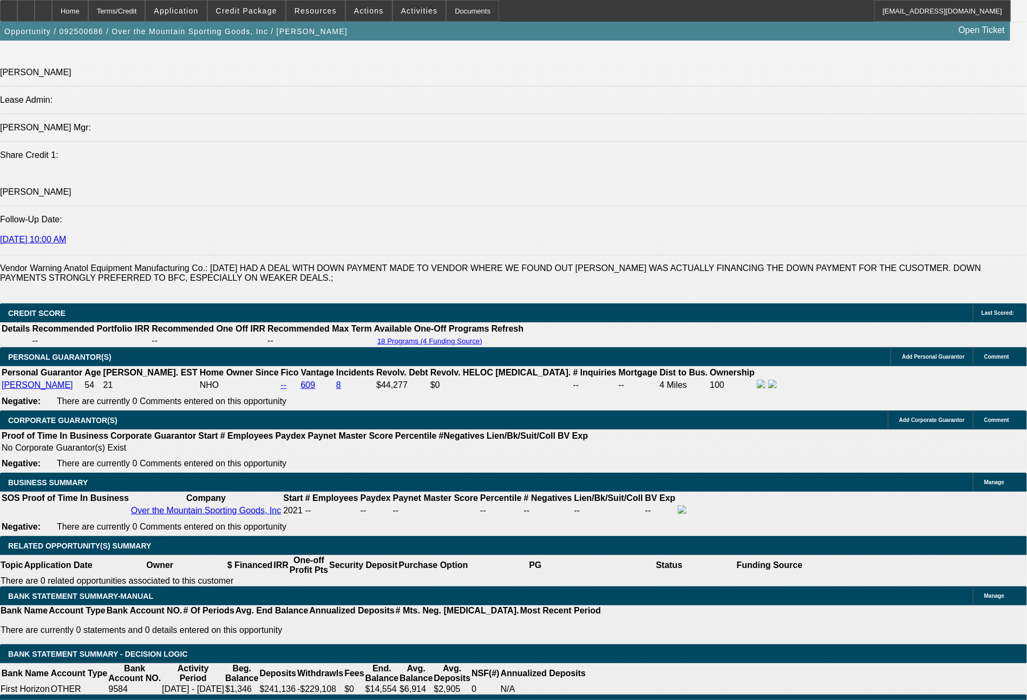
scroll to position [1388, 0]
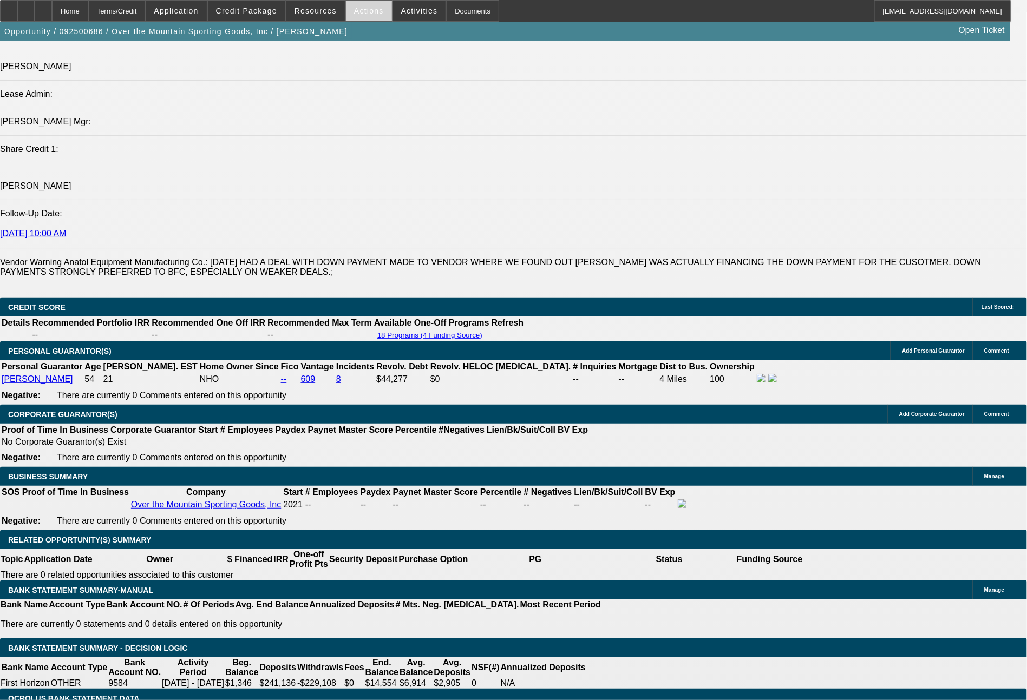
click at [364, 12] on span "Actions" at bounding box center [369, 10] width 30 height 9
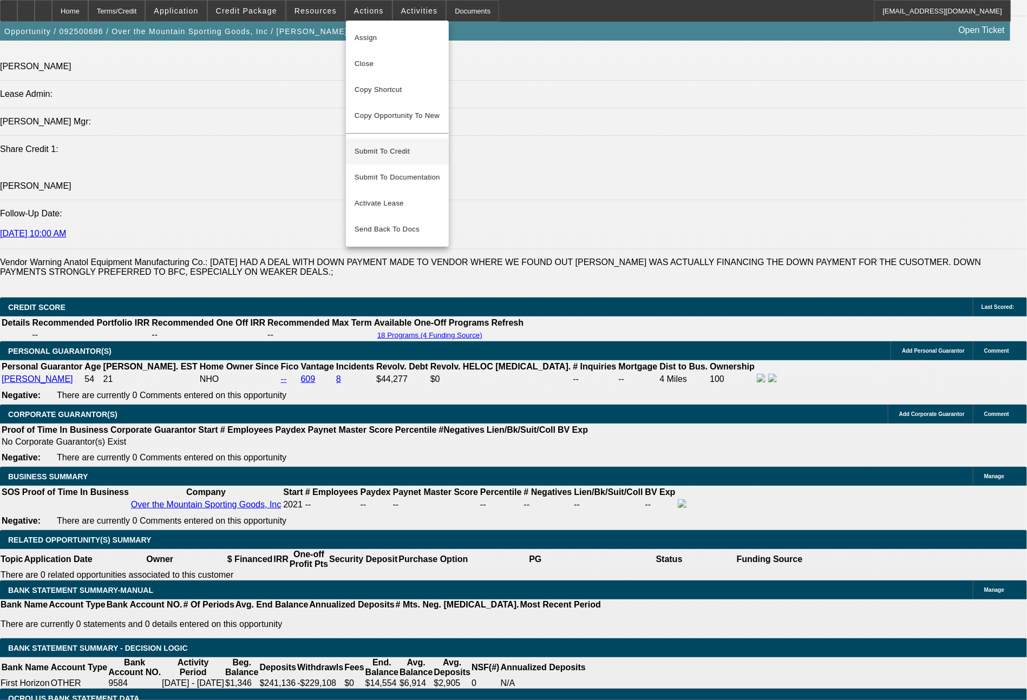
click at [398, 145] on span "Submit To Credit" at bounding box center [398, 151] width 86 height 13
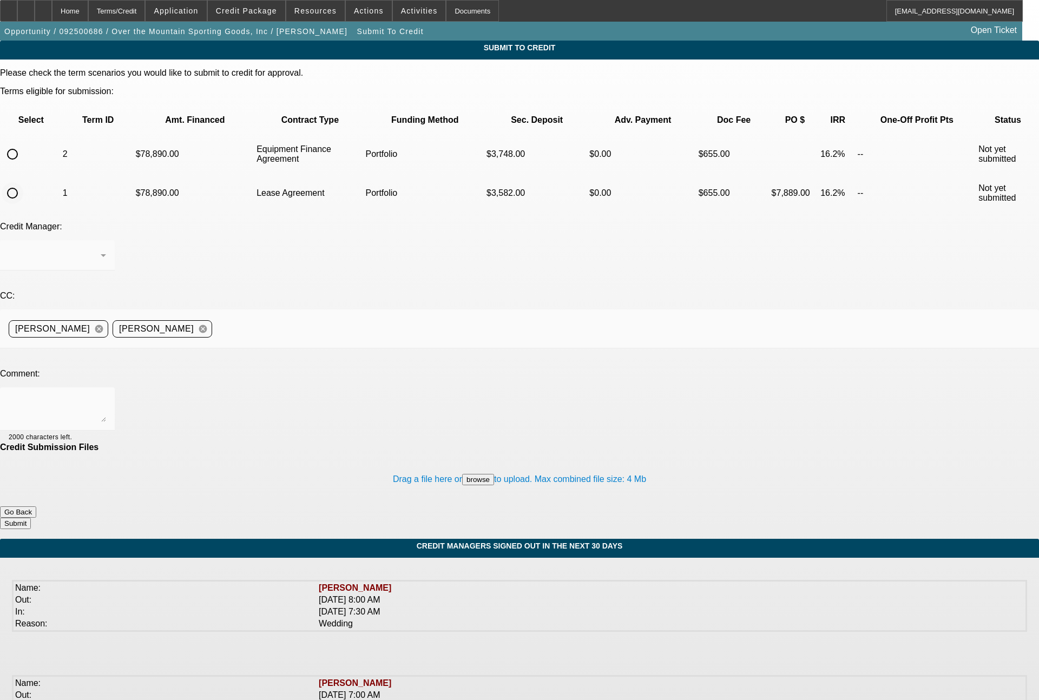
click at [23, 182] on input "radio" at bounding box center [13, 193] width 22 height 22
radio input "true"
click at [106, 258] on div at bounding box center [106, 258] width 0 height 0
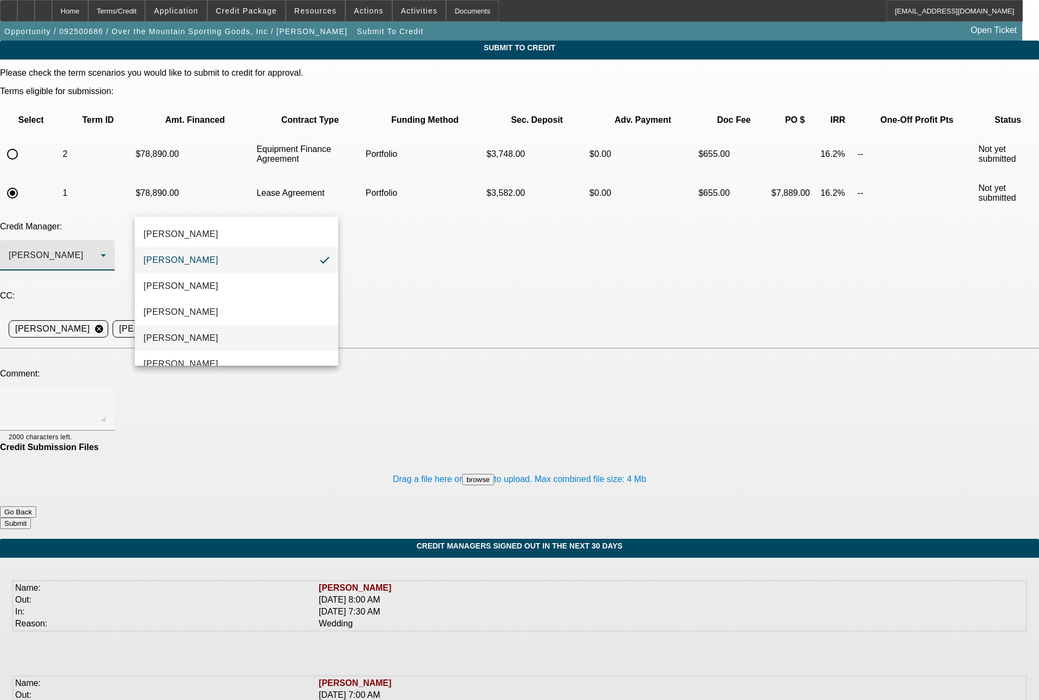
click at [200, 332] on mat-option "[PERSON_NAME]" at bounding box center [237, 338] width 204 height 26
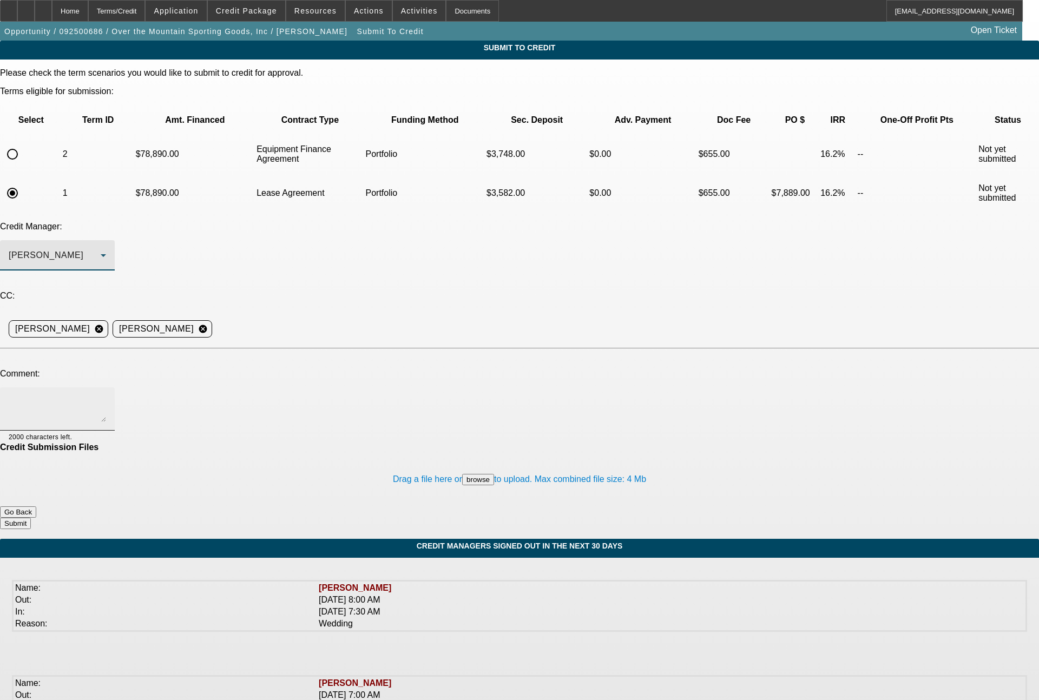
click at [106, 396] on textarea at bounding box center [57, 409] width 97 height 26
type textarea "see notes for detail on this [DEMOGRAPHIC_DATA] family owned business. please a…"
click at [31, 518] on button "Submit" at bounding box center [15, 523] width 31 height 11
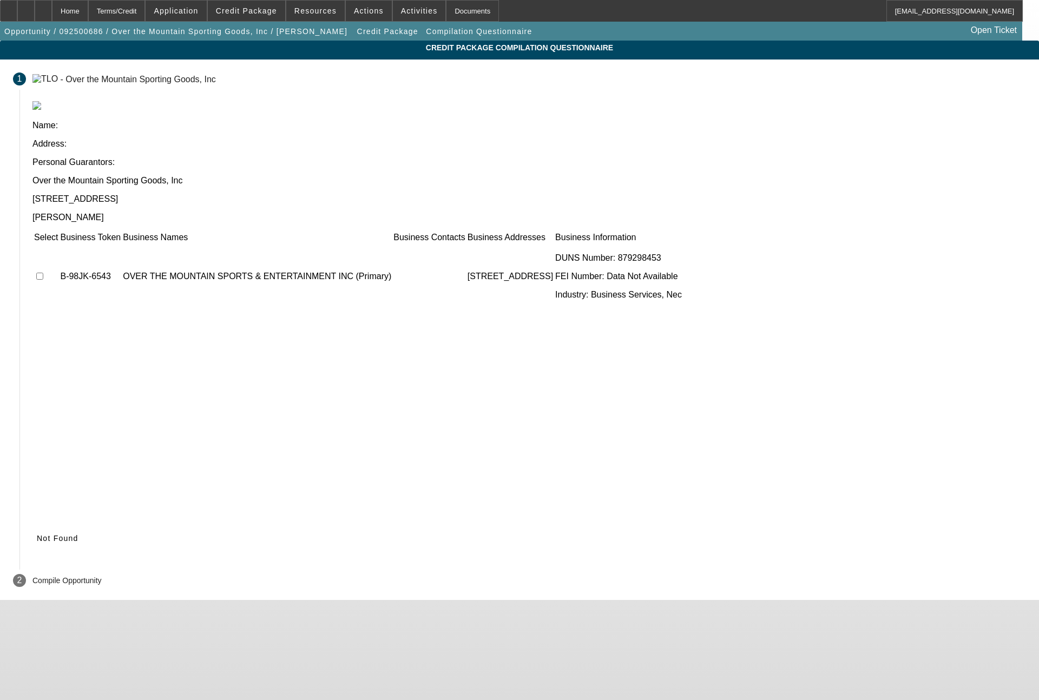
click at [43, 273] on input "checkbox" at bounding box center [39, 276] width 7 height 7
checkbox input "false"
click at [78, 534] on span "Not Found" at bounding box center [58, 538] width 42 height 9
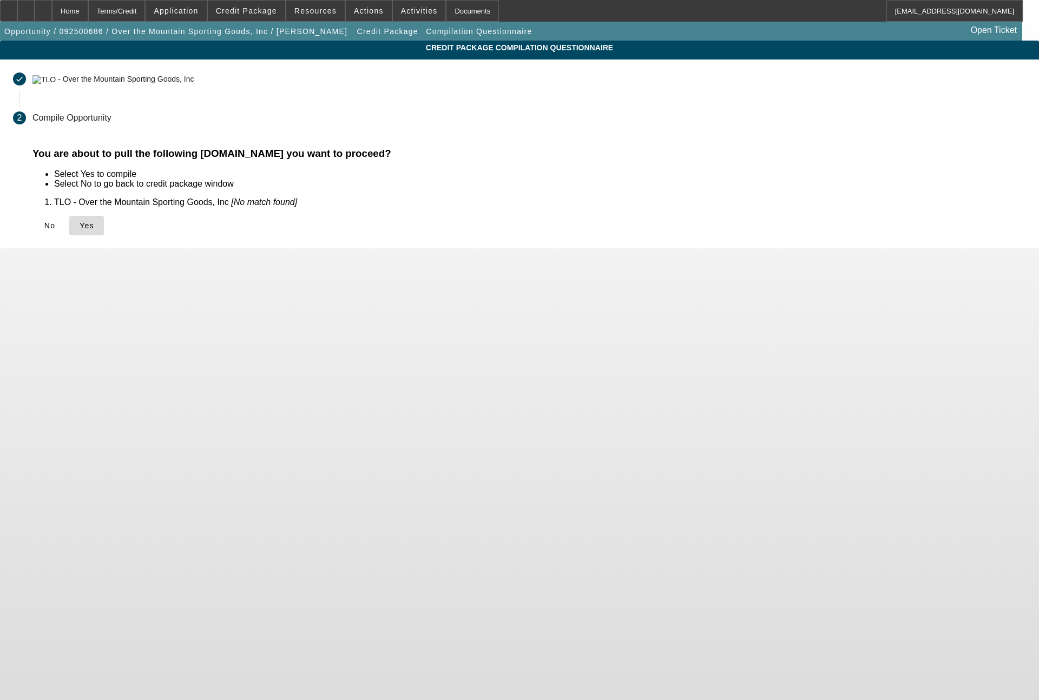
click at [94, 227] on span "Yes" at bounding box center [87, 225] width 15 height 9
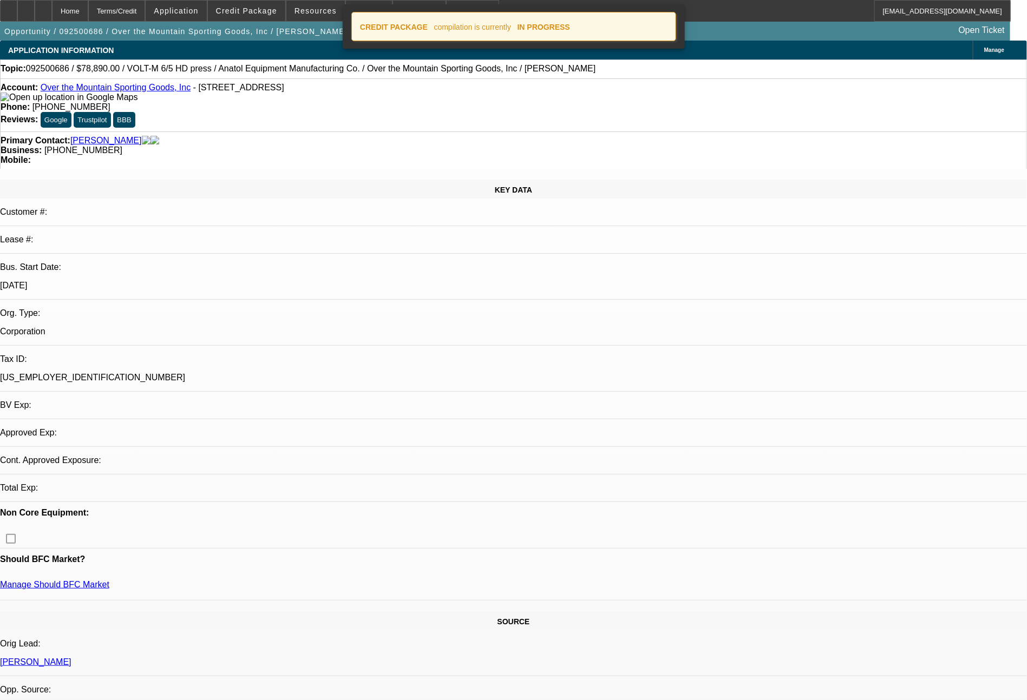
select select "0"
select select "2"
select select "0"
select select "6"
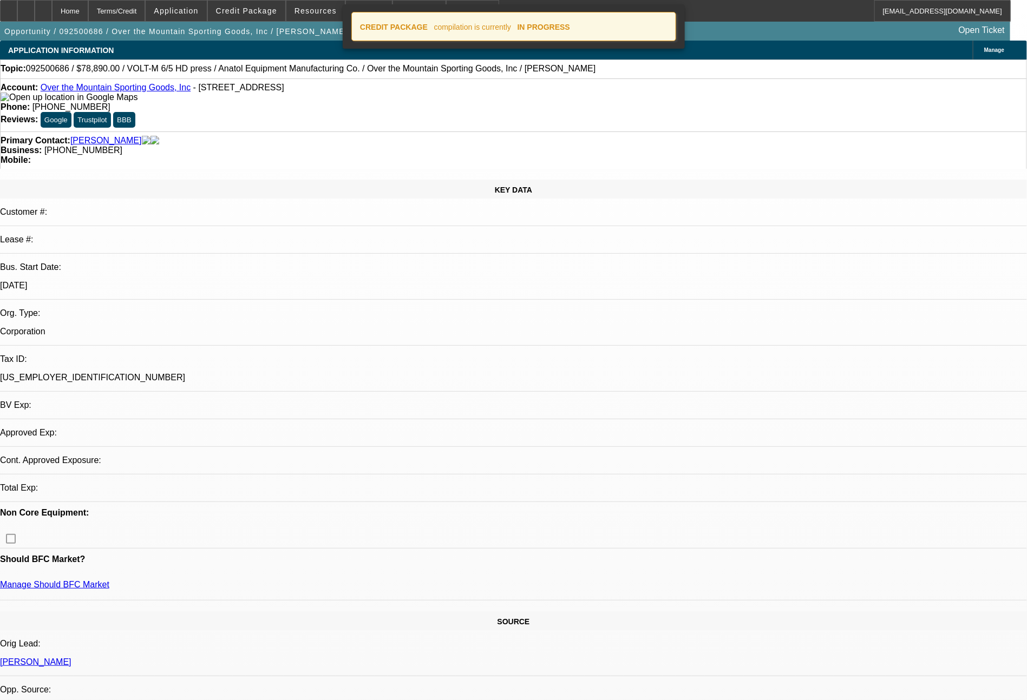
select select "0"
select select "2"
select select "0.1"
select select "4"
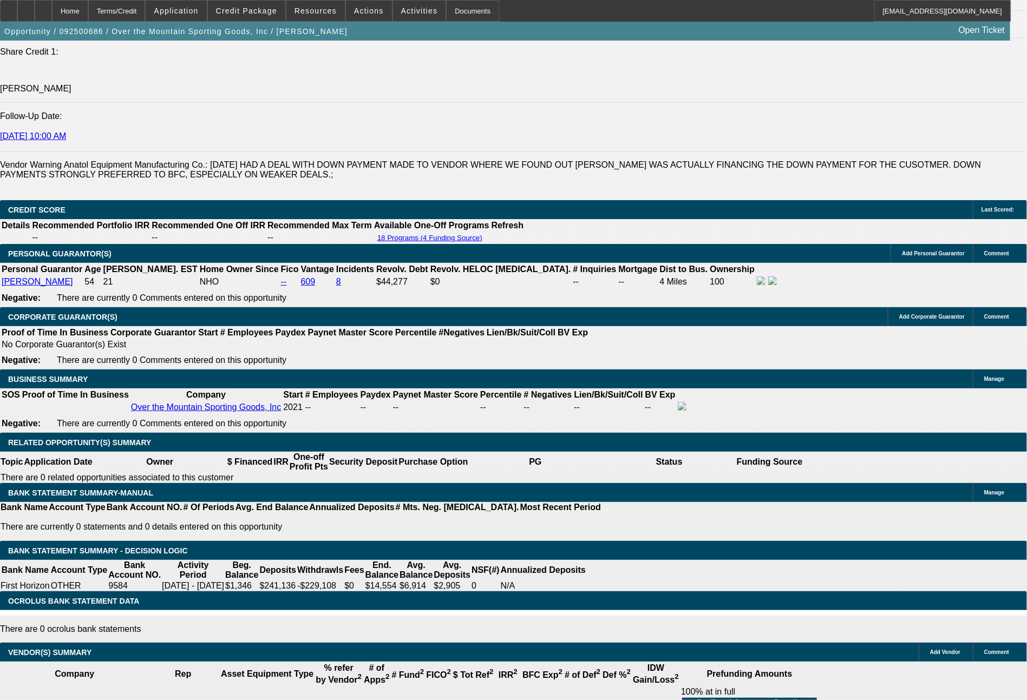
scroll to position [1508, 0]
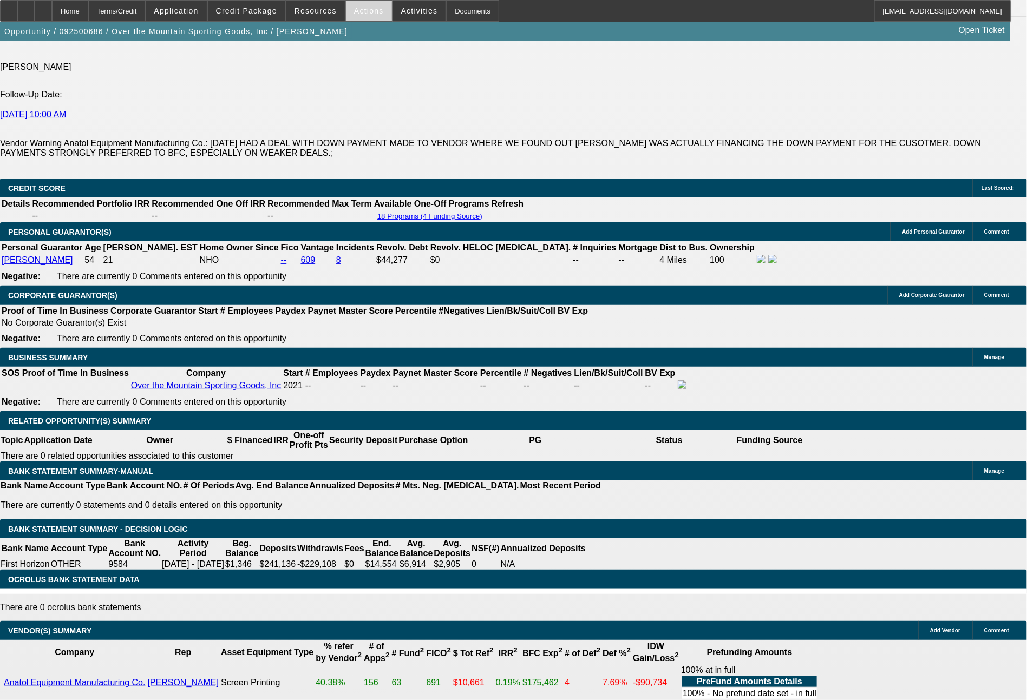
click at [364, 12] on span "Actions" at bounding box center [369, 10] width 30 height 9
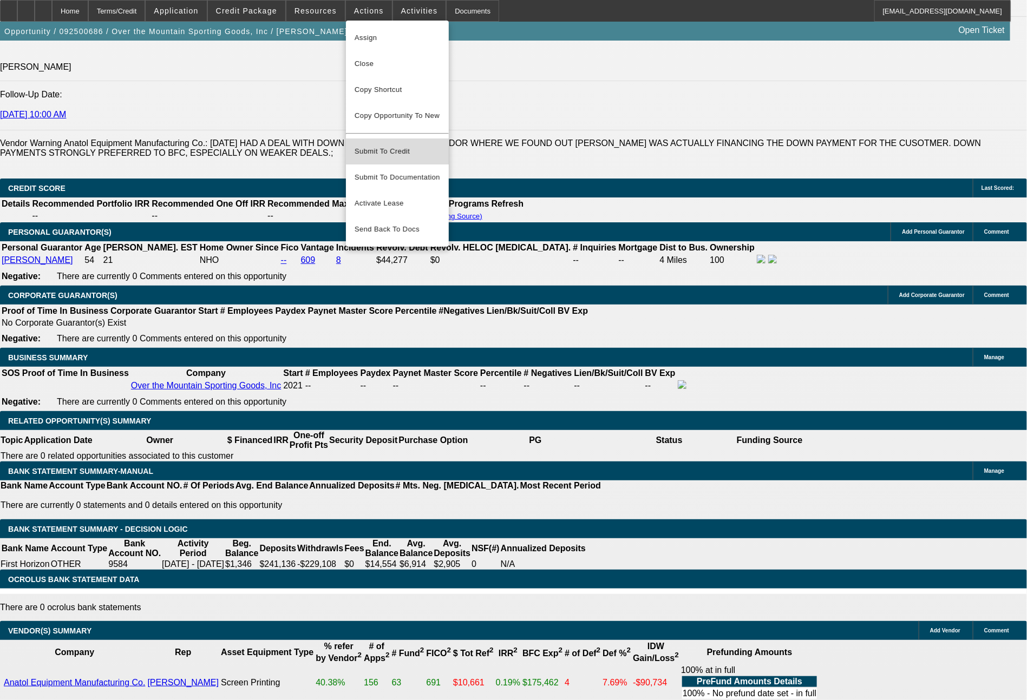
click at [394, 145] on span "Submit To Credit" at bounding box center [398, 151] width 86 height 13
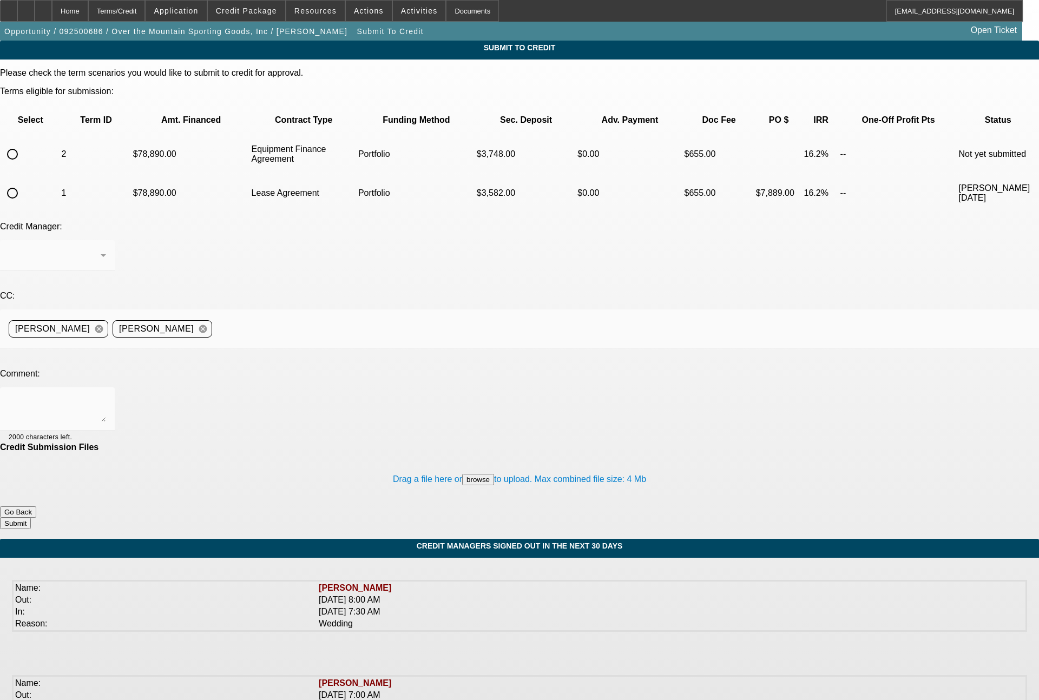
click at [23, 143] on input "radio" at bounding box center [13, 154] width 22 height 22
radio input "true"
click at [101, 249] on div "Arida, George" at bounding box center [55, 255] width 92 height 13
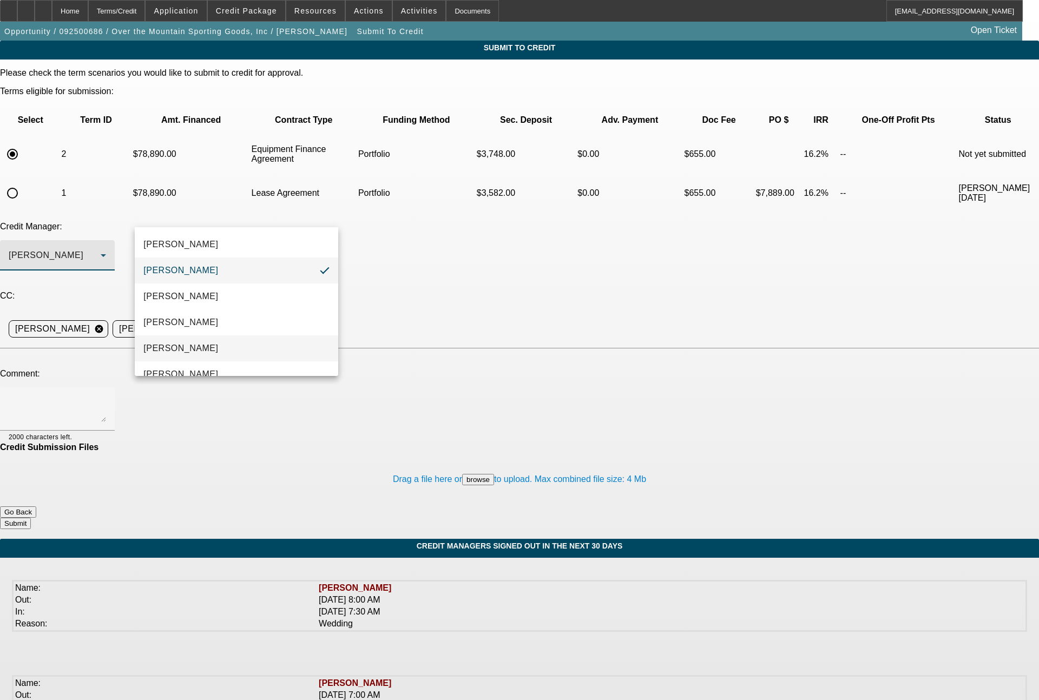
click at [206, 343] on mat-option "Magner, Bill" at bounding box center [237, 349] width 204 height 26
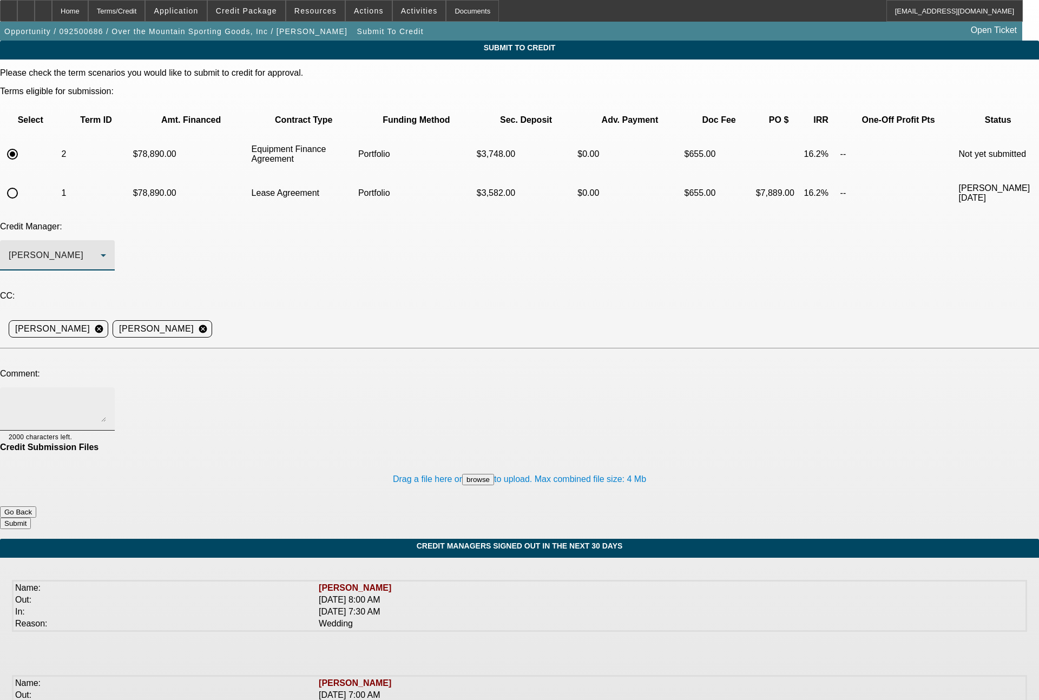
click at [106, 396] on textarea at bounding box center [57, 409] width 97 height 26
type textarea "60 month EFA term set"
click at [31, 518] on button "Submit" at bounding box center [15, 523] width 31 height 11
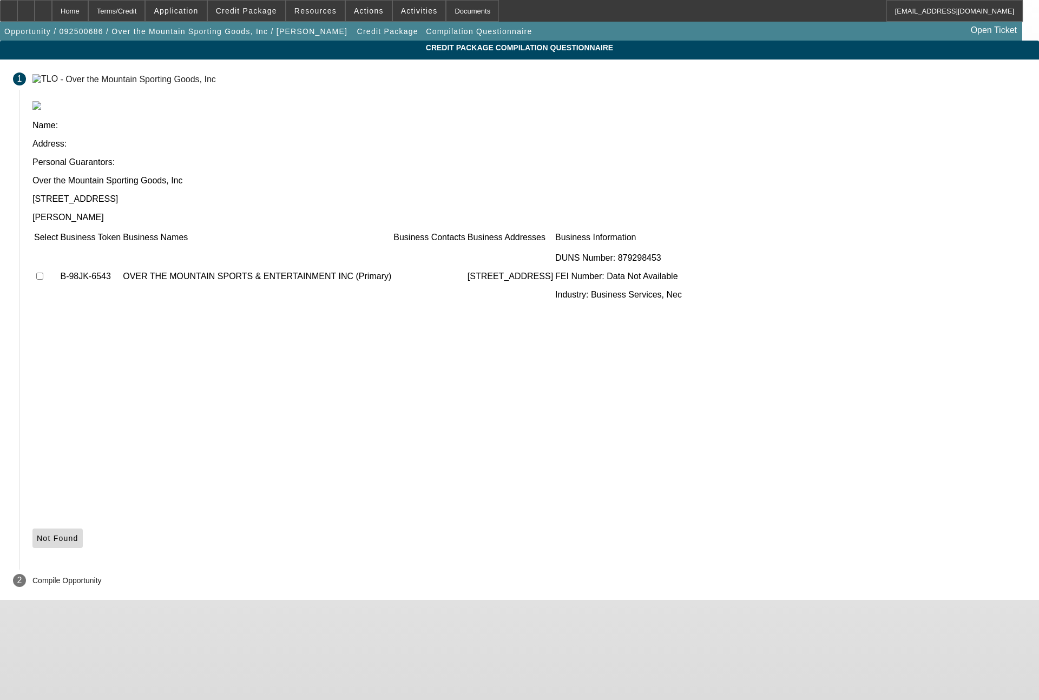
click at [78, 534] on span "Not Found" at bounding box center [58, 538] width 42 height 9
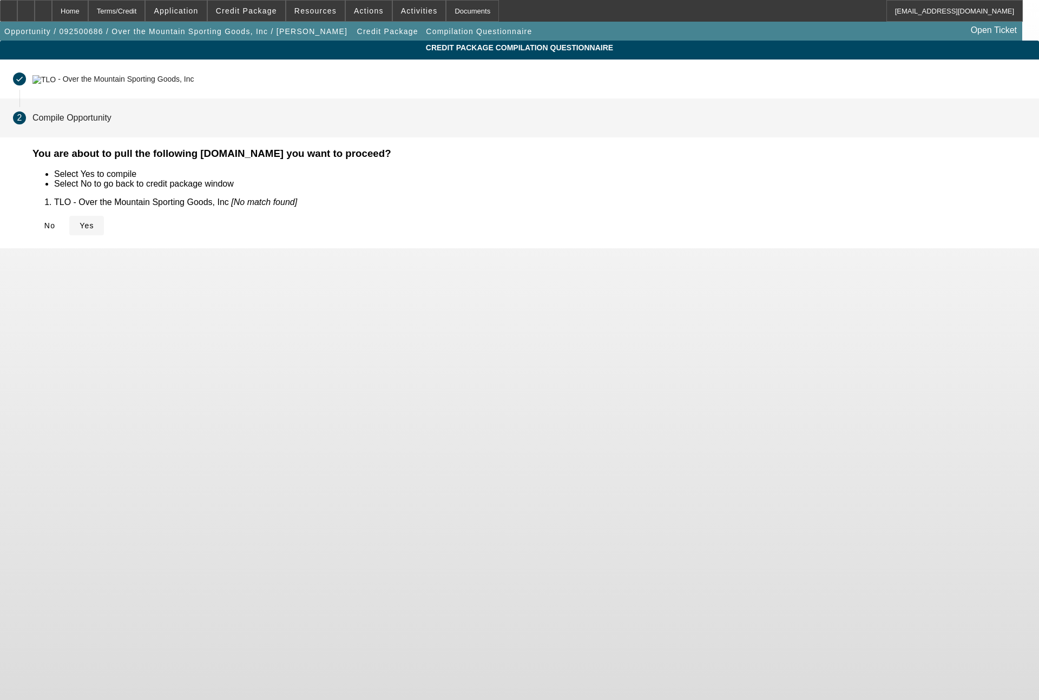
click at [94, 225] on span "Yes" at bounding box center [87, 225] width 15 height 9
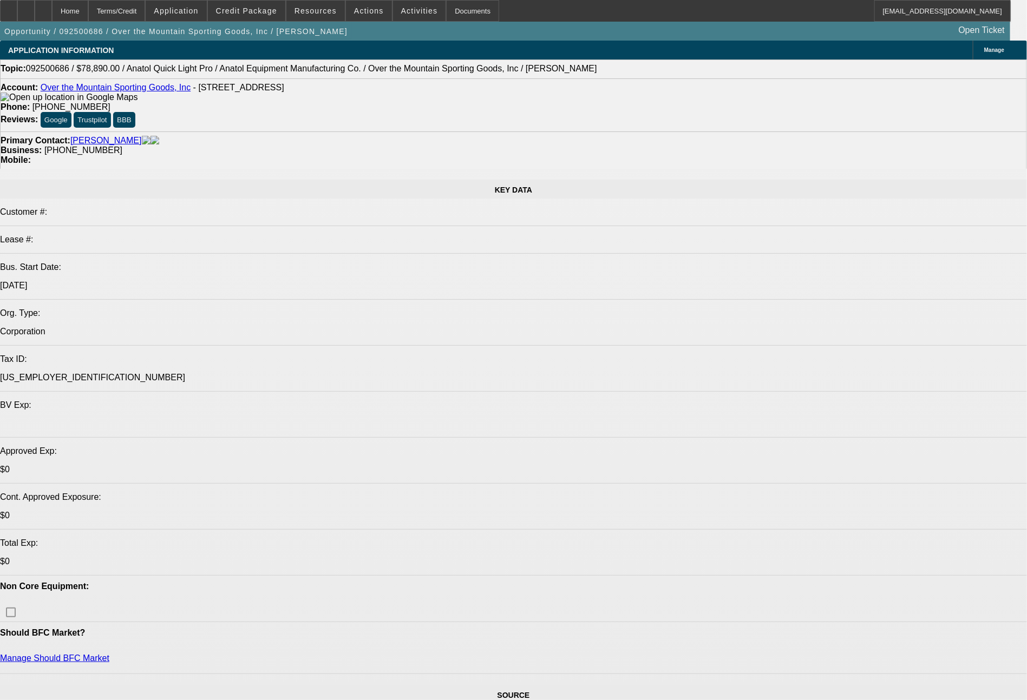
select select "0"
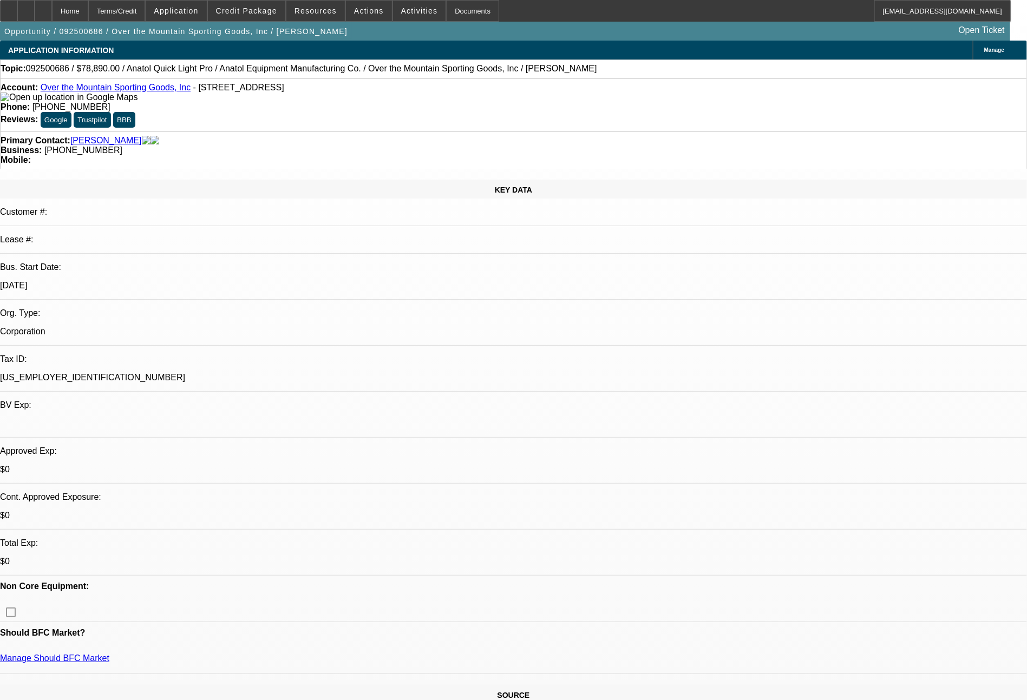
select select "2"
select select "0"
select select "6"
select select "0"
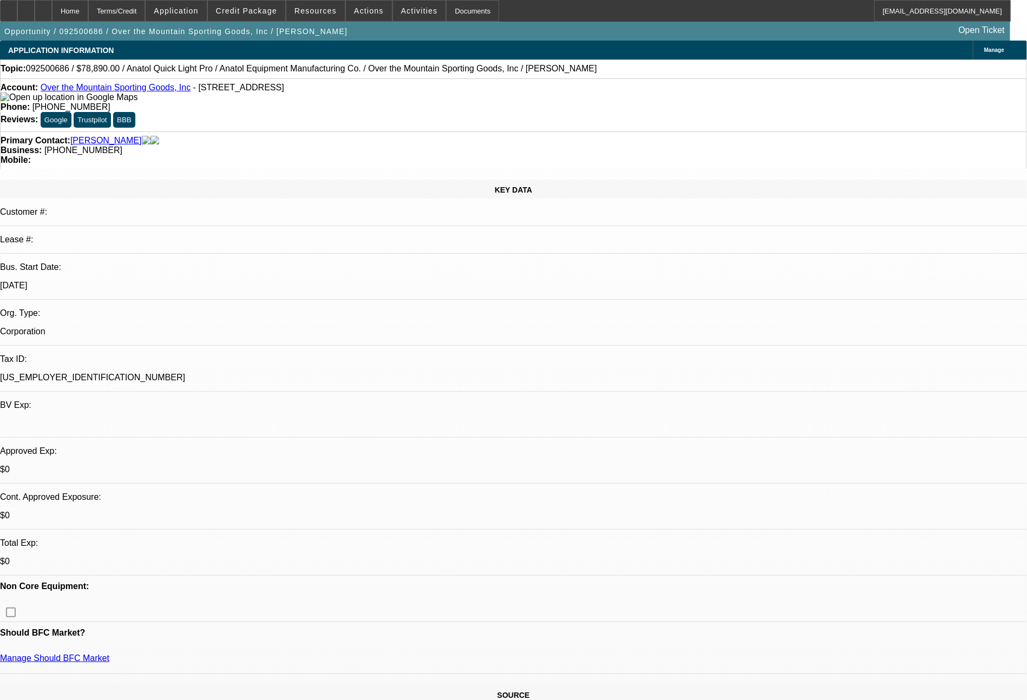
select select "2"
select select "0.1"
select select "4"
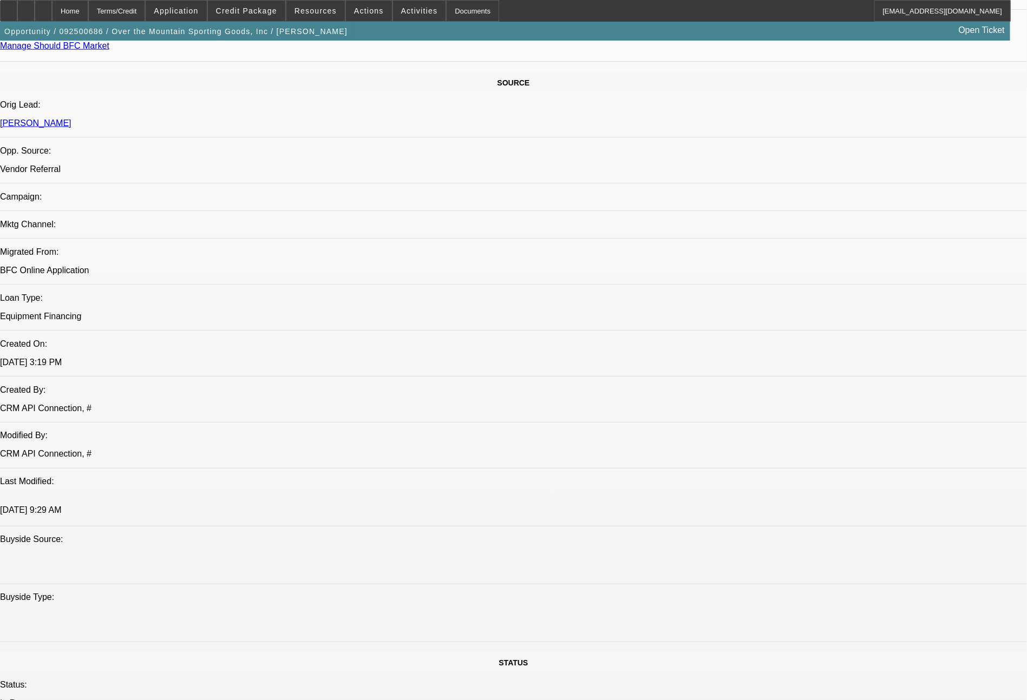
scroll to position [1226, 0]
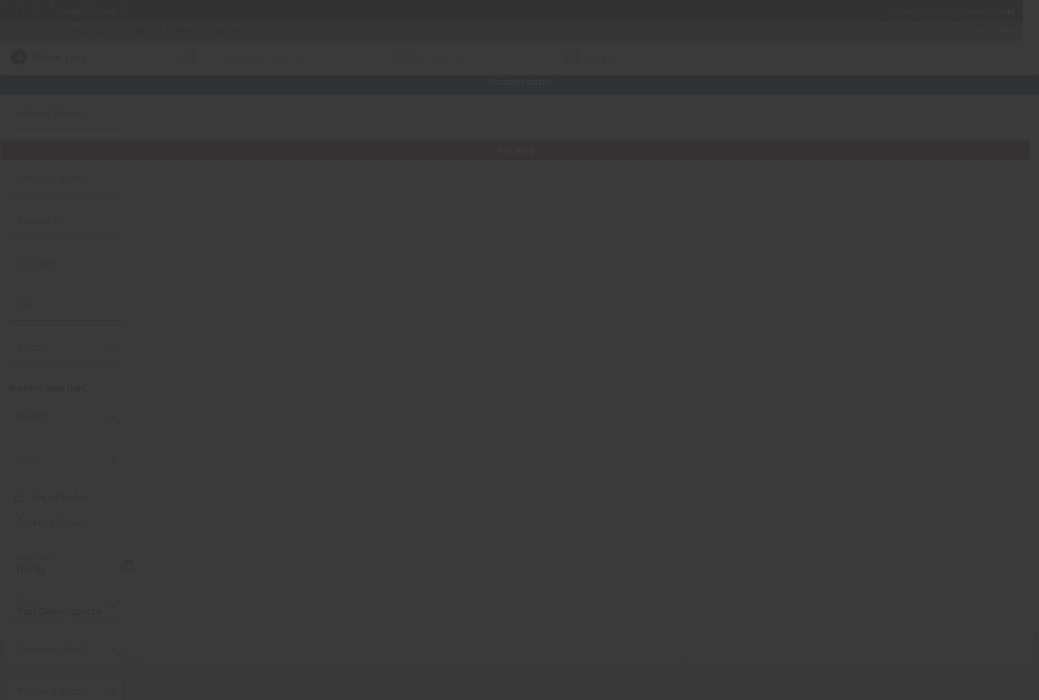
type input "Griwolfe LLC"
type input "[STREET_ADDRESS]"
type input "54212"
type input "[GEOGRAPHIC_DATA]"
type input "[PHONE_NUMBER]"
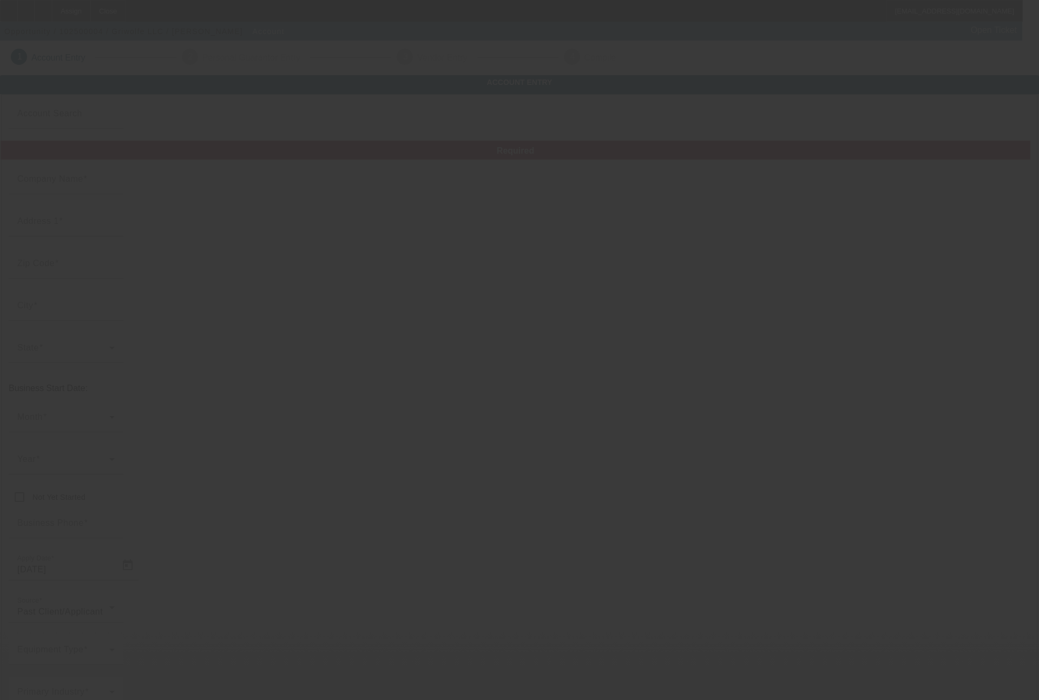
type input "Unit 5"
type input "[EMAIL_ADDRESS][DOMAIN_NAME]"
type input "Custom hats"
type input "[URL][DOMAIN_NAME]"
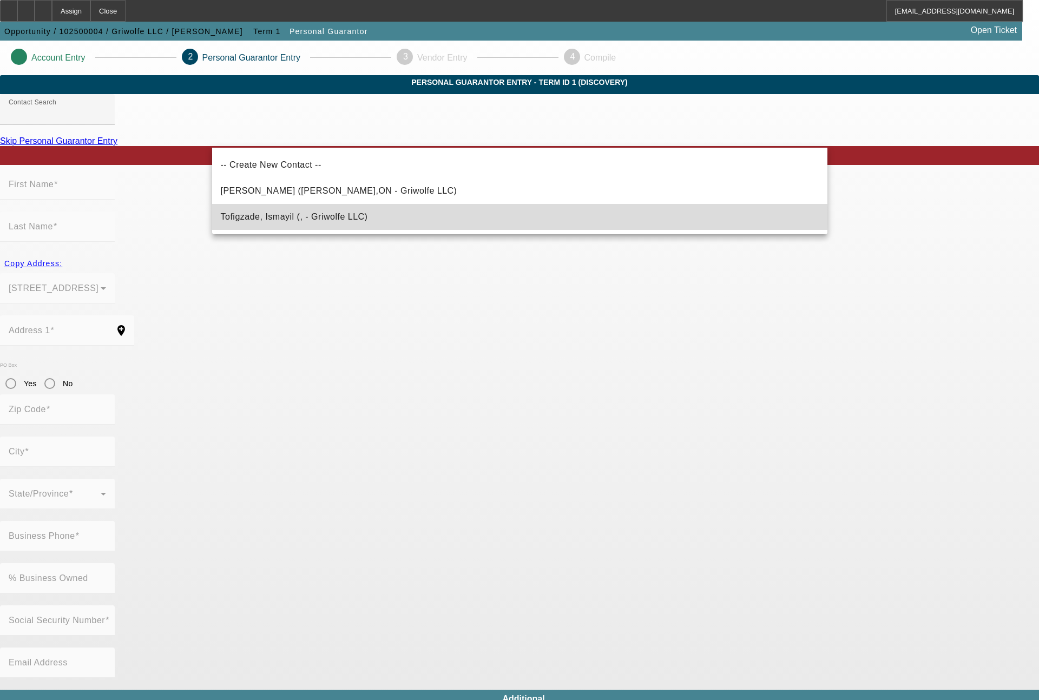
click at [303, 216] on span "Tofigzade, Ismayil (, - Griwolfe LLC)" at bounding box center [294, 216] width 147 height 9
type input "Tofigzade, Ismayil (, - Griwolfe LLC)"
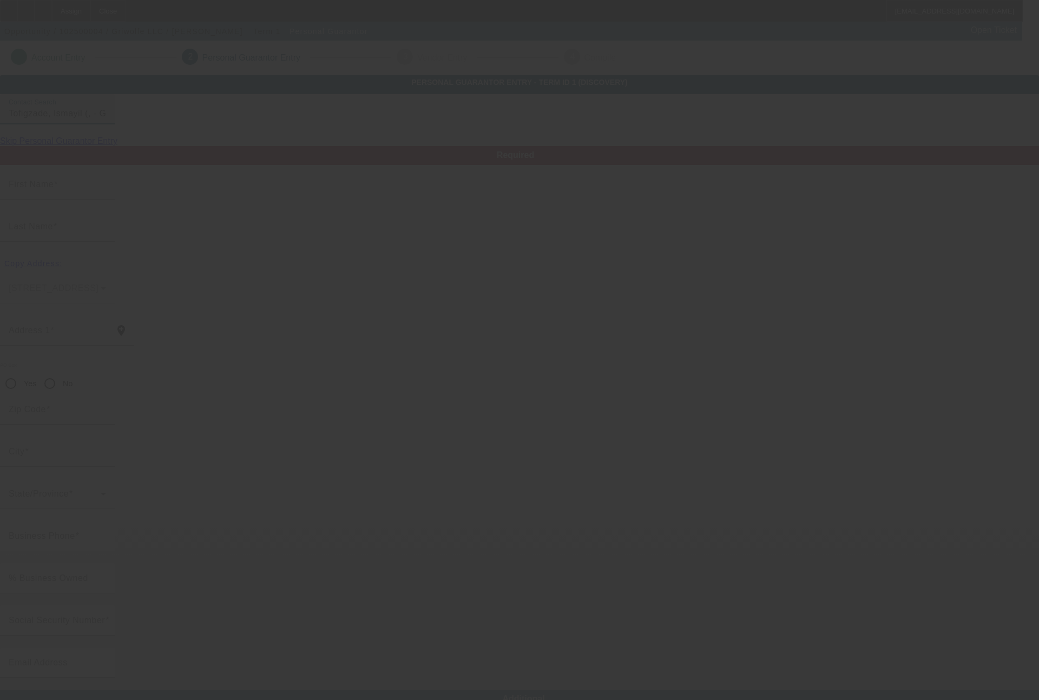
type input "Ismayil"
type input "Tofigzade"
radio input "true"
type input "[PHONE_NUMBER]"
type input "[EMAIL_ADDRESS][DOMAIN_NAME]"
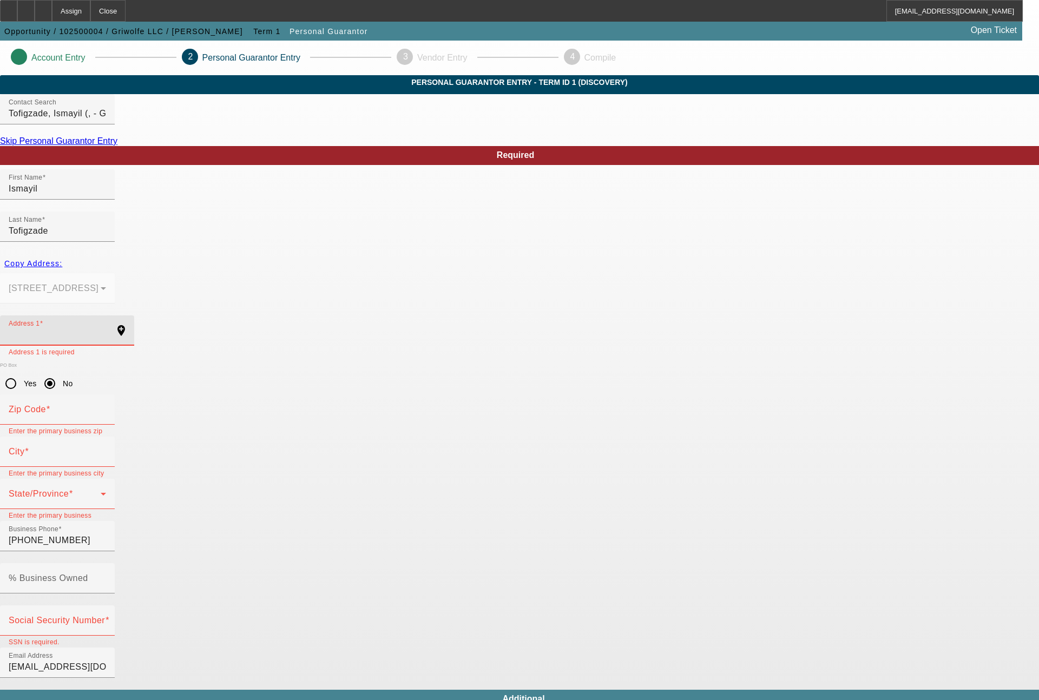
click at [106, 329] on input "Address 1" at bounding box center [57, 335] width 97 height 13
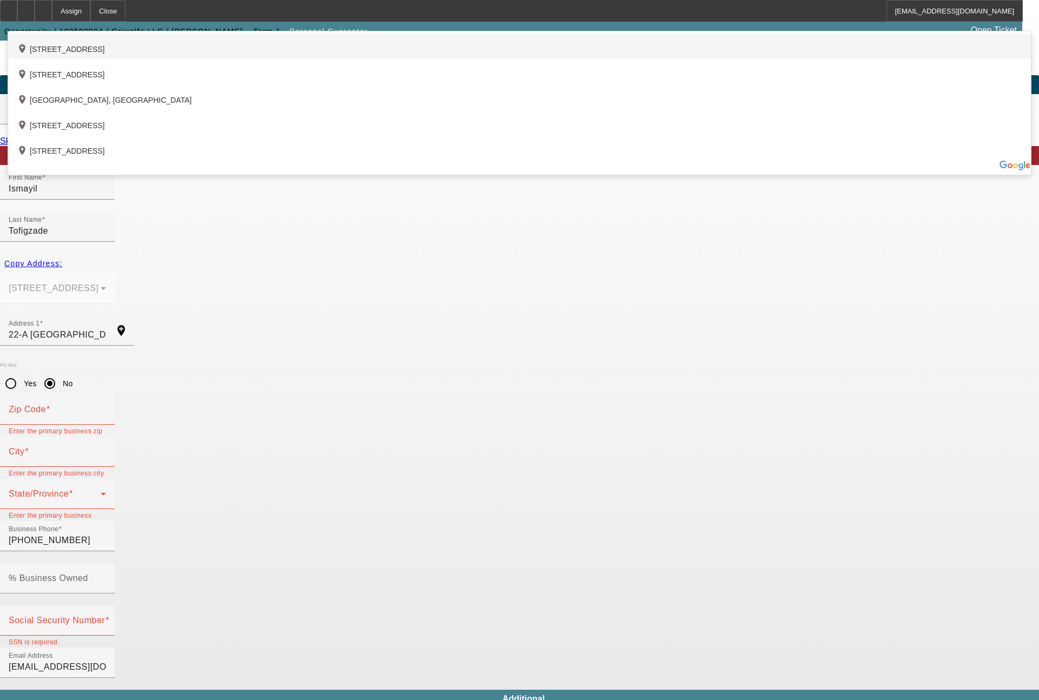
click at [325, 59] on div "add_location 22 Oak Branch Drive, Greensboro, NC 27407, US" at bounding box center [519, 46] width 1023 height 25
type input "22 Oak Branch Drive"
type input "27407"
type input "Greensboro"
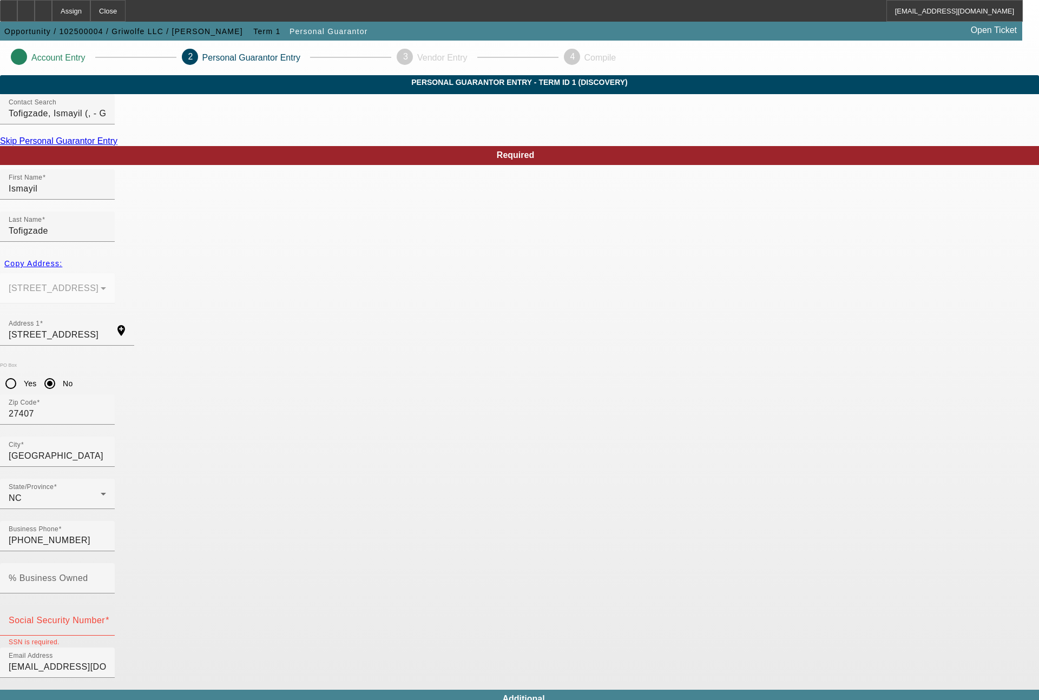
click at [105, 616] on mat-label "Social Security Number" at bounding box center [57, 620] width 96 height 9
click at [106, 619] on input "Social Security Number" at bounding box center [57, 625] width 97 height 13
type input "013-17-4519"
click at [106, 576] on input "% Business Owned" at bounding box center [57, 582] width 97 height 13
type input "50"
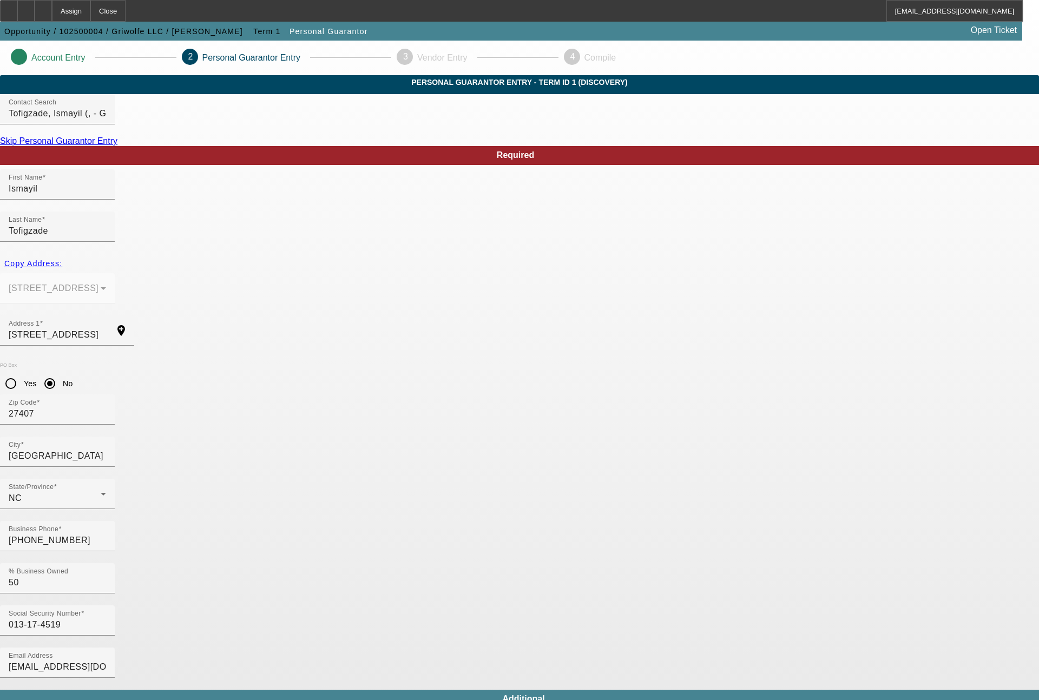
click at [551, 406] on mat-option "No" at bounding box center [572, 403] width 89 height 26
click at [553, 462] on mat-option "Yes" at bounding box center [599, 463] width 142 height 26
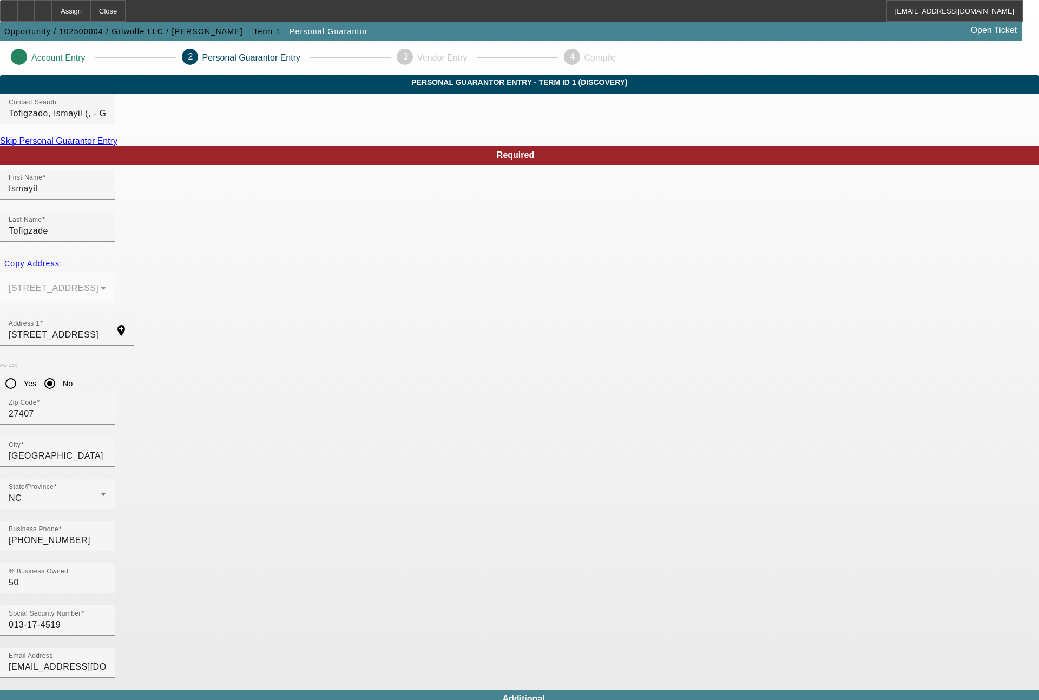
type input "(224) 249-9374"
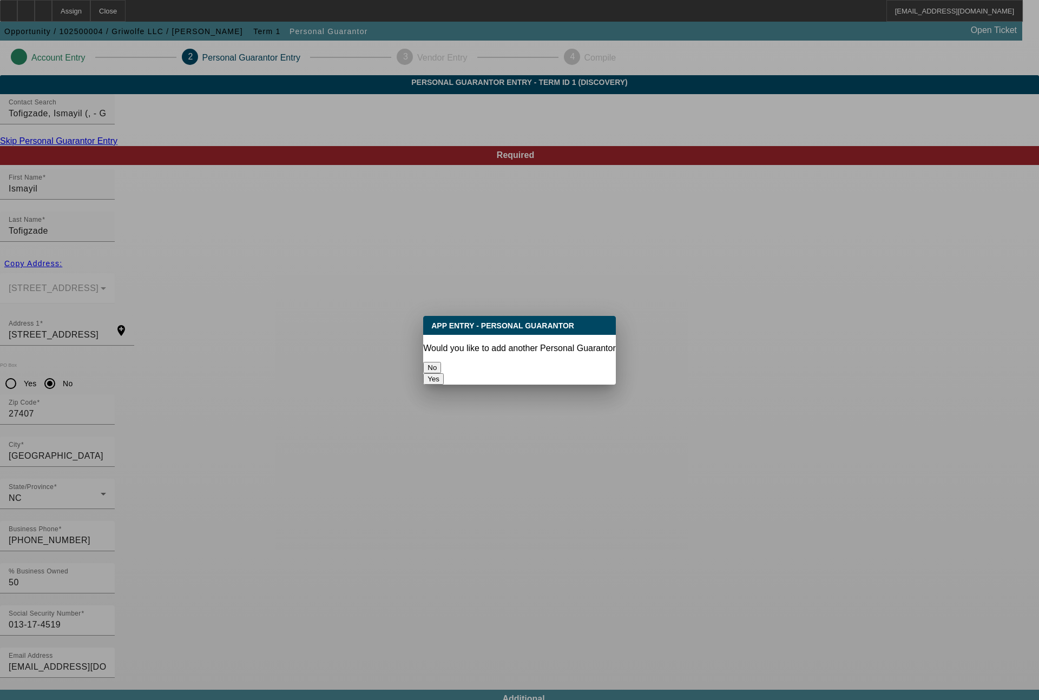
click at [441, 372] on button "No" at bounding box center [432, 367] width 18 height 11
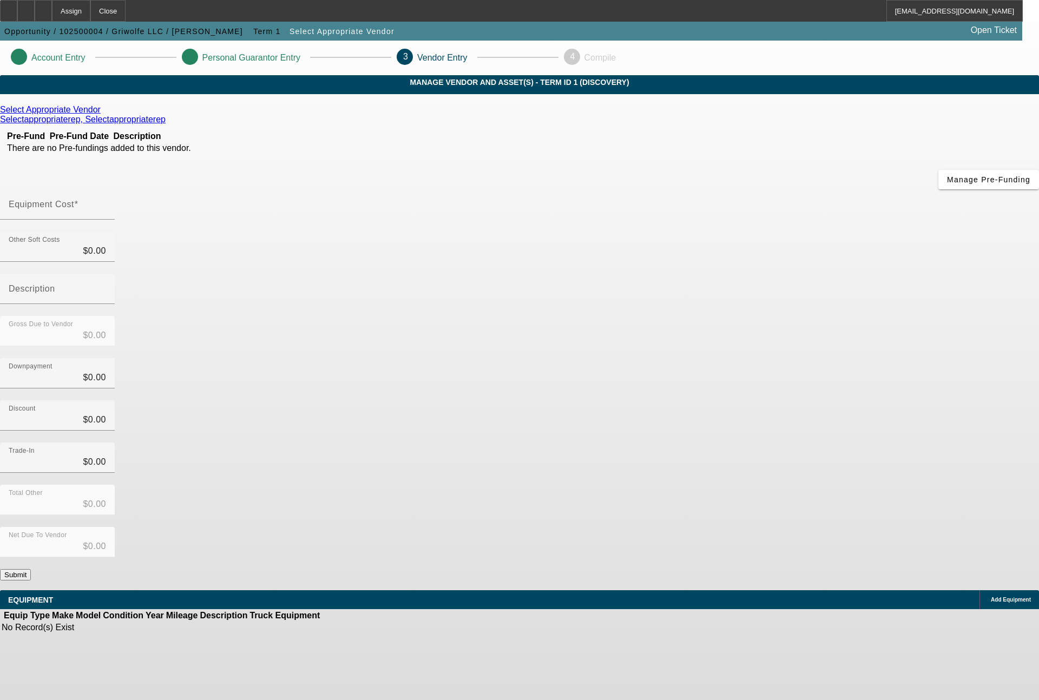
click at [31, 569] on button "Submit" at bounding box center [15, 574] width 31 height 11
click at [106, 202] on input "Equipment Cost" at bounding box center [57, 208] width 97 height 13
type input "8"
type input "$8.00"
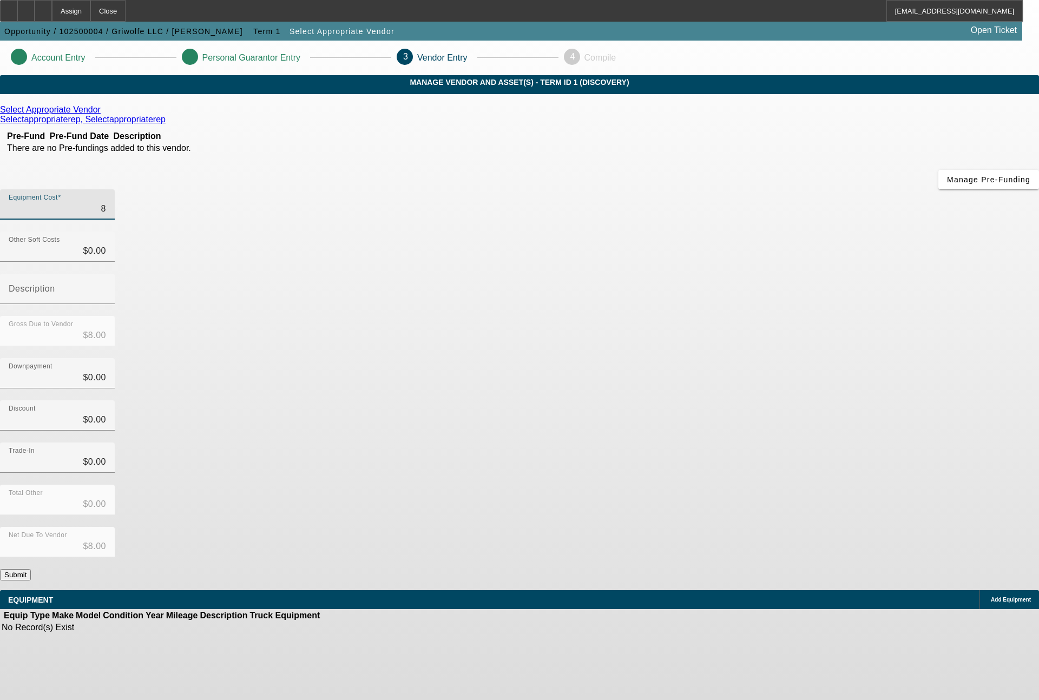
type input "89"
type input "$89.00"
type input "890"
type input "$890.00"
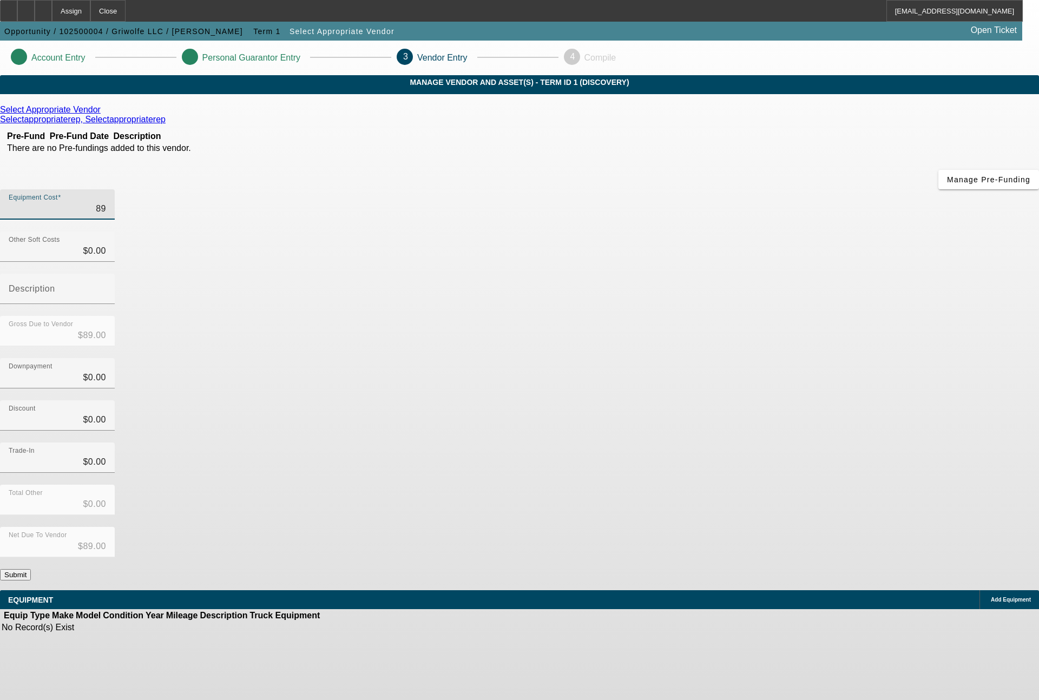
type input "$890.00"
type input "8900"
type input "$8,900.00"
type input "89000"
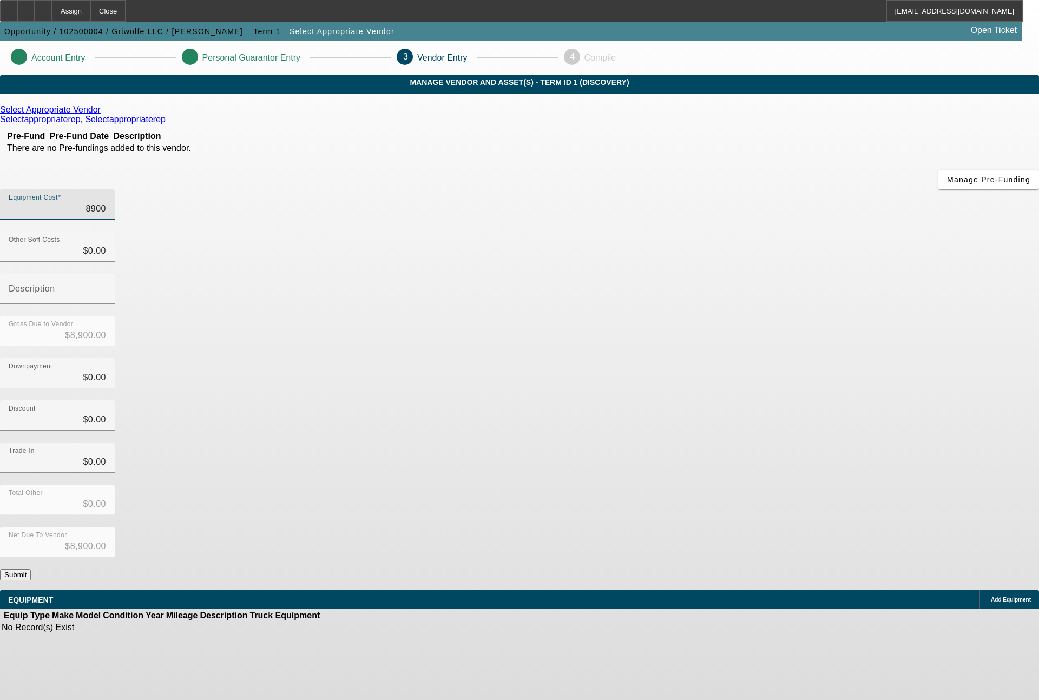
type input "$89,000.00"
click at [31, 569] on button "Submit" at bounding box center [15, 574] width 31 height 11
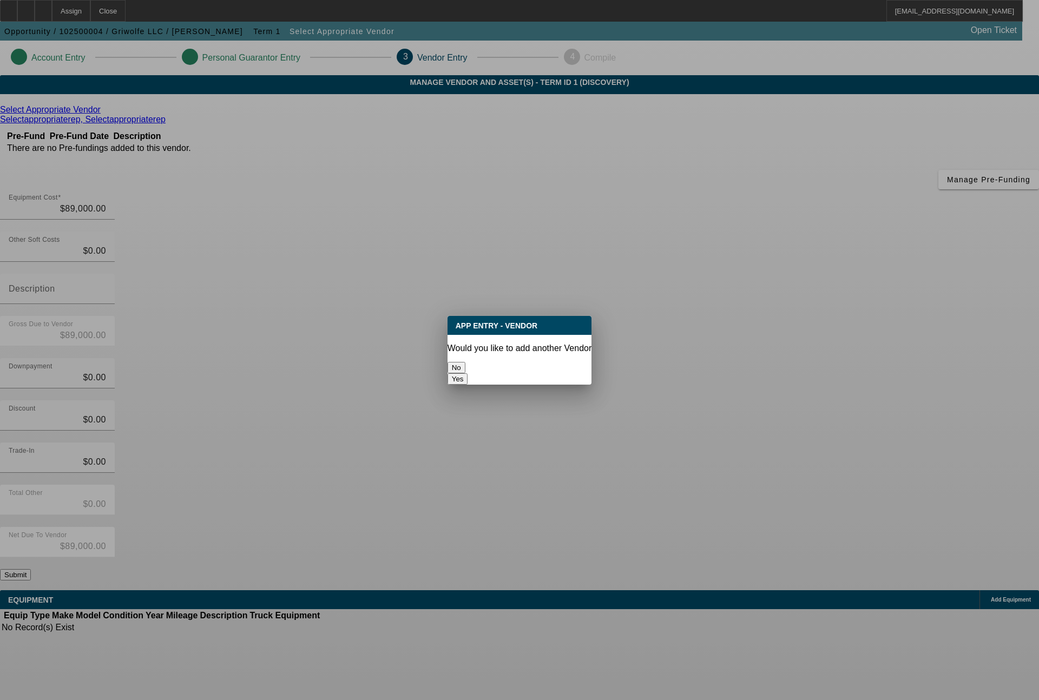
click at [466, 367] on button "No" at bounding box center [457, 367] width 18 height 11
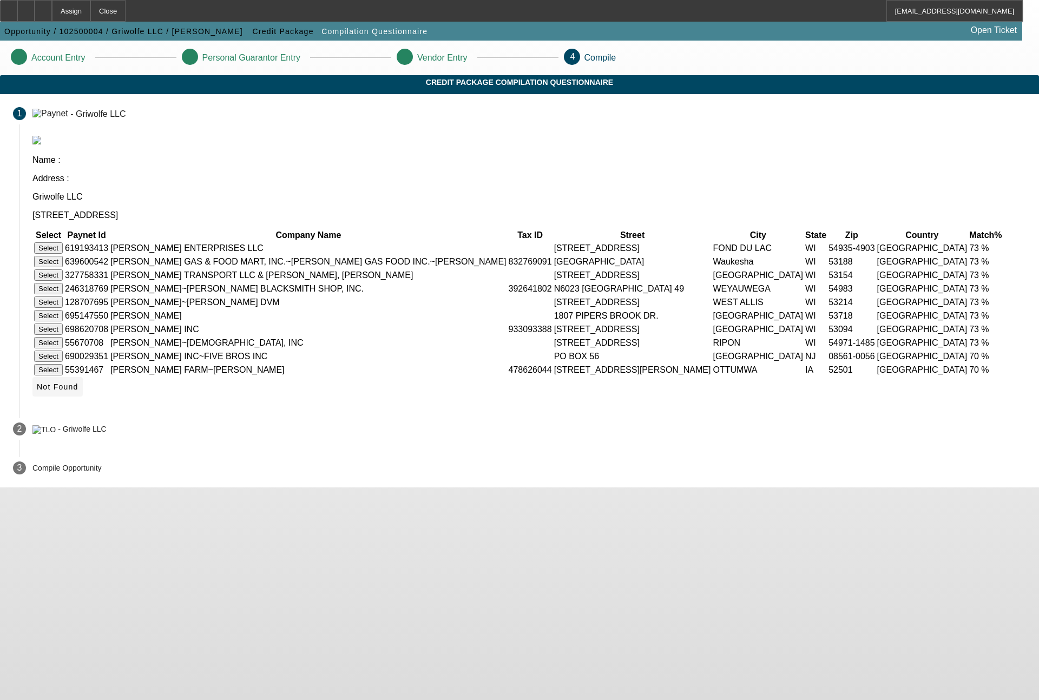
click at [78, 391] on span "Not Found" at bounding box center [58, 387] width 42 height 9
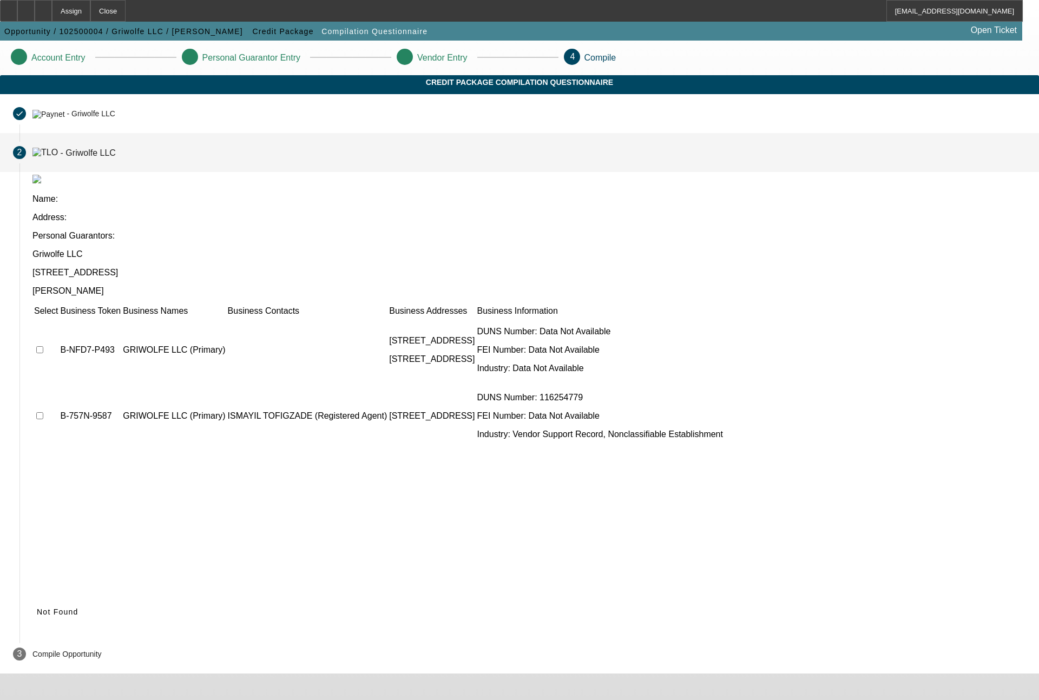
click at [43, 346] on input "checkbox" at bounding box center [39, 349] width 7 height 7
checkbox input "true"
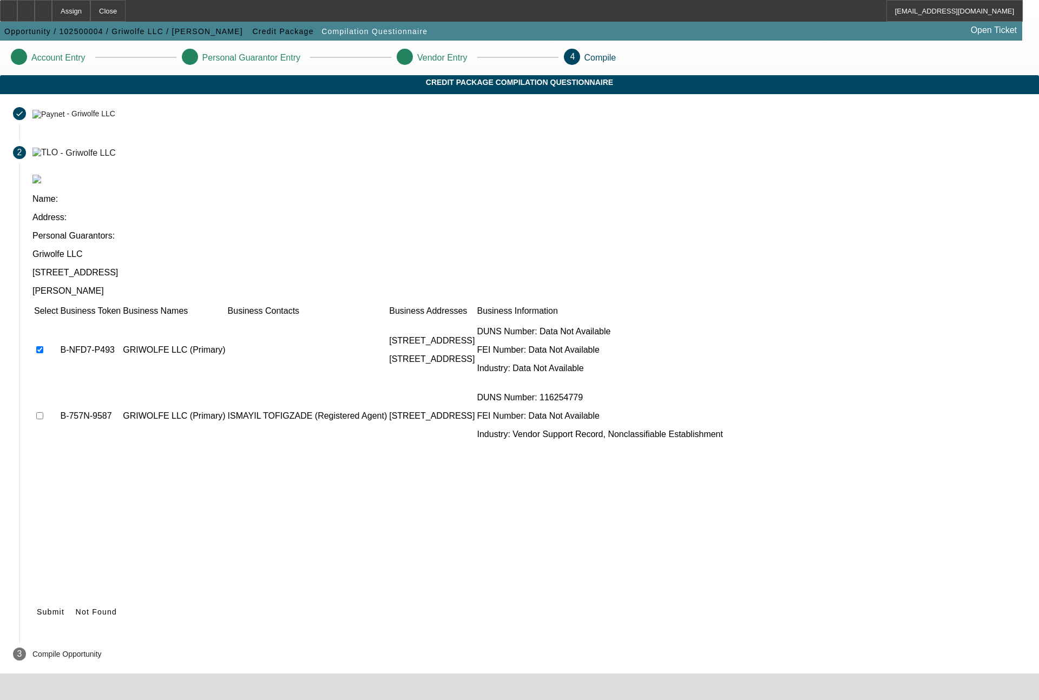
click at [43, 412] on input "checkbox" at bounding box center [39, 415] width 7 height 7
checkbox input "true"
click at [64, 608] on span "Submit" at bounding box center [51, 612] width 28 height 9
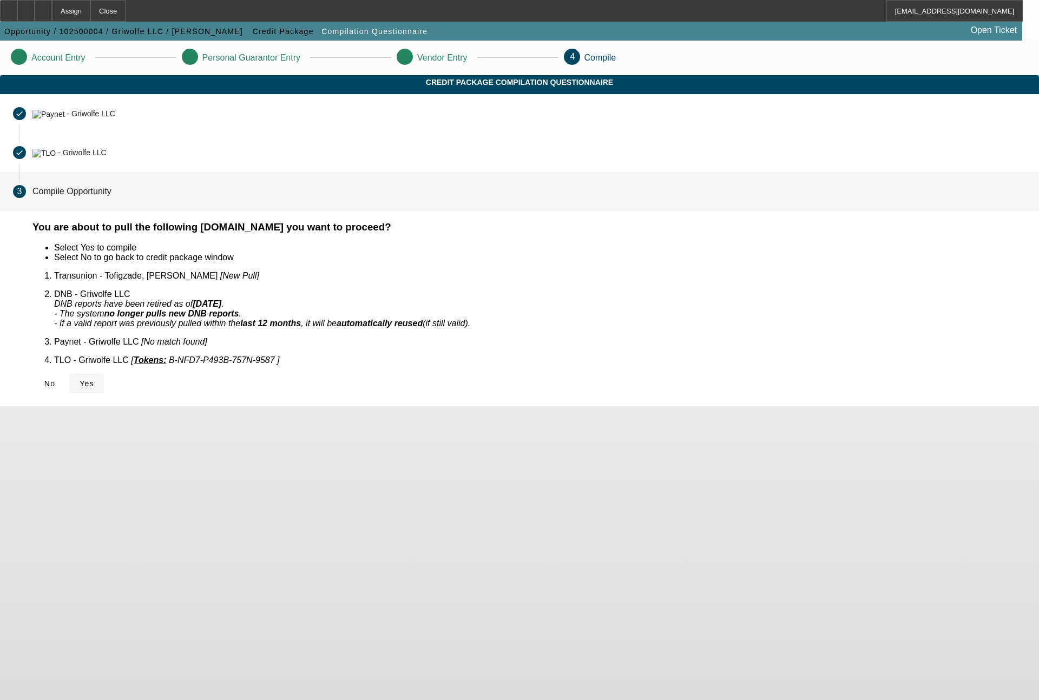
click at [104, 377] on span at bounding box center [86, 384] width 35 height 26
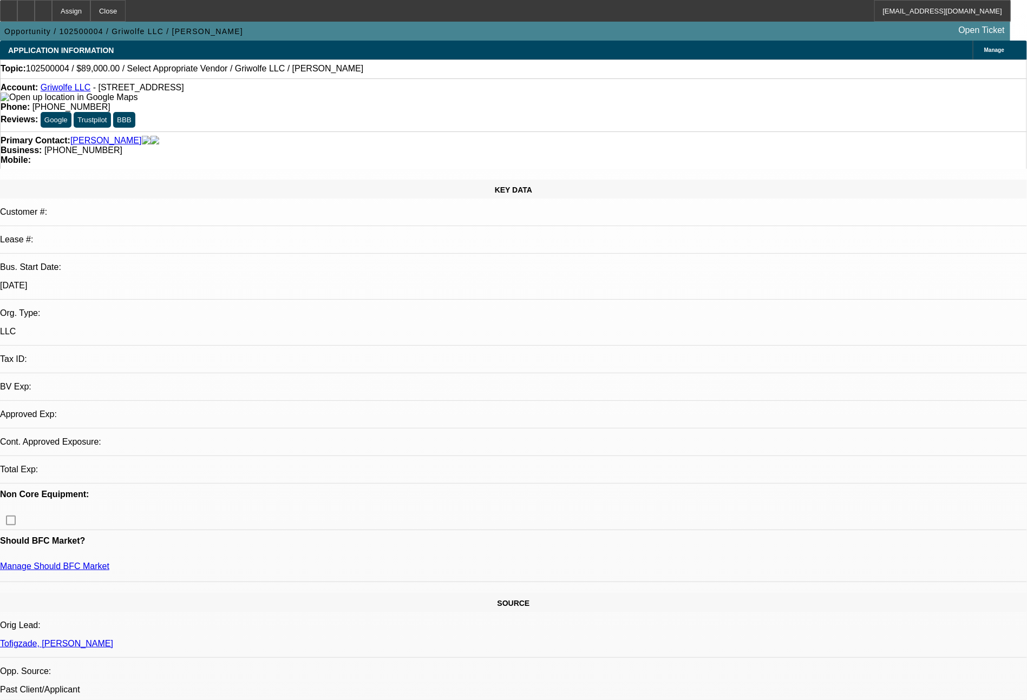
select select "0"
select select "2"
select select "0.1"
select select "4"
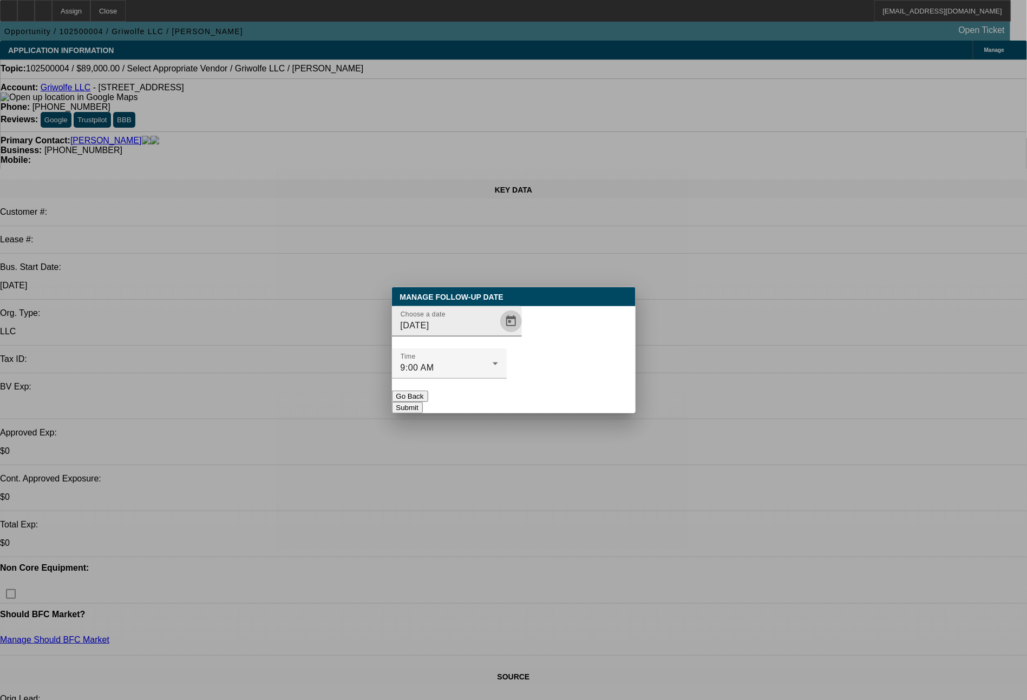
click at [498, 335] on span "Open calendar" at bounding box center [511, 322] width 26 height 26
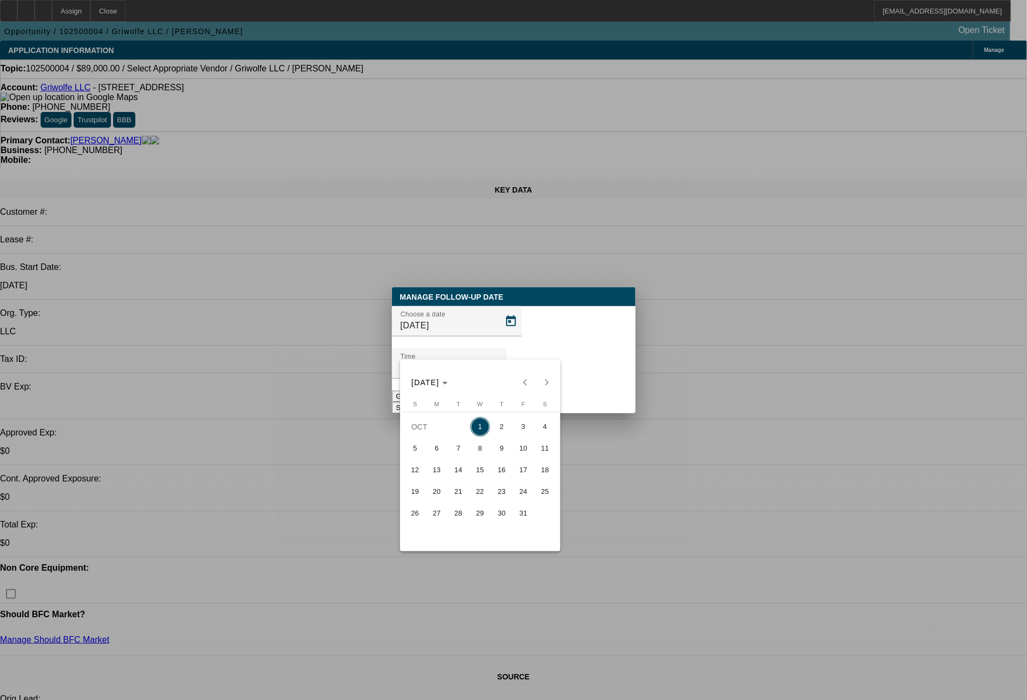
click at [500, 429] on span "2" at bounding box center [501, 426] width 19 height 19
type input "10/2/2025"
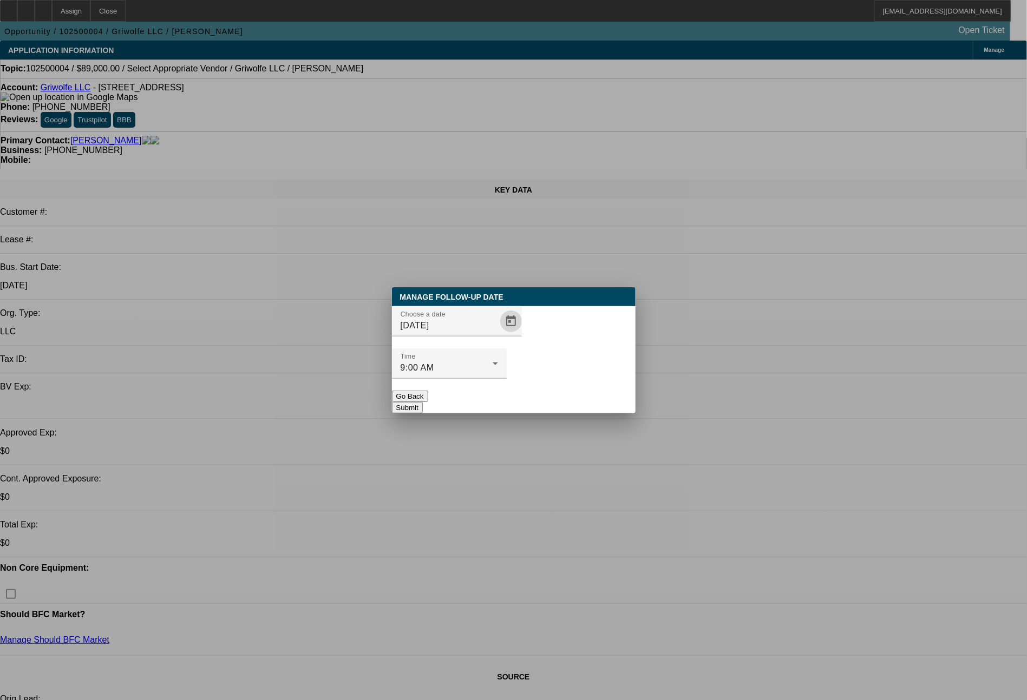
click at [423, 402] on button "Submit" at bounding box center [407, 407] width 31 height 11
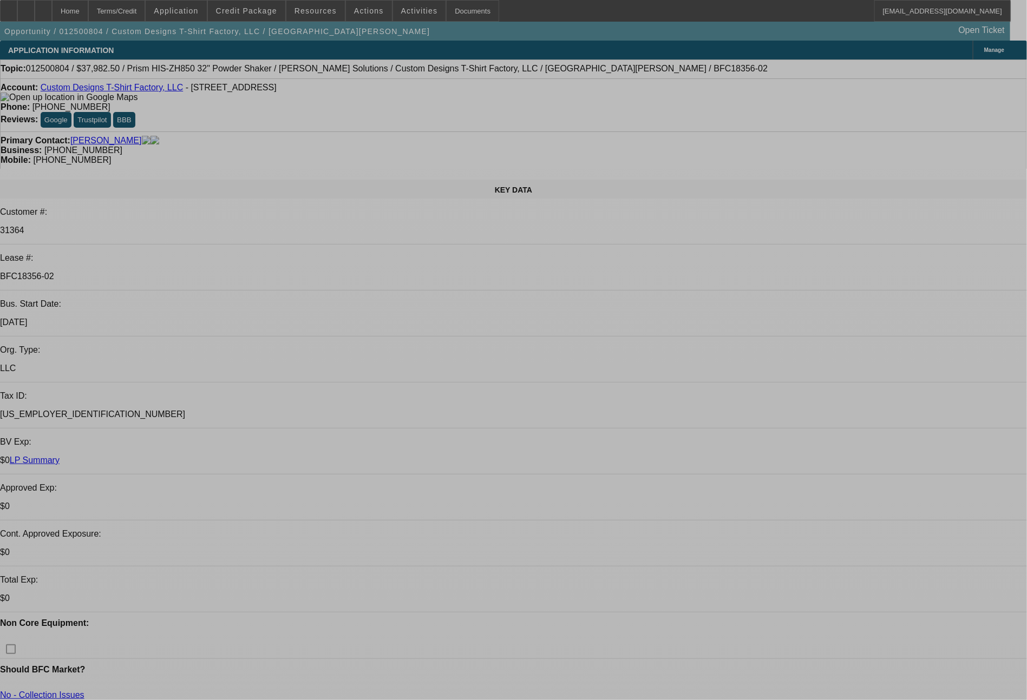
select select "0"
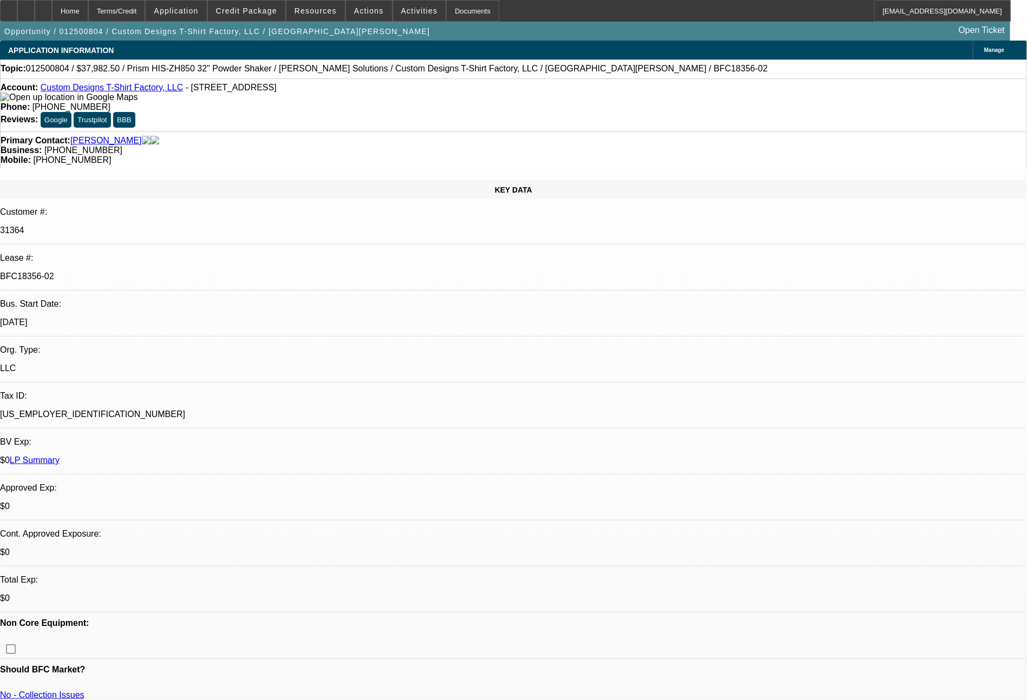
select select "0"
select select "2"
select select "0"
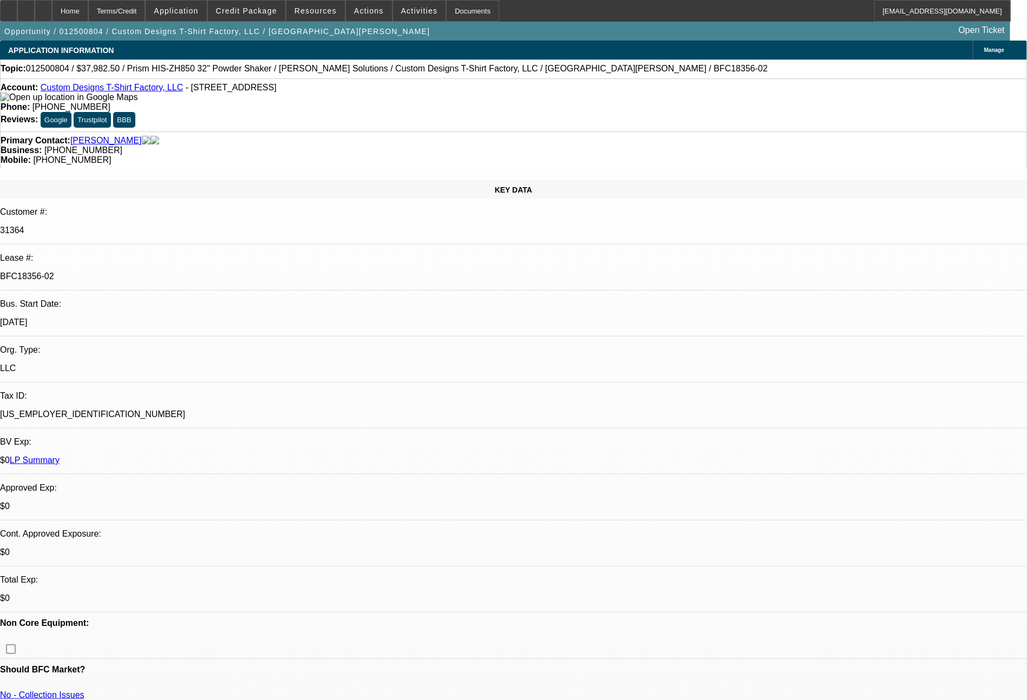
select select "0"
select select "2"
select select "0"
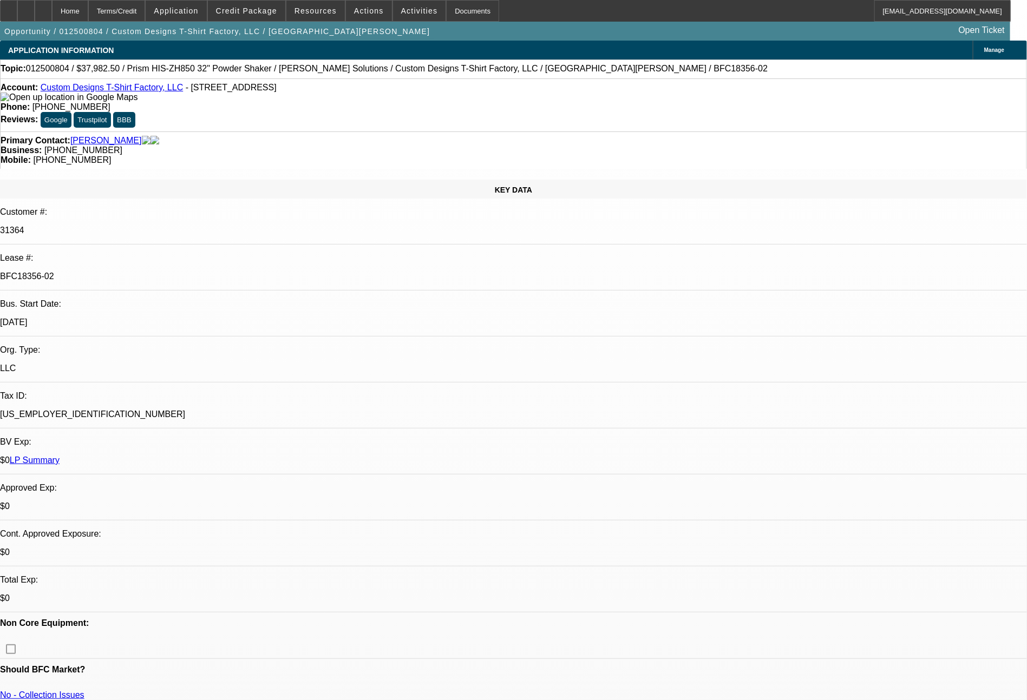
select select "2"
select select "0"
select select "2"
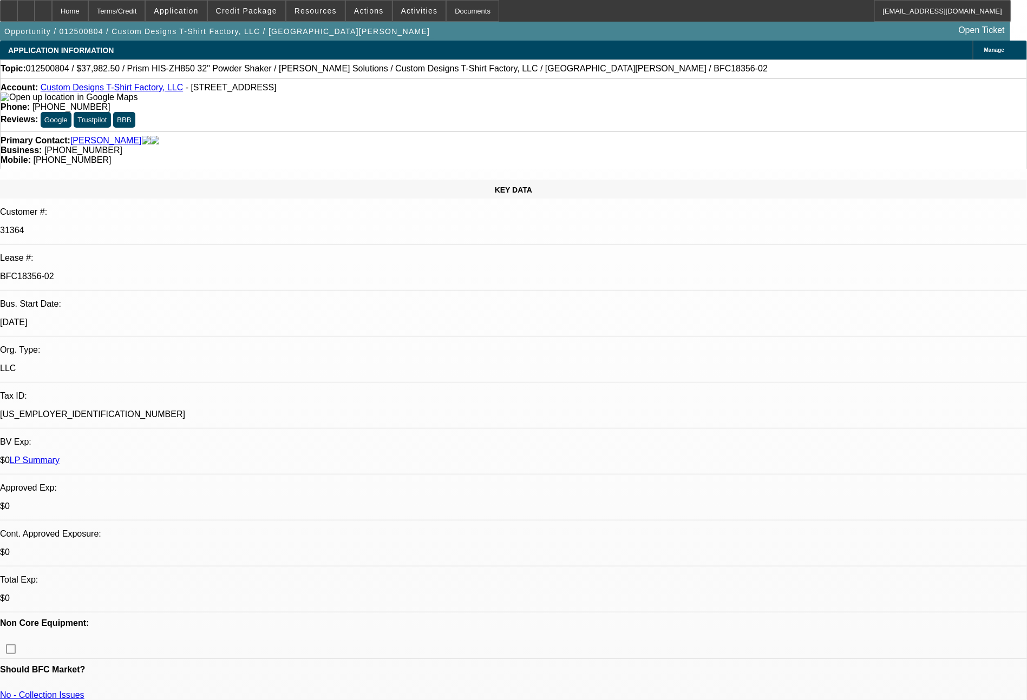
click at [261, 16] on span at bounding box center [246, 11] width 77 height 26
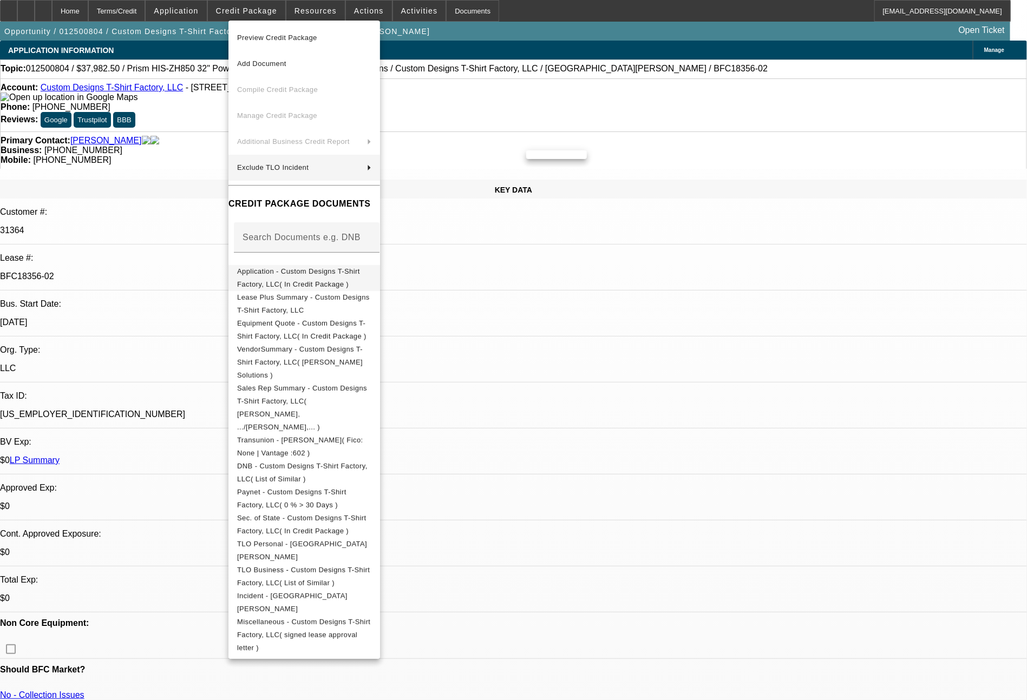
click at [303, 270] on span "Application - Custom Designs T-Shirt Factory, LLC( In Credit Package )" at bounding box center [304, 278] width 134 height 26
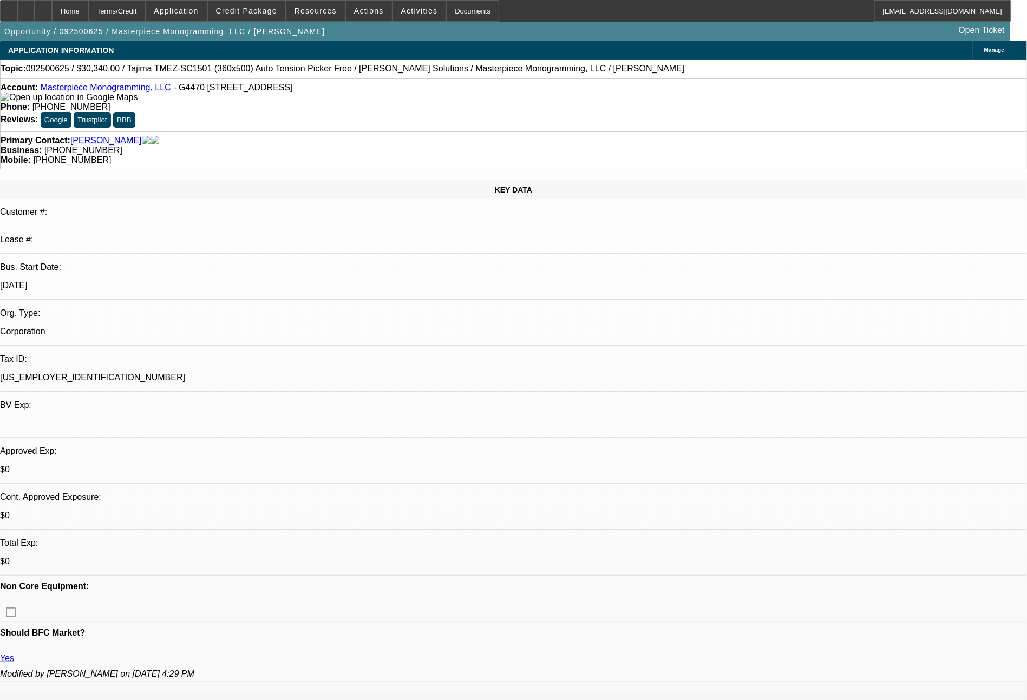
select select "0"
select select "2"
select select "0"
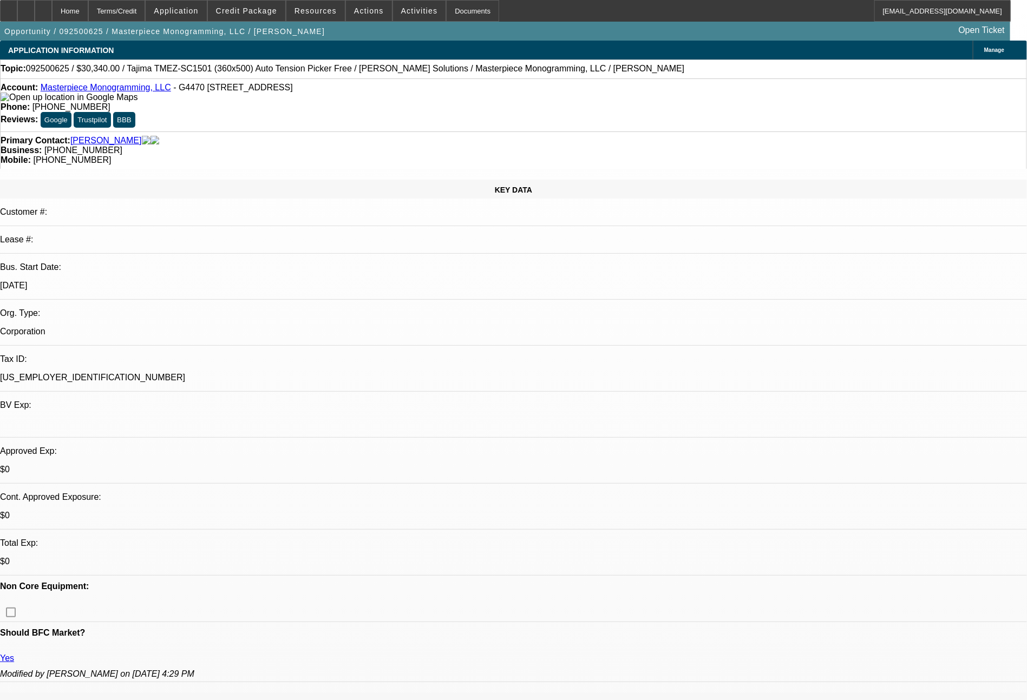
select select "2"
select select "0"
select select "2"
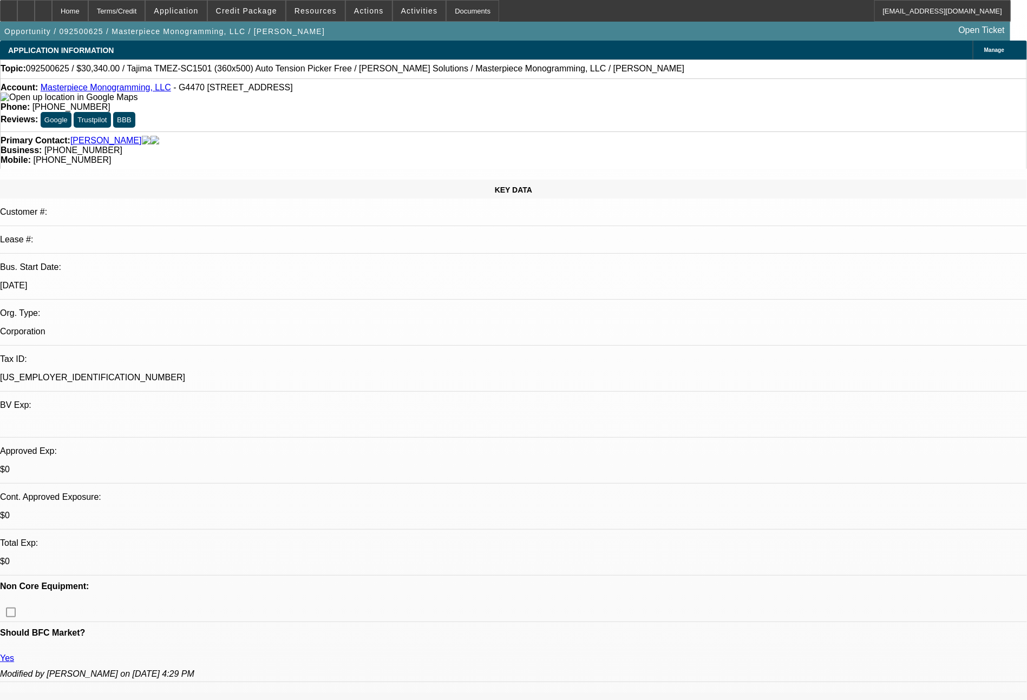
select select "2"
select select "0"
select select "2"
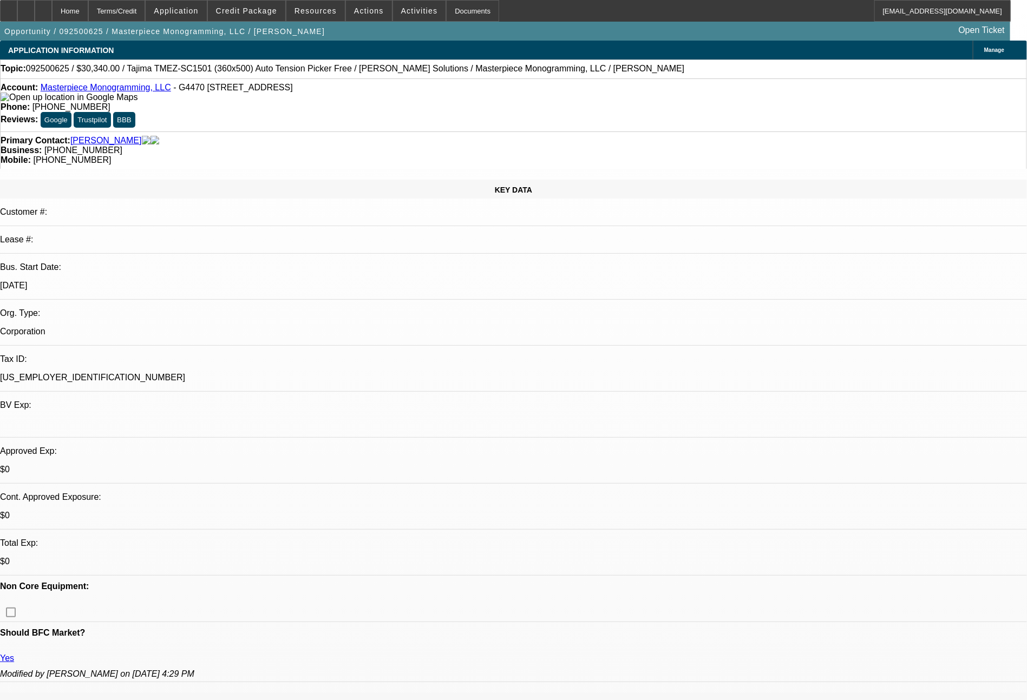
select select "0"
select select "6"
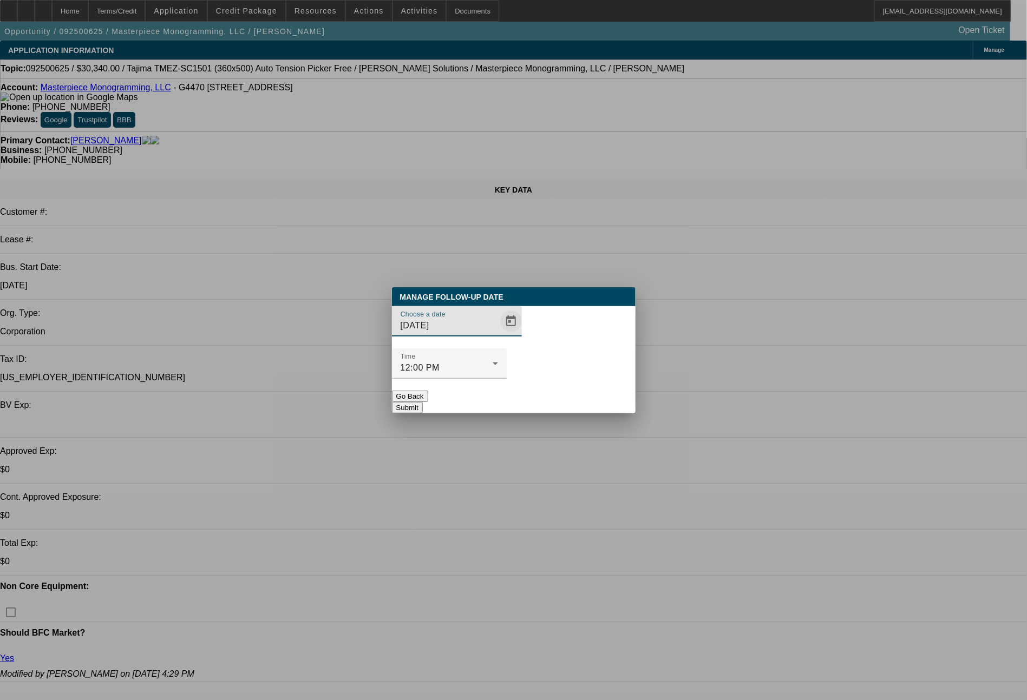
click at [498, 335] on span "Open calendar" at bounding box center [511, 322] width 26 height 26
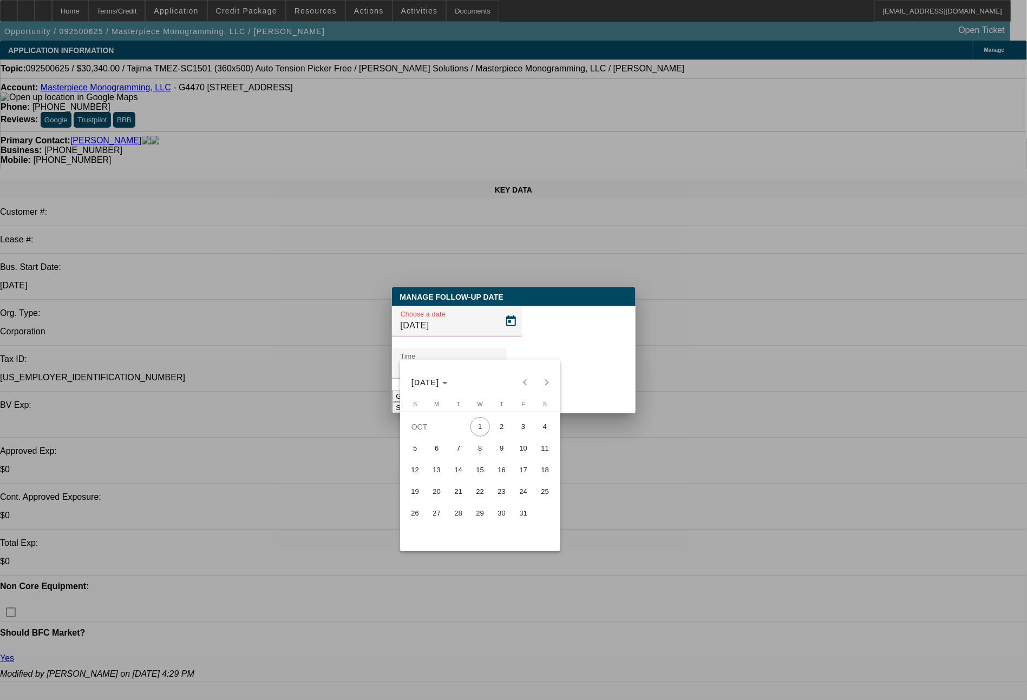
drag, startPoint x: 525, startPoint y: 429, endPoint x: 590, endPoint y: 377, distance: 83.6
click at [525, 430] on span "3" at bounding box center [523, 426] width 19 height 19
type input "[DATE]"
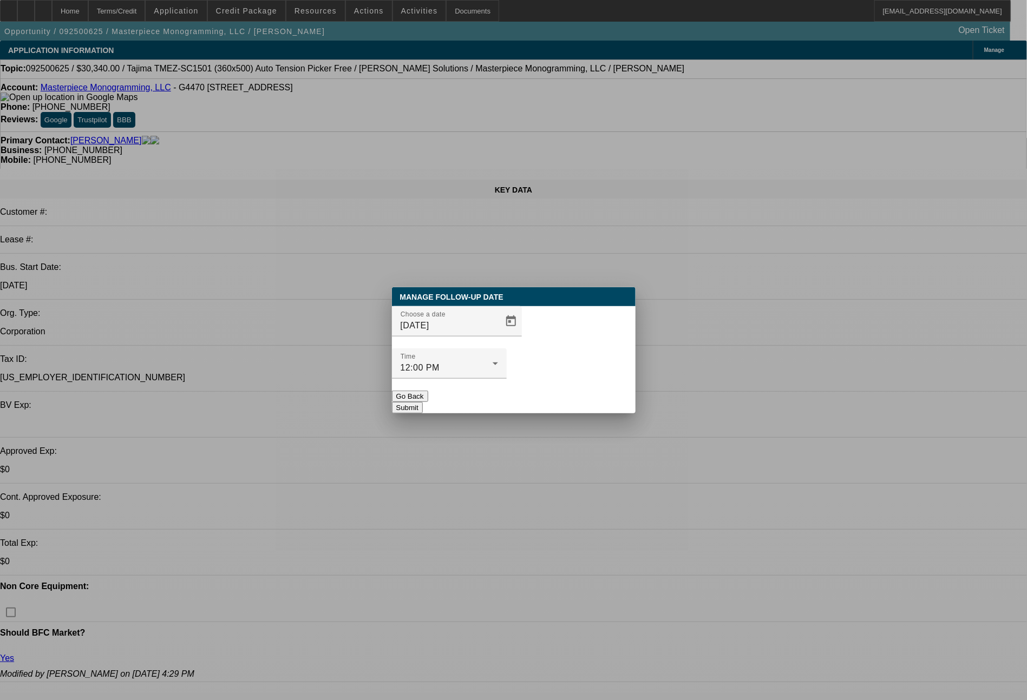
click at [423, 402] on button "Submit" at bounding box center [407, 407] width 31 height 11
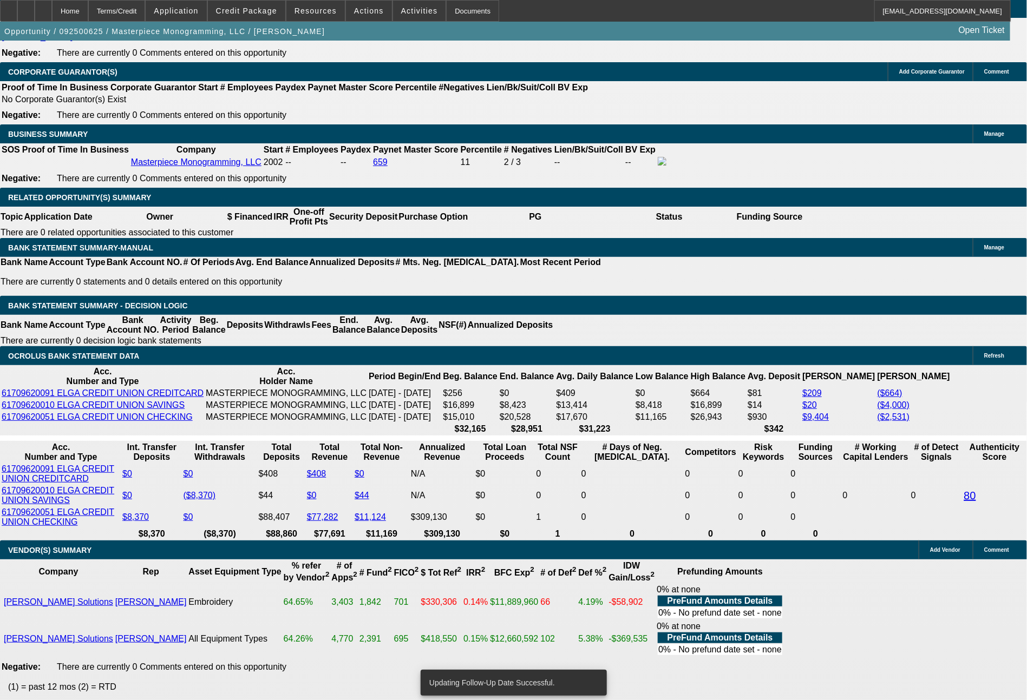
scroll to position [1702, 0]
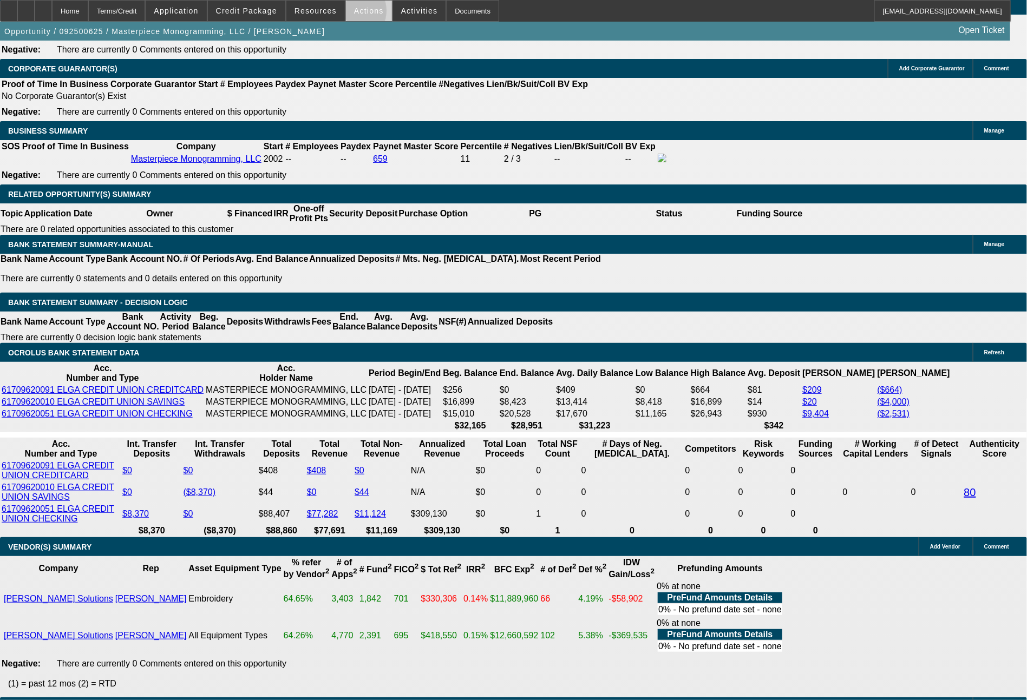
click at [350, 14] on span at bounding box center [369, 11] width 46 height 26
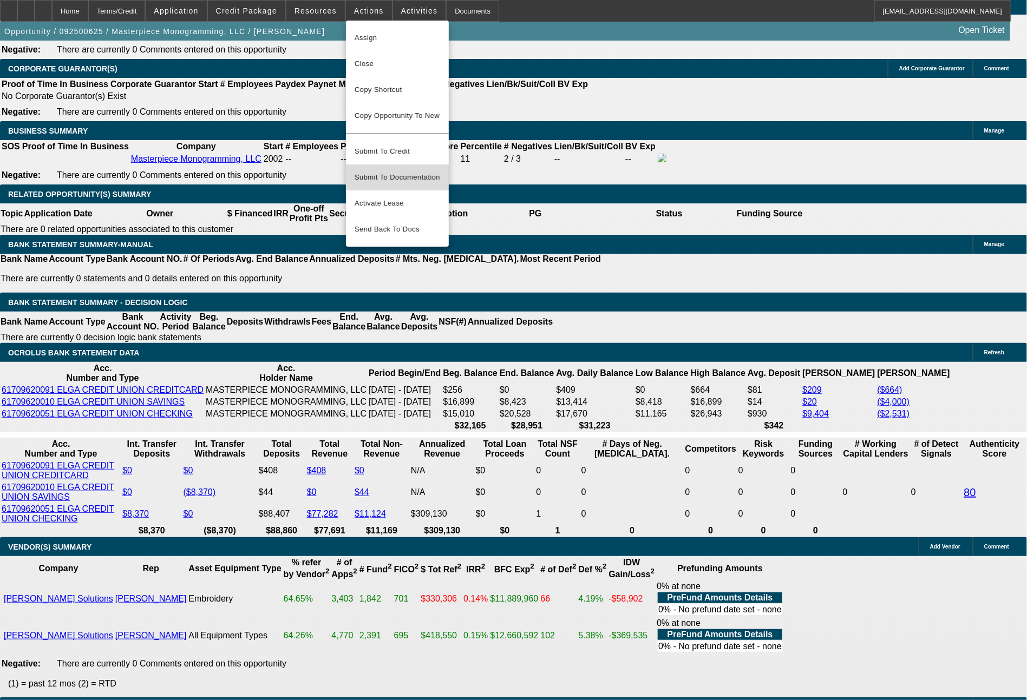
click at [392, 175] on span "Submit To Documentation" at bounding box center [398, 177] width 86 height 13
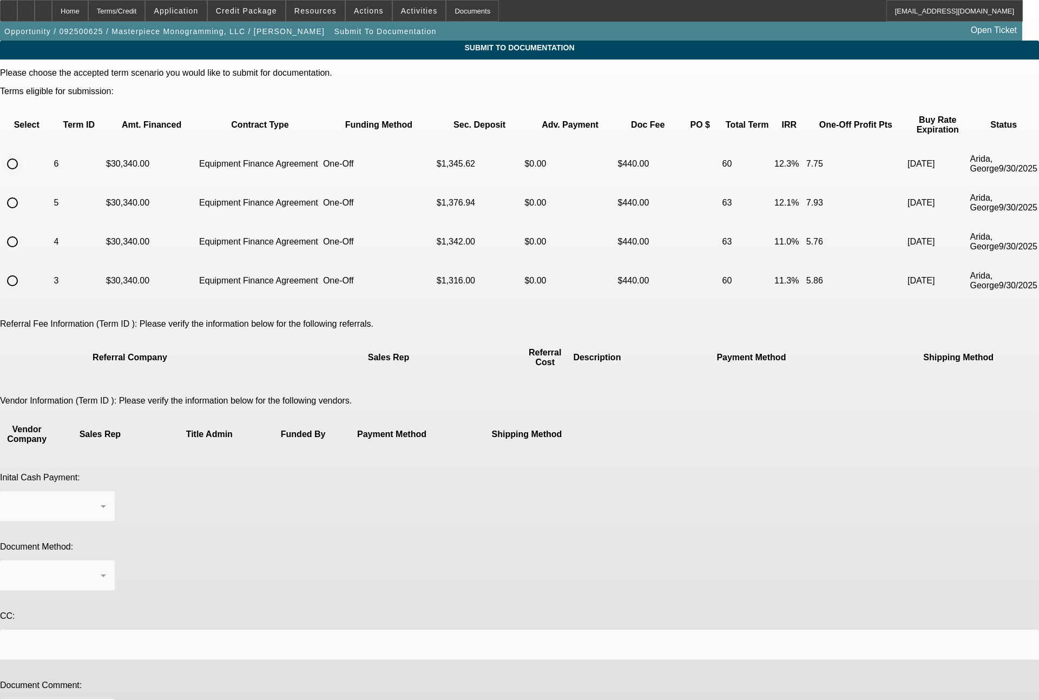
click at [23, 153] on input "radio" at bounding box center [13, 164] width 22 height 22
radio input "true"
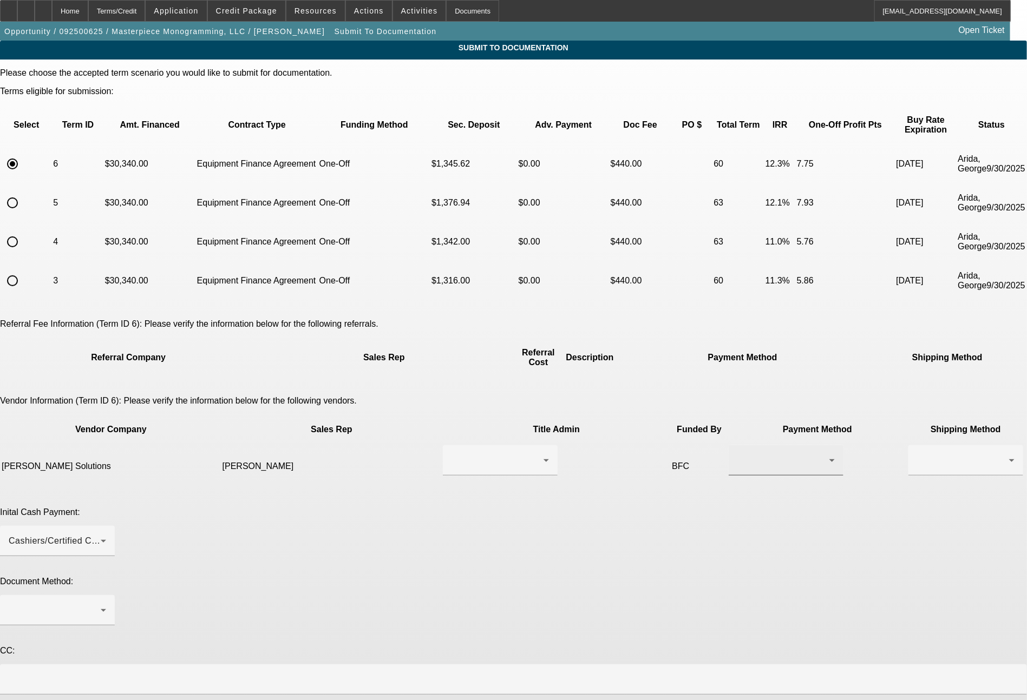
click at [737, 445] on div at bounding box center [785, 460] width 97 height 30
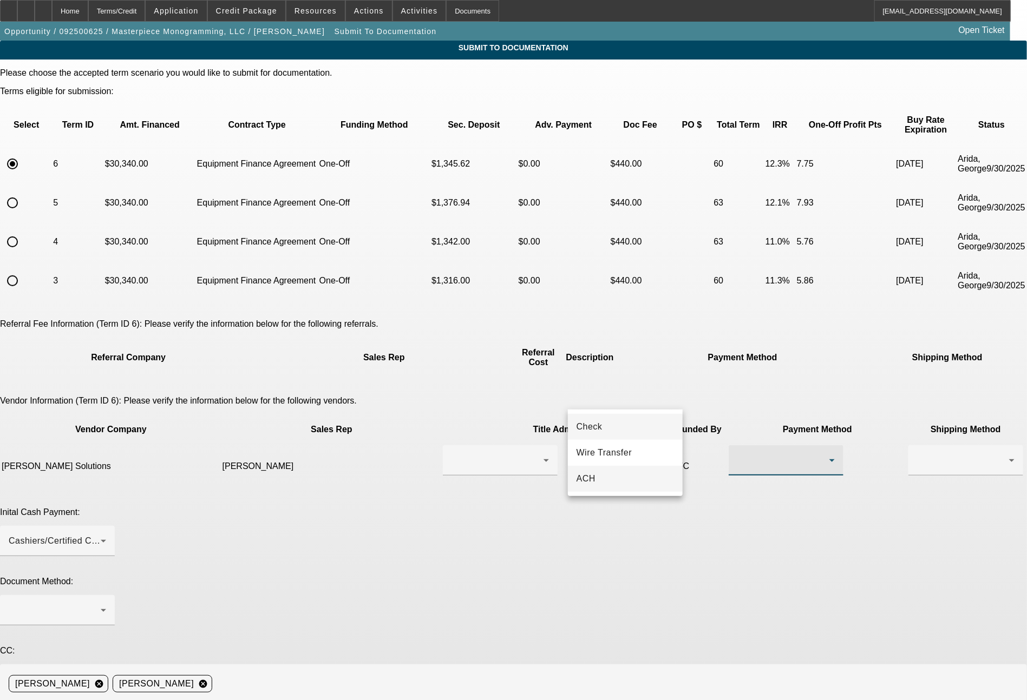
click at [588, 473] on span "ACH" at bounding box center [585, 479] width 19 height 13
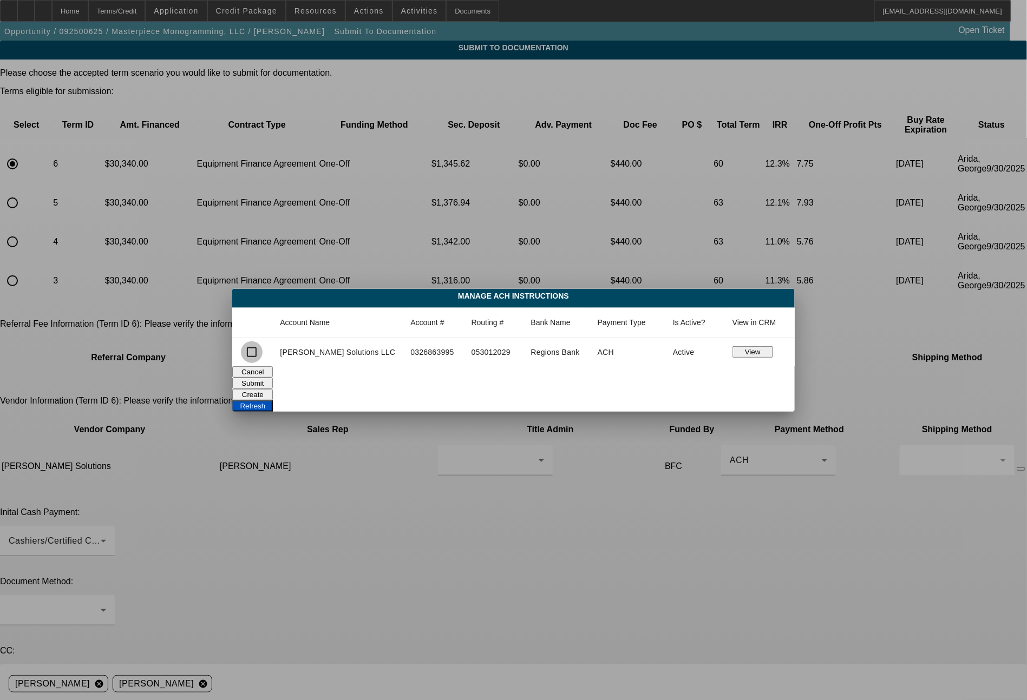
click at [263, 352] on input "checkbox" at bounding box center [252, 353] width 22 height 22
checkbox input "true"
click at [273, 380] on button "Submit" at bounding box center [252, 383] width 41 height 11
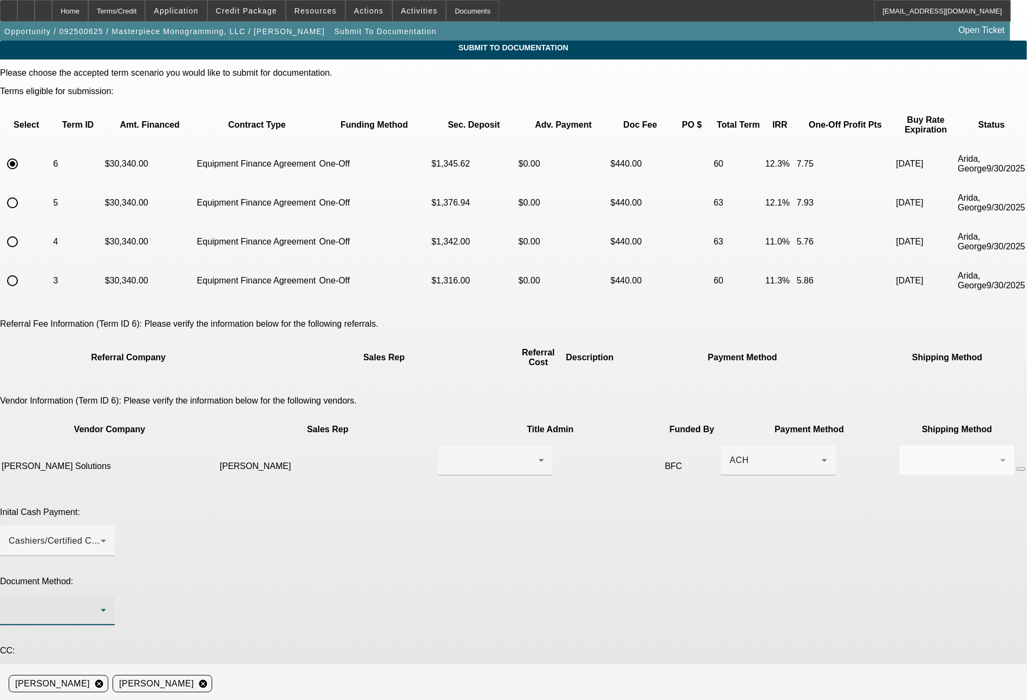
click at [101, 604] on div at bounding box center [55, 610] width 92 height 13
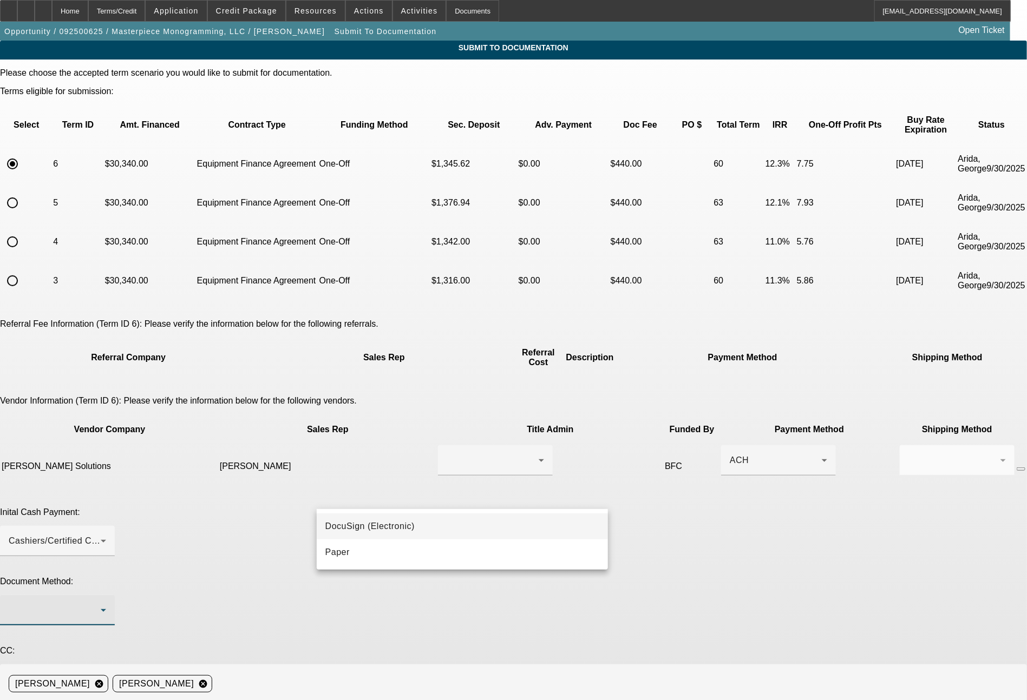
click at [361, 523] on span "DocuSign (Electronic)" at bounding box center [369, 526] width 89 height 13
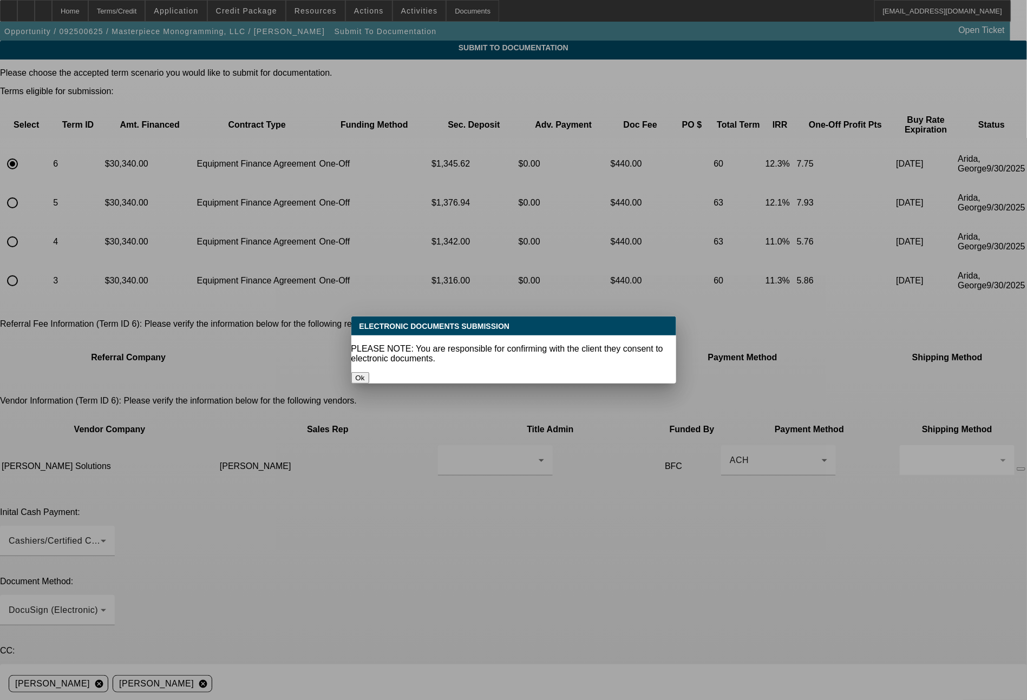
click at [369, 372] on button "Ok" at bounding box center [360, 377] width 18 height 11
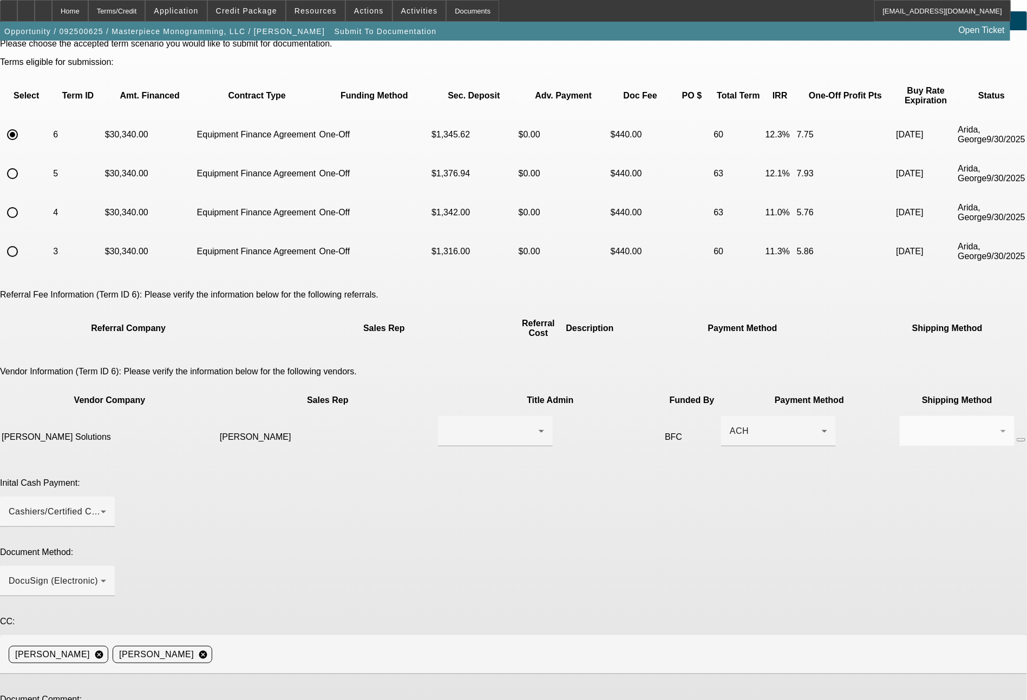
scroll to position [49, 0]
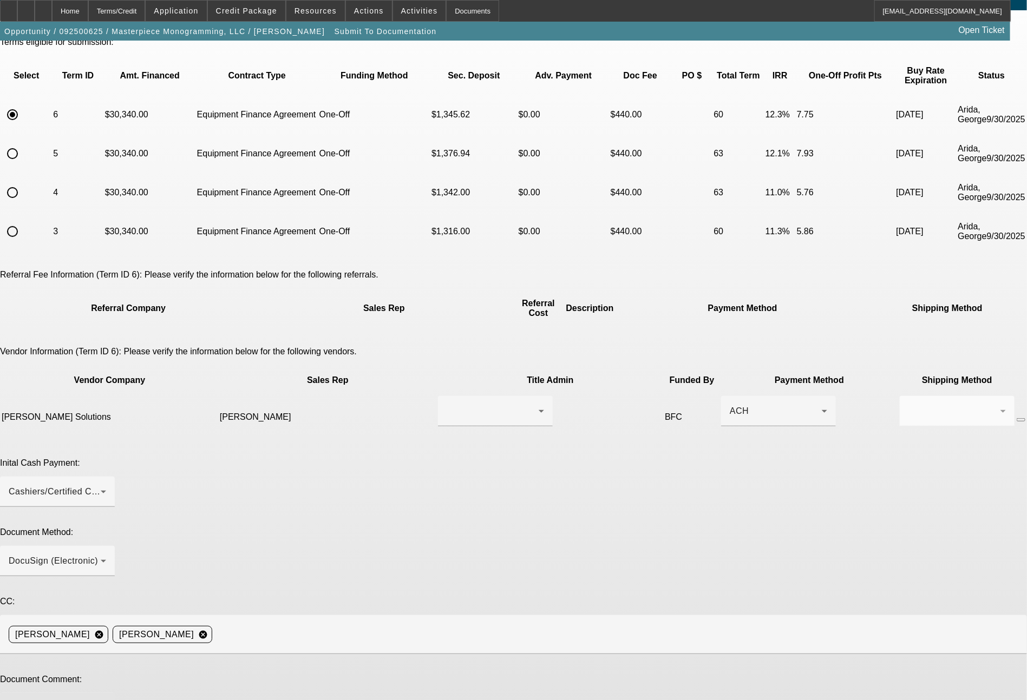
type textarea "ready for docs. super nice lady. you can do the doc call to Kathy on her cell a…"
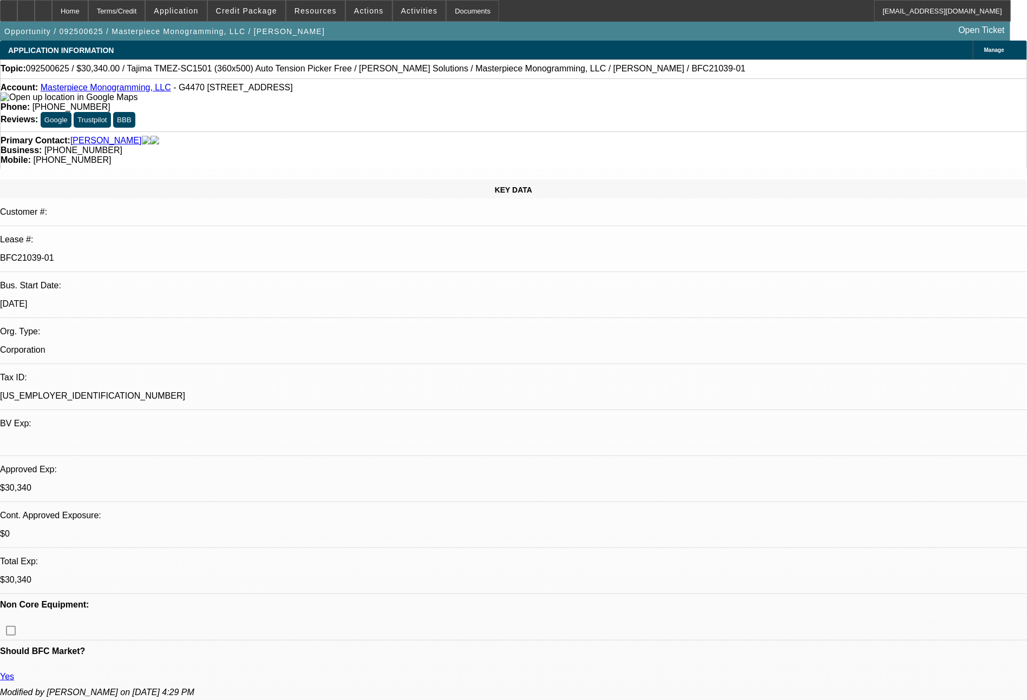
select select "0"
select select "2"
select select "0"
select select "6"
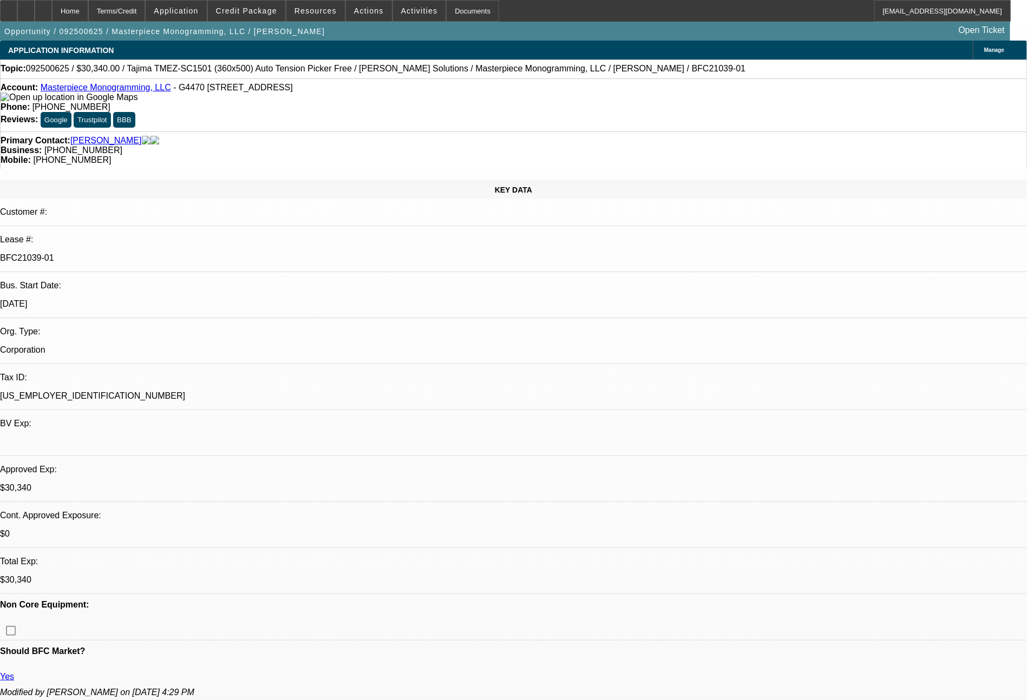
select select "0"
select select "2"
select select "0"
select select "6"
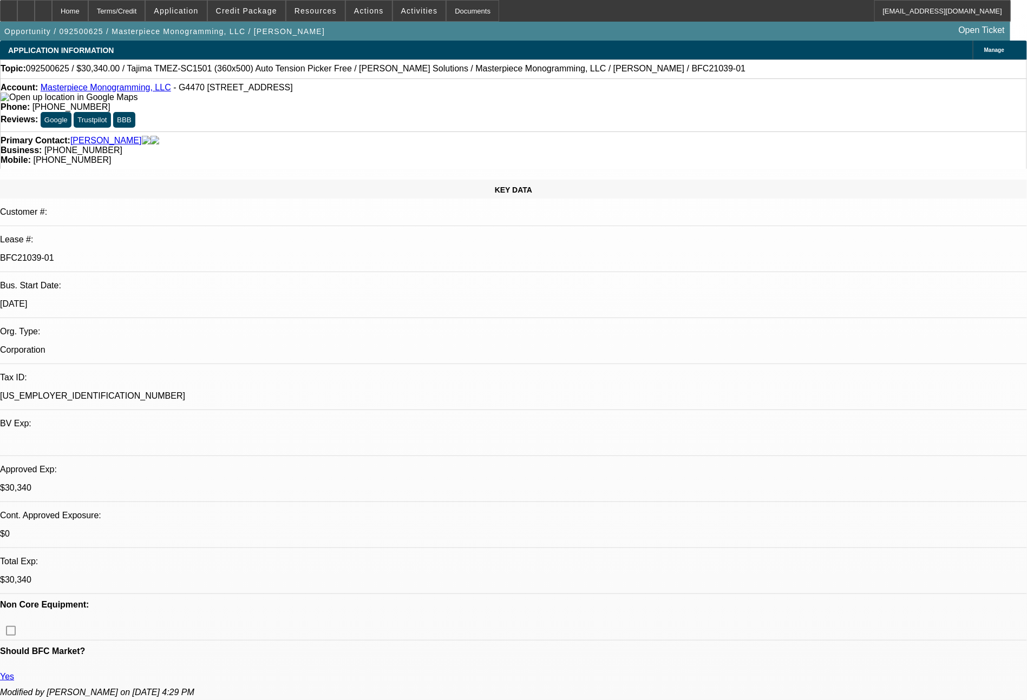
select select "0"
select select "2"
select select "0"
select select "6"
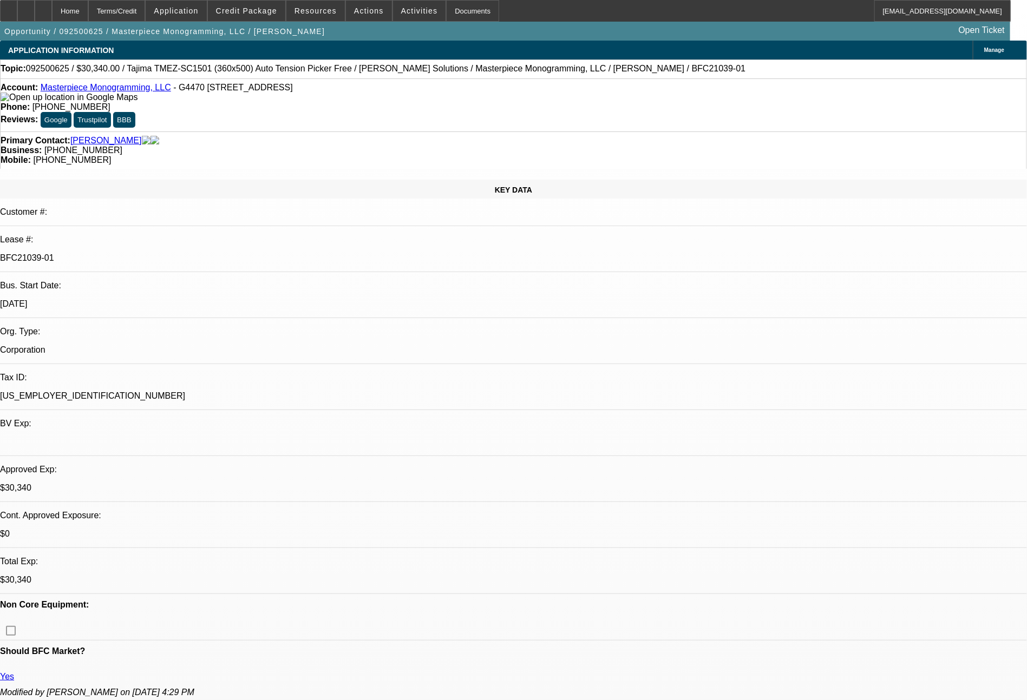
select select "0"
select select "2"
select select "0"
select select "6"
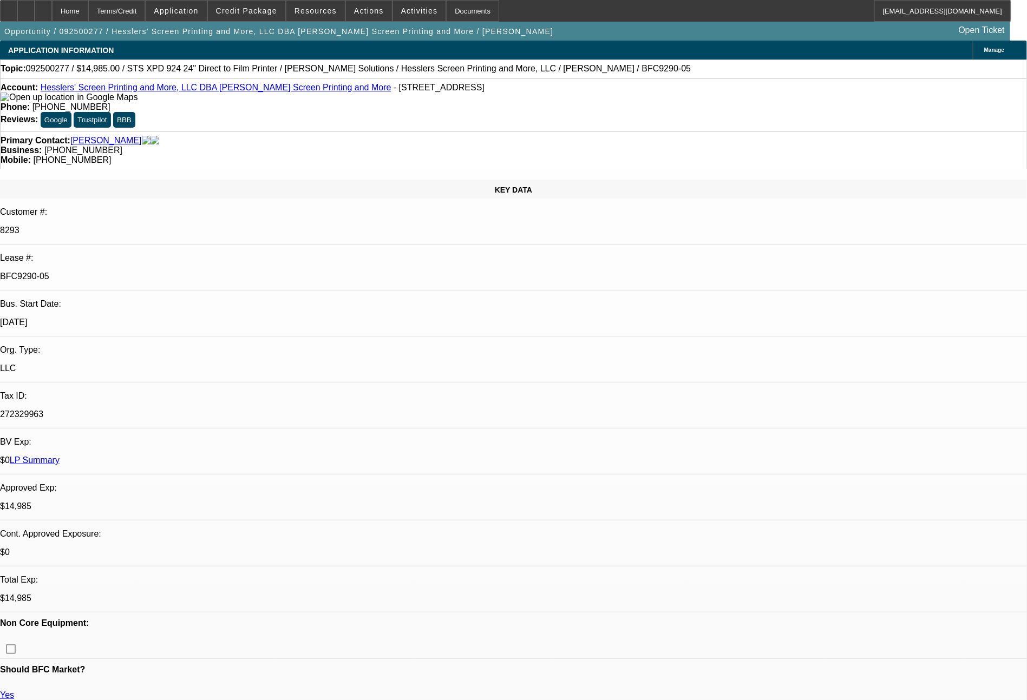
select select "0"
select select "2"
select select "0"
select select "2"
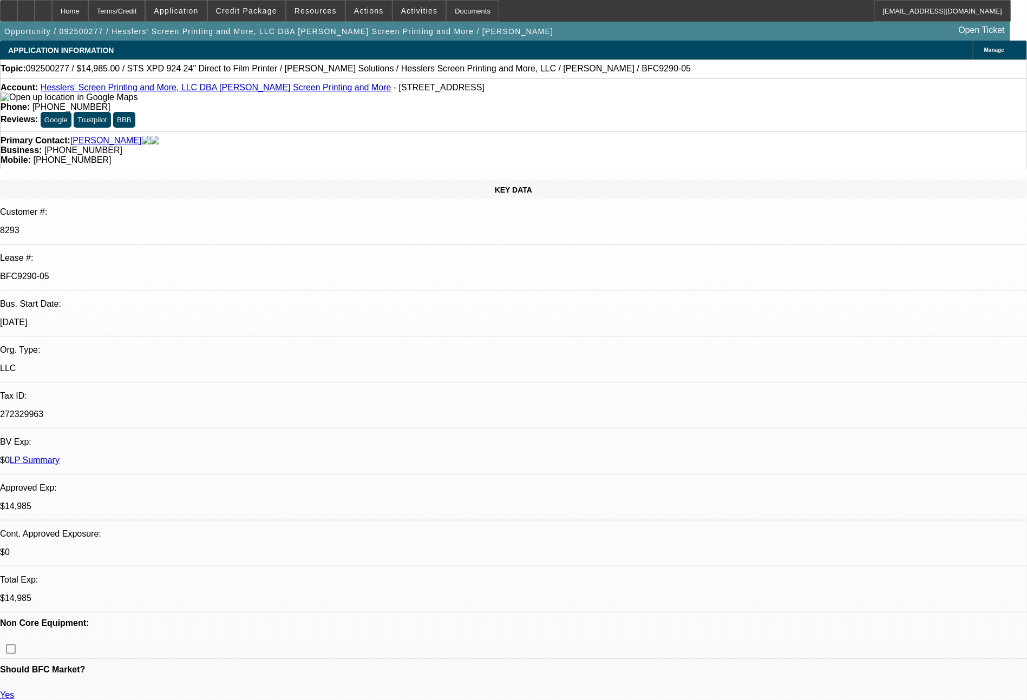
select select "0"
select select "2"
select select "0.1"
select select "4"
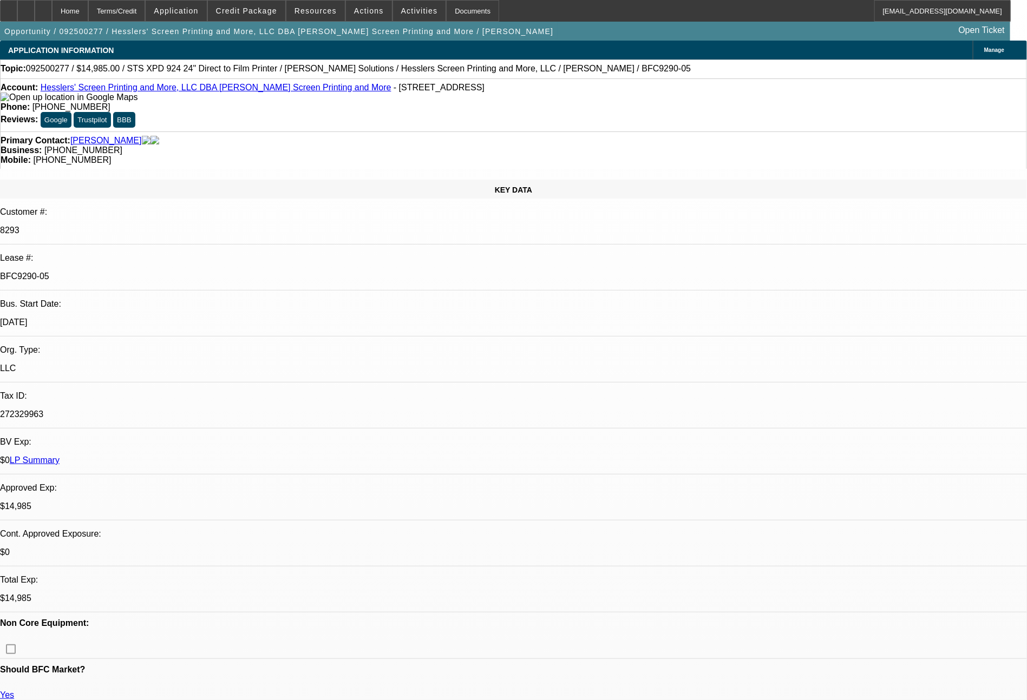
select select "0"
select select "2"
select select "0"
select select "2"
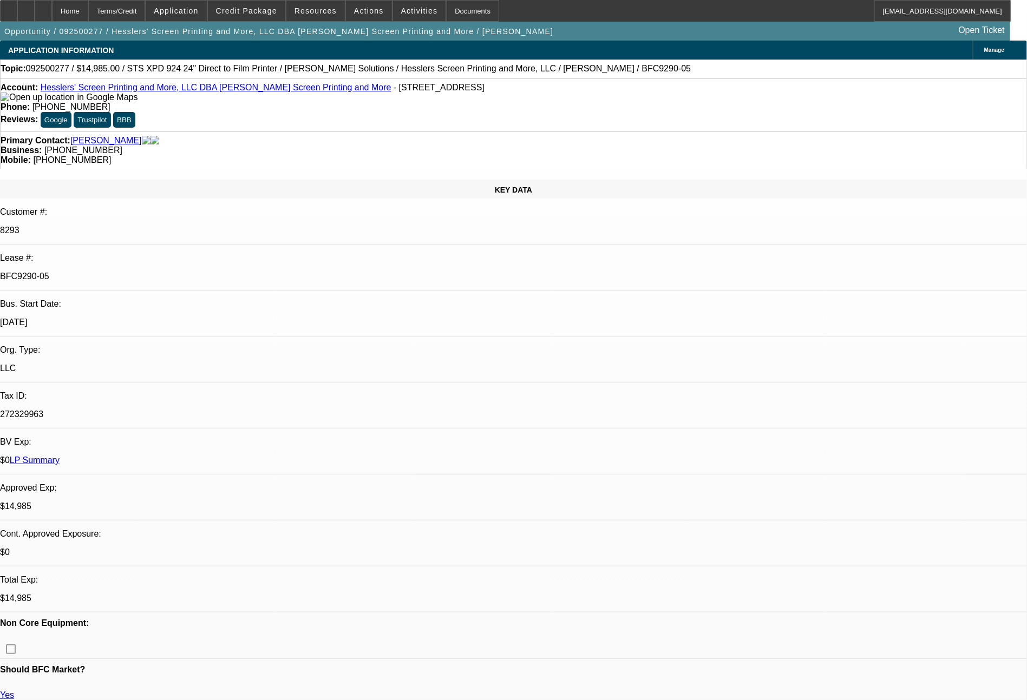
select select "0"
select select "2"
select select "0.1"
select select "4"
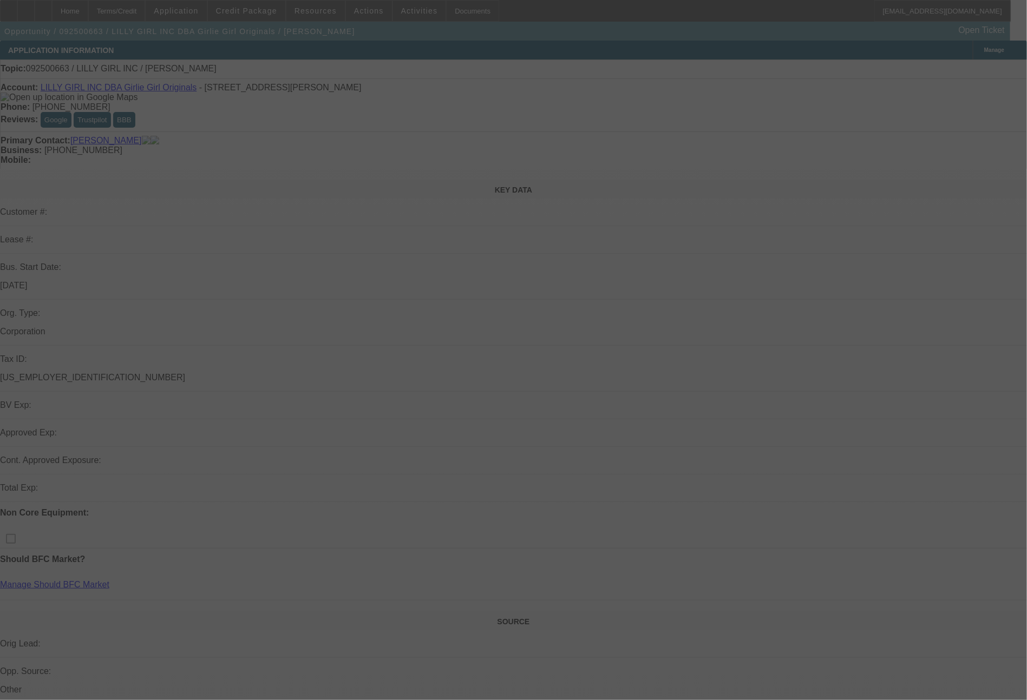
select select "0"
select select "2"
select select "0.1"
select select "4"
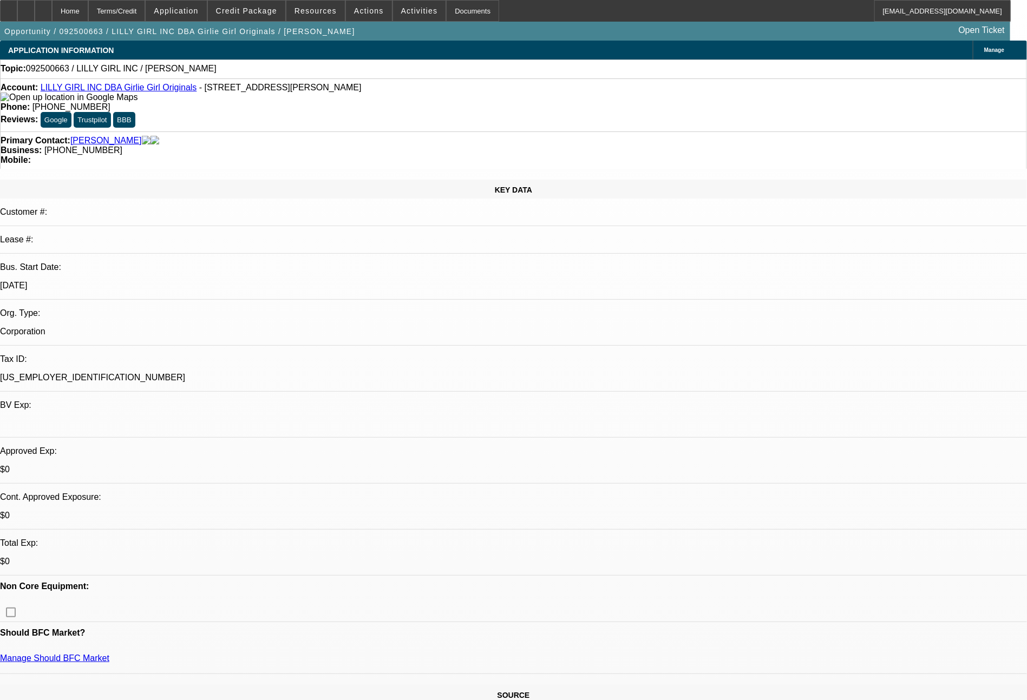
click at [109, 92] on link "LILLY GIRL INC DBA Girlie Girl Originals" at bounding box center [119, 87] width 156 height 9
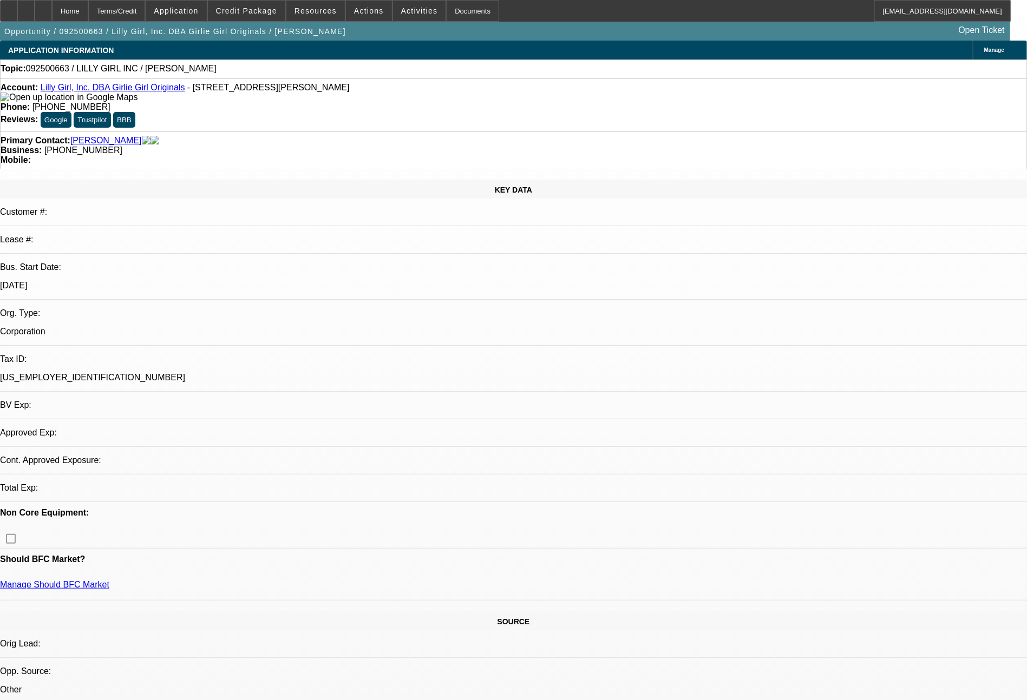
select select "0"
select select "2"
select select "0.1"
select select "4"
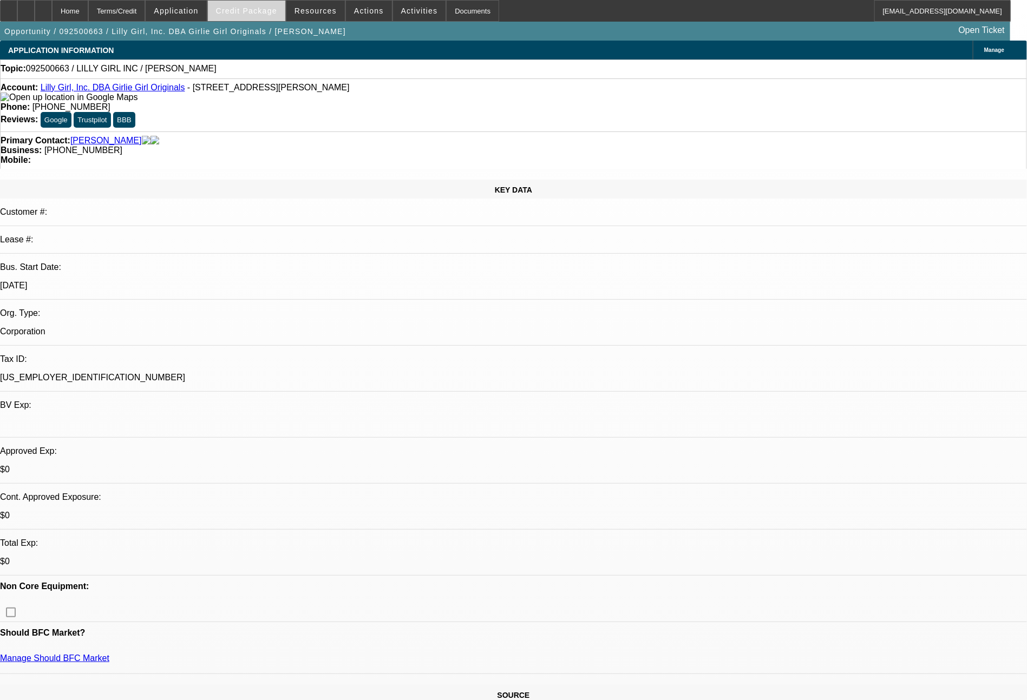
click at [257, 13] on span "Credit Package" at bounding box center [246, 10] width 61 height 9
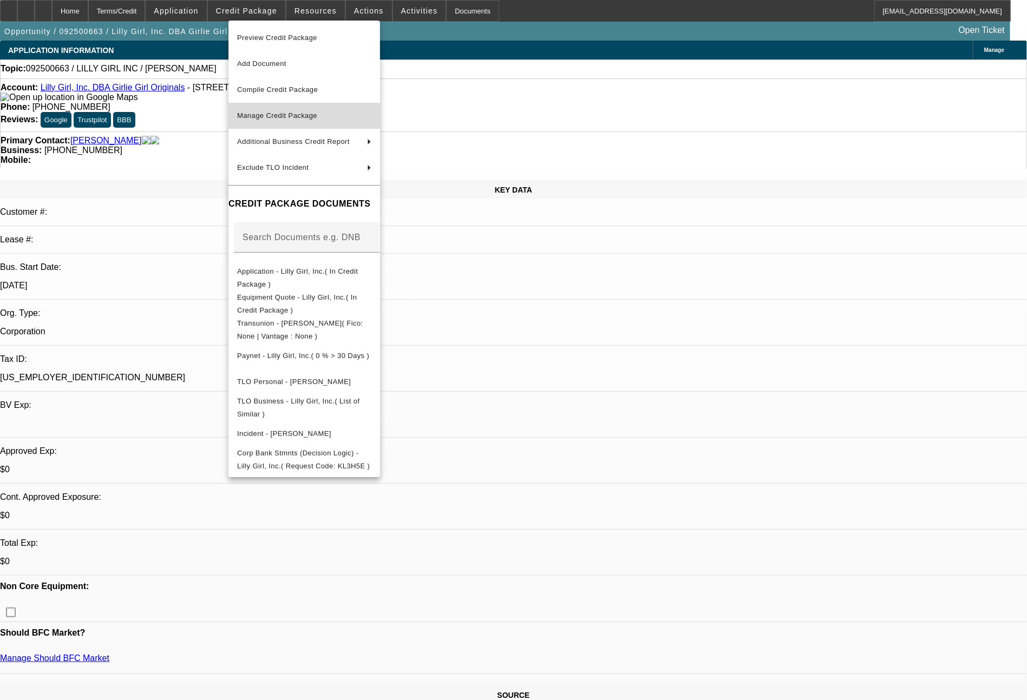
click at [307, 112] on span "Manage Credit Package" at bounding box center [277, 116] width 80 height 8
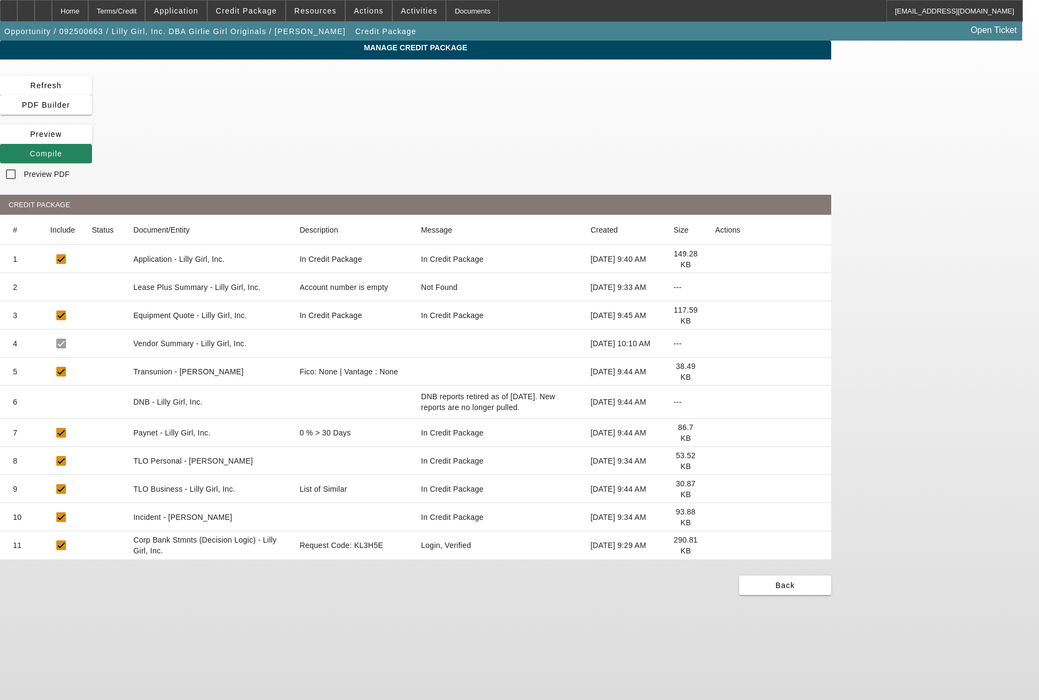
click at [716, 372] on icon at bounding box center [716, 372] width 0 height 0
click at [188, 9] on span "Application" at bounding box center [176, 10] width 44 height 9
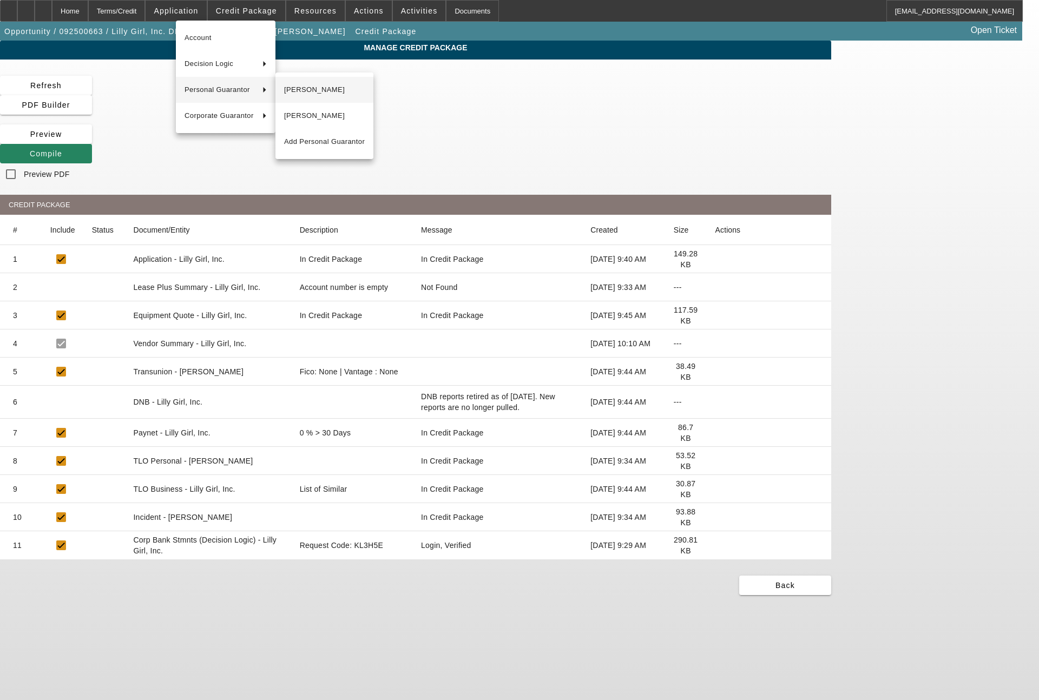
click at [307, 91] on span "Tiffiany Pace" at bounding box center [324, 89] width 81 height 13
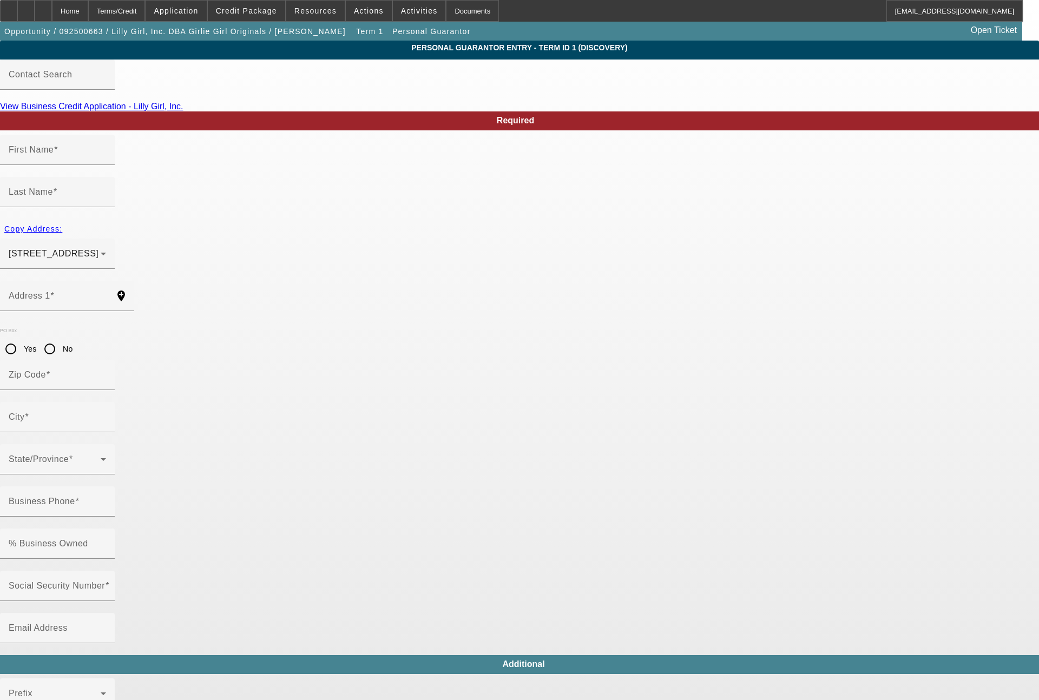
type input "Tiffiany"
type input "Pace"
type input "9170 Fm 1397"
radio input "true"
type input "75503"
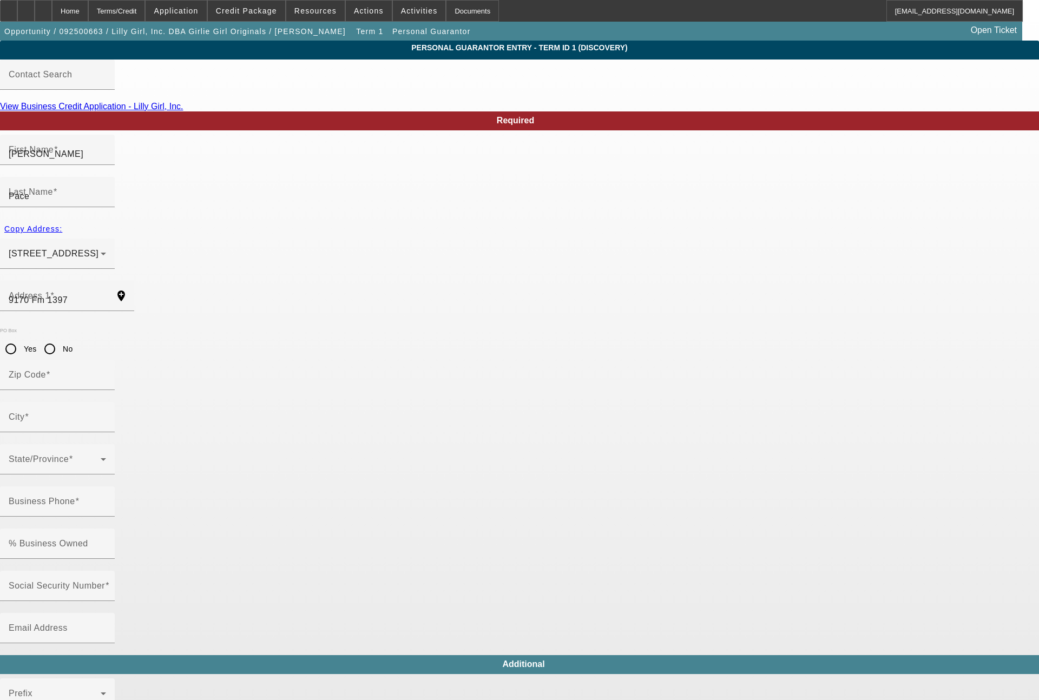
type input "Texarkana"
type input "(662) 720-1155"
type input "50"
type input "430-69-0978"
type input "paigepace@aol.com"
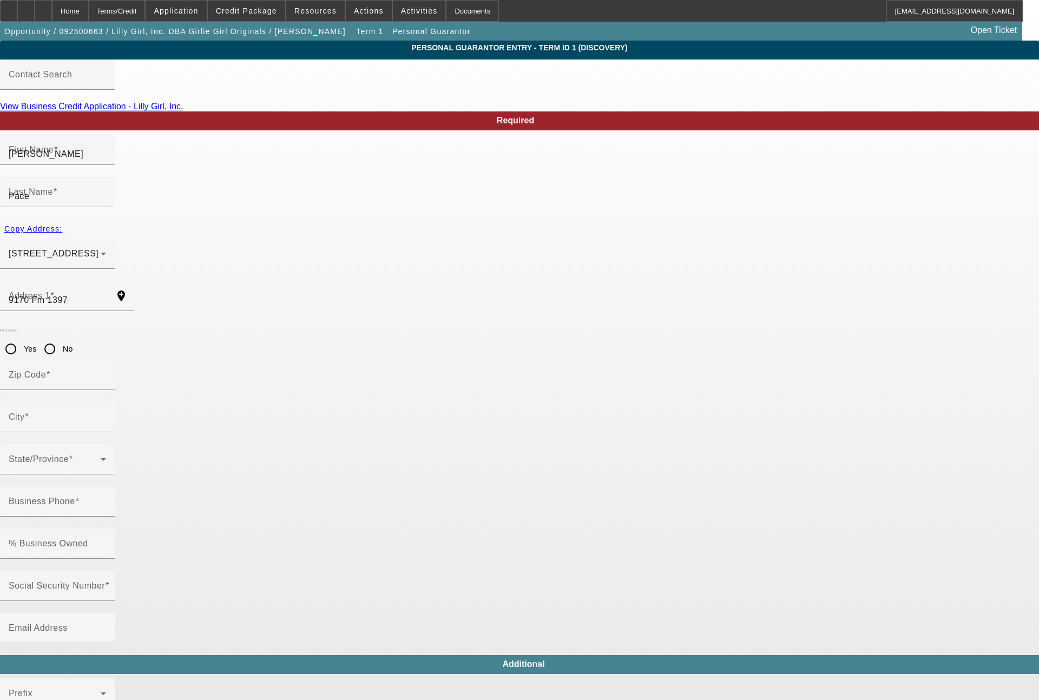
type input "(903) 277-5691"
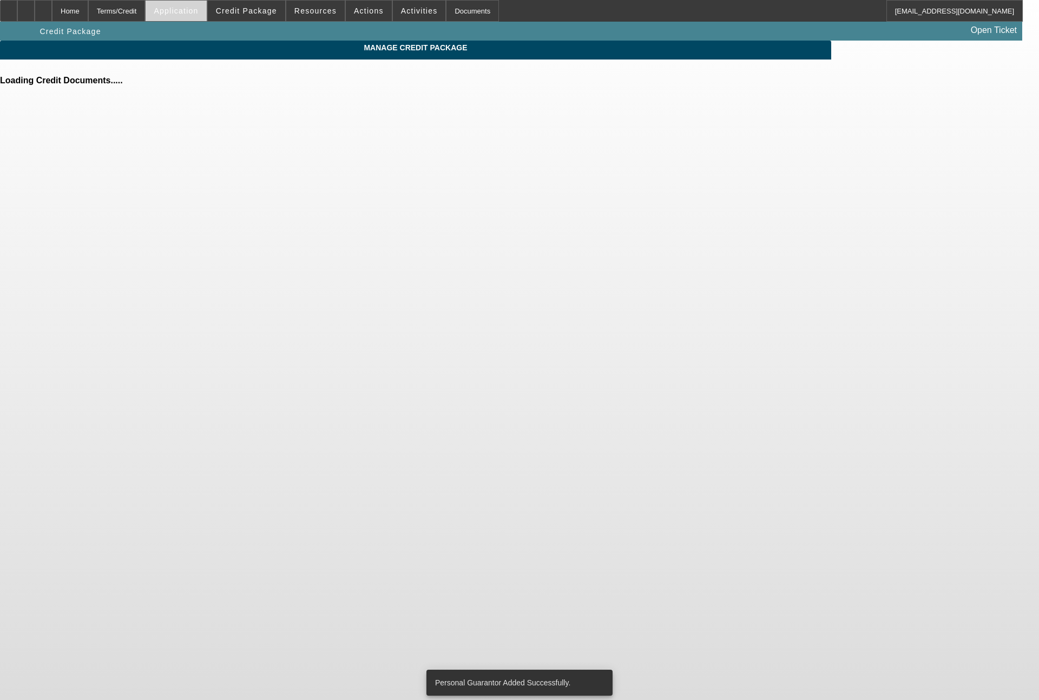
click at [203, 17] on span at bounding box center [176, 11] width 61 height 26
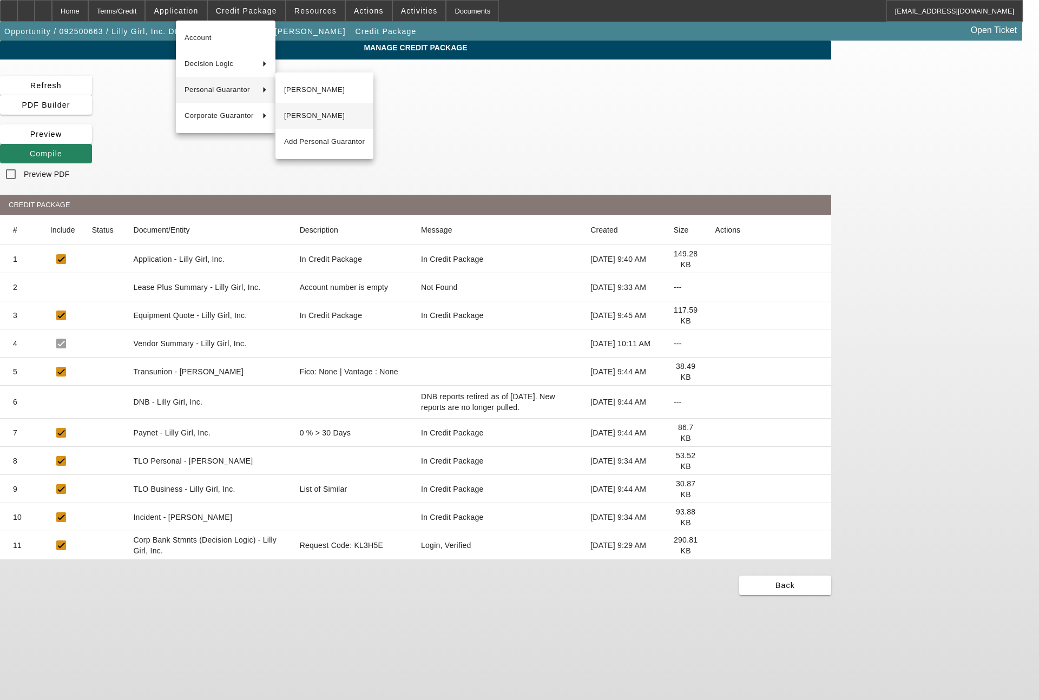
click at [315, 119] on span "Tiffiany Pace" at bounding box center [324, 115] width 81 height 13
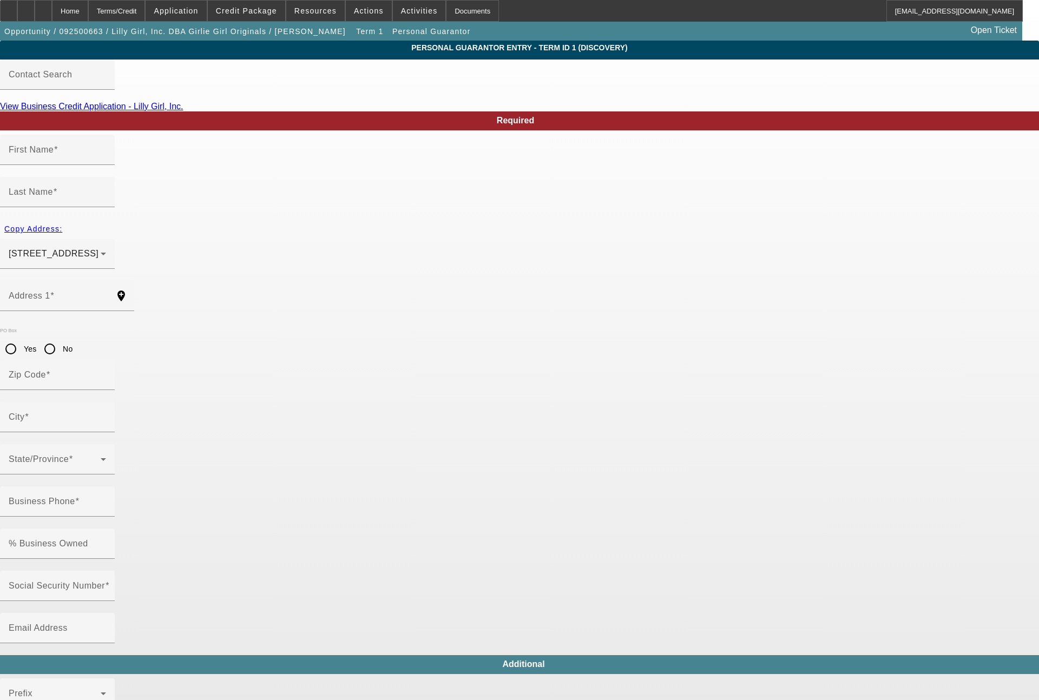
type input "Tiffiany"
type input "Pace"
type input "9170 Fm 1397"
radio input "true"
type input "75503"
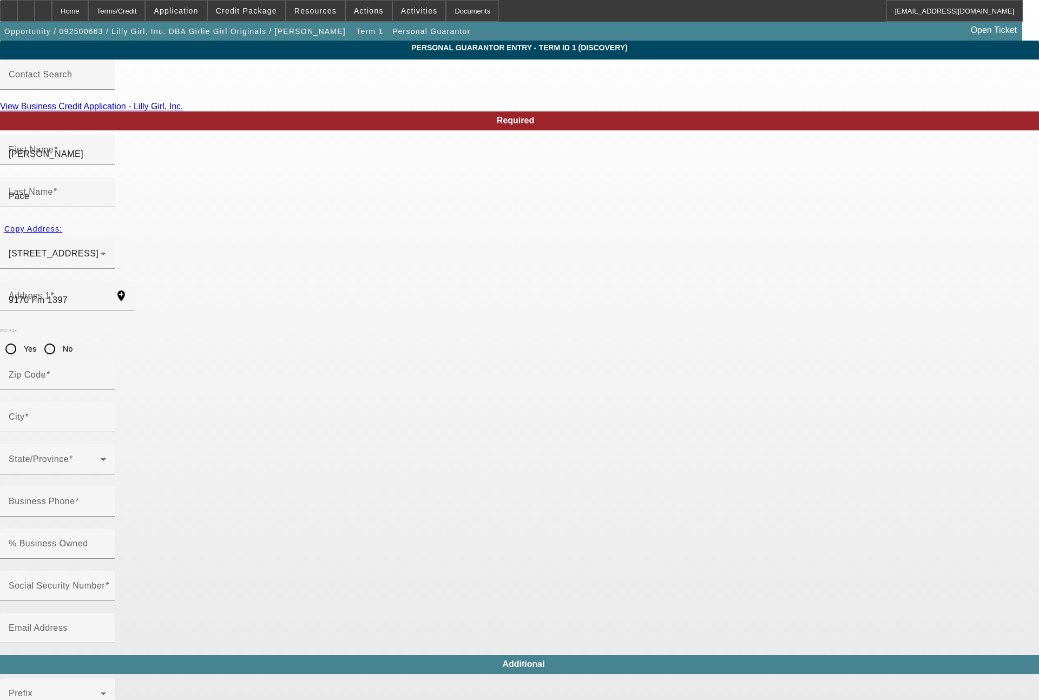
type input "Texarkana"
type input "(662) 720-1155"
type input "50"
type input "430-69-0978"
type input "paigepace@aol.com"
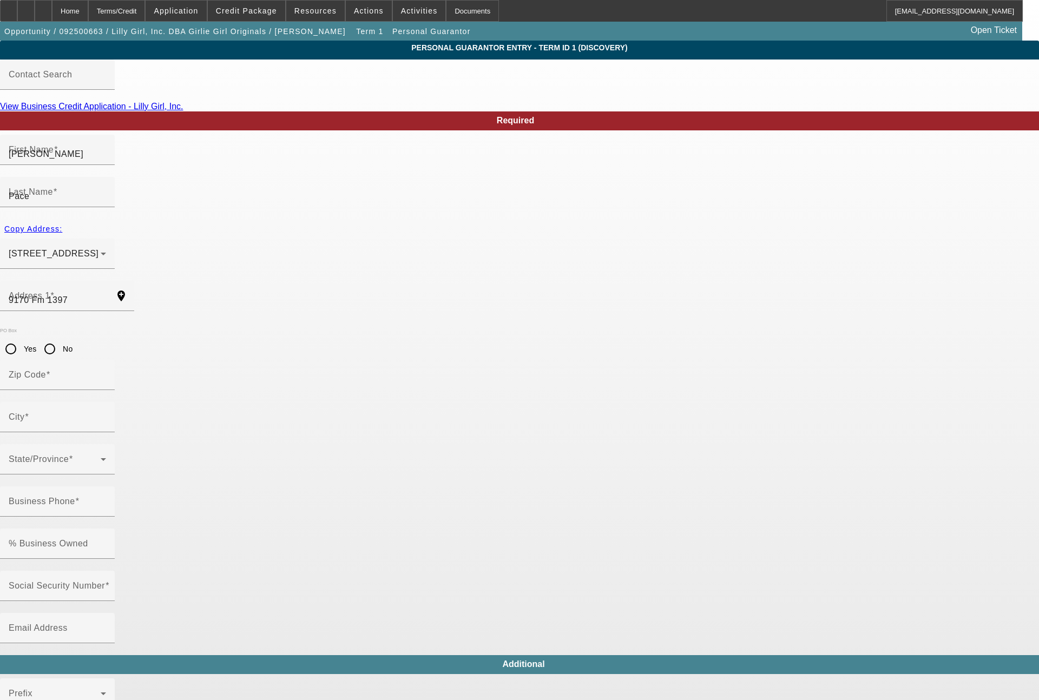
type input "(903) 277-5691"
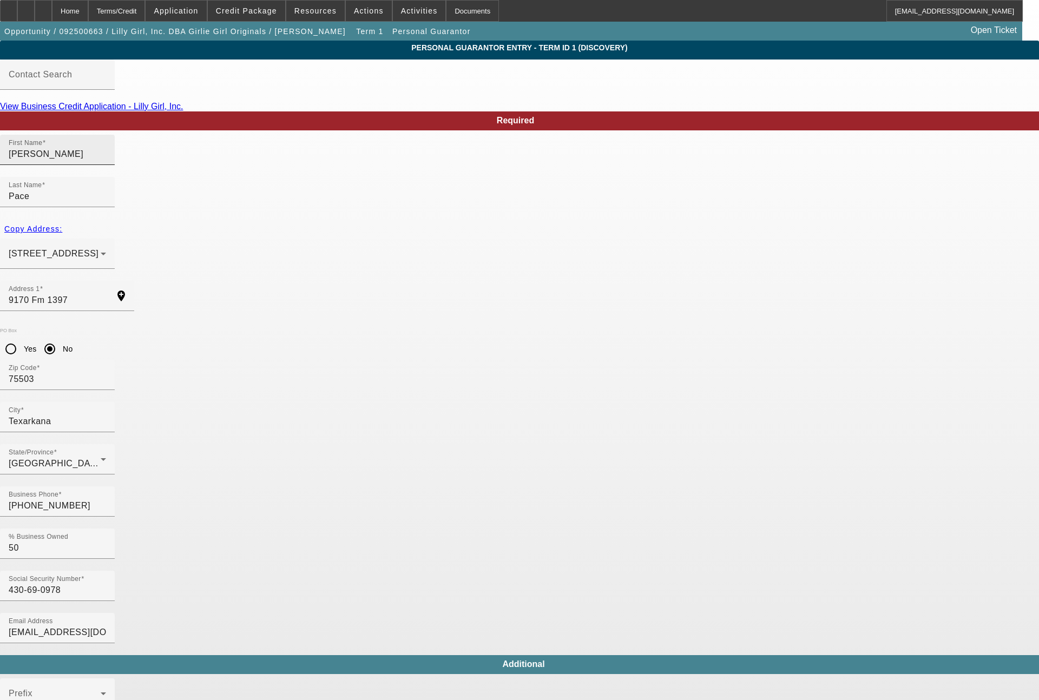
click at [106, 161] on input "Tiffiany" at bounding box center [57, 154] width 97 height 13
type input "T"
type input "Derek"
click at [106, 584] on input "430-69-0978" at bounding box center [57, 590] width 97 height 13
type input "450-73-6029"
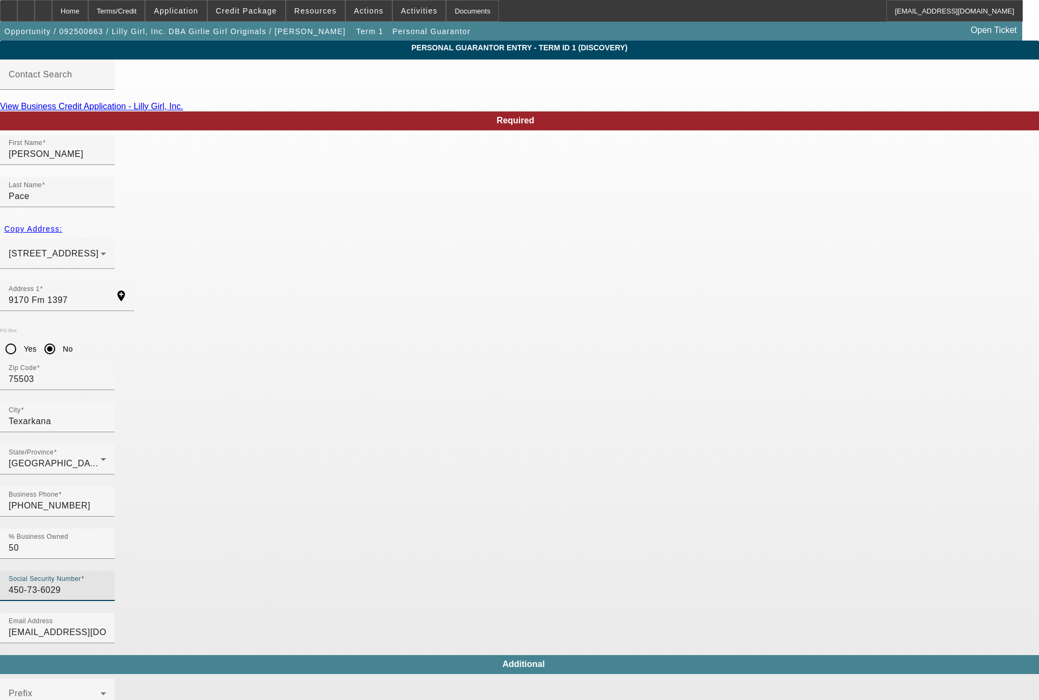
click at [566, 323] on mat-option "Yes" at bounding box center [572, 331] width 89 height 26
click at [562, 421] on mat-option "Yes" at bounding box center [599, 418] width 142 height 26
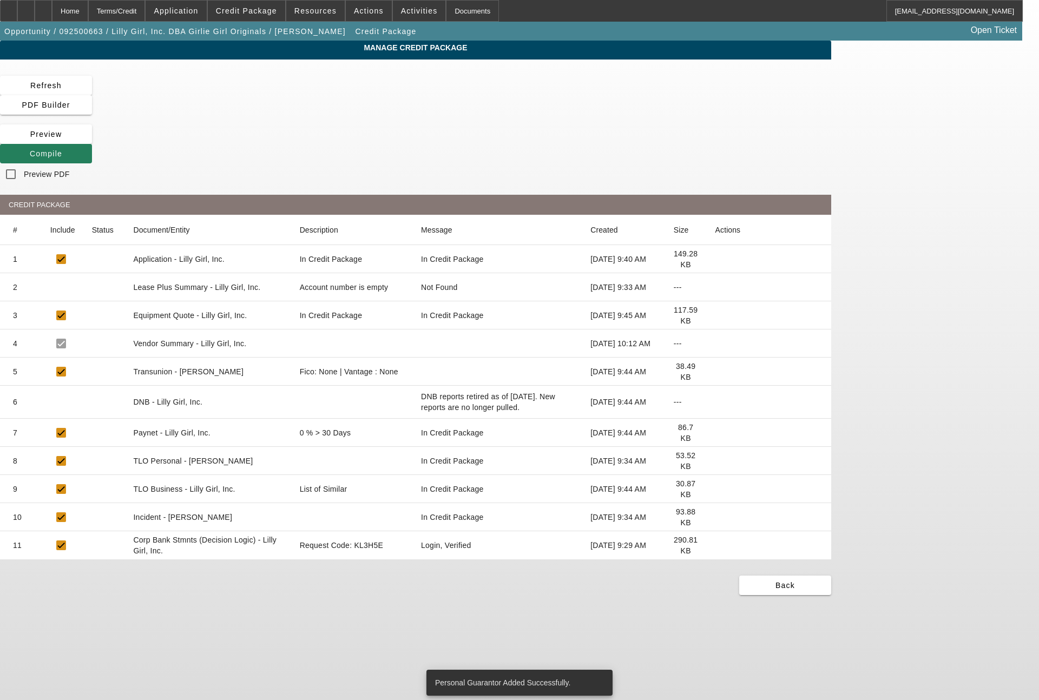
click at [62, 149] on span "Compile" at bounding box center [46, 153] width 32 height 9
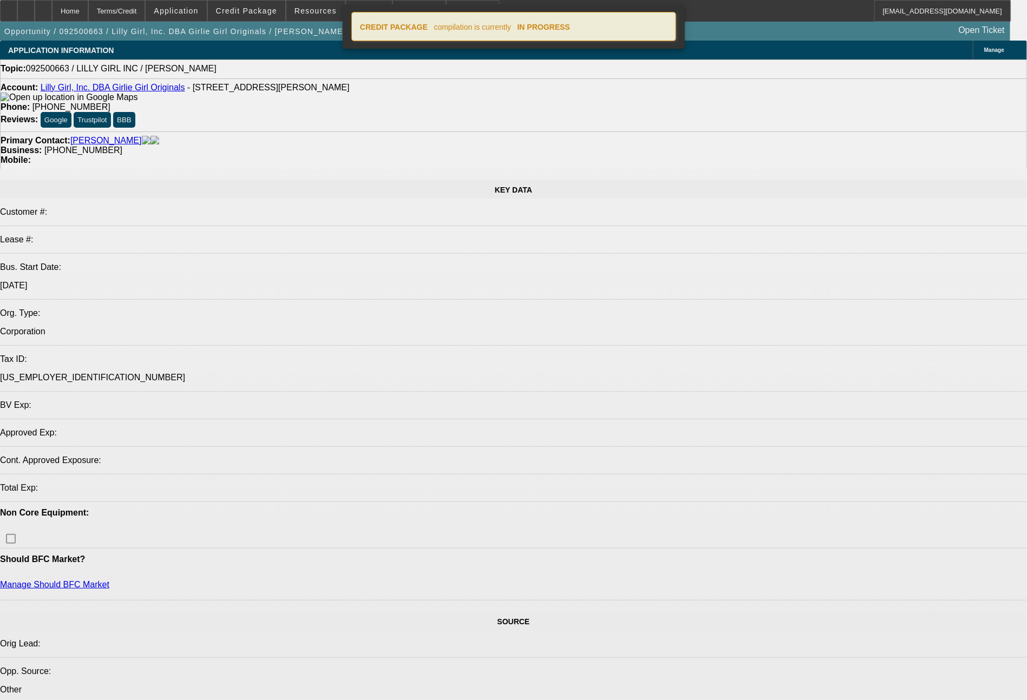
select select "0"
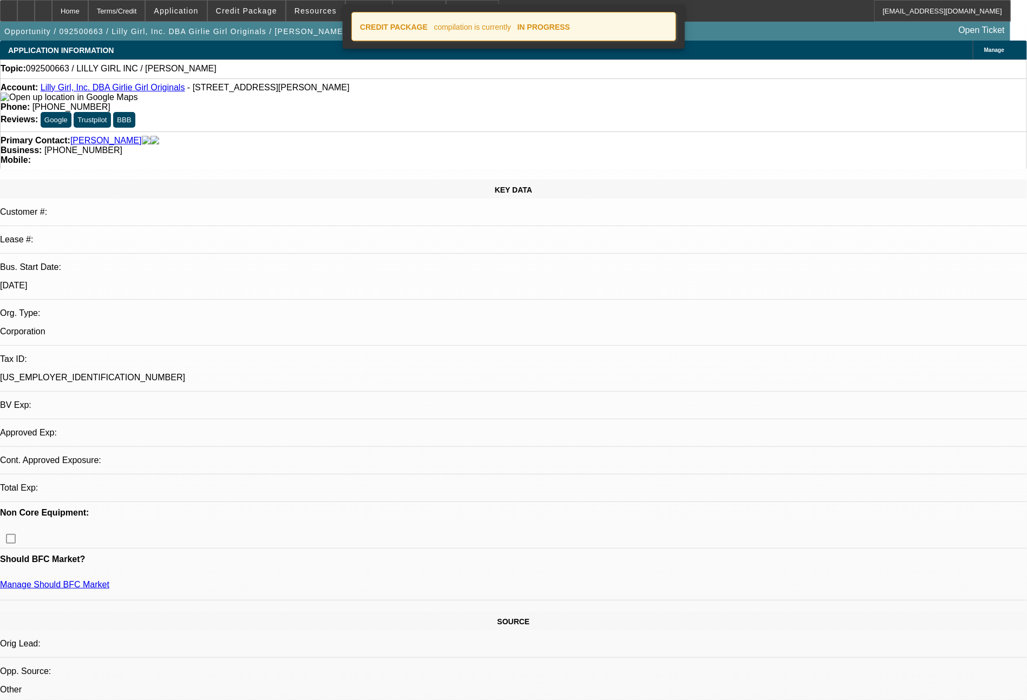
select select "2"
select select "0.1"
select select "4"
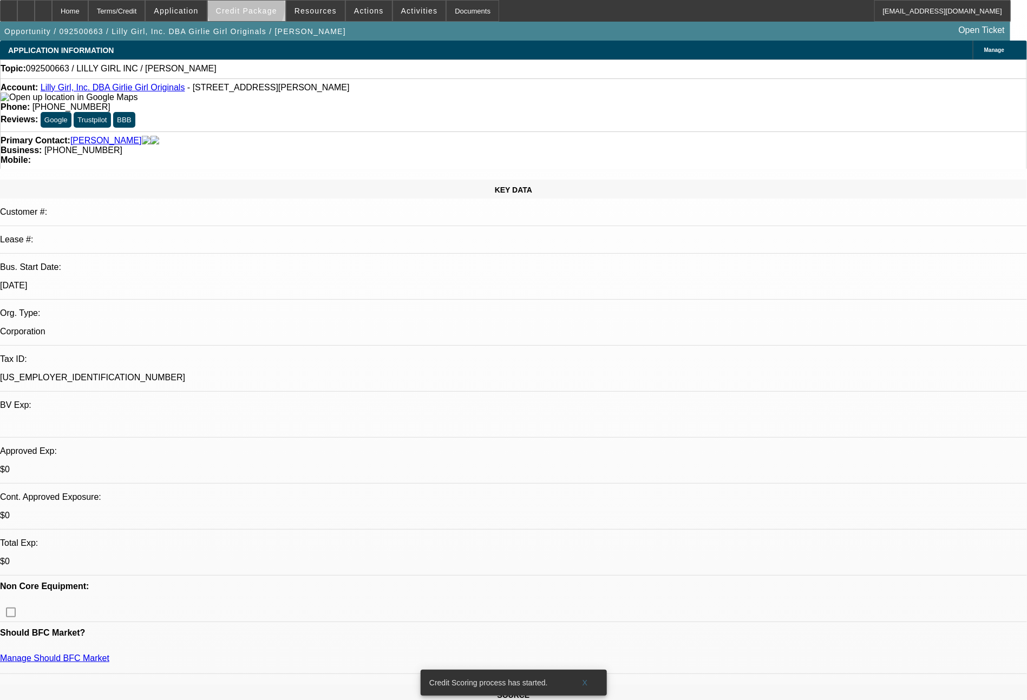
click at [266, 10] on span "Credit Package" at bounding box center [246, 10] width 61 height 9
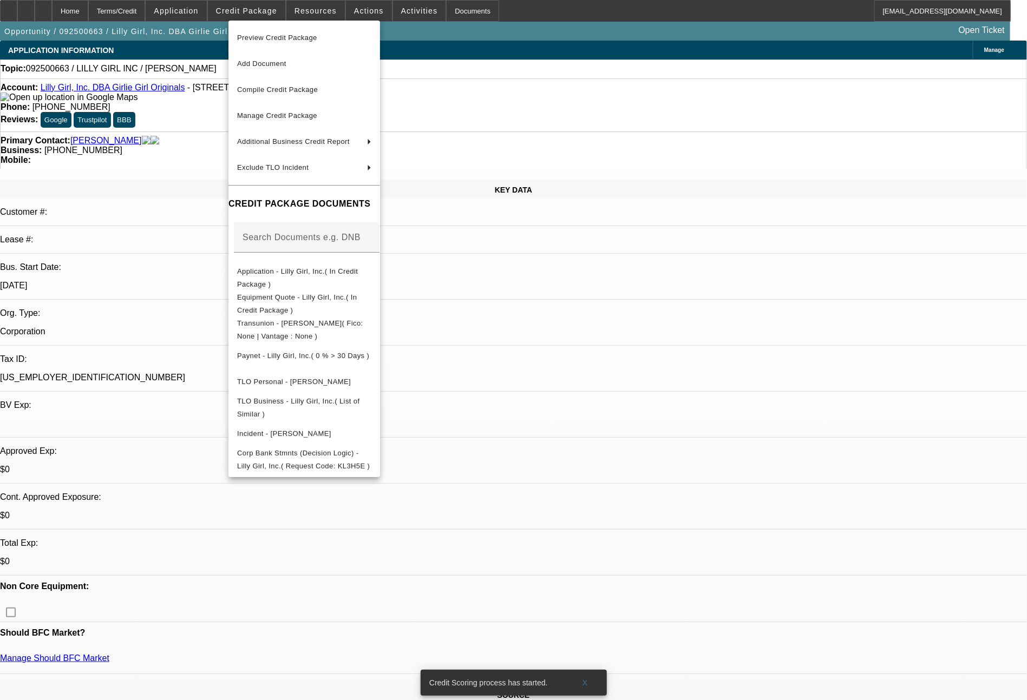
click at [739, 432] on div at bounding box center [513, 350] width 1027 height 700
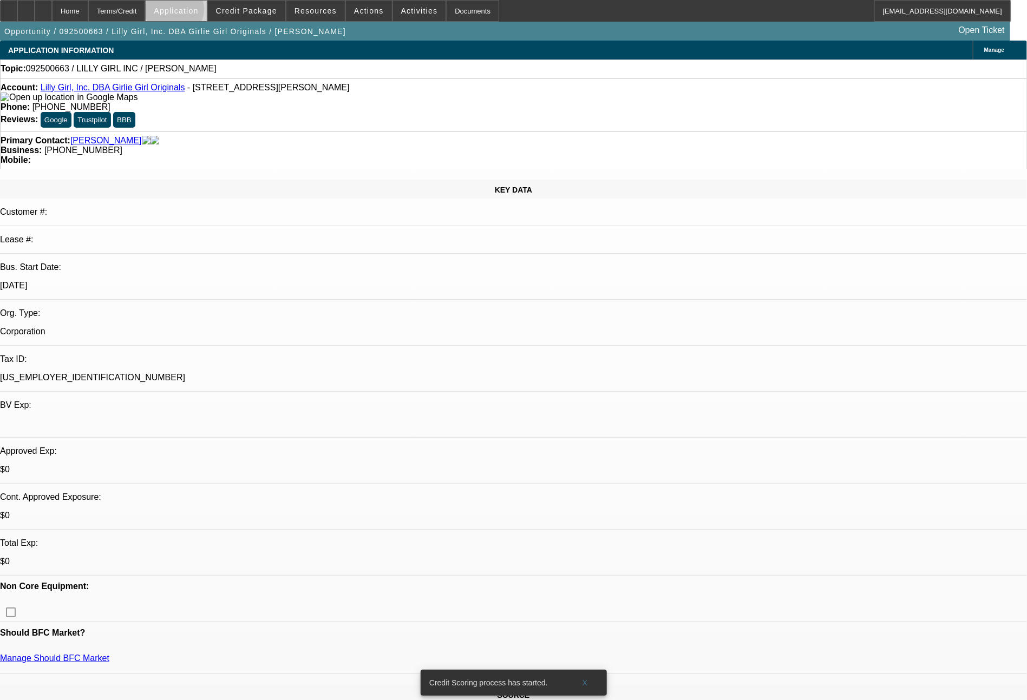
click at [198, 12] on span "Application" at bounding box center [176, 10] width 44 height 9
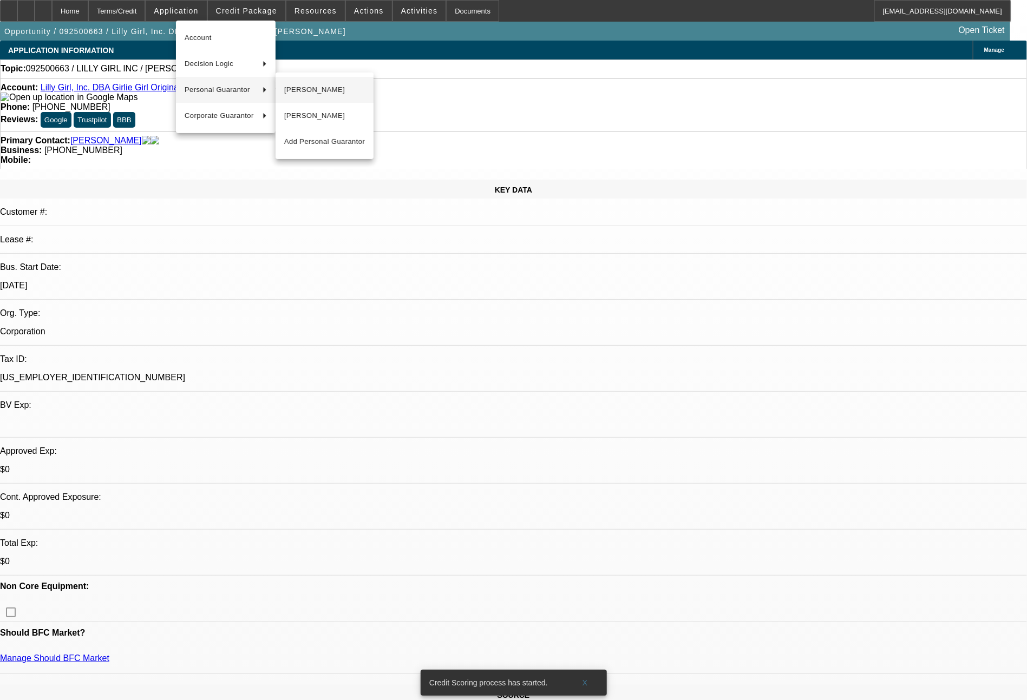
click at [296, 90] on span "Derek Pace" at bounding box center [324, 89] width 81 height 13
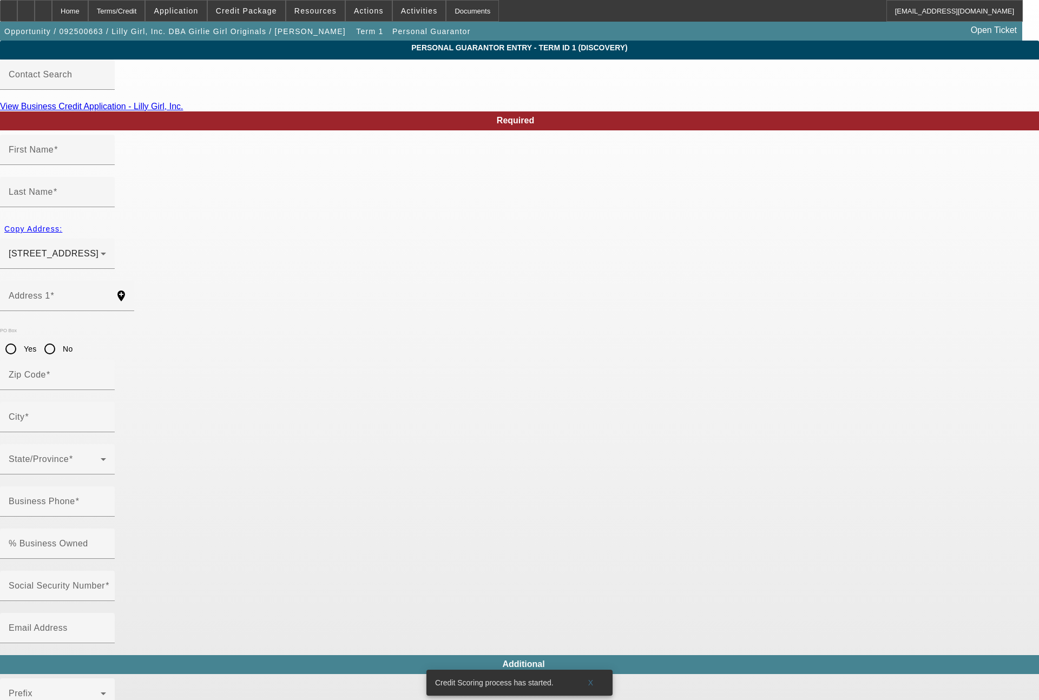
type input "Derek"
type input "Pace"
type input "9170 Fm 1397"
radio input "true"
type input "75503"
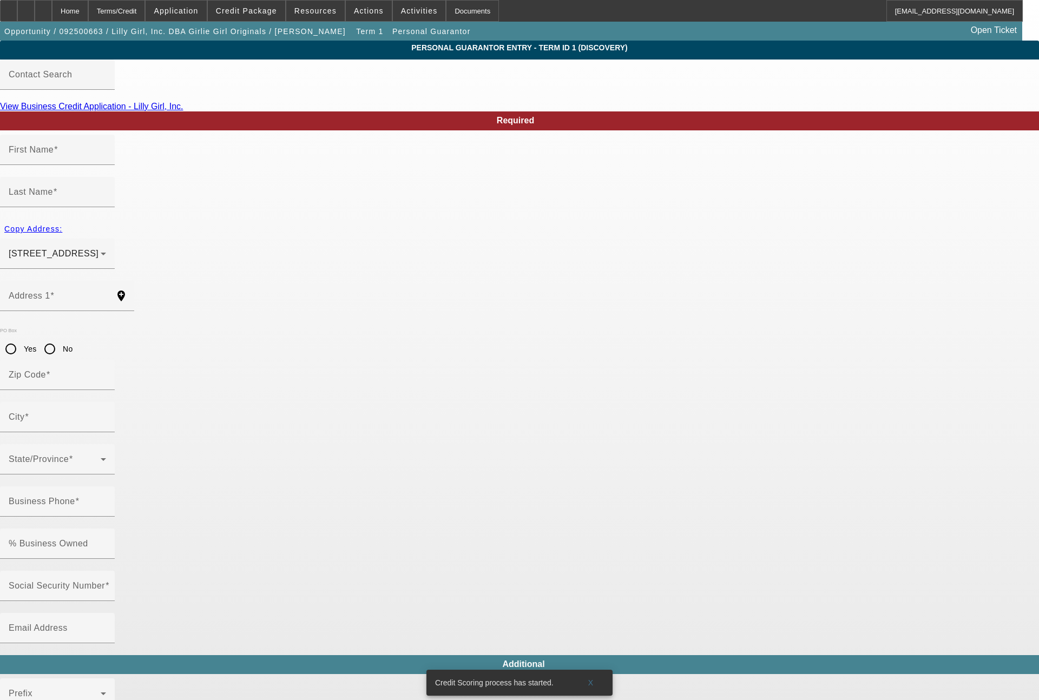
type input "Texarkana"
type input "(662) 720-1155"
type input "50"
type input "450-73-6029"
type input "paigepace@aol.com"
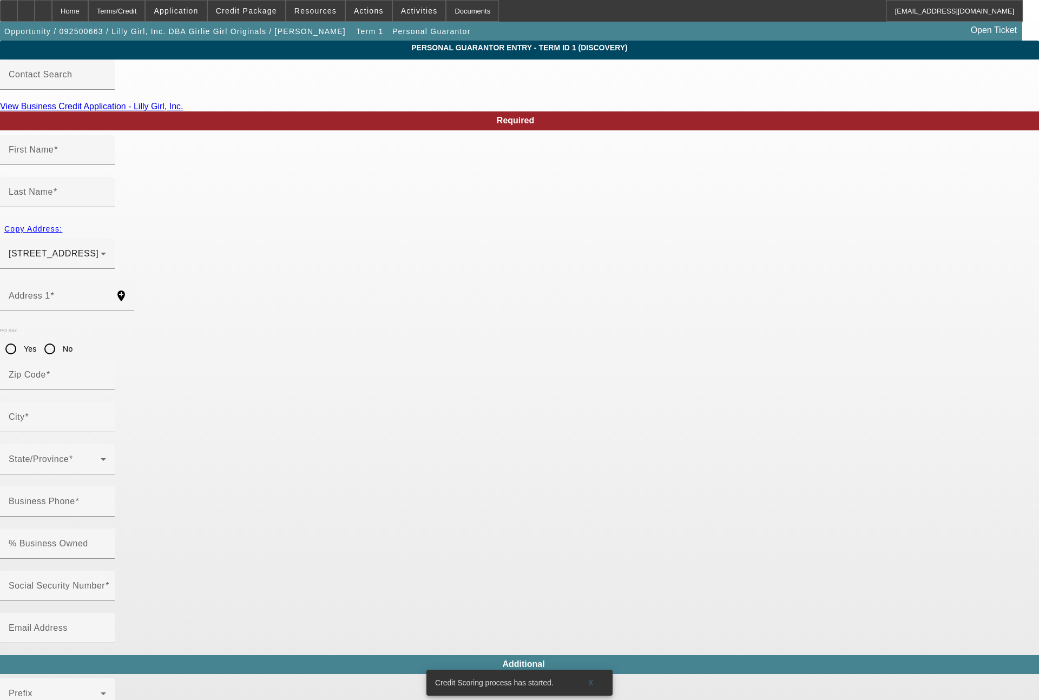
type input "(903) 277-5691"
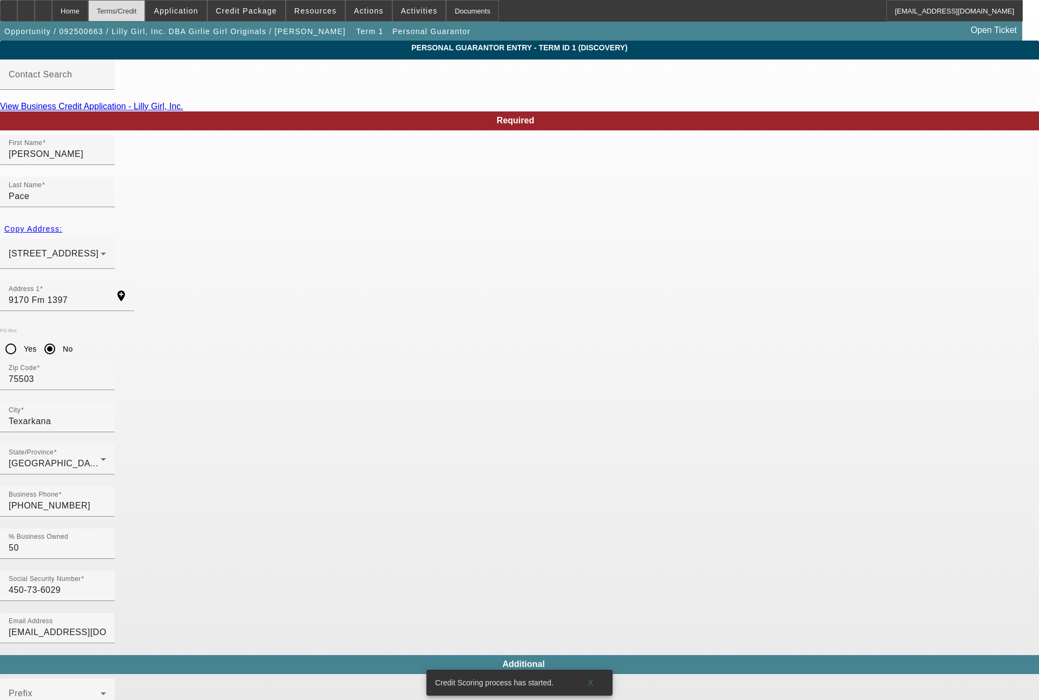
click at [146, 12] on div "Terms/Credit" at bounding box center [116, 11] width 57 height 22
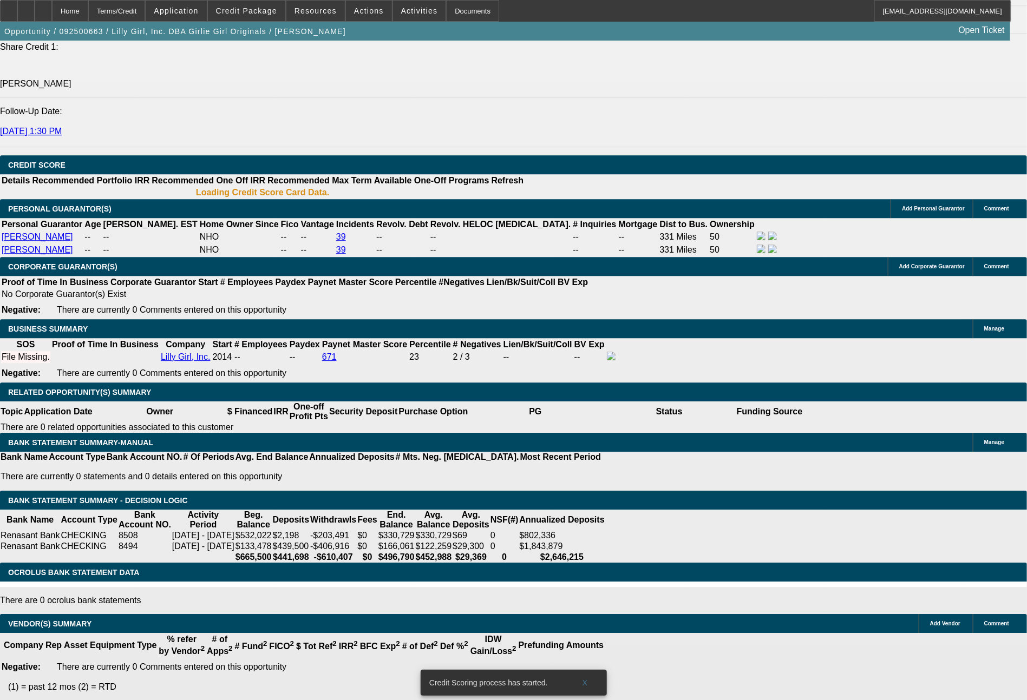
select select "0"
select select "2"
select select "0.1"
select select "4"
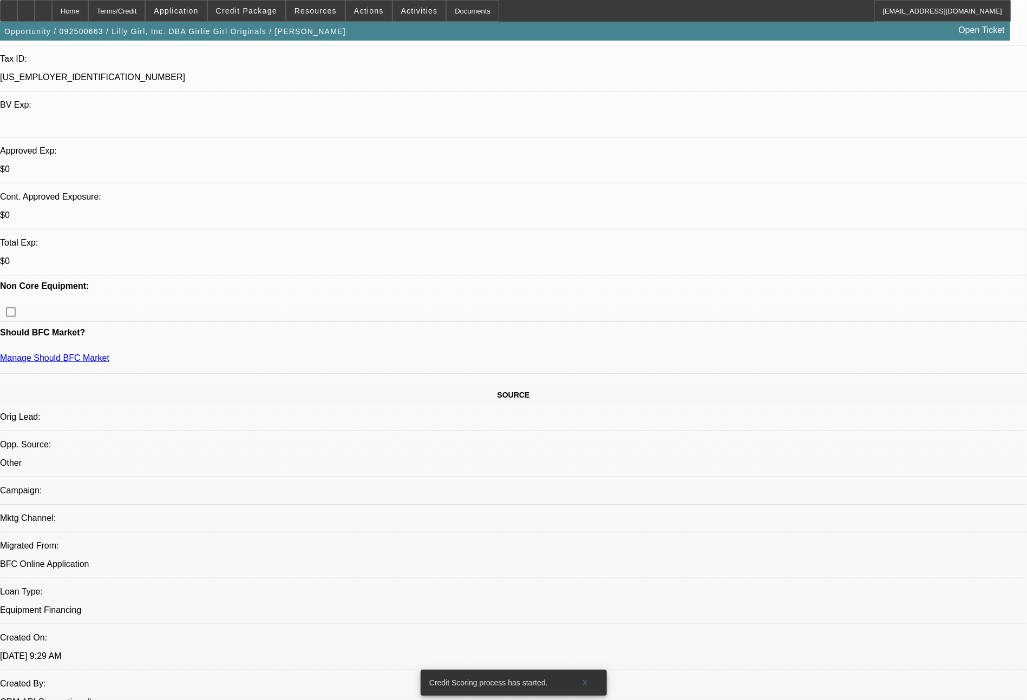
scroll to position [167, 0]
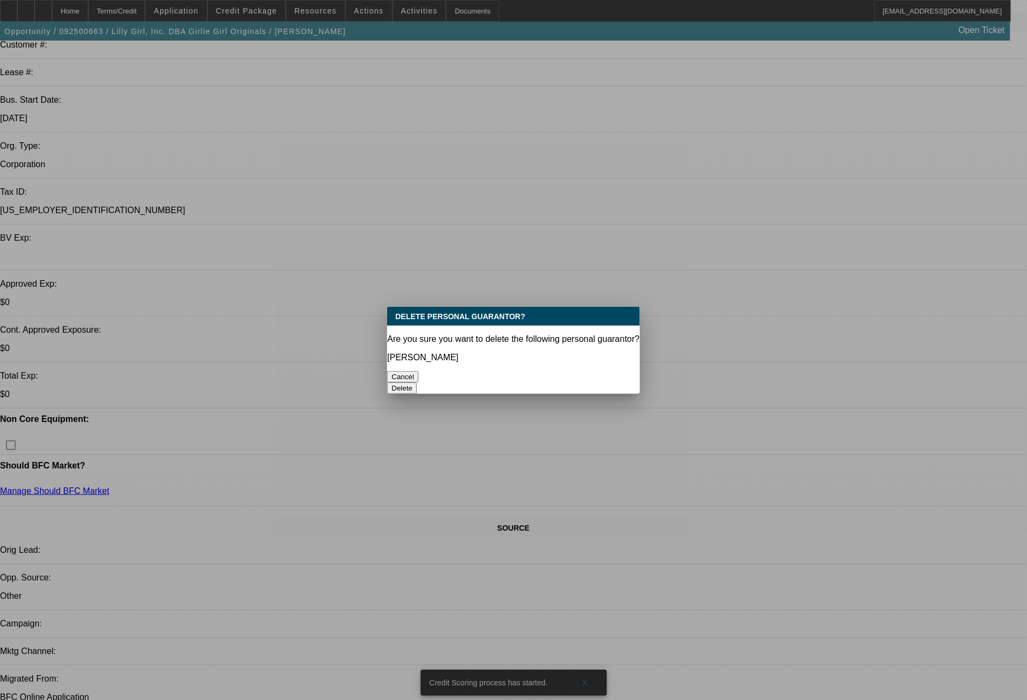
scroll to position [0, 0]
click at [417, 383] on button "Delete" at bounding box center [402, 388] width 30 height 11
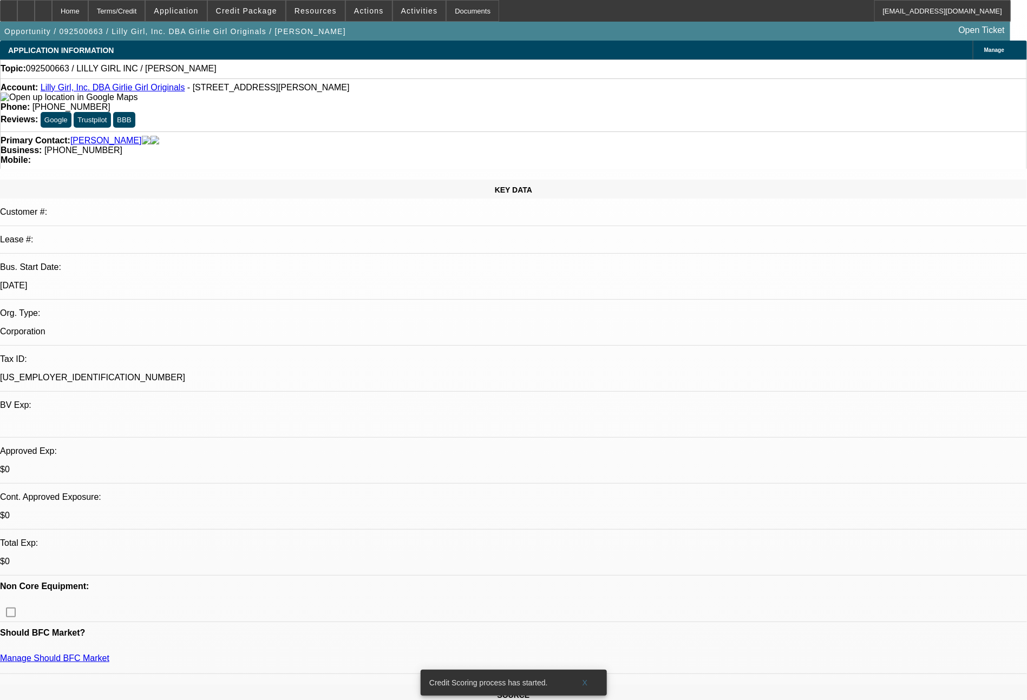
scroll to position [167, 0]
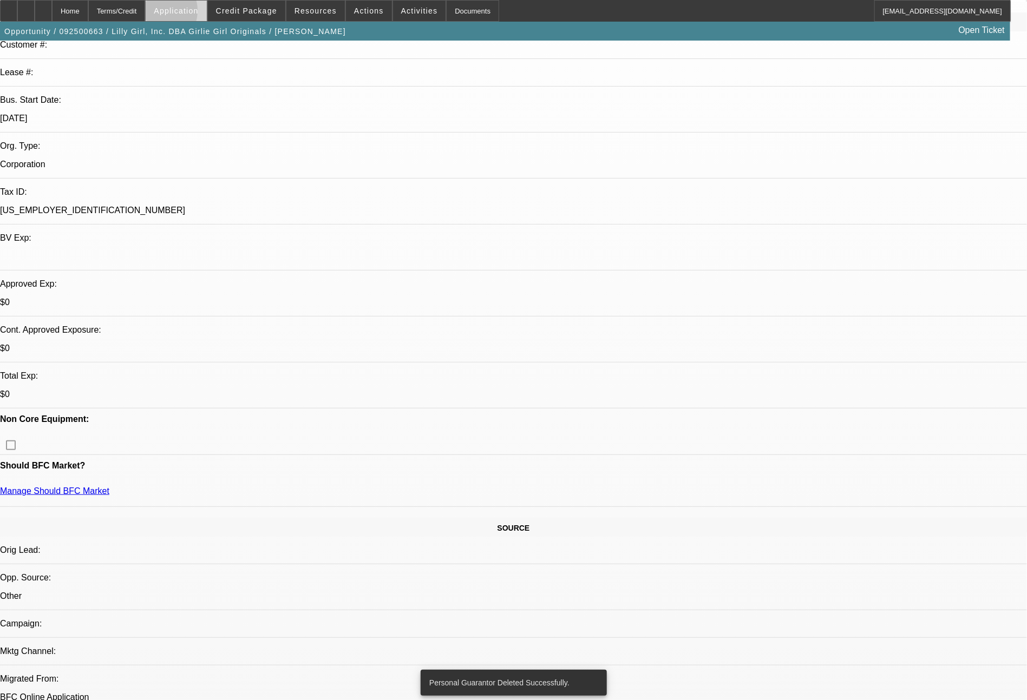
click at [188, 14] on span "Application" at bounding box center [176, 10] width 44 height 9
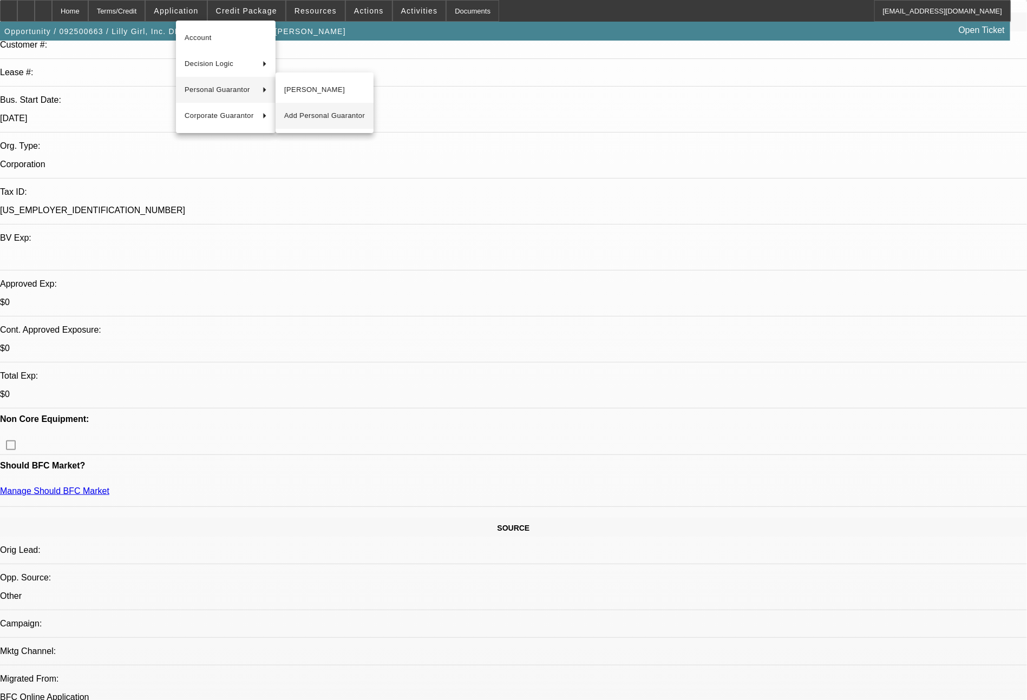
click at [304, 117] on span "Add Personal Guarantor" at bounding box center [324, 115] width 81 height 13
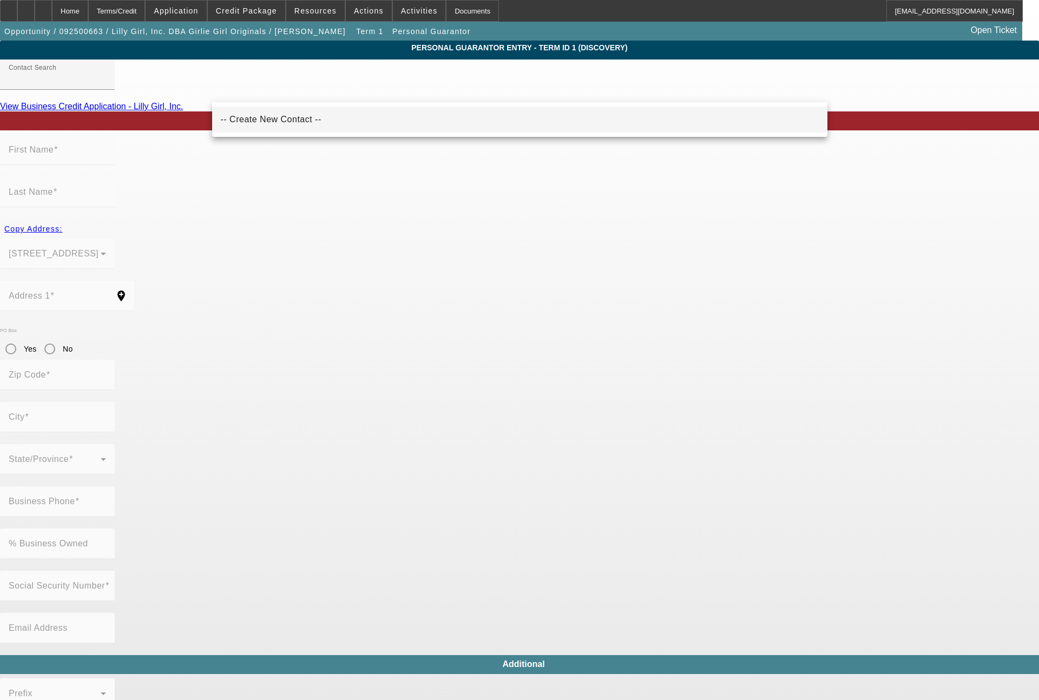
click at [277, 121] on span "-- Create New Contact --" at bounding box center [271, 119] width 101 height 9
type input "-- Create New Contact --"
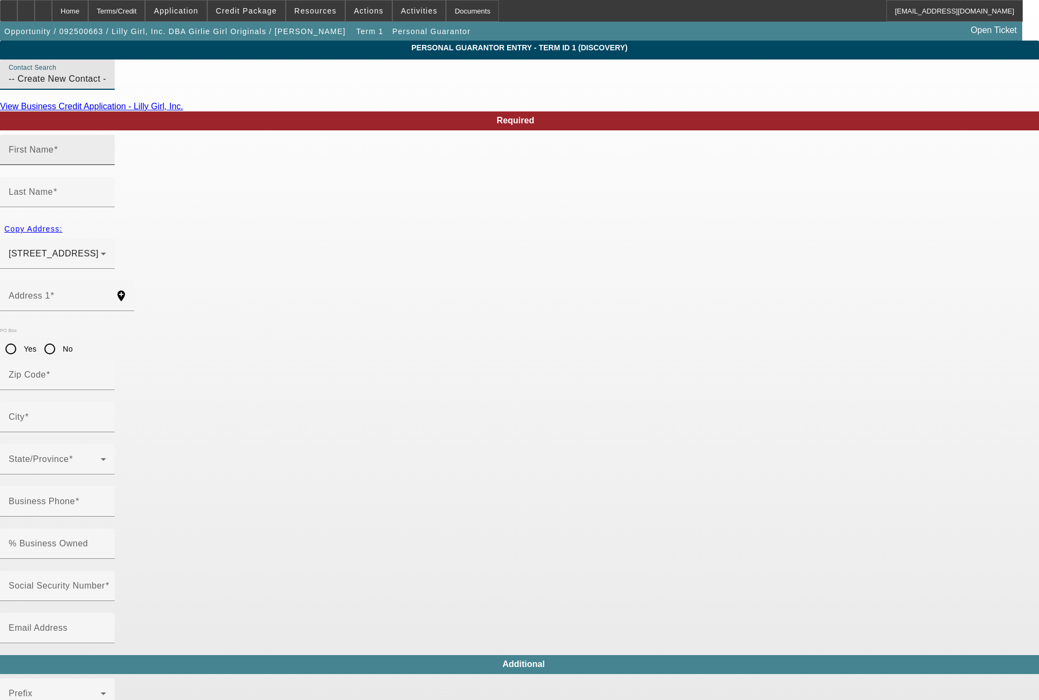
click at [106, 161] on input "First Name" at bounding box center [57, 154] width 97 height 13
type input "Tiffiany"
type input "{"
type input "Pace"
click at [67, 216] on span "button" at bounding box center [33, 229] width 67 height 26
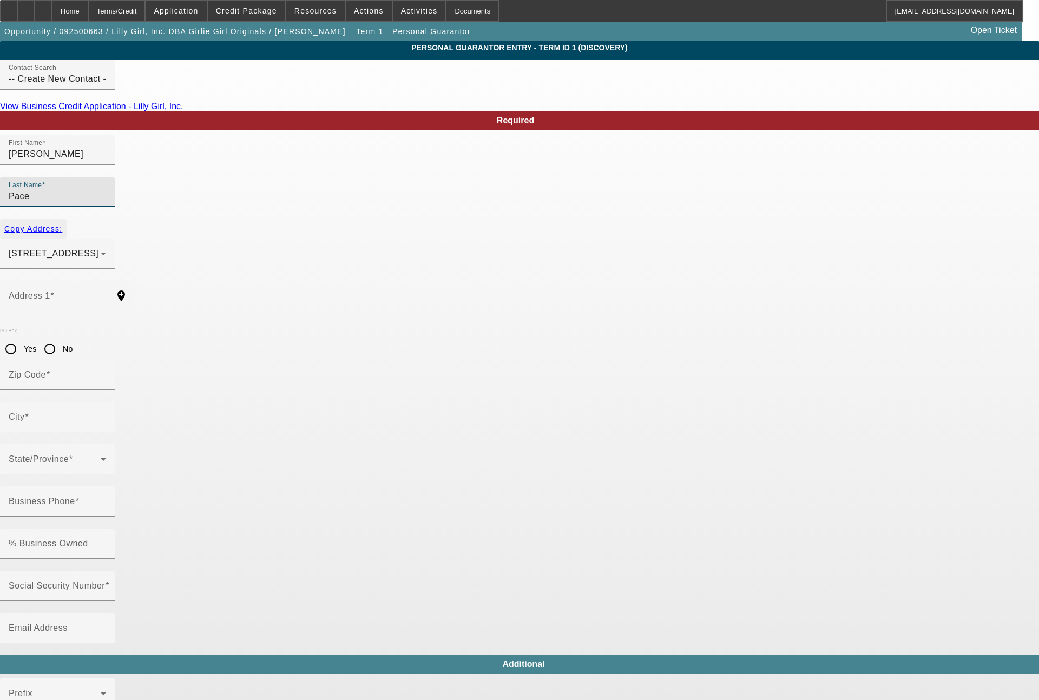
type input "9170 Fm 1397"
type input "75503"
type input "Texarkana"
click at [75, 497] on mat-label "Business Phone" at bounding box center [42, 501] width 67 height 9
click at [106, 500] on input "Business Phone" at bounding box center [57, 506] width 97 height 13
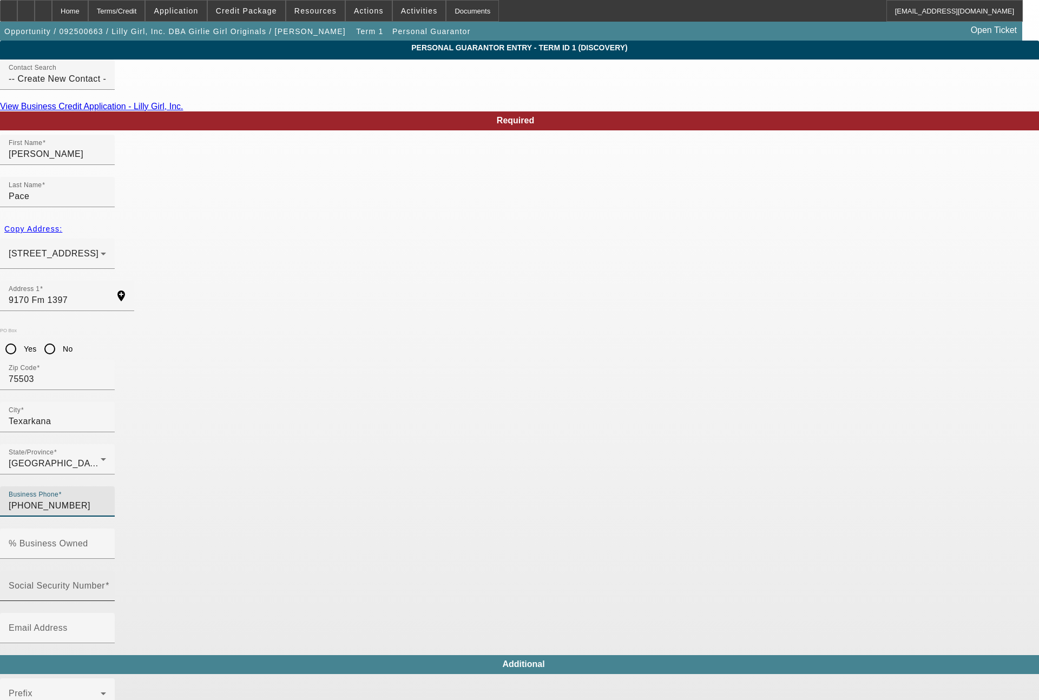
type input "(662) 720-1155"
click at [106, 584] on input "Social Security Number" at bounding box center [57, 590] width 97 height 13
type input "430-69-0978"
click at [88, 539] on mat-label "% Business Owned" at bounding box center [49, 543] width 80 height 9
click at [106, 542] on input "% Business Owned" at bounding box center [57, 548] width 97 height 13
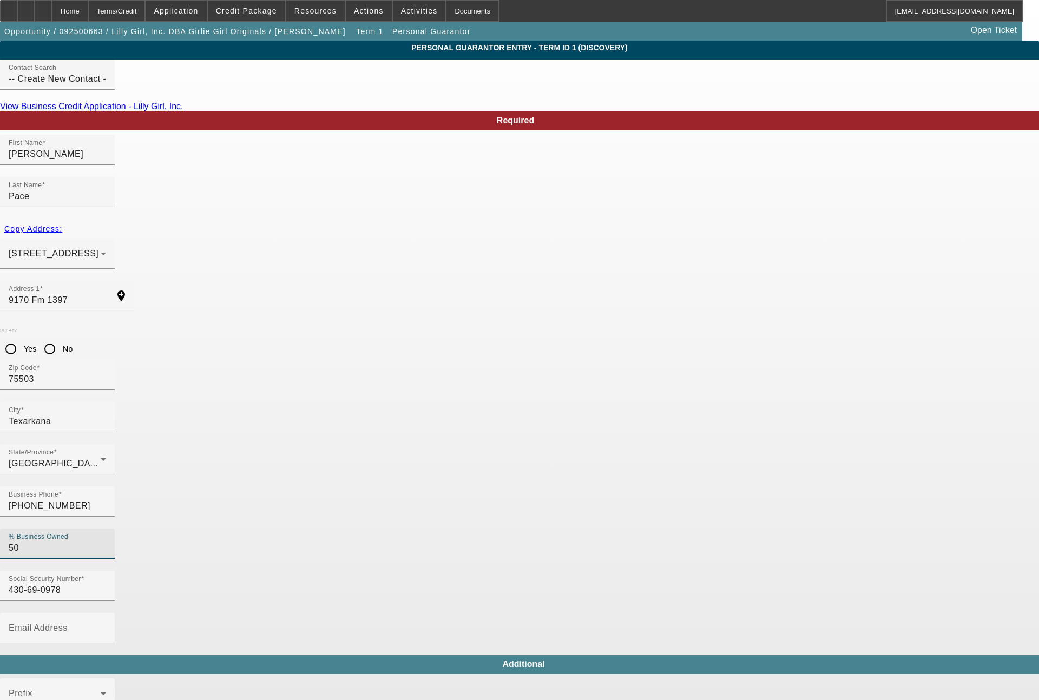
type input "50"
click at [549, 330] on span "Yes" at bounding box center [543, 331] width 15 height 13
click at [554, 413] on mat-option "Yes" at bounding box center [599, 418] width 142 height 26
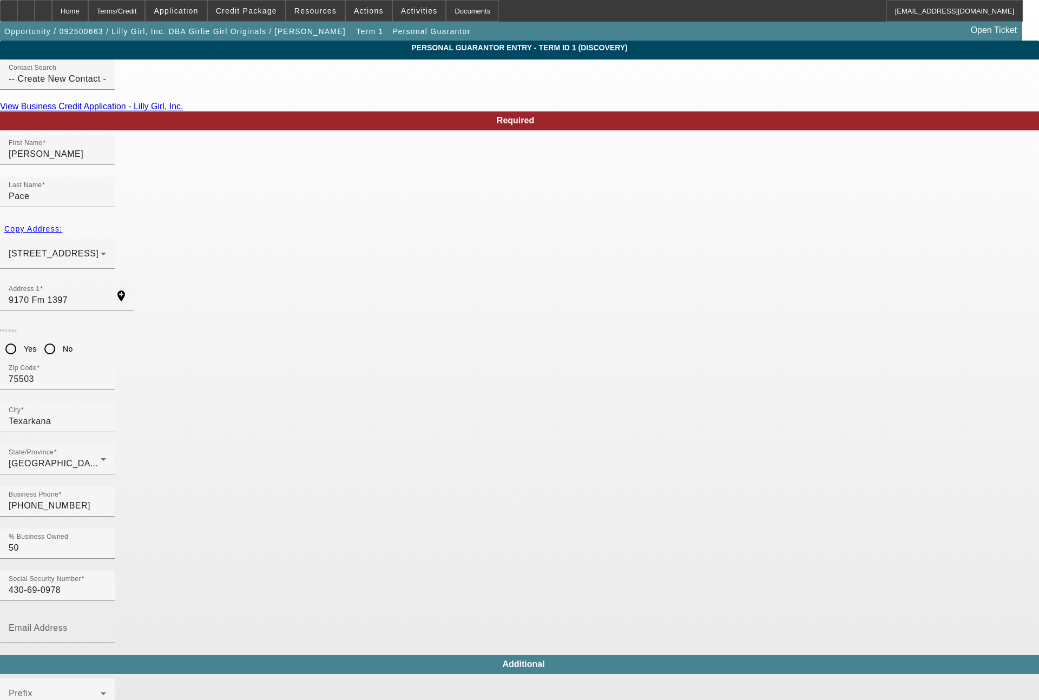
click at [106, 626] on input "Email Address" at bounding box center [57, 632] width 97 height 13
type input "paigepace@att.net"
type input "(903) 277-5691"
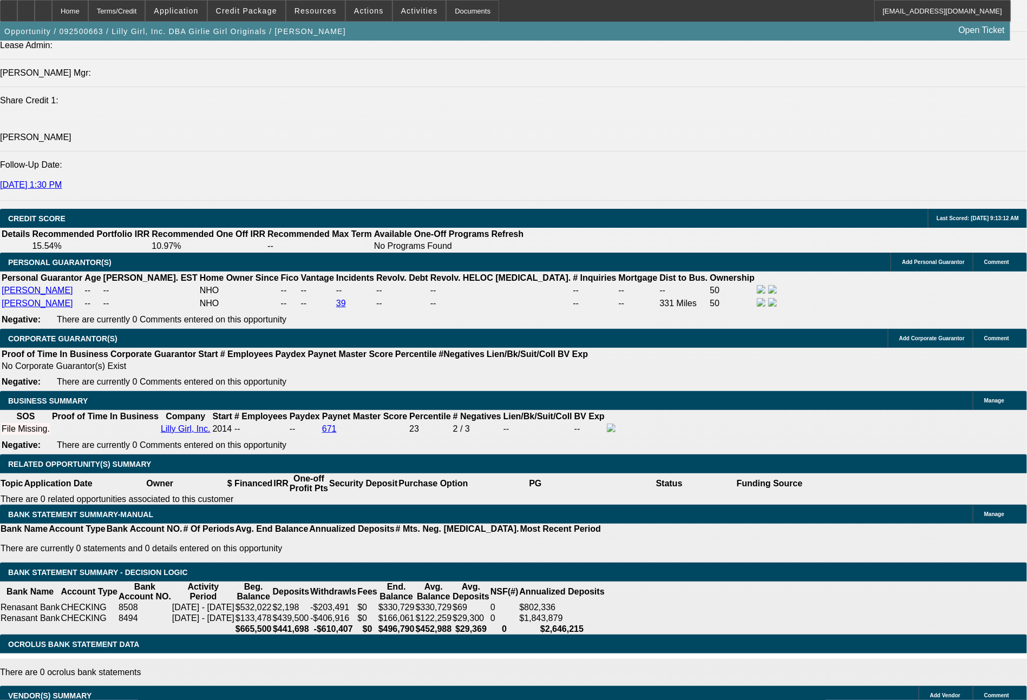
select select "0"
select select "2"
select select "0.1"
select select "4"
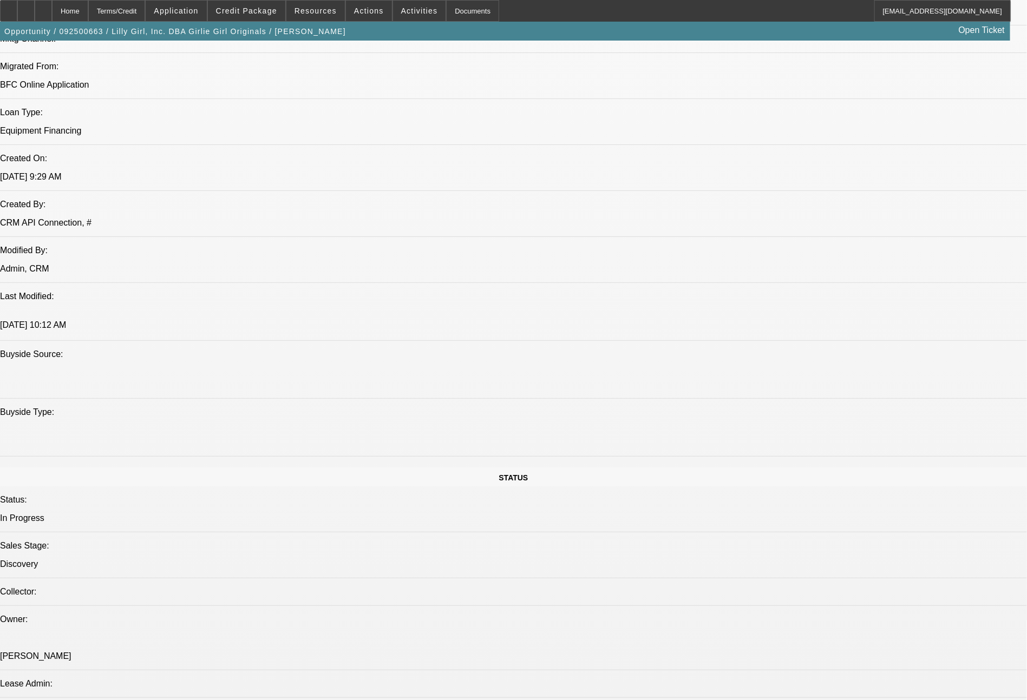
scroll to position [167, 0]
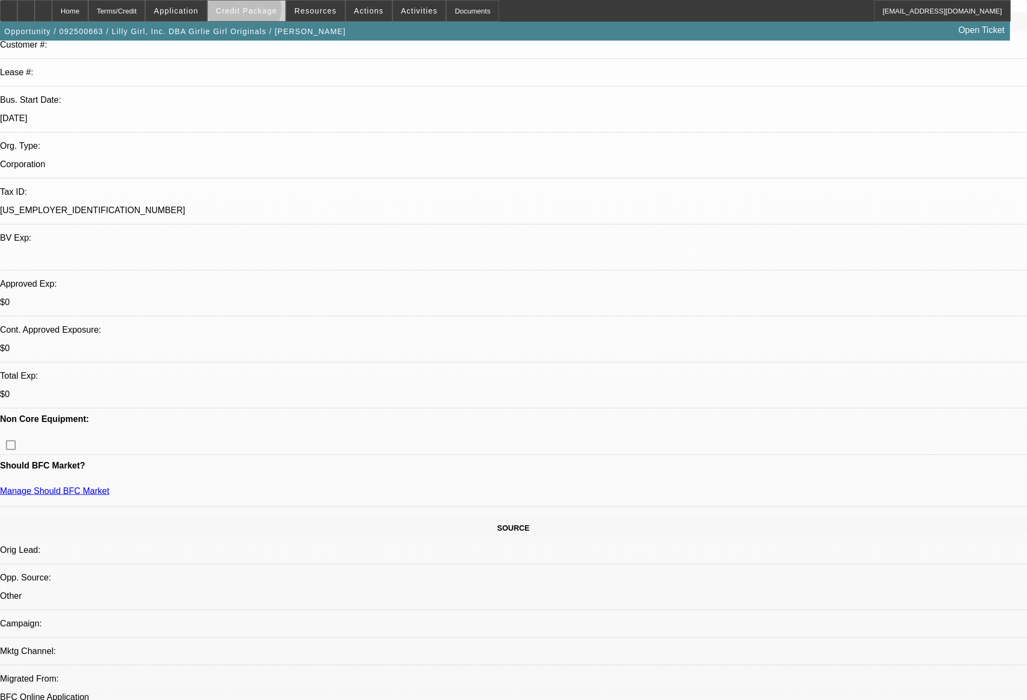
click at [265, 10] on span "Credit Package" at bounding box center [246, 10] width 61 height 9
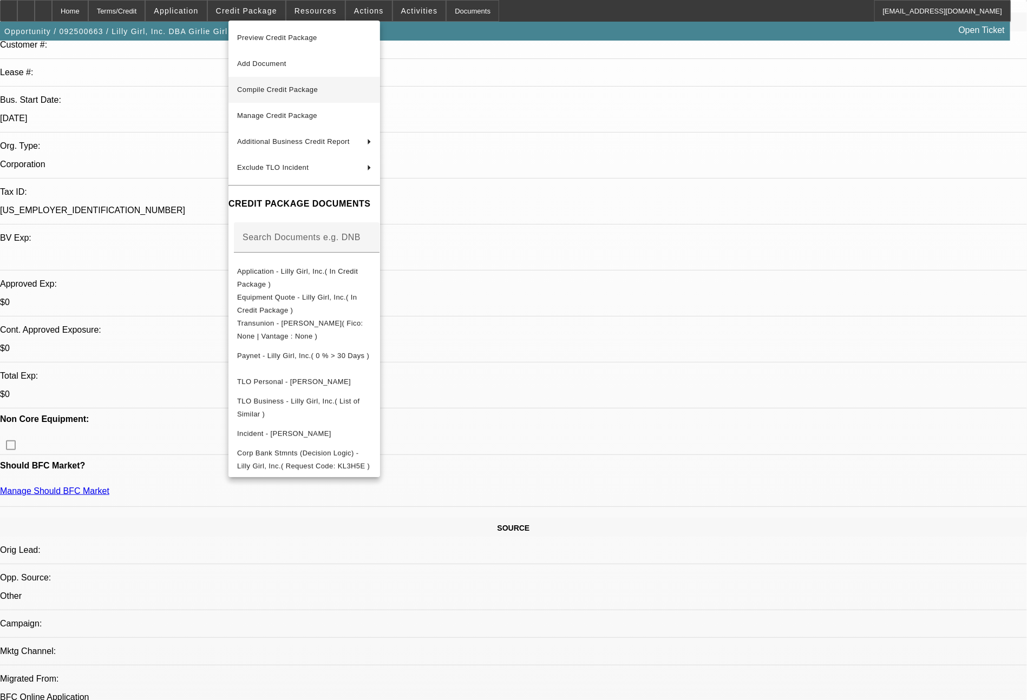
click at [283, 83] on button "Compile Credit Package" at bounding box center [304, 90] width 152 height 26
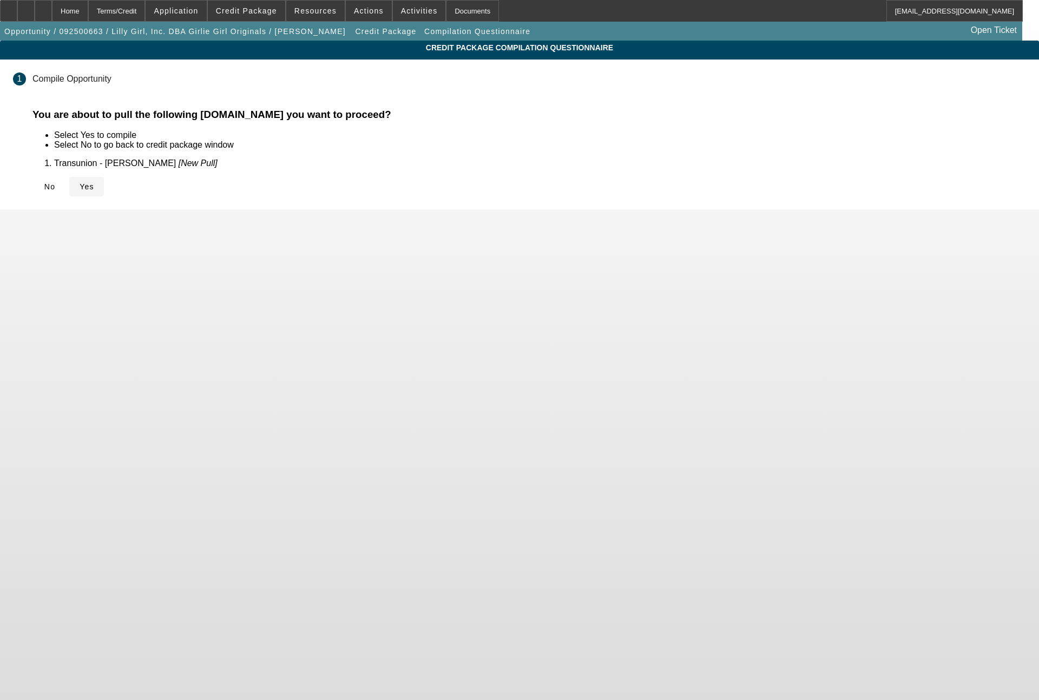
click at [94, 182] on span "Yes" at bounding box center [87, 186] width 15 height 9
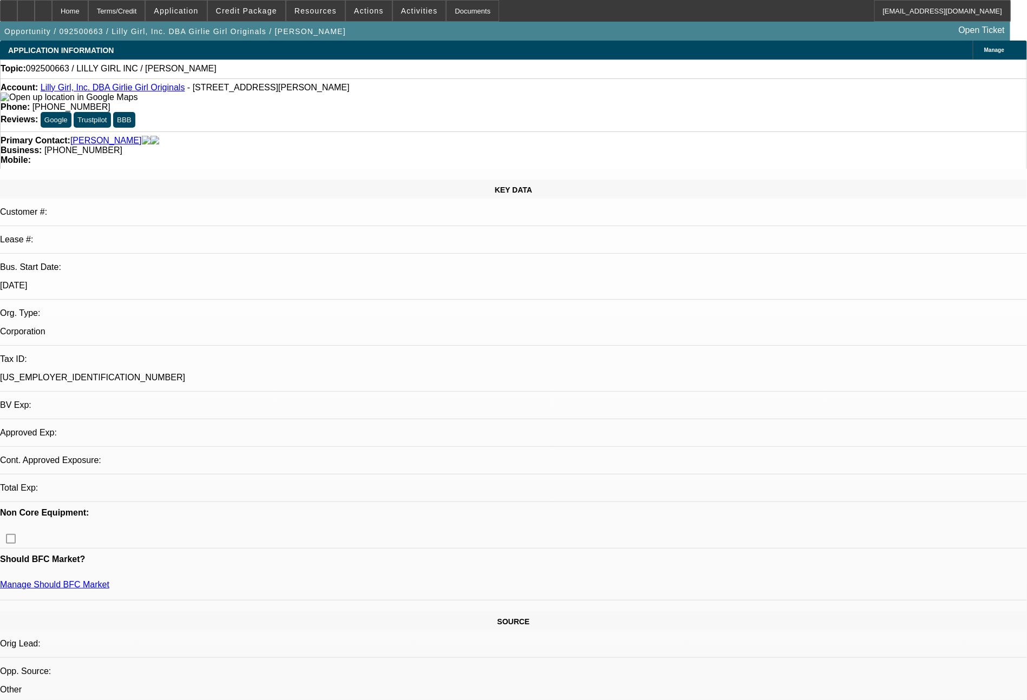
select select "0"
select select "2"
select select "0.1"
select select "4"
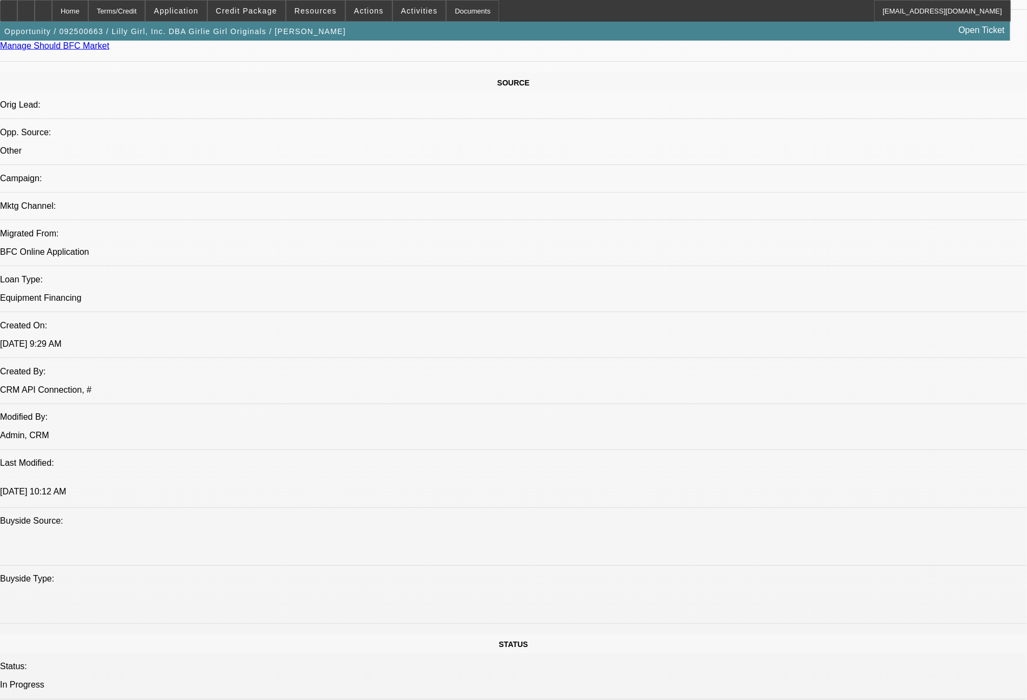
scroll to position [1226, 0]
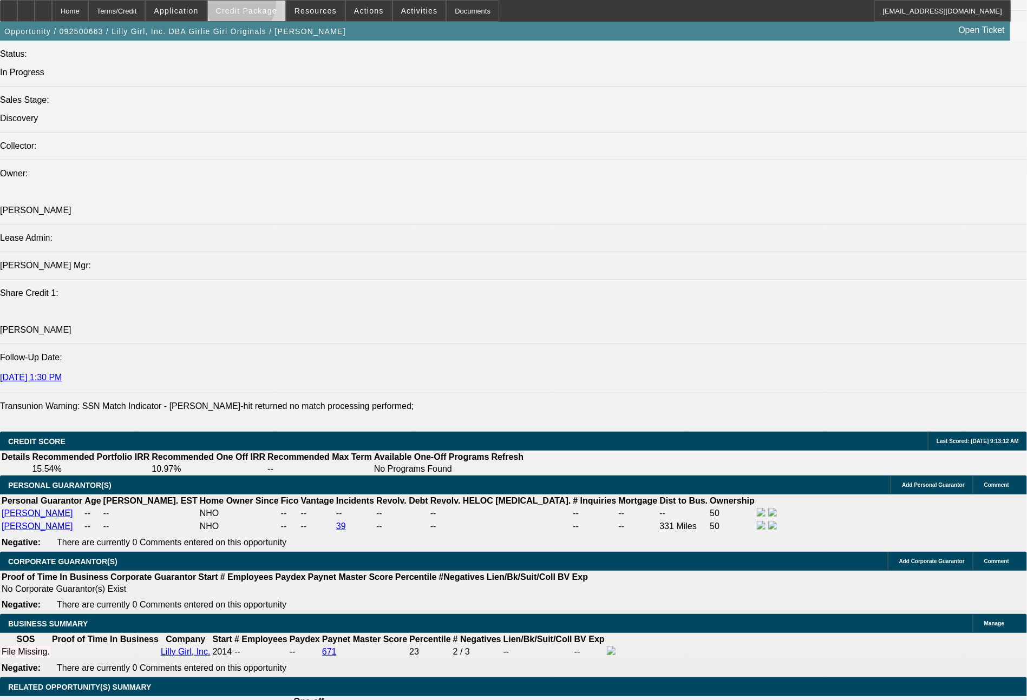
click at [261, 6] on span "Credit Package" at bounding box center [246, 10] width 61 height 9
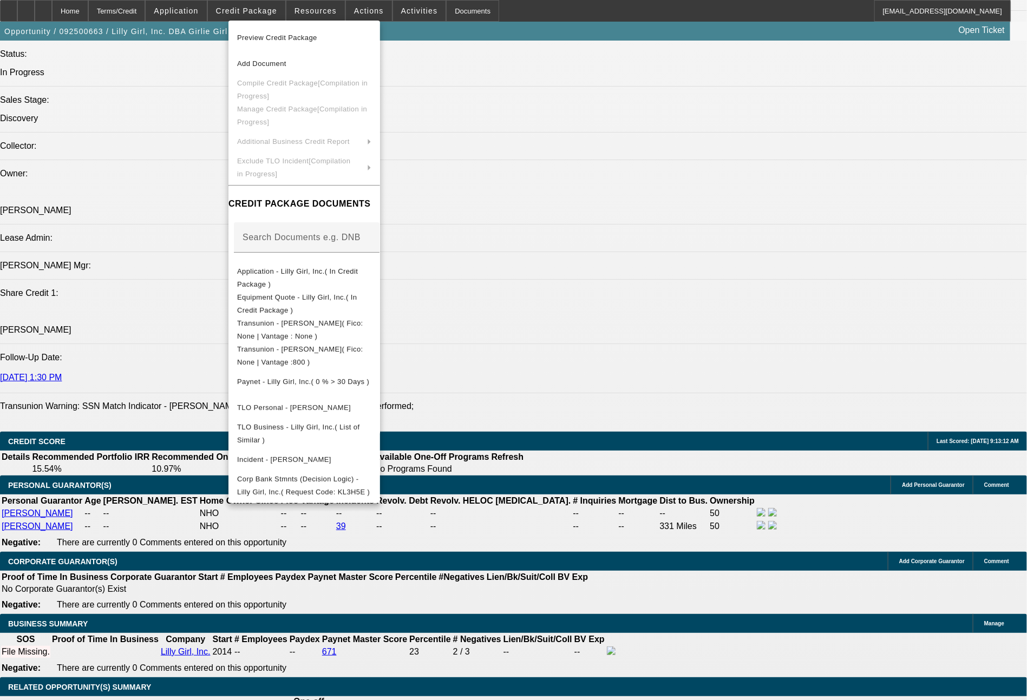
drag, startPoint x: 821, startPoint y: 478, endPoint x: 935, endPoint y: 292, distance: 218.3
click at [830, 468] on div at bounding box center [513, 350] width 1027 height 700
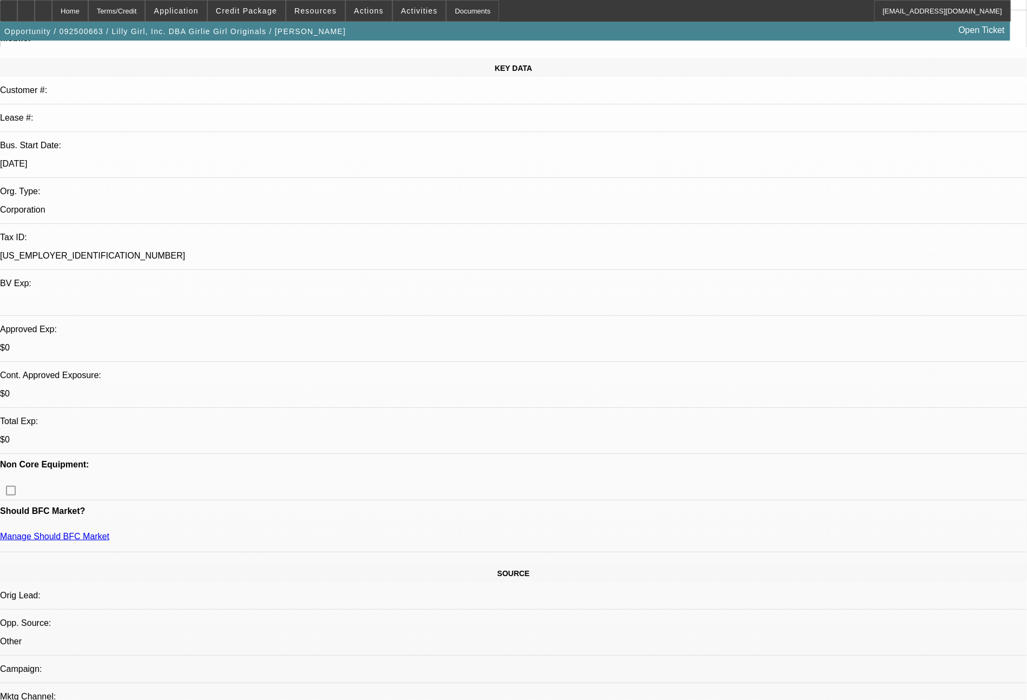
scroll to position [0, 0]
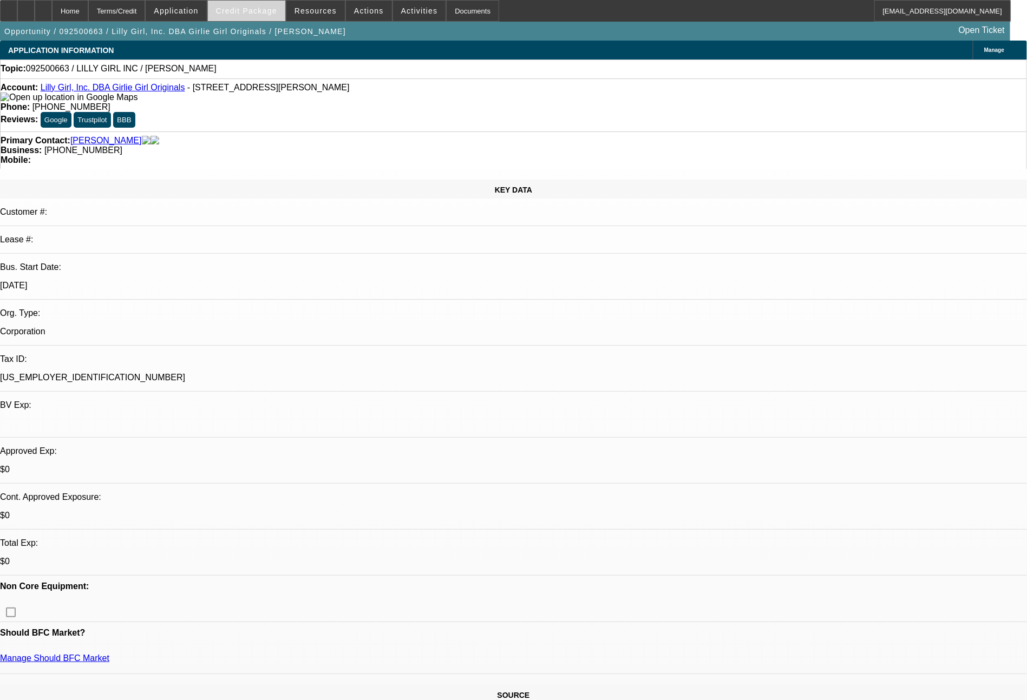
click at [262, 16] on span at bounding box center [246, 11] width 77 height 26
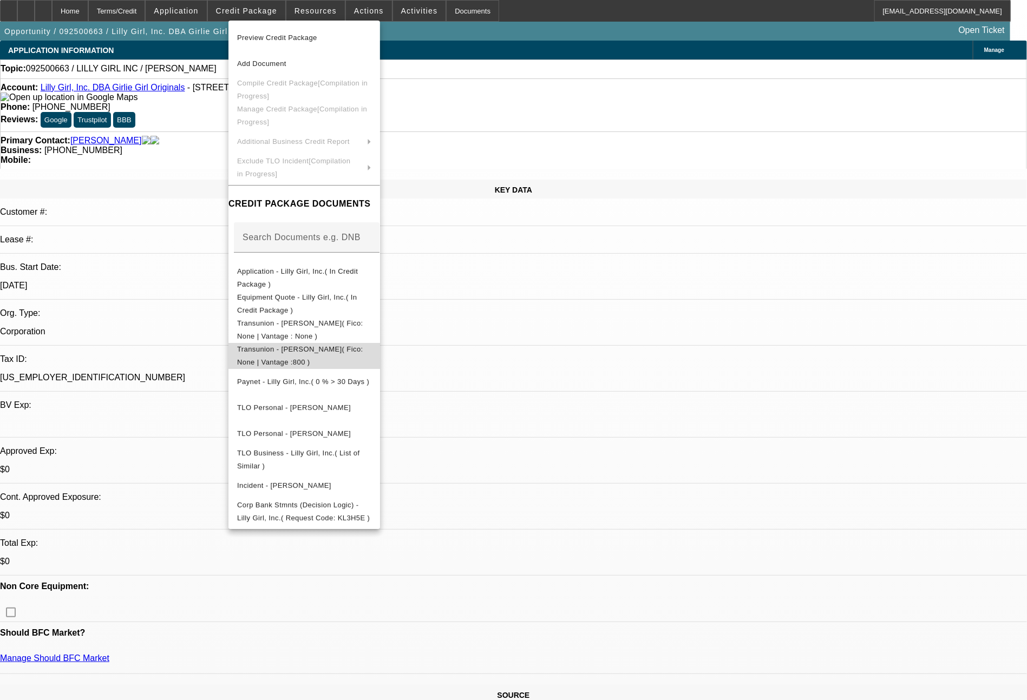
click at [348, 350] on span "Transunion - Pace, Tiffiany( Fico: None | Vantage :800 )" at bounding box center [300, 355] width 126 height 21
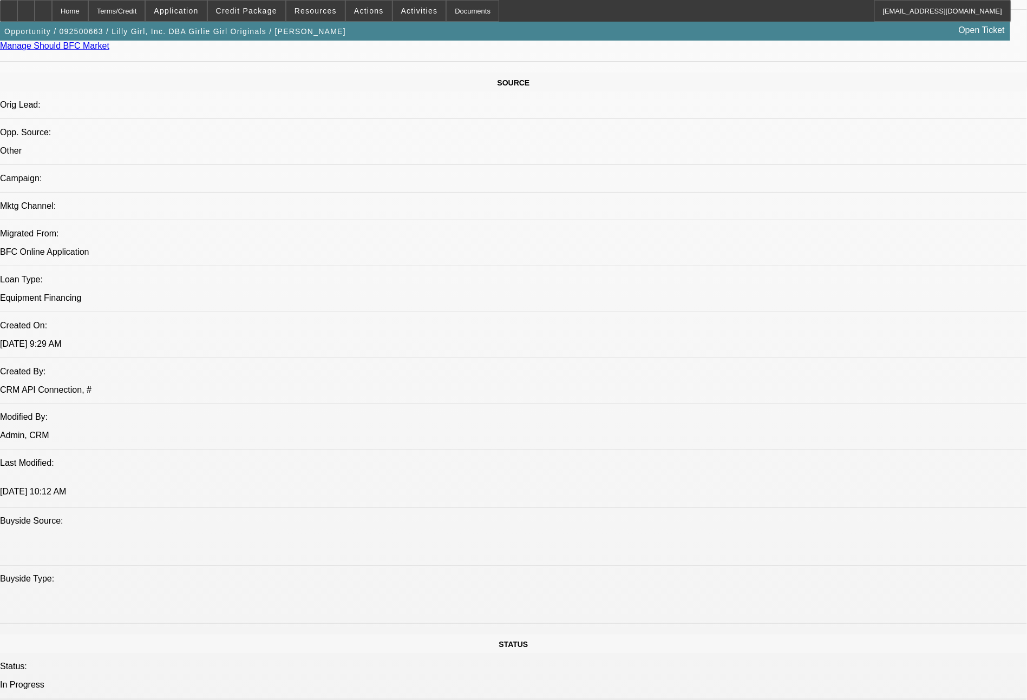
scroll to position [1226, 0]
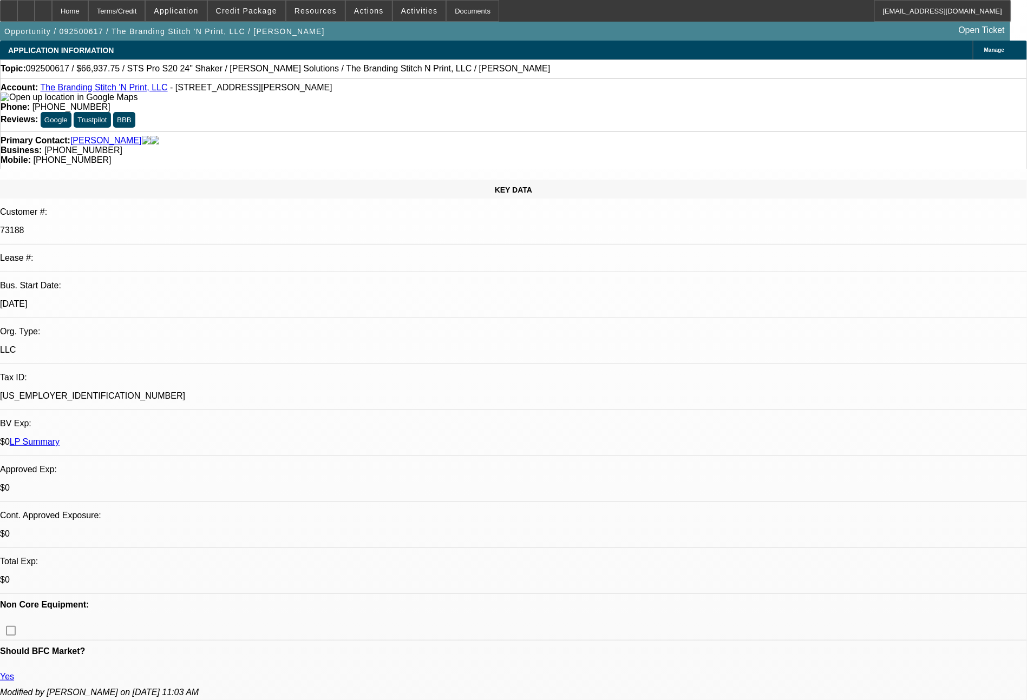
select select "0"
select select "2"
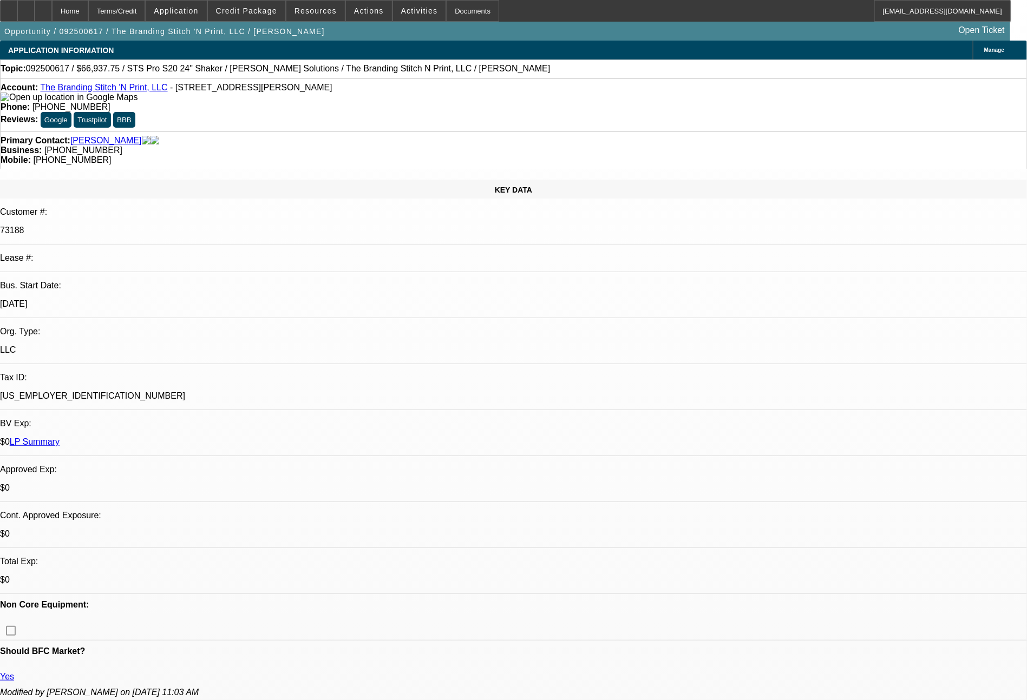
select select "0"
select select "2"
select select "0"
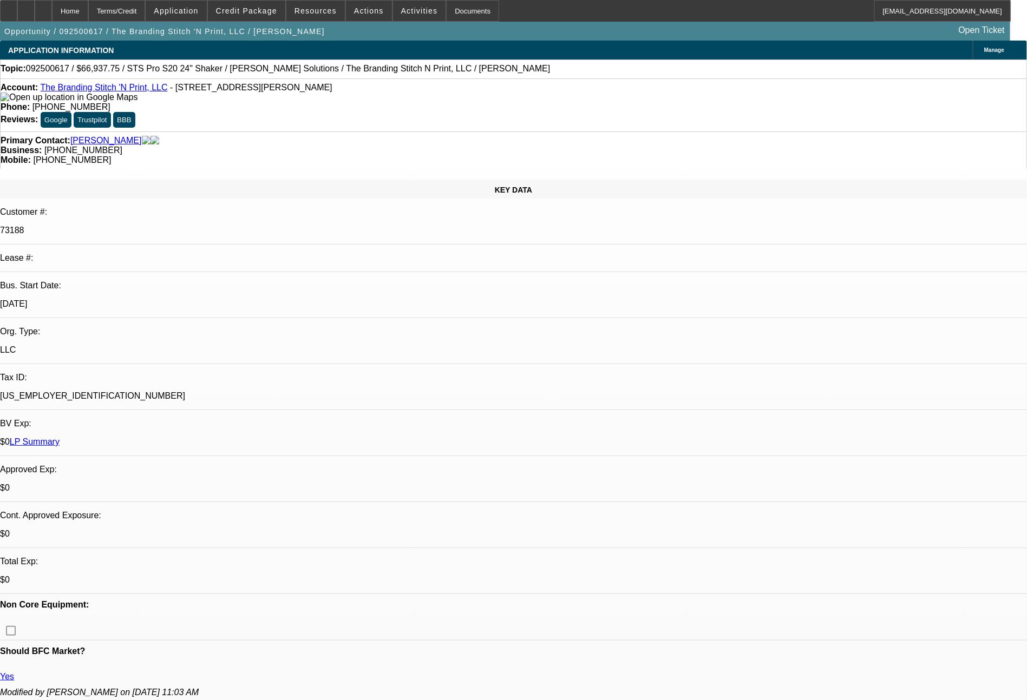
select select "0"
select select "2"
select select "0"
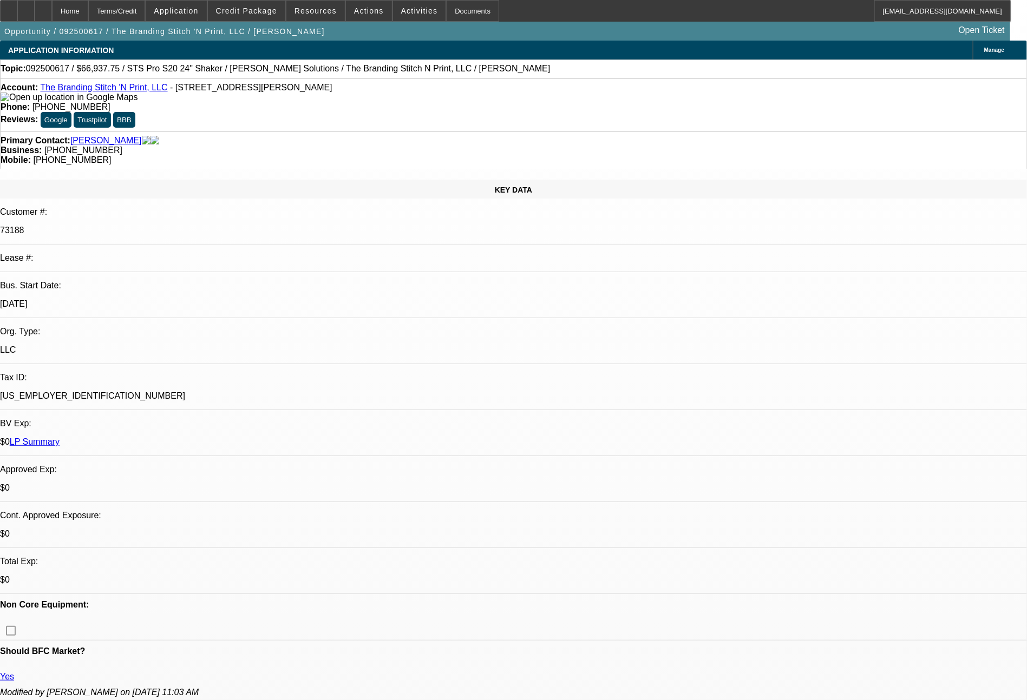
select select "0"
select select "2"
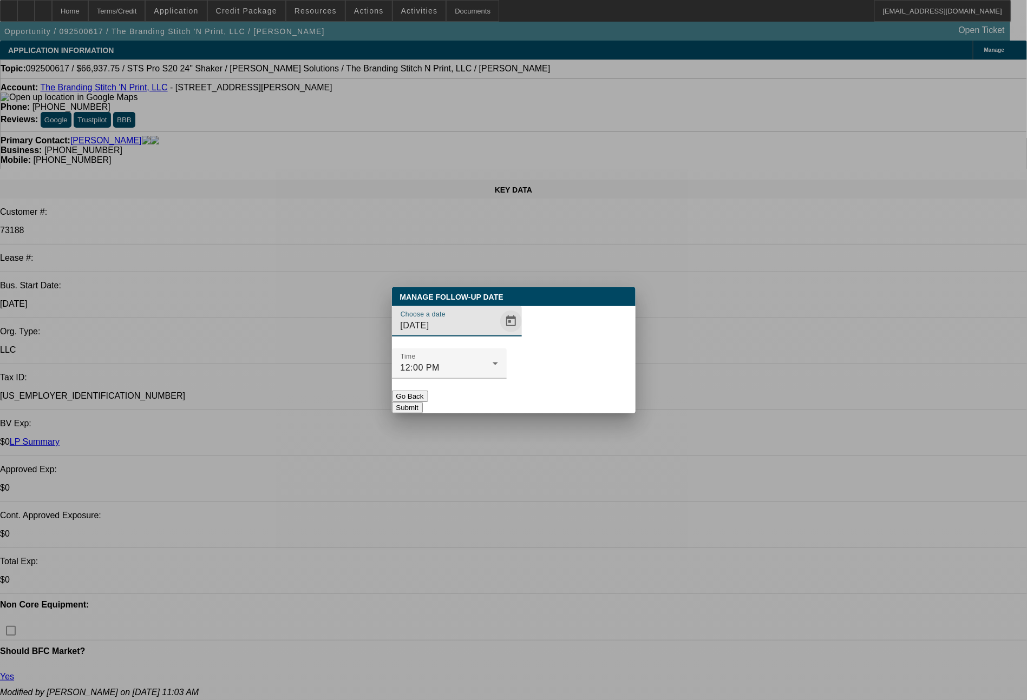
click at [498, 335] on span "Open calendar" at bounding box center [511, 322] width 26 height 26
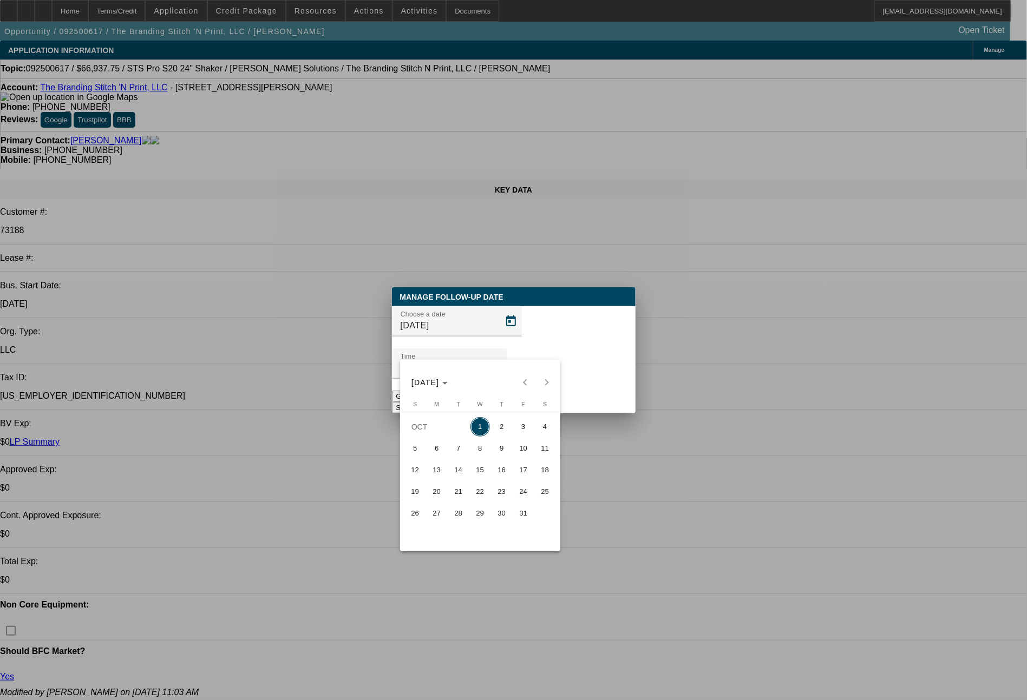
click at [517, 428] on span "3" at bounding box center [523, 426] width 19 height 19
type input "10/3/2025"
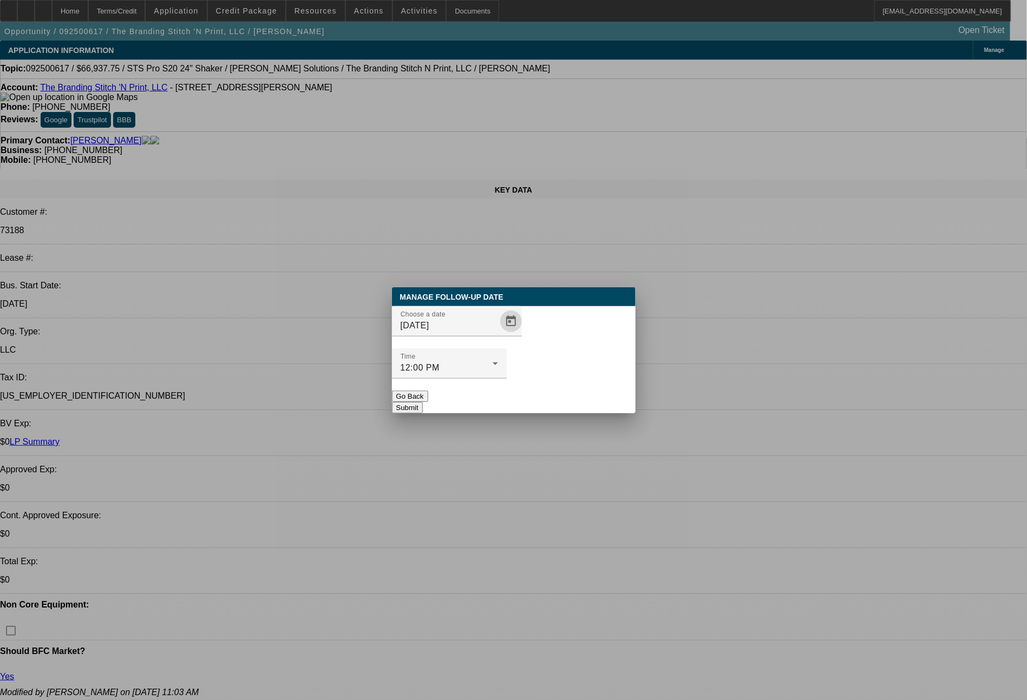
click at [423, 402] on button "Submit" at bounding box center [407, 407] width 31 height 11
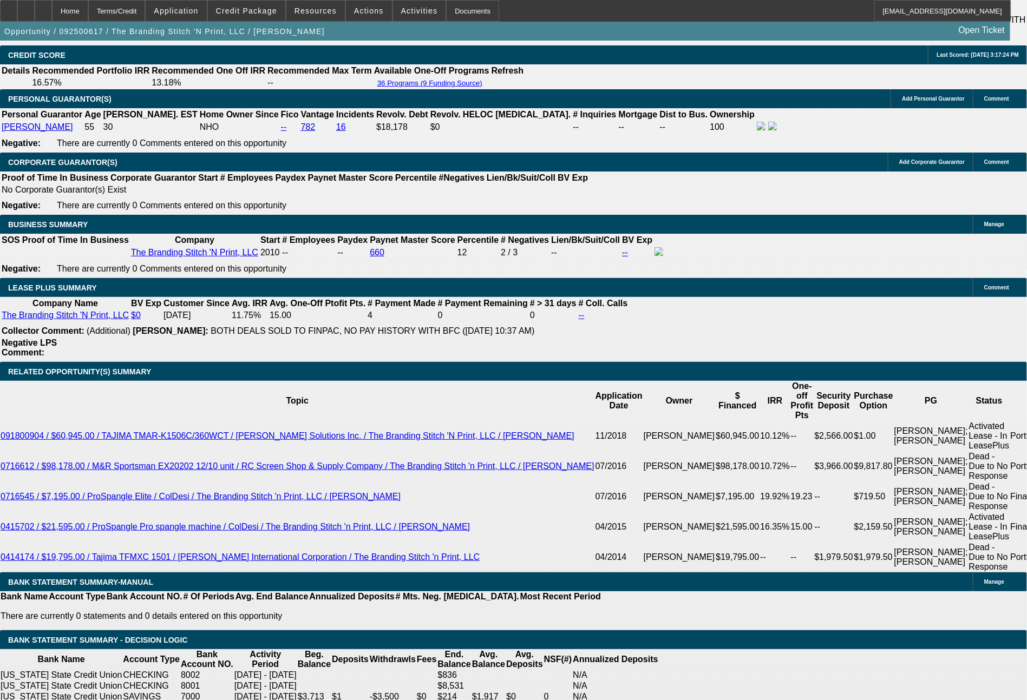
scroll to position [1886, 0]
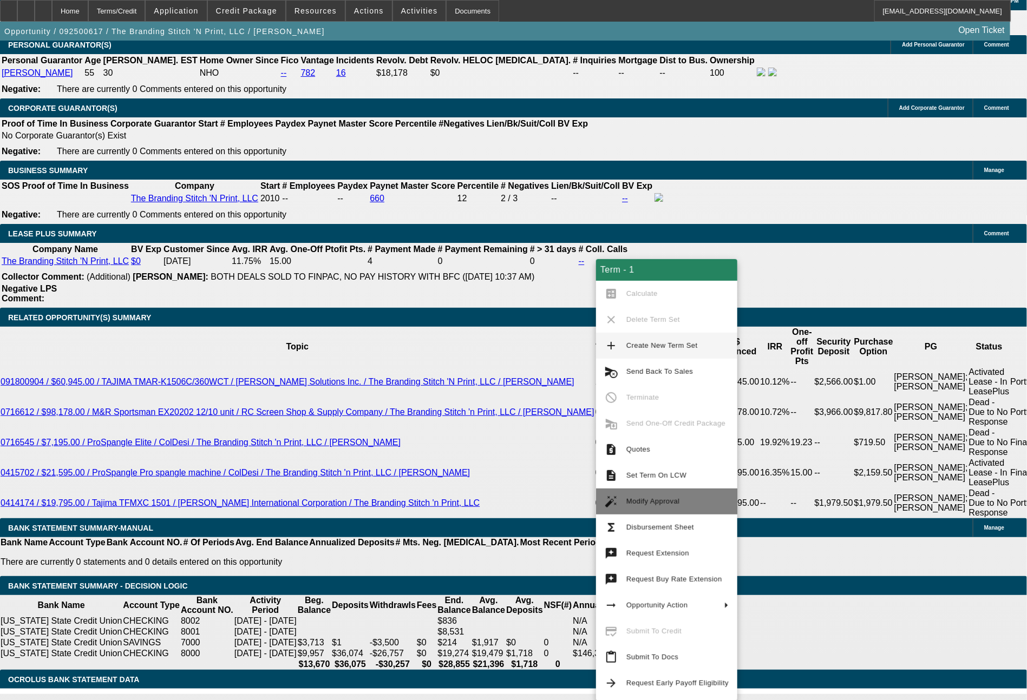
click at [653, 502] on span "Modify Approval" at bounding box center [653, 501] width 54 height 8
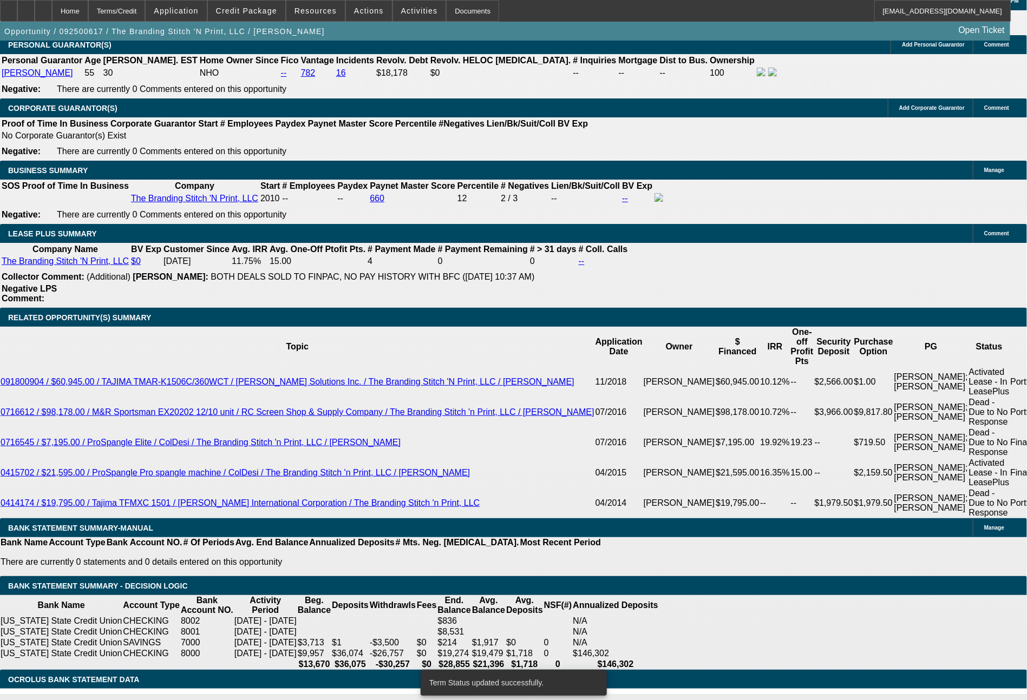
select select "0"
select select "2"
select select "0"
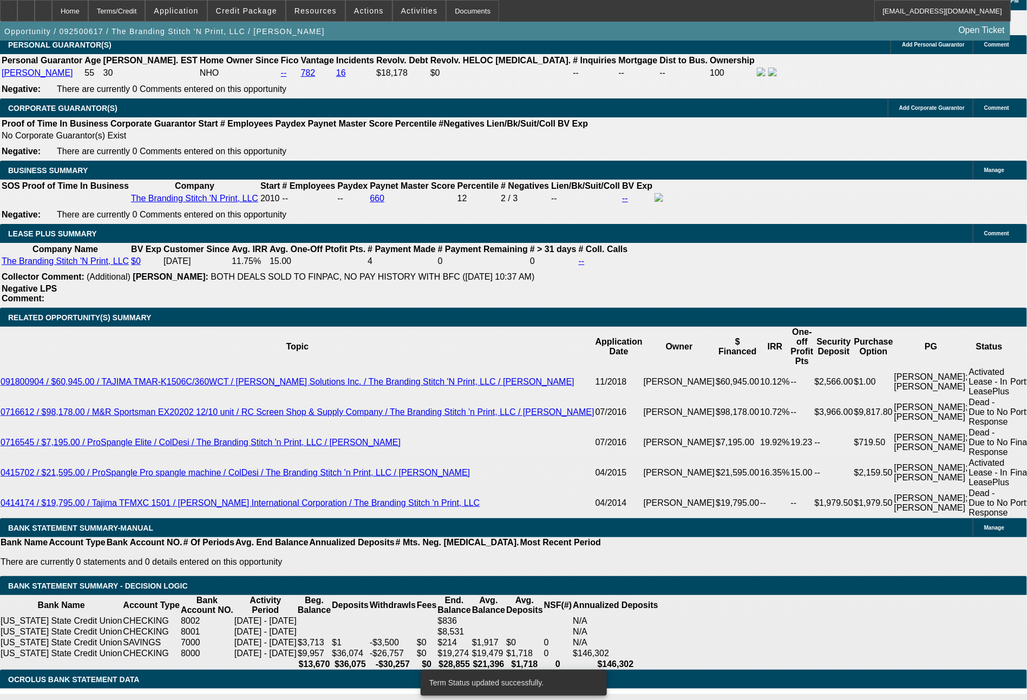
select select "0"
select select "2"
select select "0"
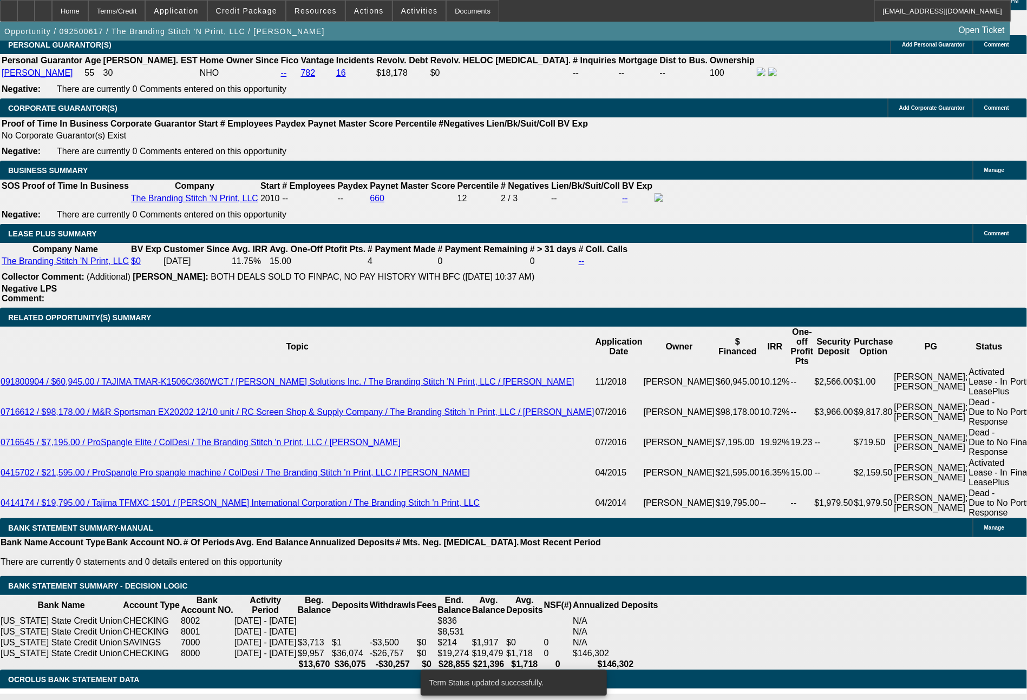
select select "0"
select select "2"
select select "0"
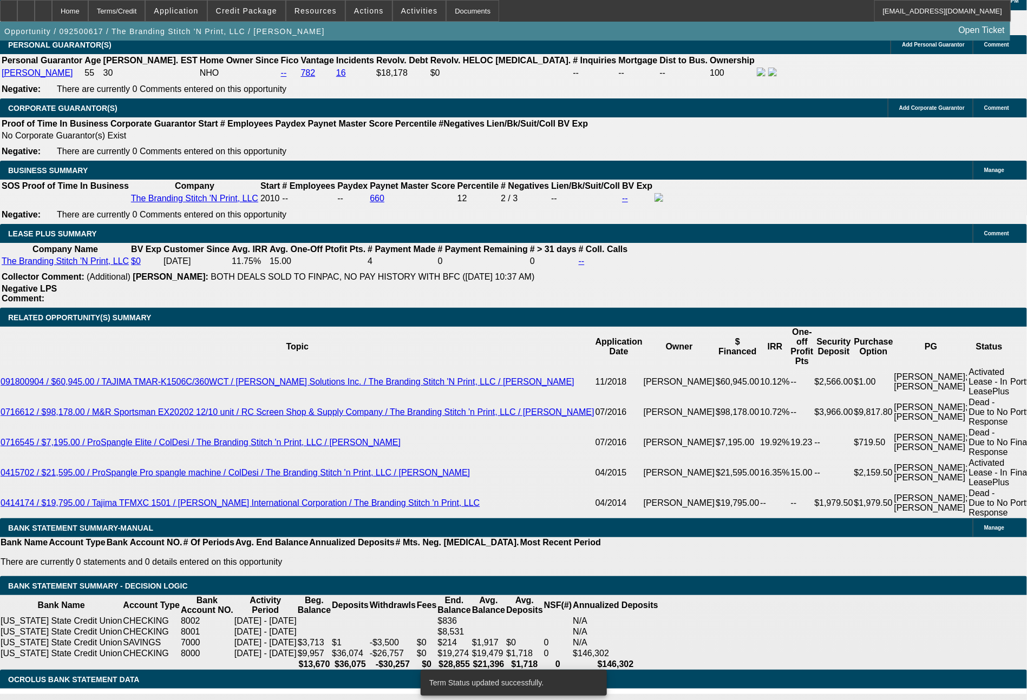
select select "2"
type input "UNKNOWN"
drag, startPoint x: 215, startPoint y: 428, endPoint x: 227, endPoint y: 428, distance: 12.5
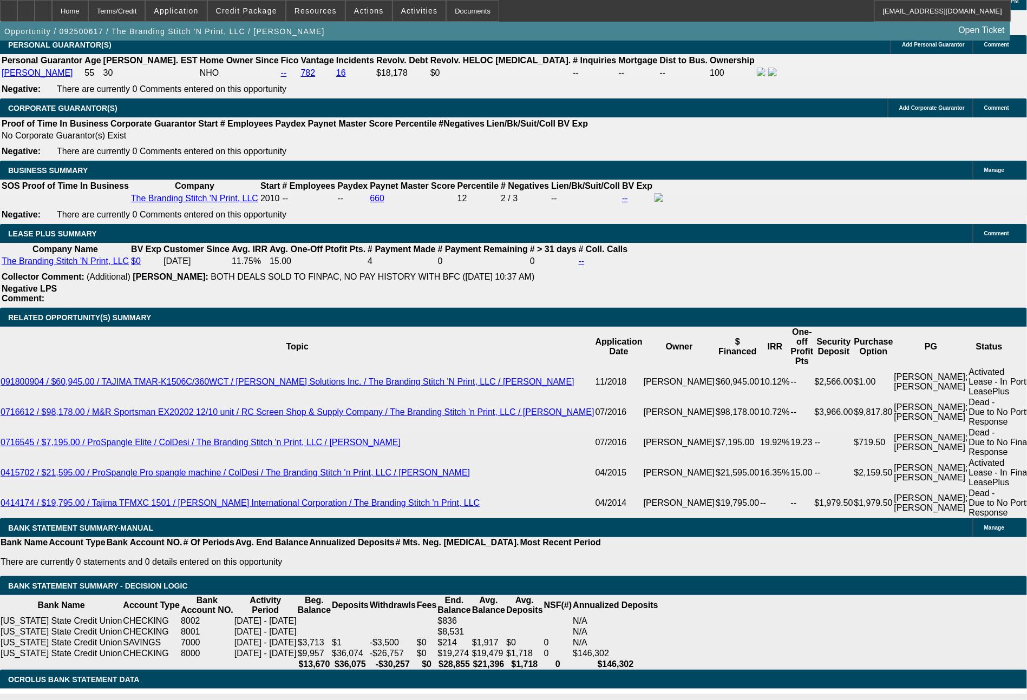
type input "45"
drag, startPoint x: 160, startPoint y: 429, endPoint x: 212, endPoint y: 429, distance: 52.0
type input "$1,900.00"
drag, startPoint x: 206, startPoint y: 408, endPoint x: 234, endPoint y: 411, distance: 27.7
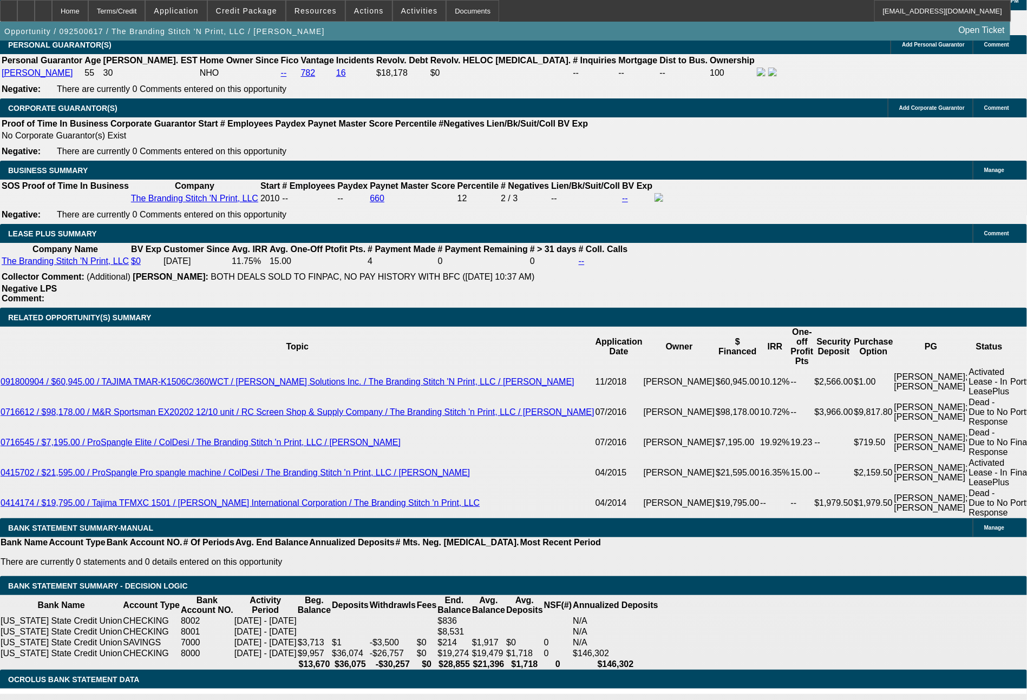
type input "3"
drag, startPoint x: 162, startPoint y: 411, endPoint x: 212, endPoint y: 418, distance: 49.8
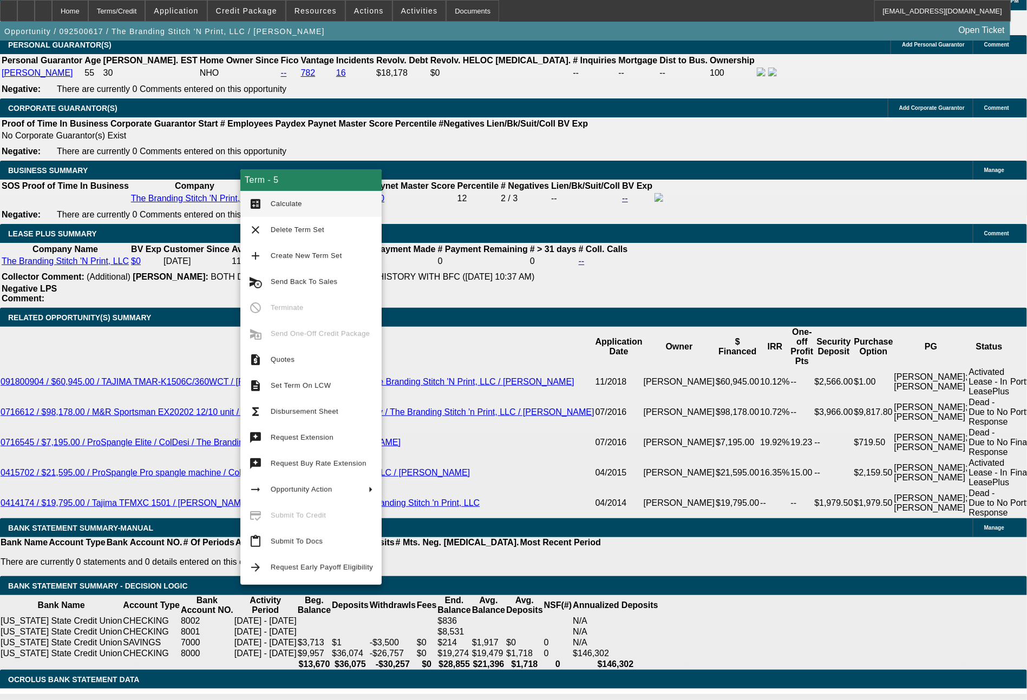
type input "$0.00"
click at [299, 206] on span "Calculate" at bounding box center [286, 204] width 31 height 8
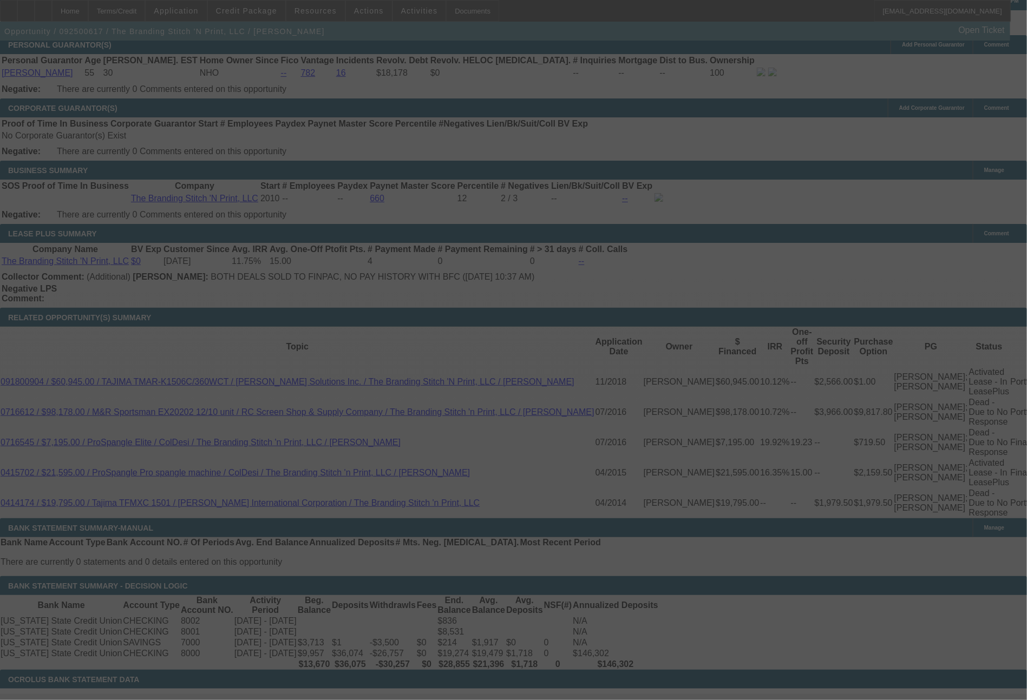
select select "0"
select select "2"
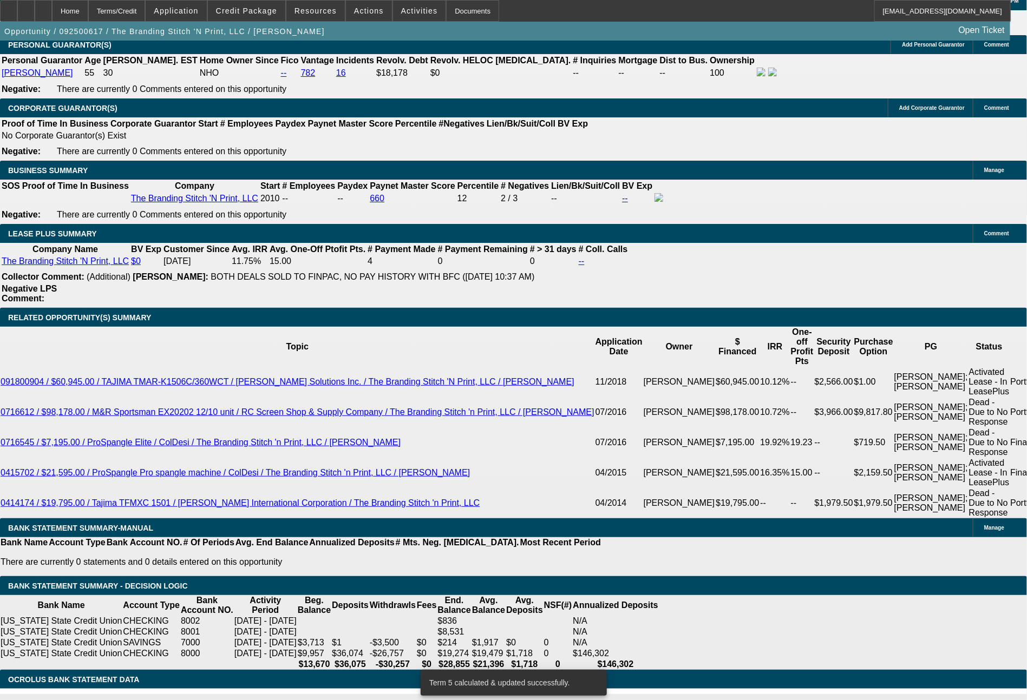
drag, startPoint x: 153, startPoint y: 421, endPoint x: 222, endPoint y: 424, distance: 69.9
type input "1946"
type input "UNKNOWN"
type input "14.8"
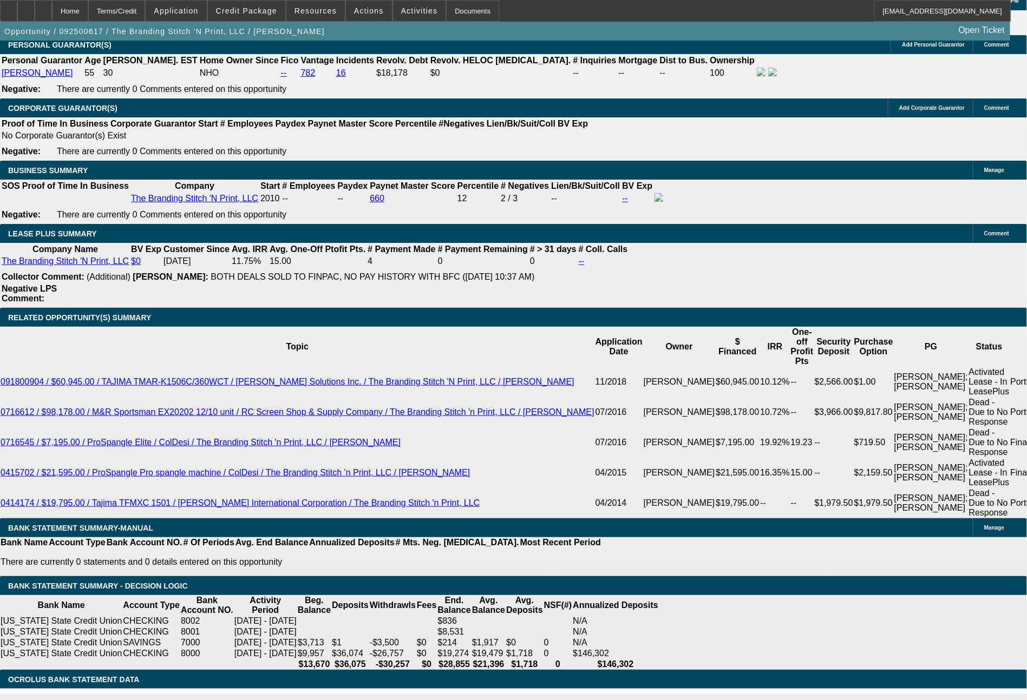
type input "$1,946.00"
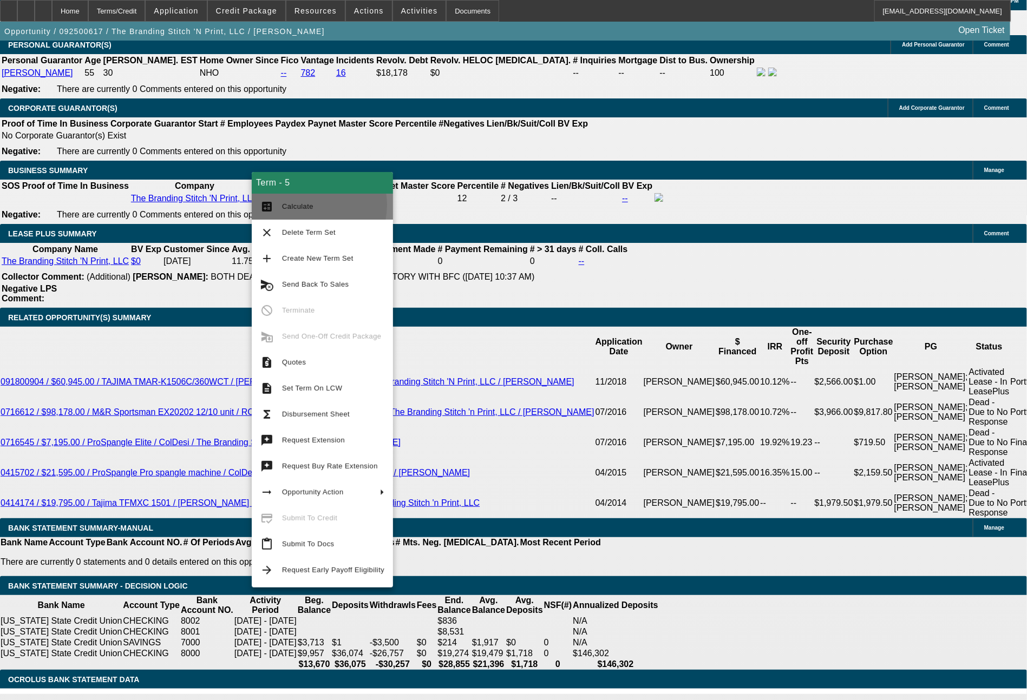
click at [305, 205] on span "Calculate" at bounding box center [297, 206] width 31 height 8
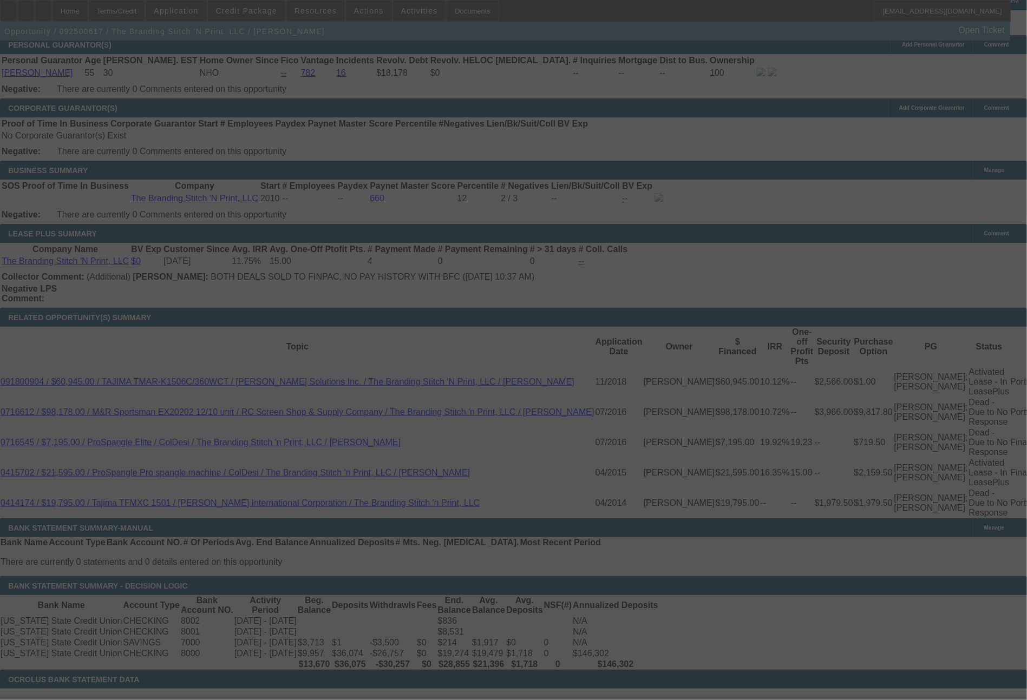
select select "0"
select select "2"
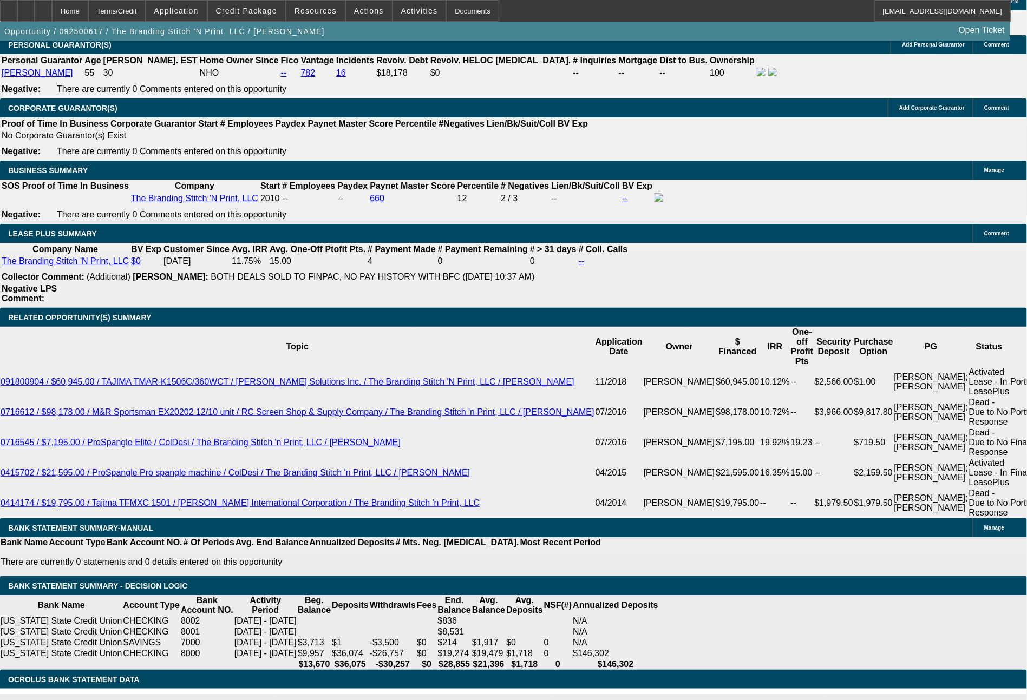
scroll to position [130, 0]
click at [359, 2] on span at bounding box center [369, 11] width 46 height 26
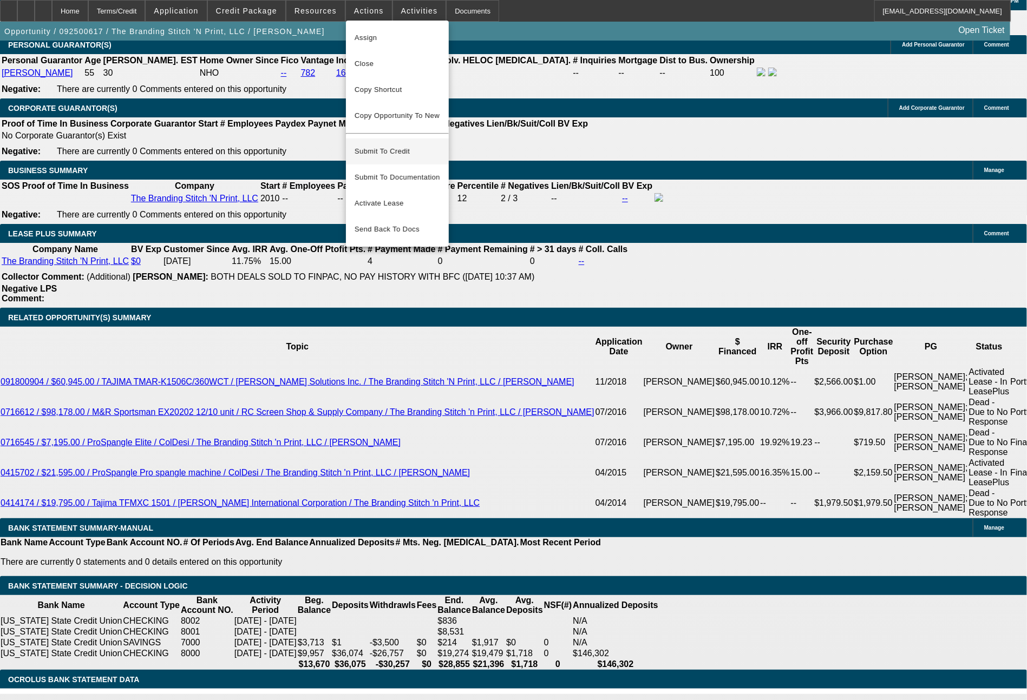
click at [394, 145] on span "Submit To Credit" at bounding box center [398, 151] width 86 height 13
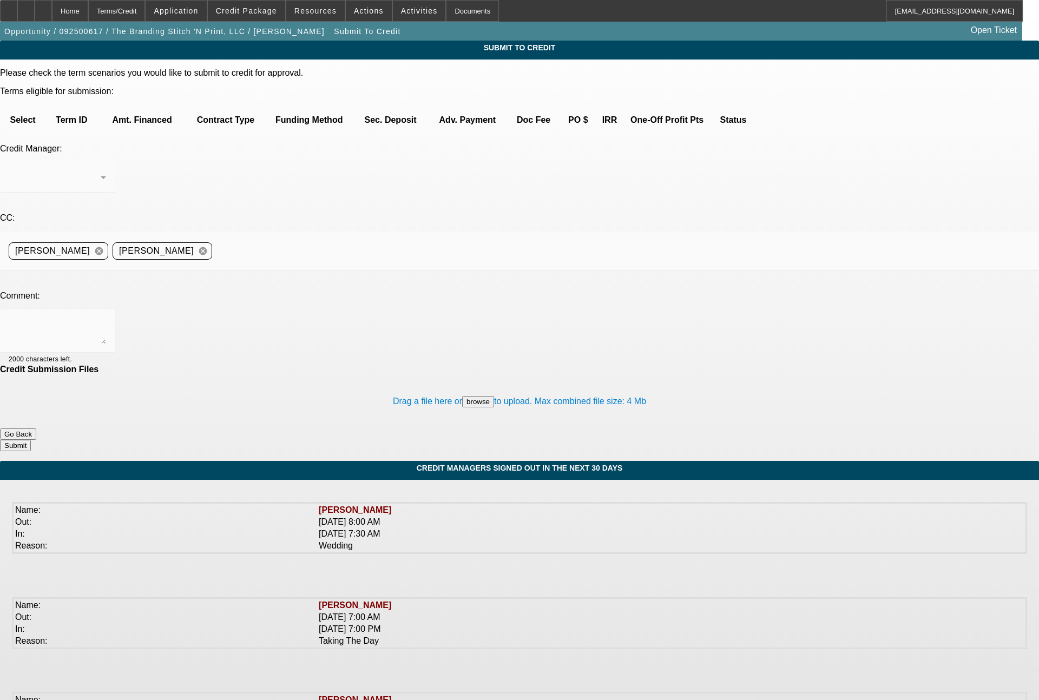
click at [462, 396] on button "browse" at bounding box center [478, 401] width 32 height 11
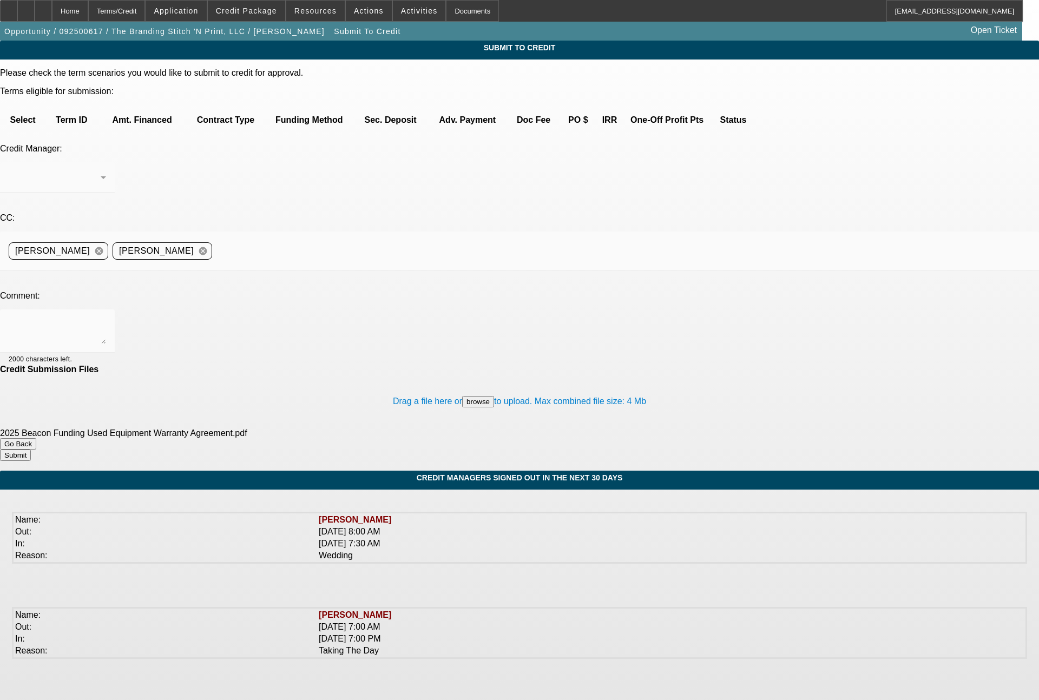
click at [115, 162] on mat-form-field at bounding box center [57, 183] width 115 height 42
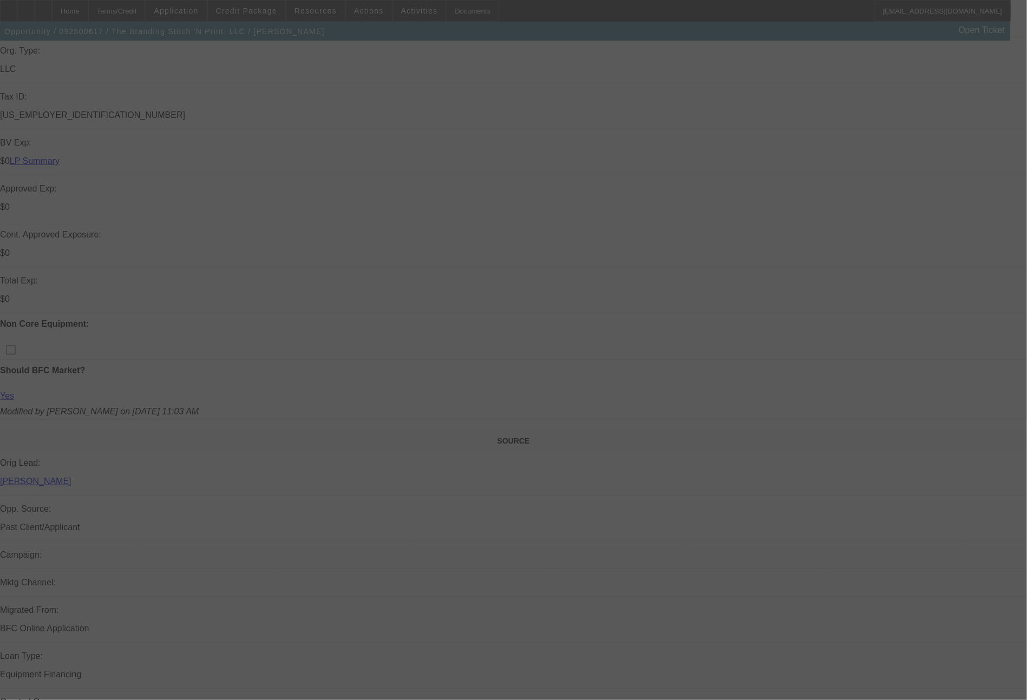
select select "0"
select select "2"
select select "0"
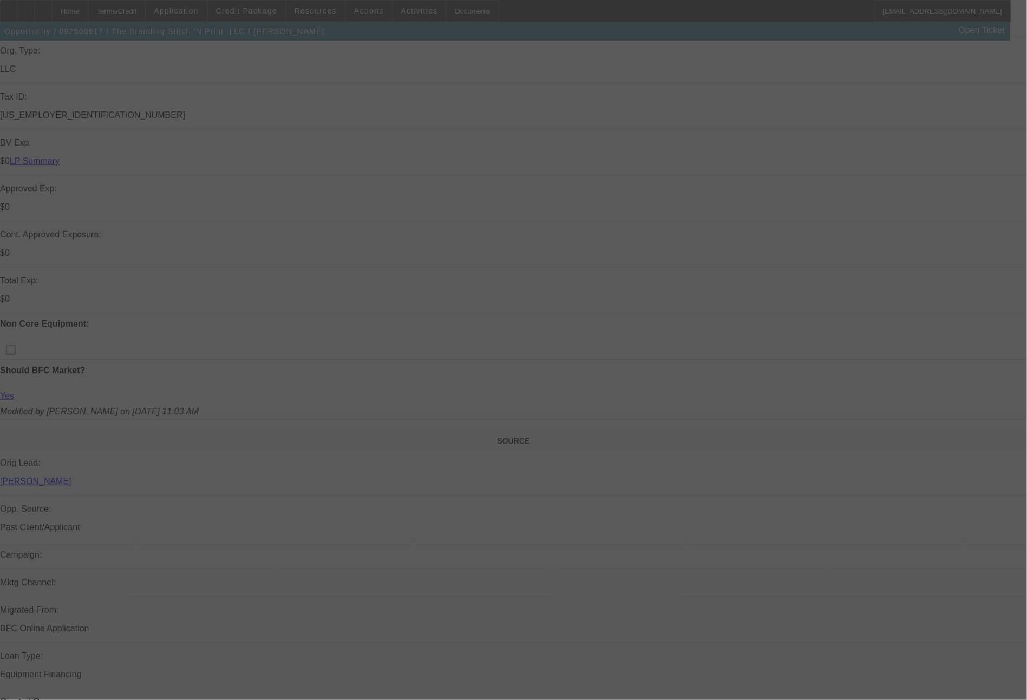
select select "0"
select select "2"
select select "0"
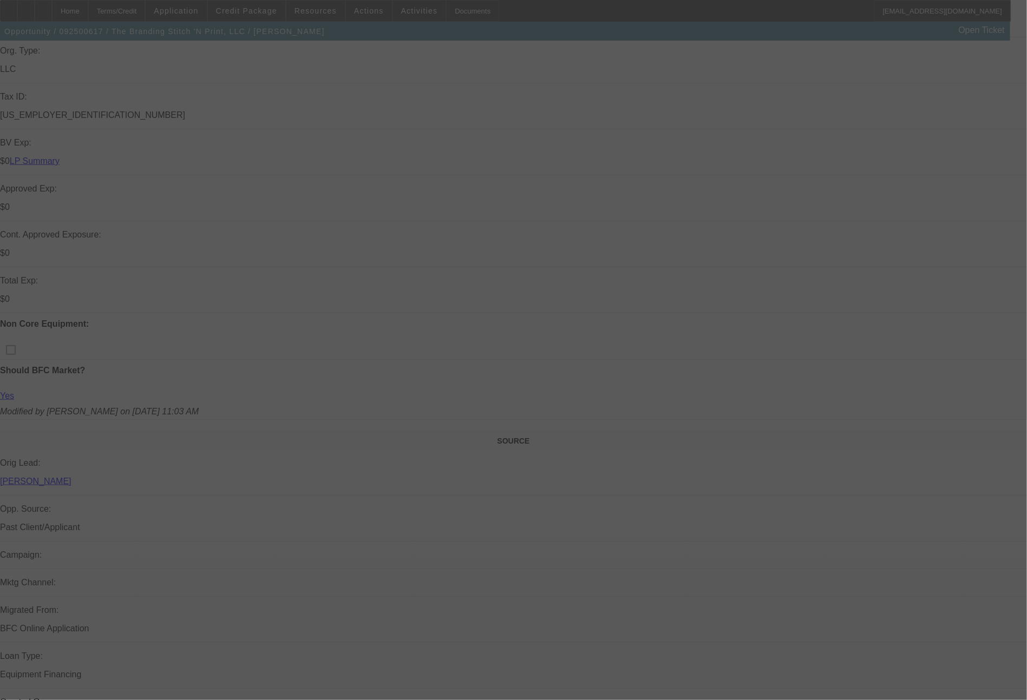
select select "0"
select select "2"
select select "0"
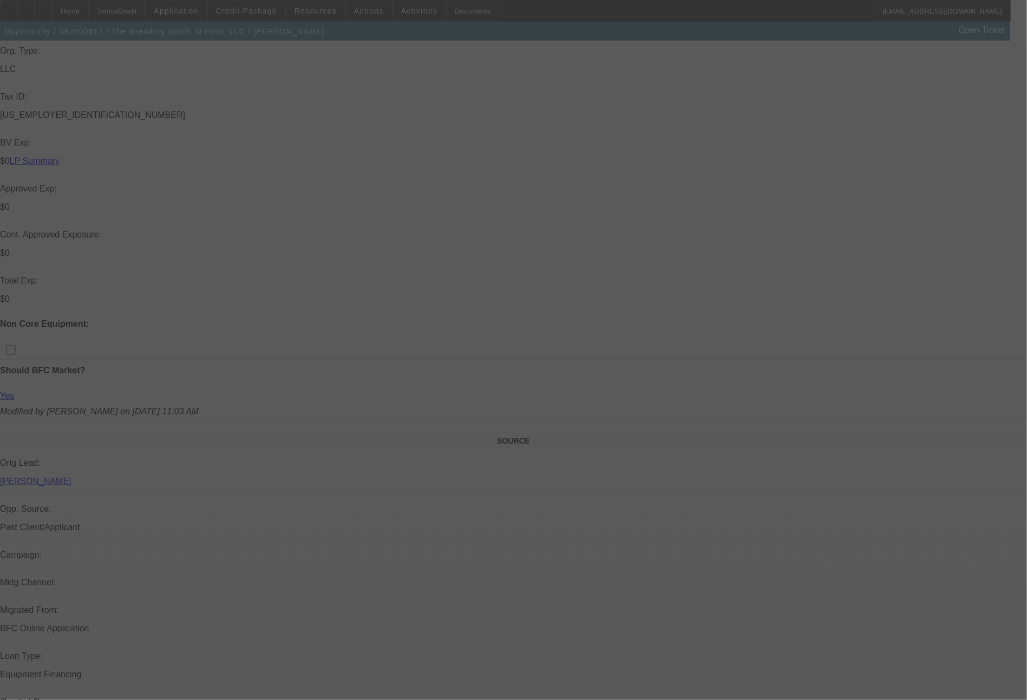
select select "2"
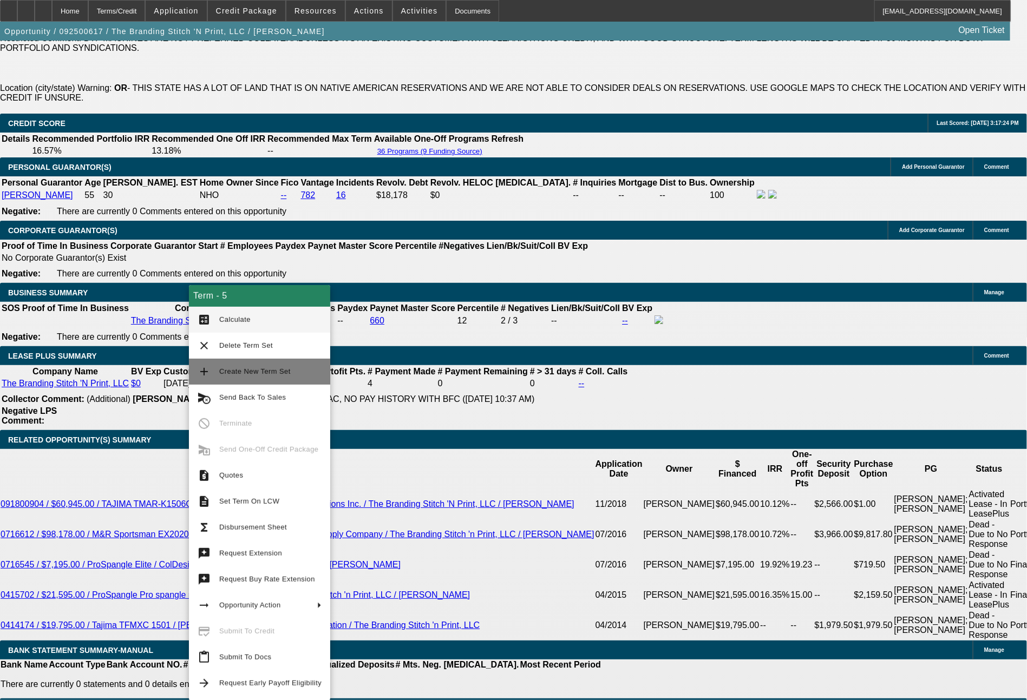
scroll to position [1853, 0]
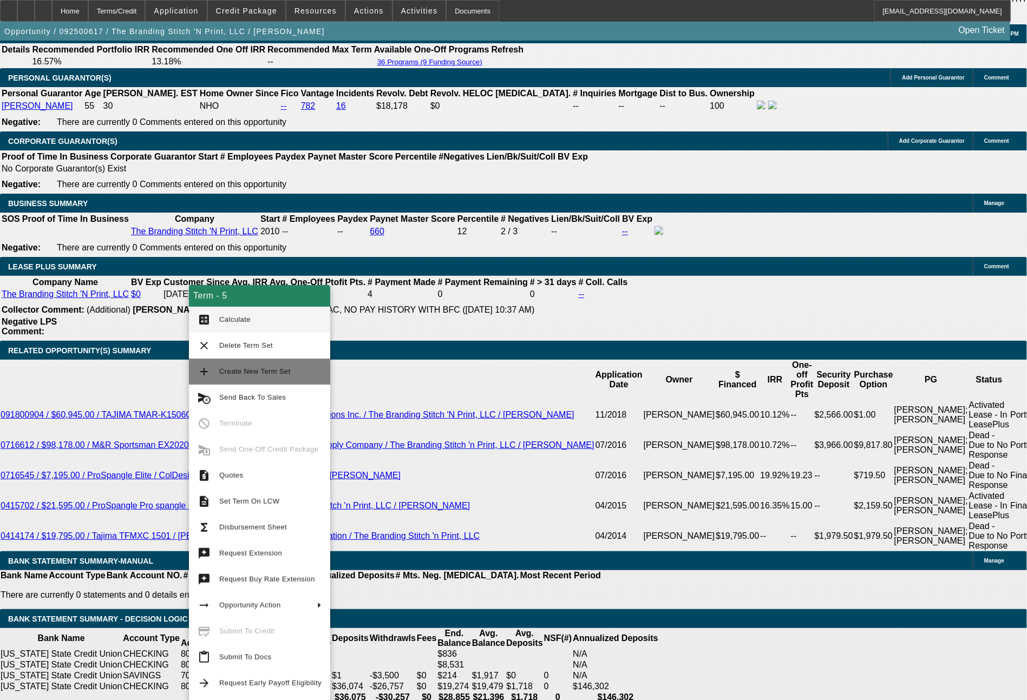
click at [234, 372] on span "Create New Term Set" at bounding box center [254, 372] width 71 height 8
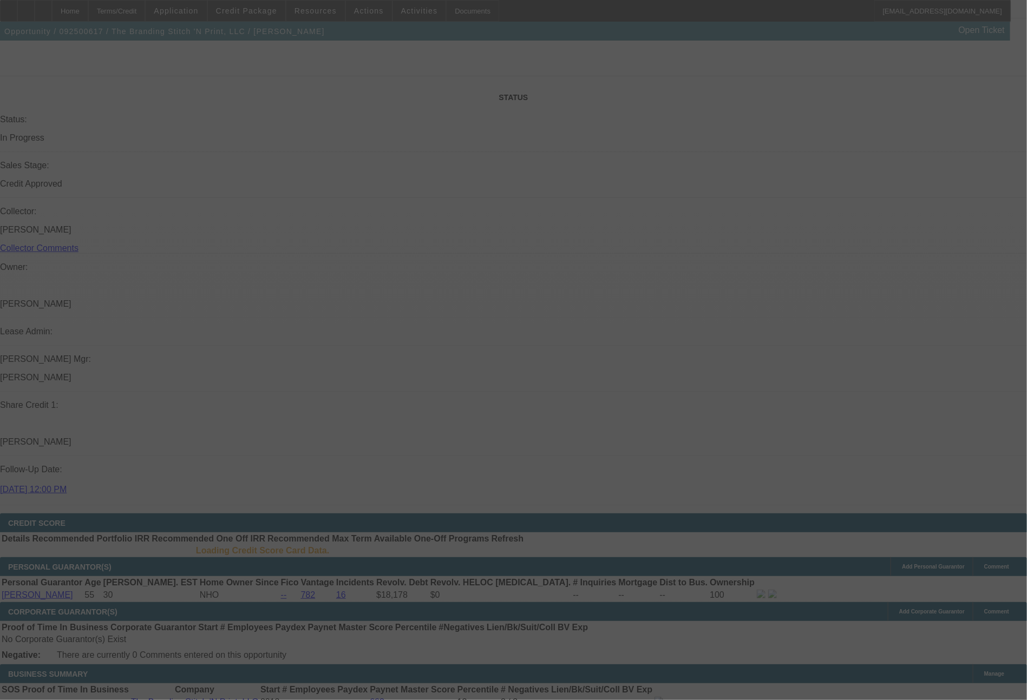
scroll to position [1144, 0]
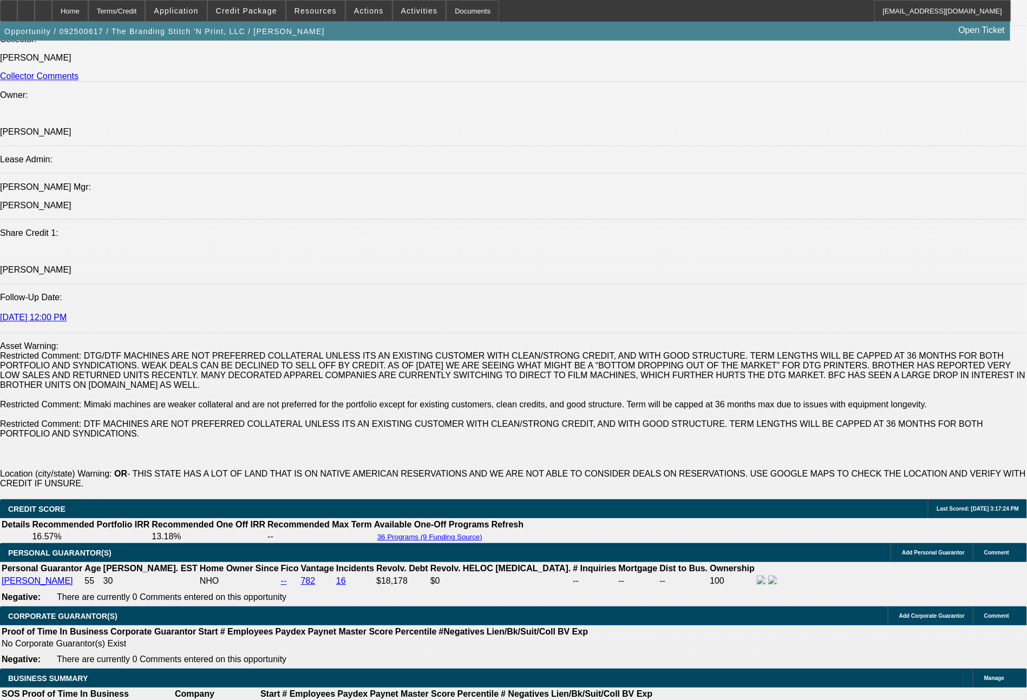
select select "0"
select select "2"
select select "0"
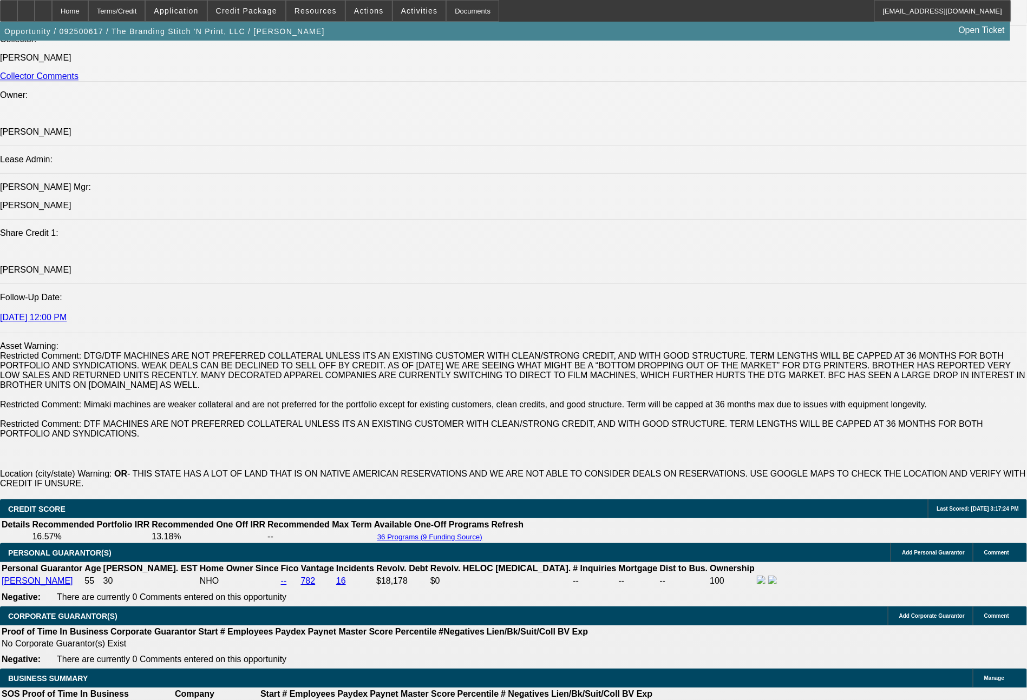
select select "0"
select select "2"
select select "0"
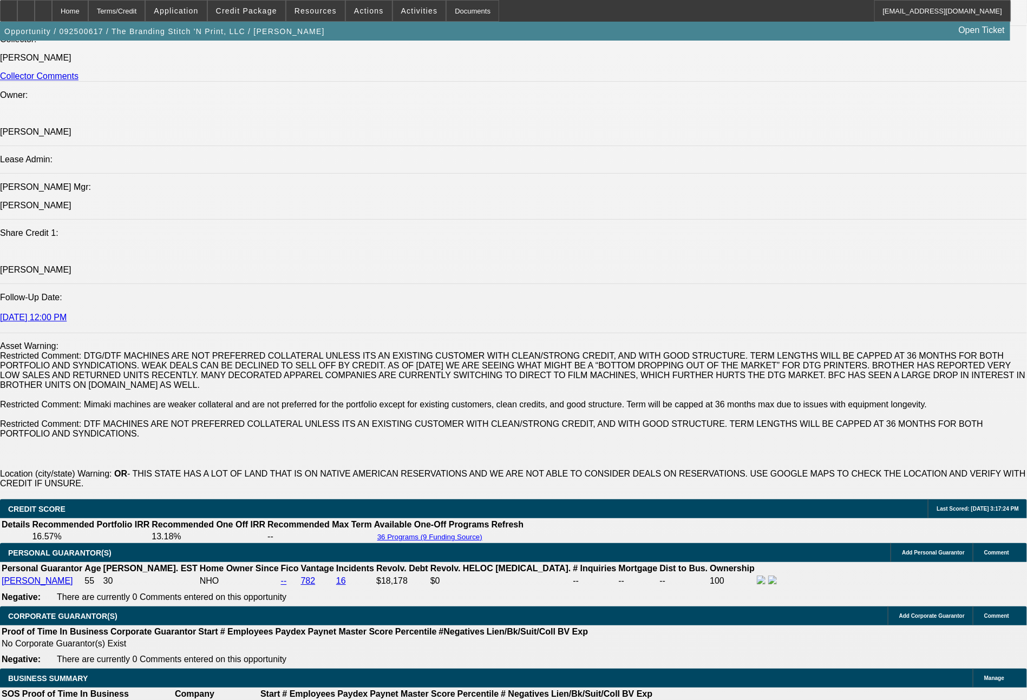
select select "0"
select select "2"
select select "0"
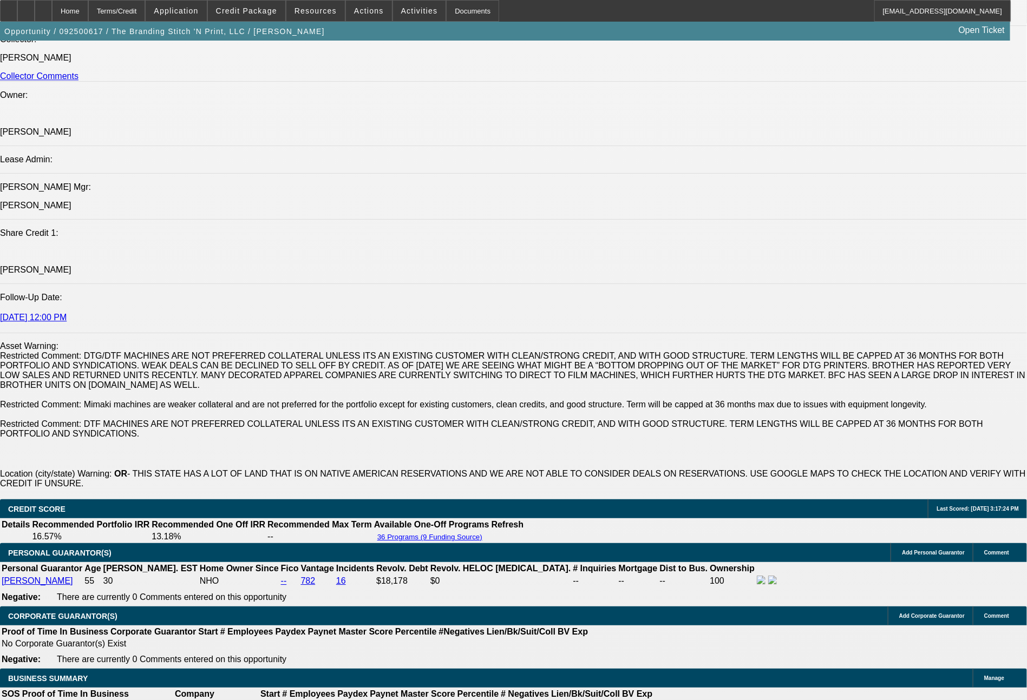
select select "2"
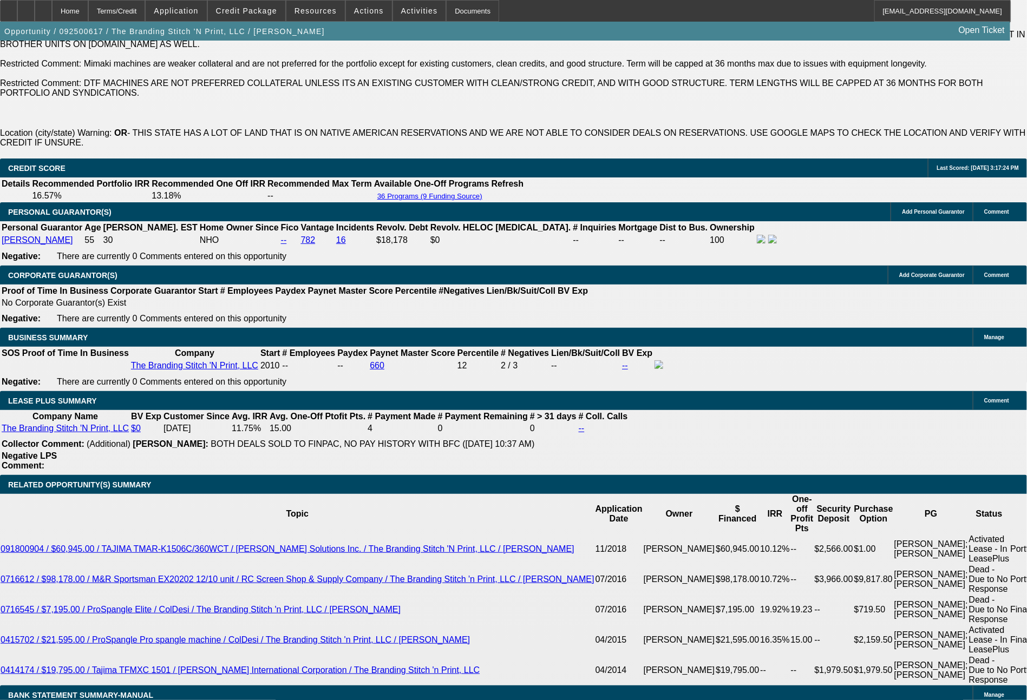
scroll to position [1762, 0]
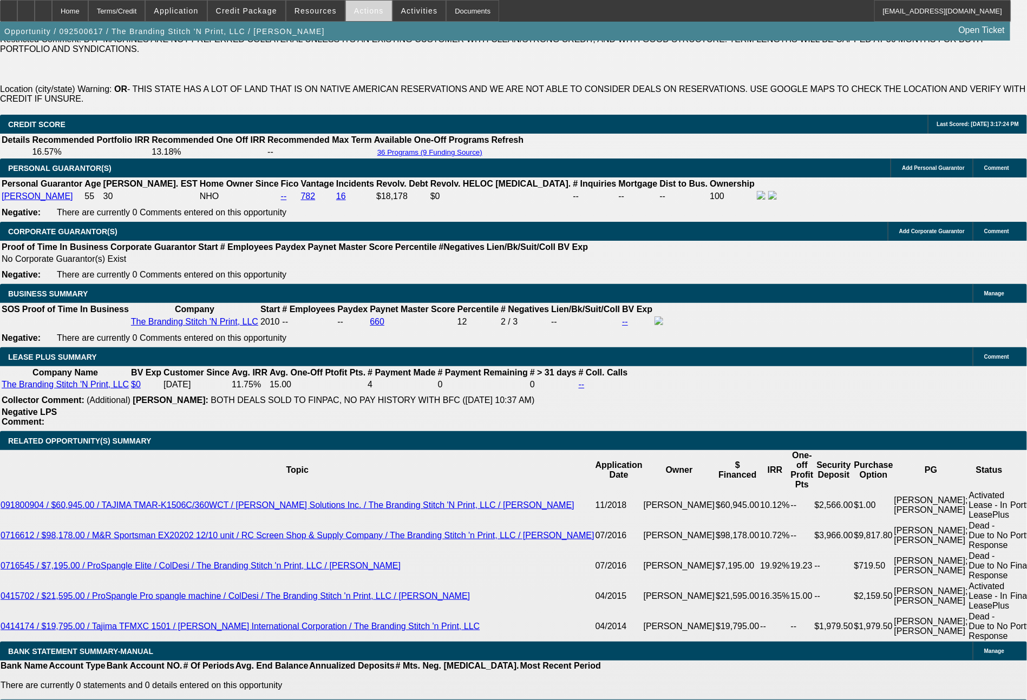
click at [365, 3] on span at bounding box center [369, 11] width 46 height 26
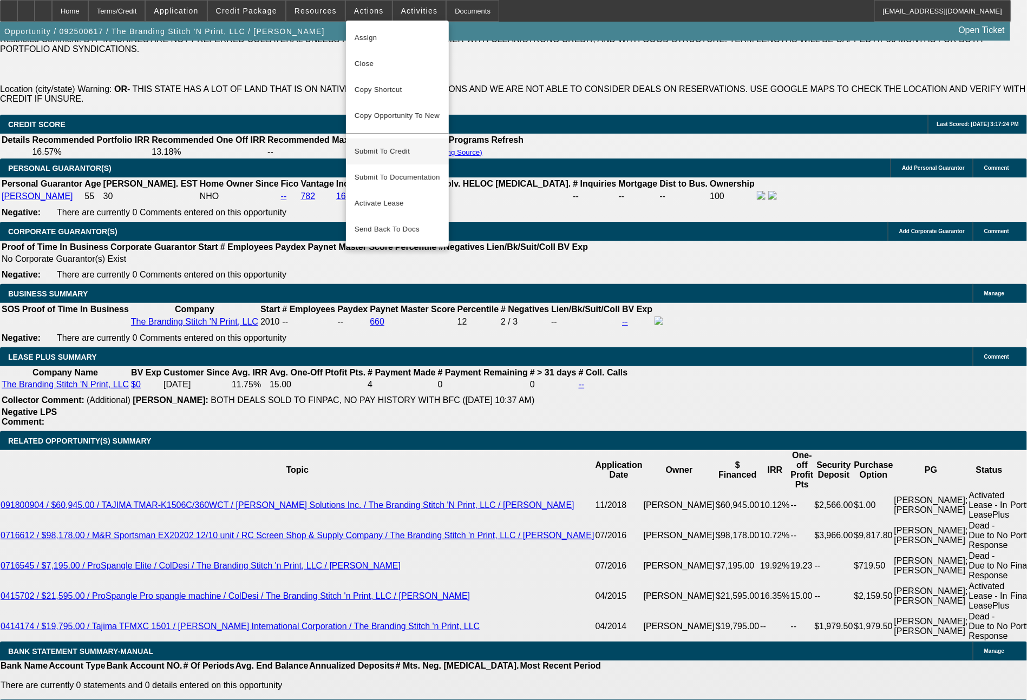
click at [392, 145] on span "Submit To Credit" at bounding box center [398, 151] width 86 height 13
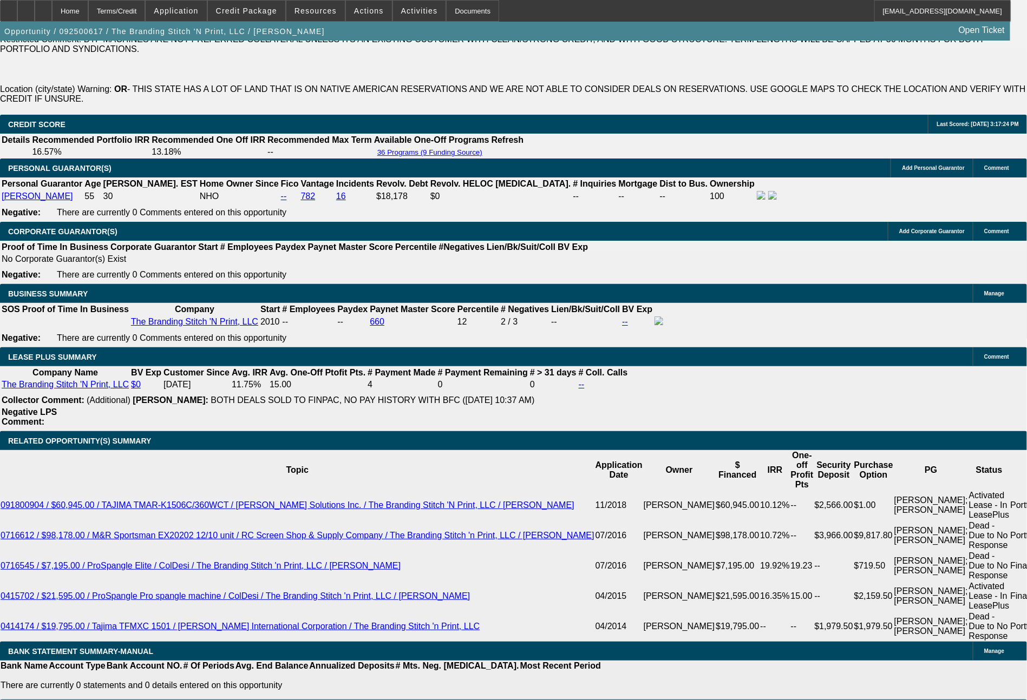
scroll to position [1852, 0]
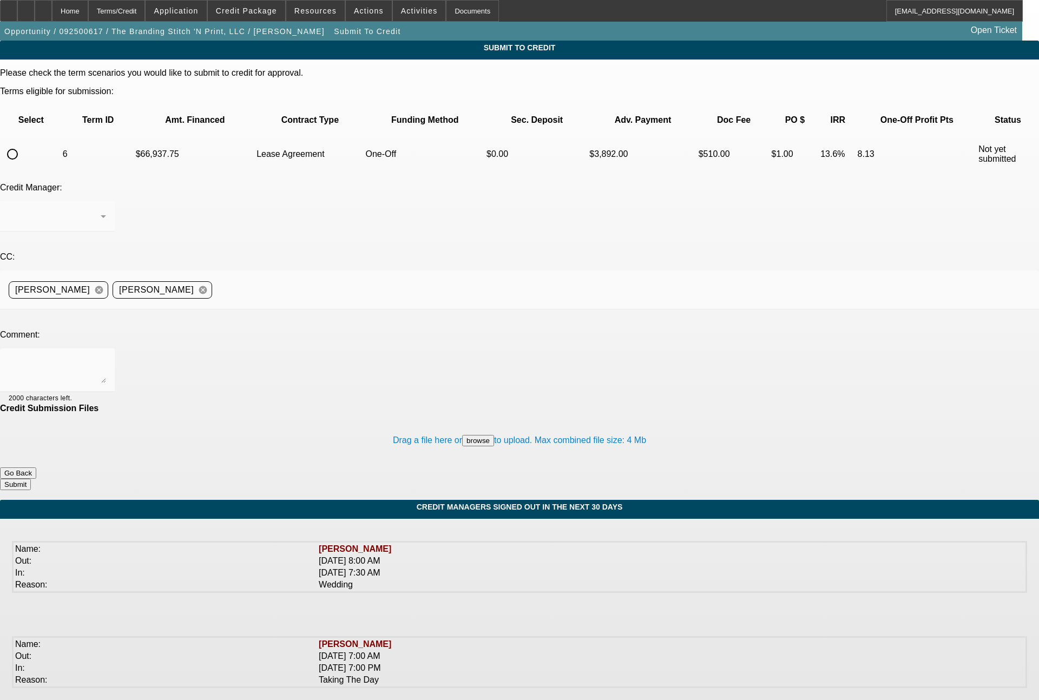
click at [23, 143] on input "radio" at bounding box center [13, 154] width 22 height 22
radio input "true"
click at [462, 435] on button "browse" at bounding box center [478, 440] width 32 height 11
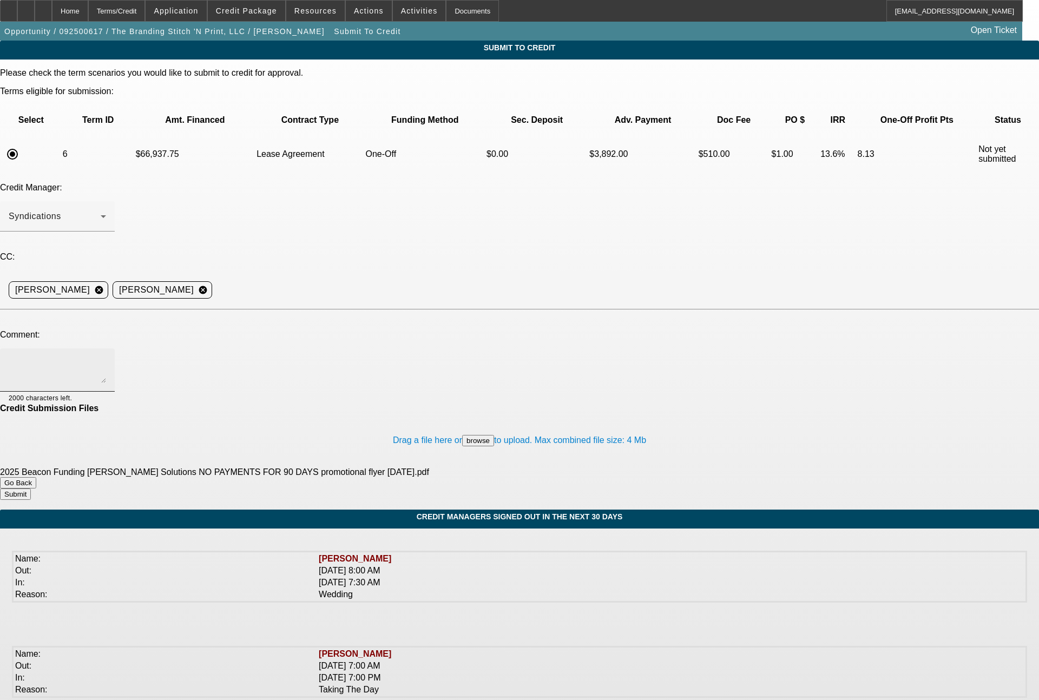
click at [106, 349] on div at bounding box center [57, 370] width 97 height 43
click at [106, 357] on textarea "[PERSON_NAME] - customer would also like to get approved with the current promo…" at bounding box center [57, 370] width 97 height 26
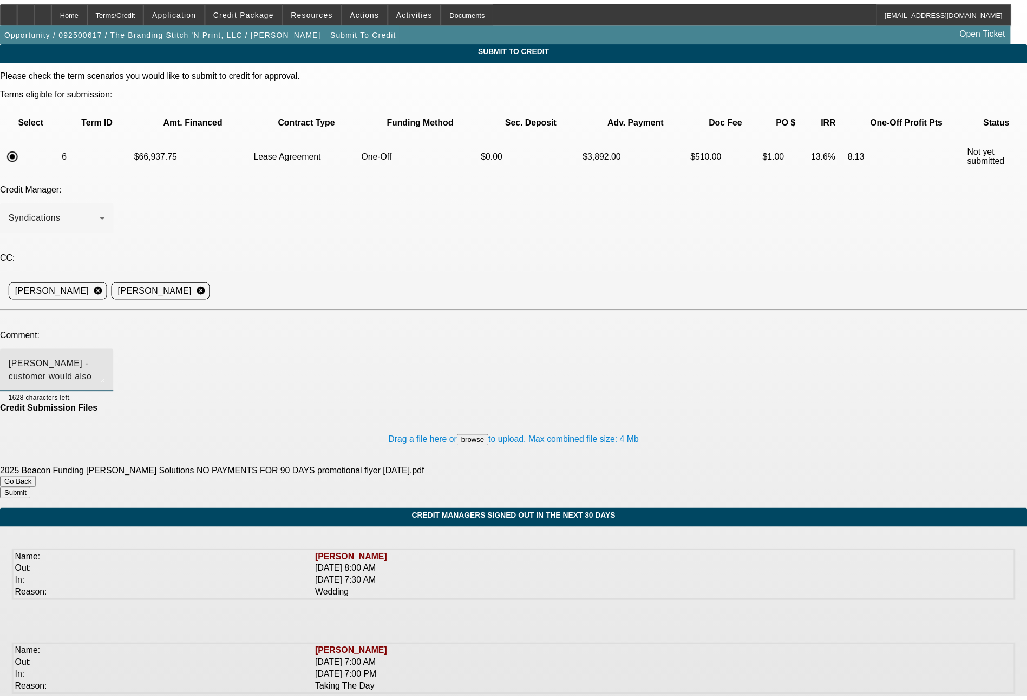
scroll to position [10, 0]
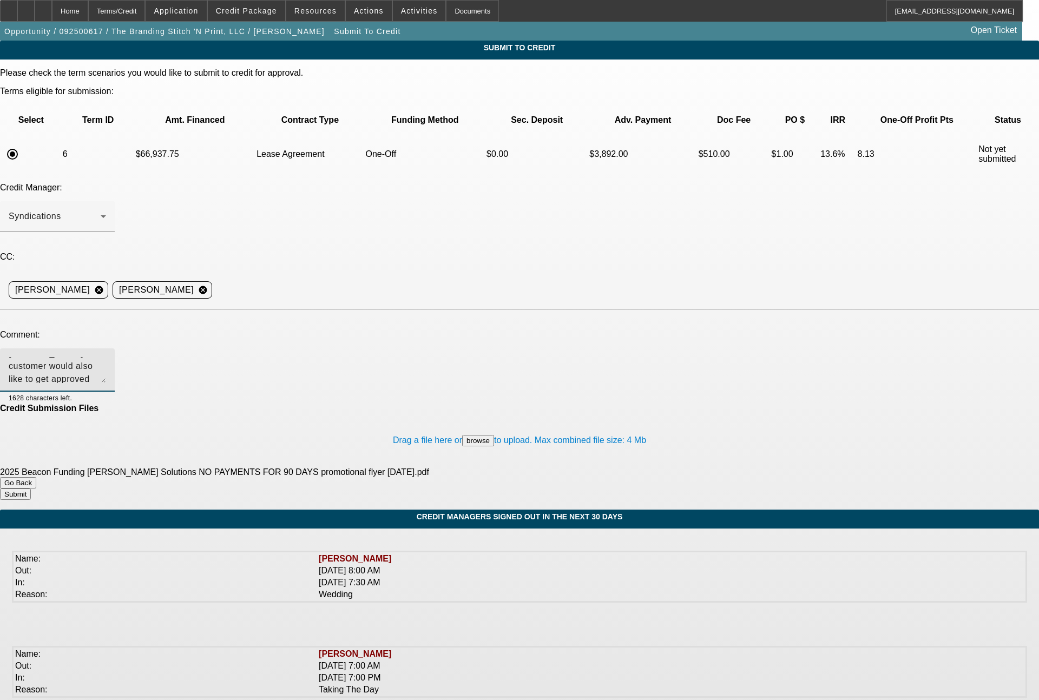
type textarea "[PERSON_NAME] - customer would also like to get approved with the current promo…"
click at [31, 489] on button "Submit" at bounding box center [15, 494] width 31 height 11
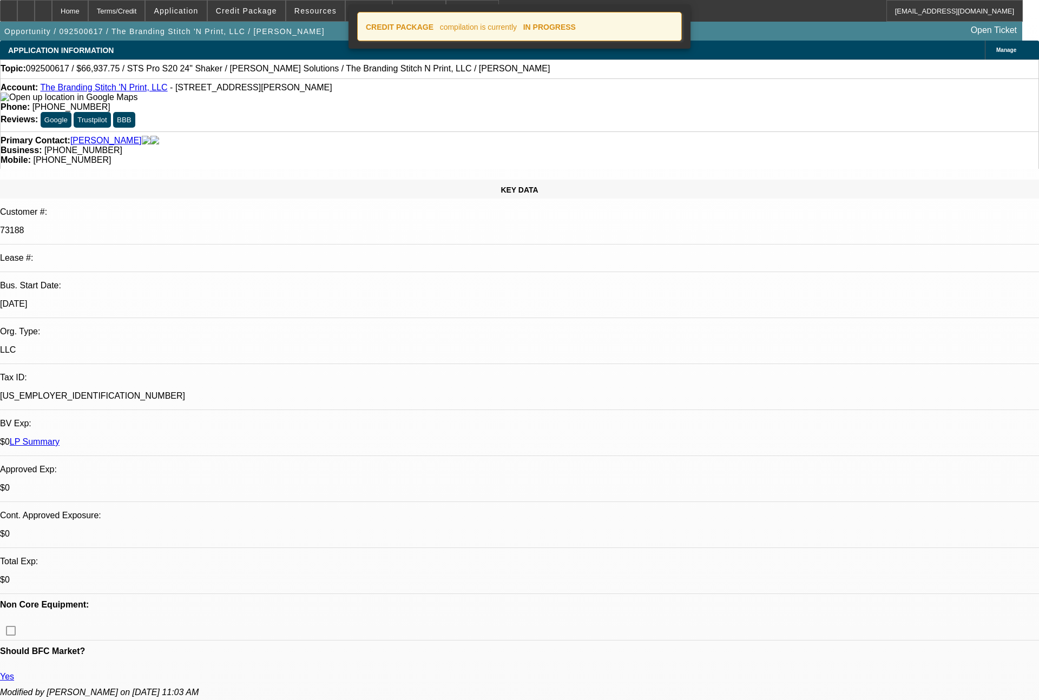
select select "0"
select select "2"
select select "0"
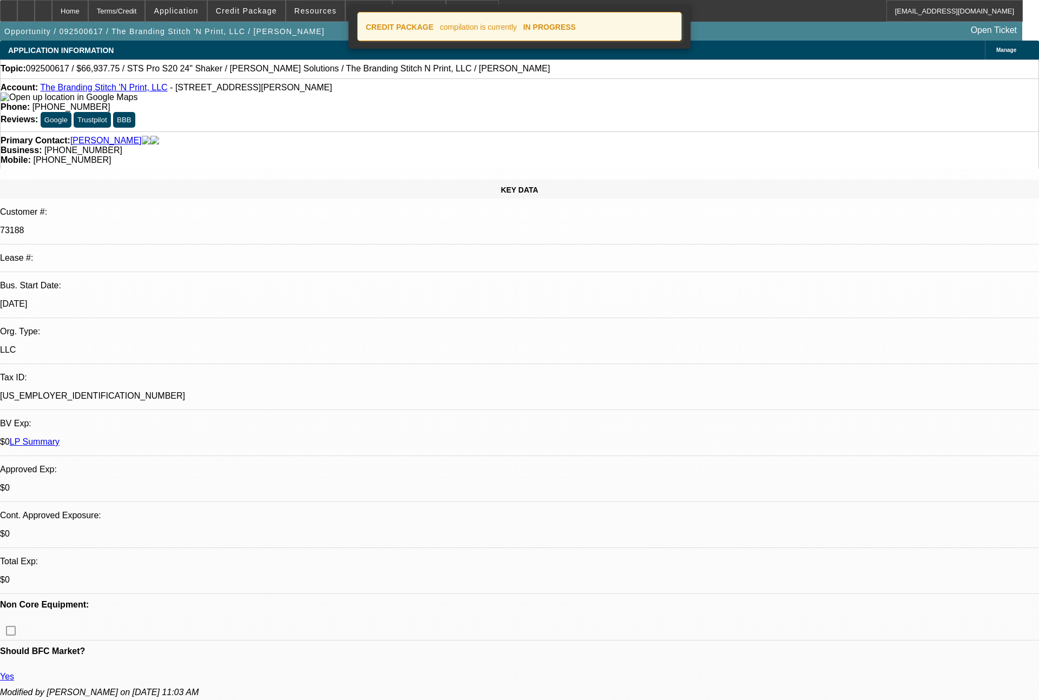
select select "0"
select select "2"
select select "0"
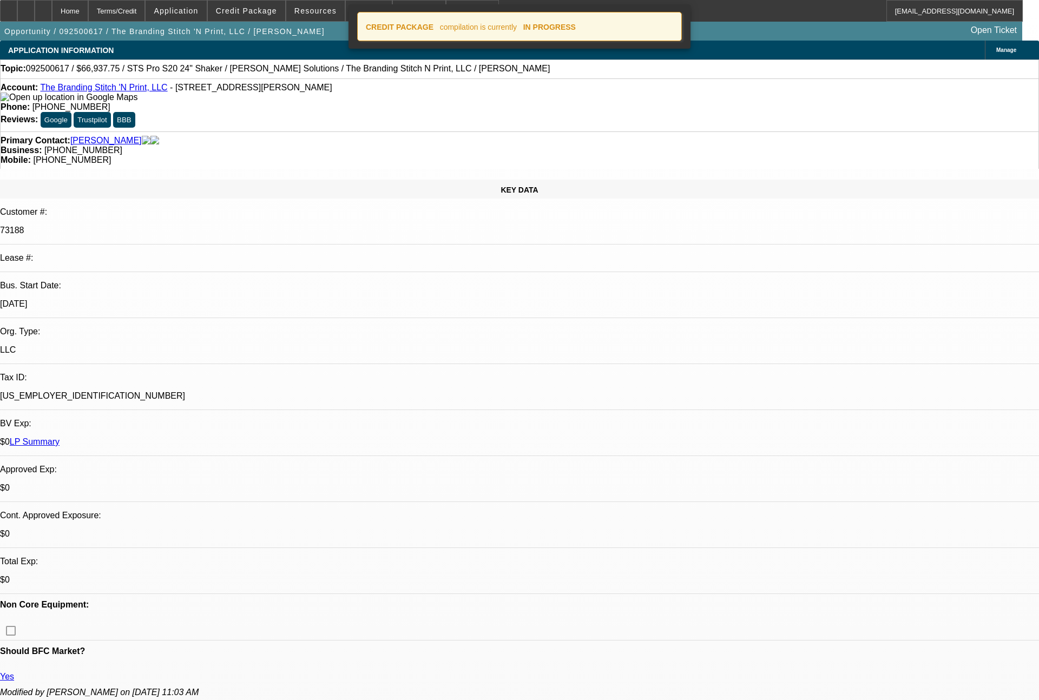
select select "0"
select select "2"
select select "0"
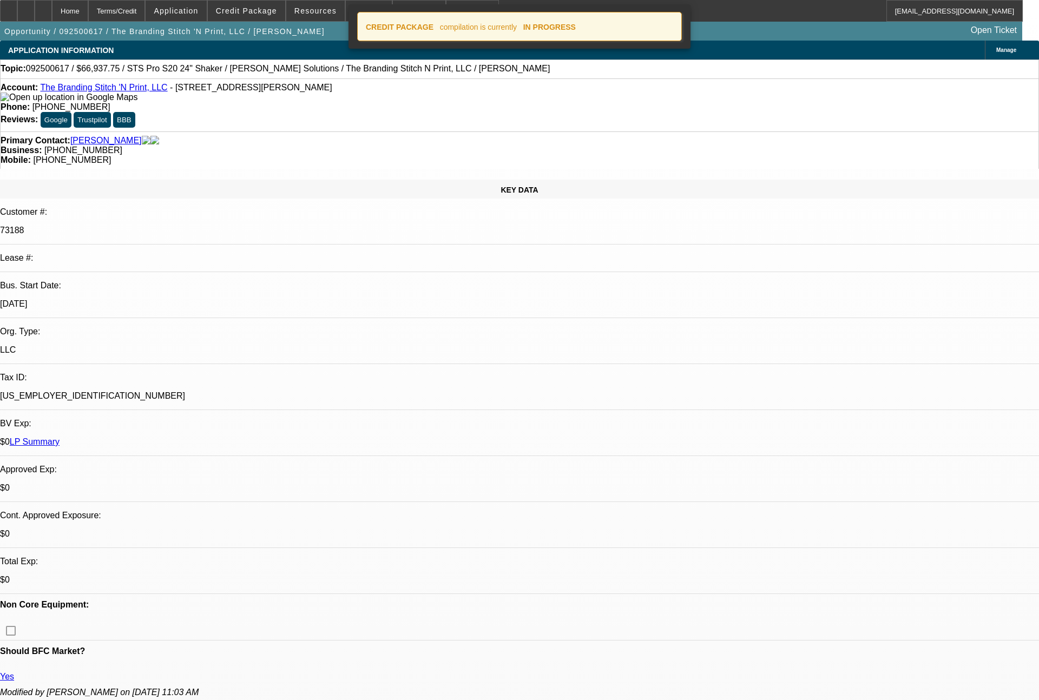
select select "2"
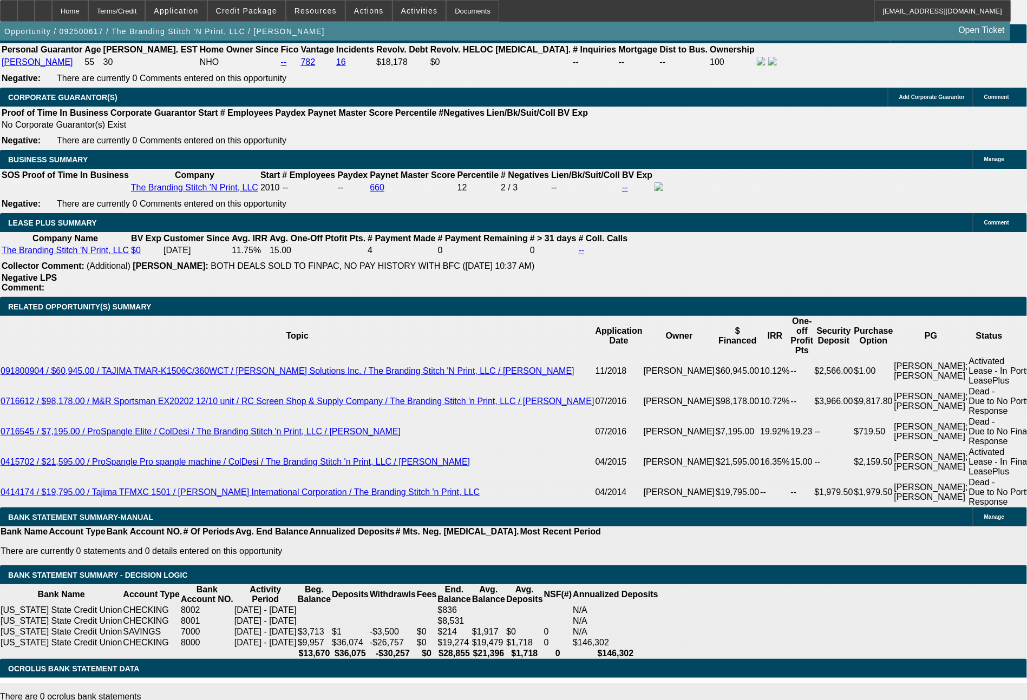
scroll to position [1929, 0]
